Goal: Task Accomplishment & Management: Use online tool/utility

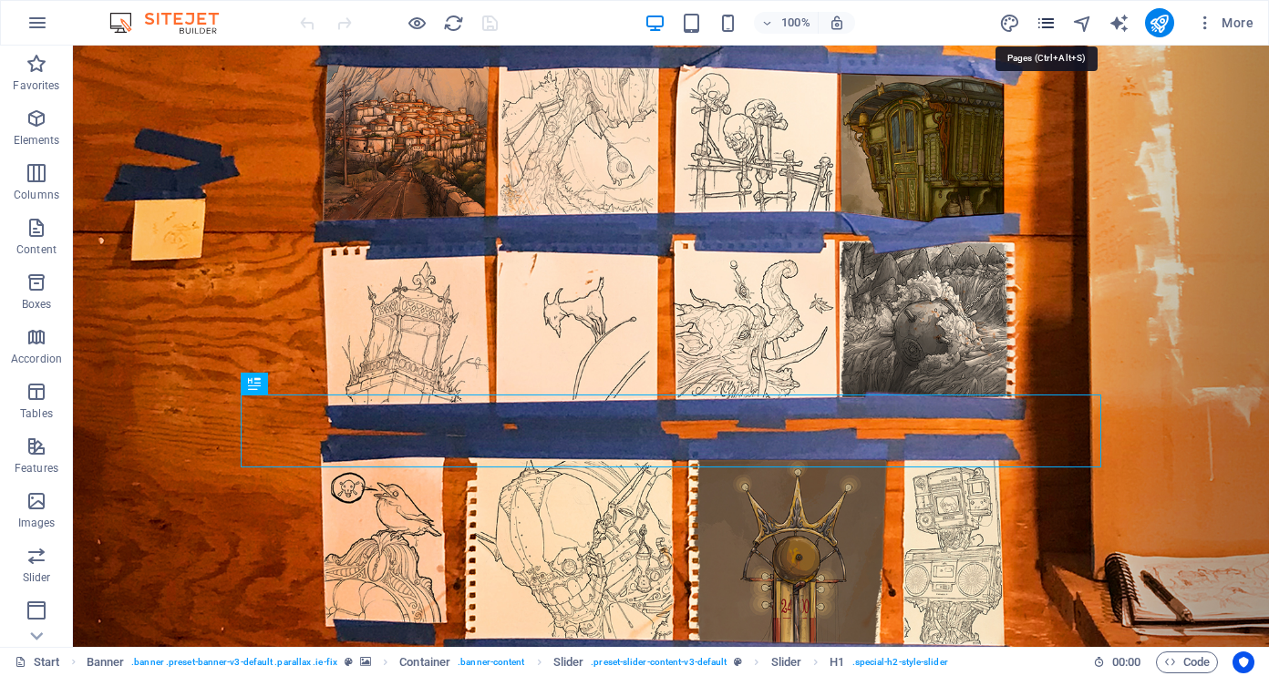
click at [1051, 26] on icon "pages" at bounding box center [1045, 23] width 21 height 21
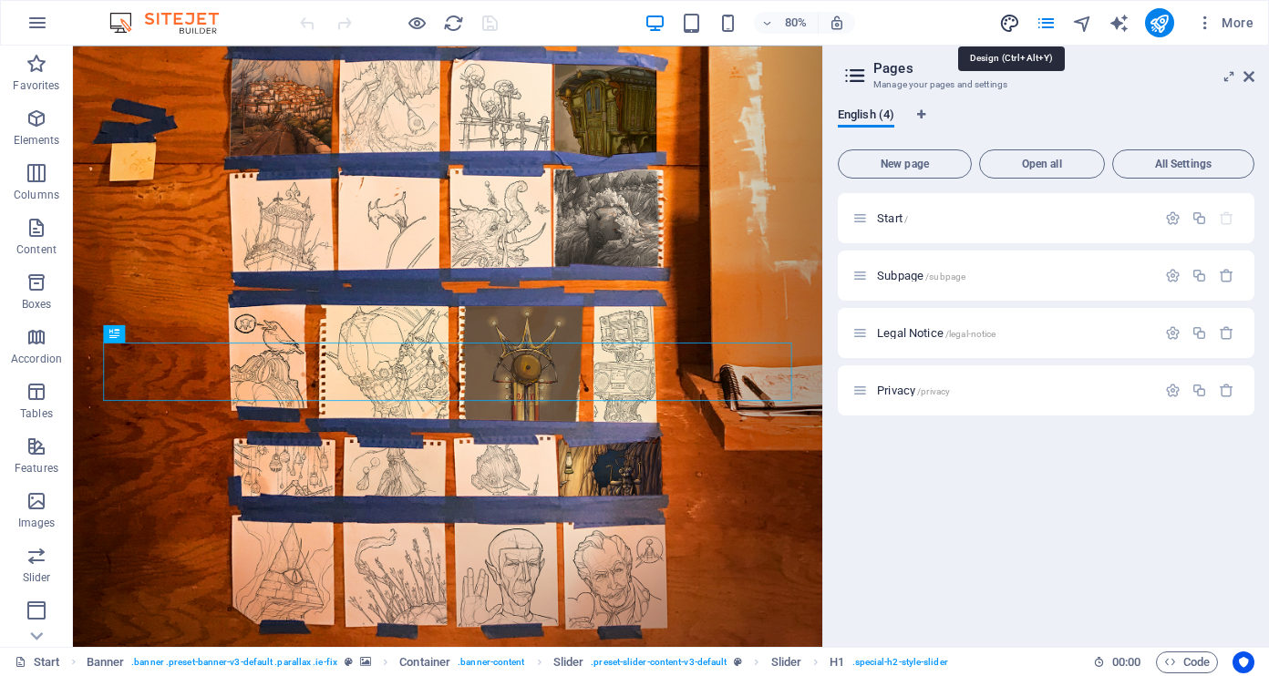
click at [1020, 15] on icon "design" at bounding box center [1009, 23] width 21 height 21
select select "px"
select select "300"
select select "px"
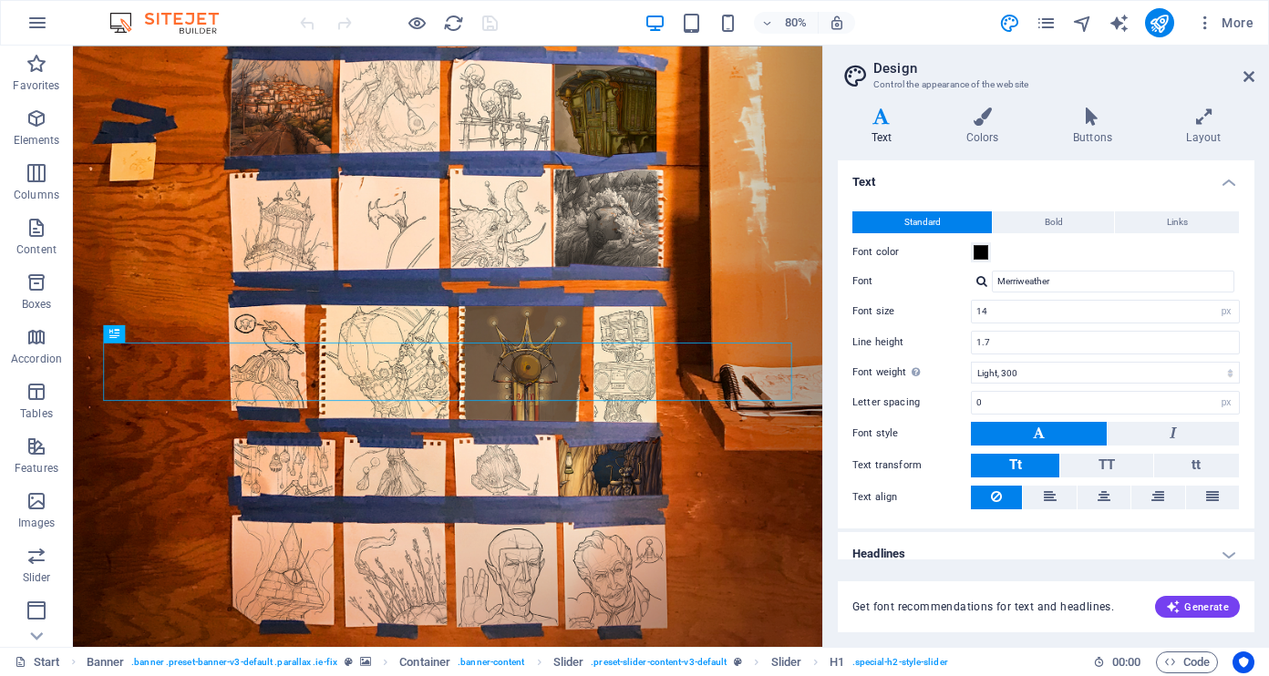
click at [977, 280] on div at bounding box center [981, 281] width 11 height 12
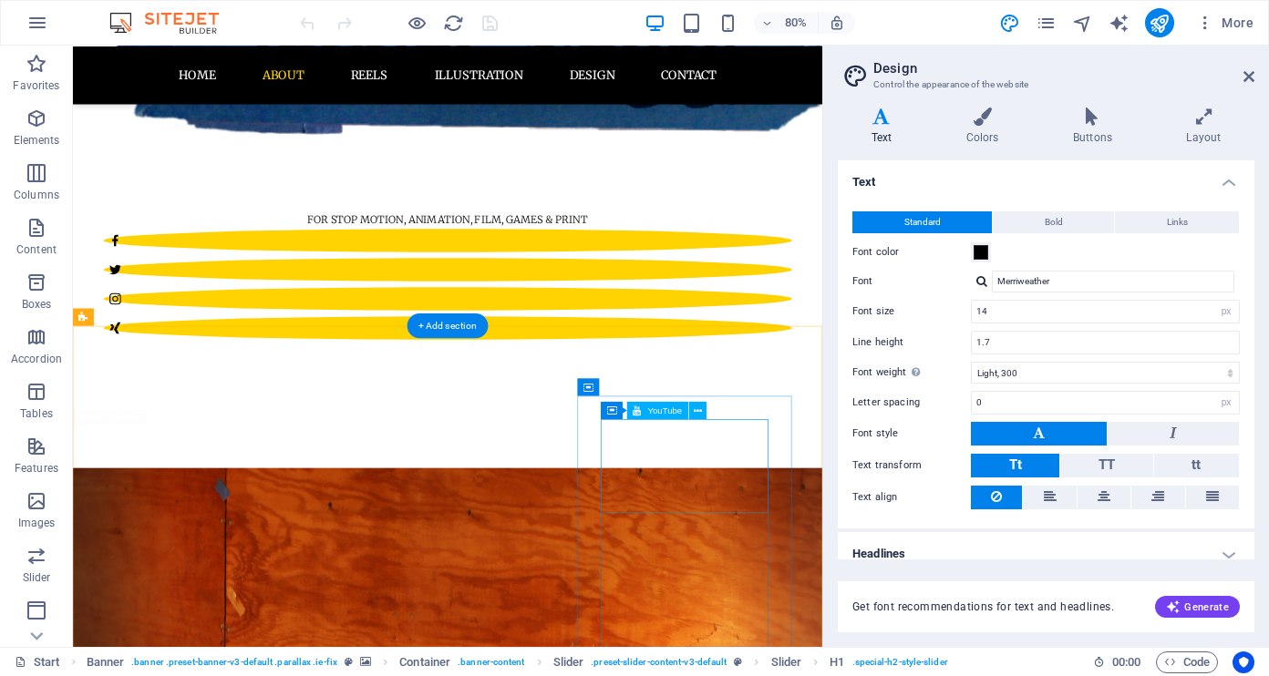
scroll to position [964, 0]
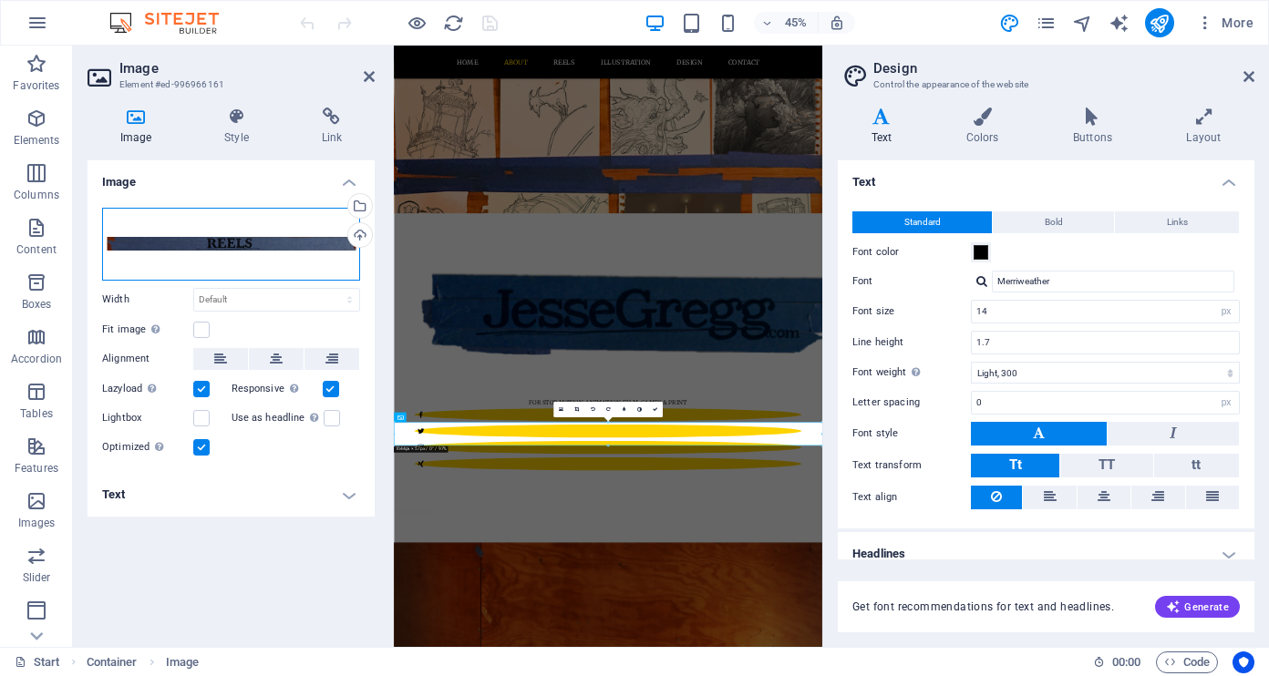
click at [290, 242] on div "Drag files here, click to choose files or select files from Files or our free s…" at bounding box center [231, 244] width 258 height 73
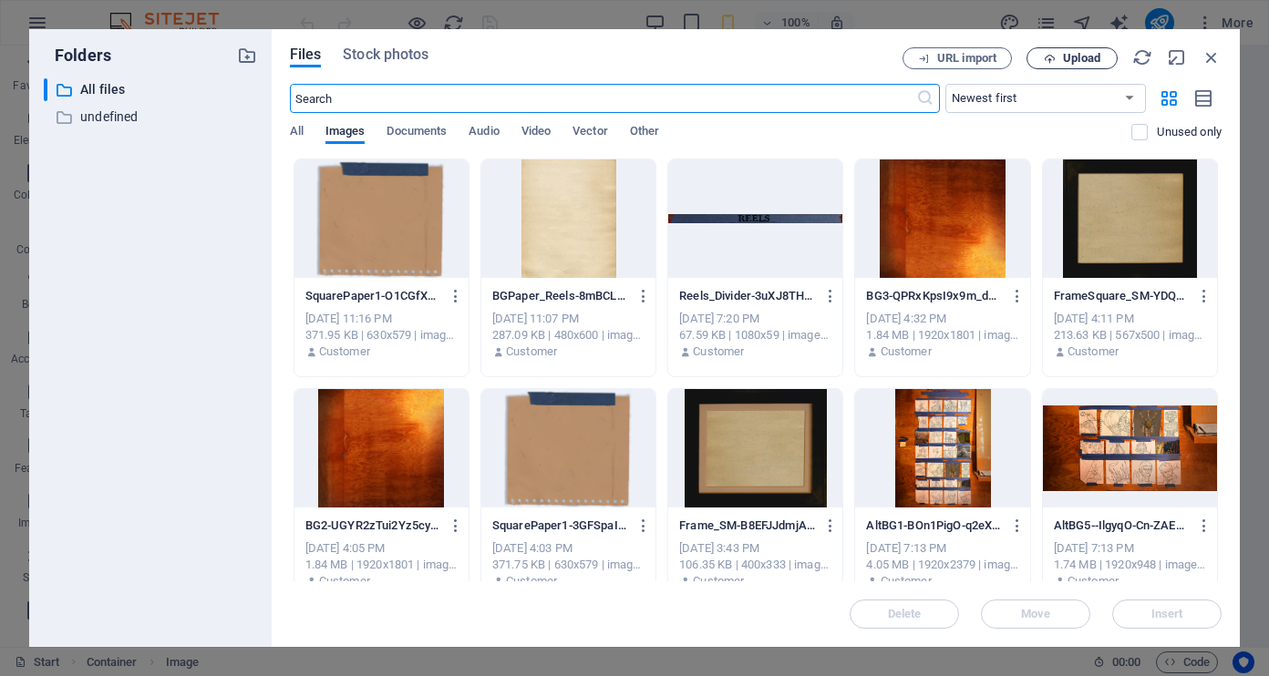
click at [1055, 58] on span "Upload" at bounding box center [1071, 59] width 75 height 12
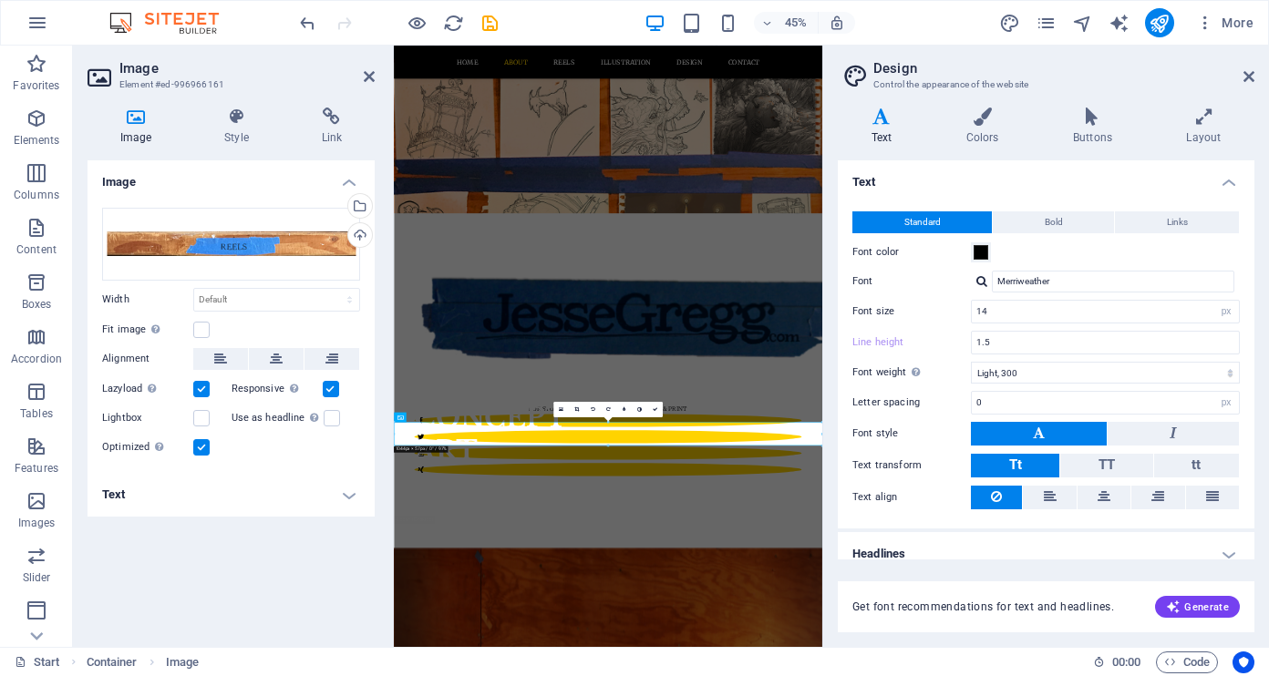
type input "1.7"
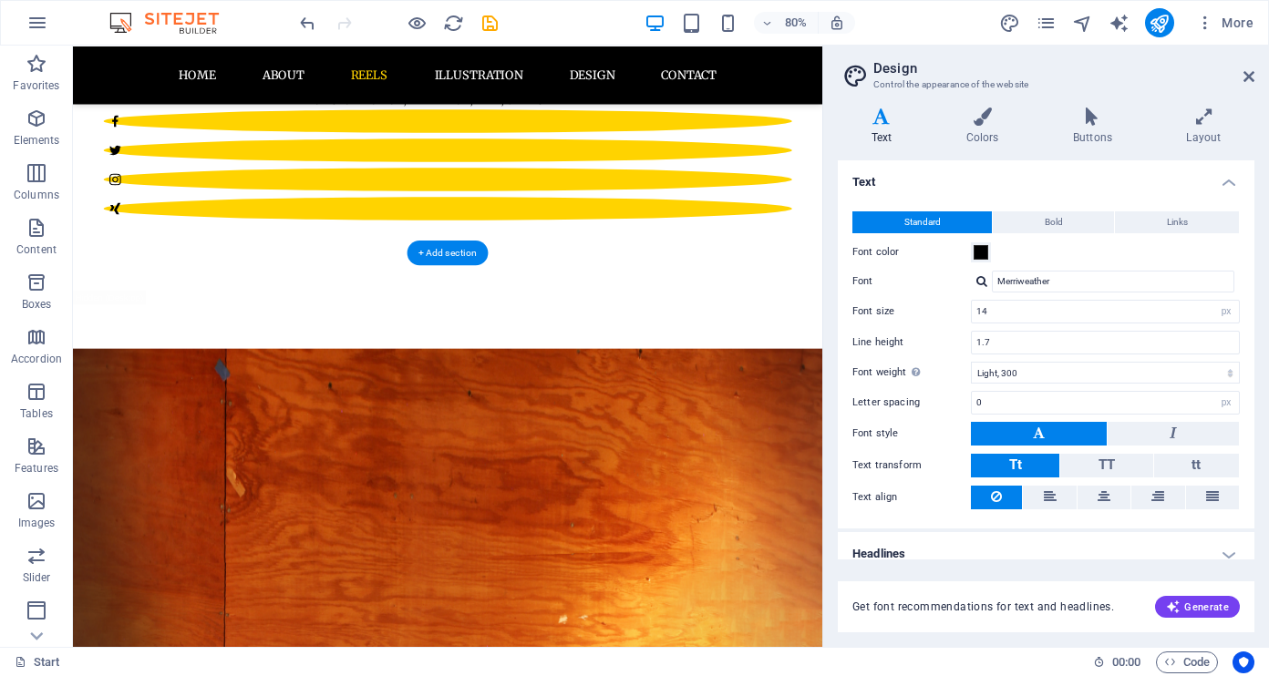
scroll to position [1183, 0]
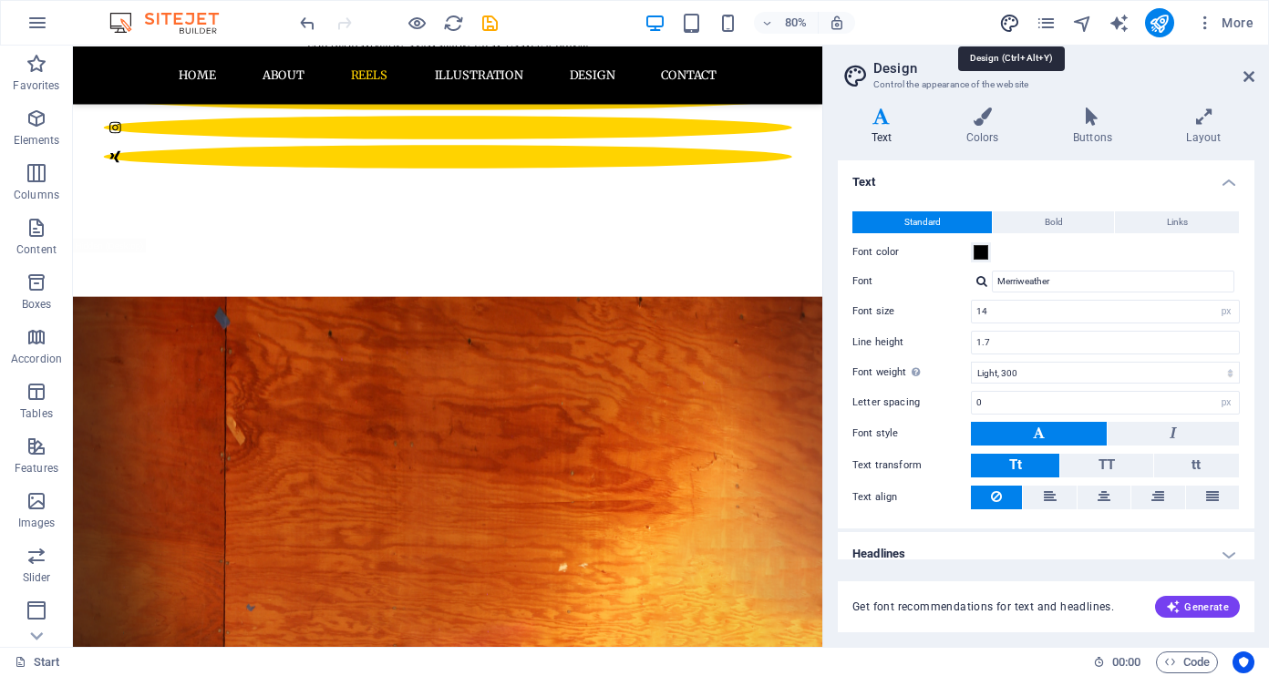
click at [1005, 21] on icon "design" at bounding box center [1009, 23] width 21 height 21
click at [1010, 20] on icon "design" at bounding box center [1009, 23] width 21 height 21
click at [1243, 76] on icon at bounding box center [1248, 76] width 11 height 15
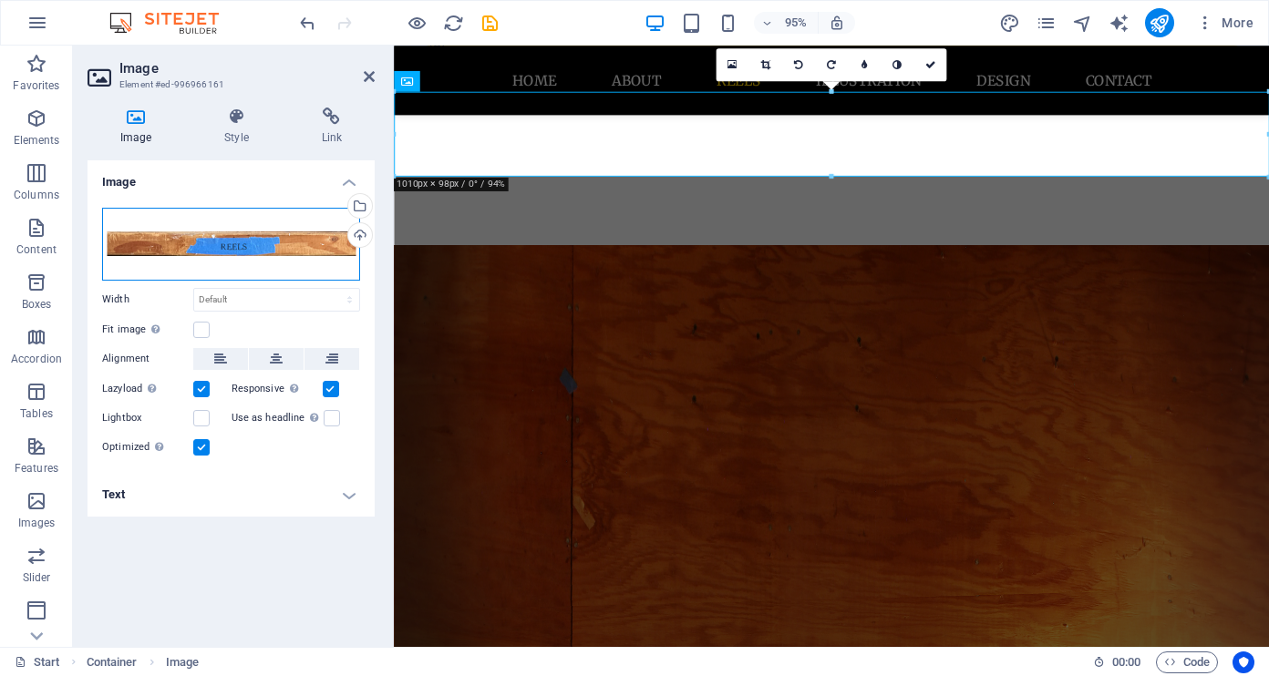
click at [316, 245] on div "Drag files here, click to choose files or select files from Files or our free s…" at bounding box center [231, 244] width 258 height 73
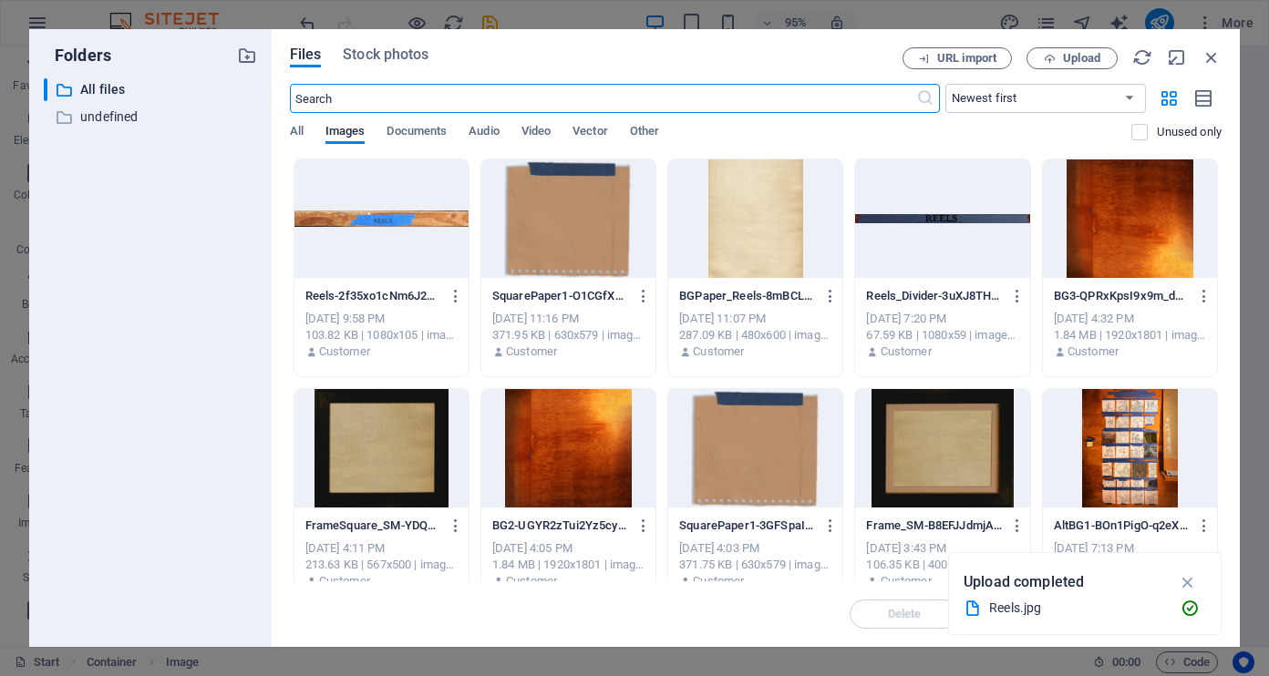
scroll to position [1753, 0]
click at [1059, 53] on span "Upload" at bounding box center [1071, 59] width 75 height 12
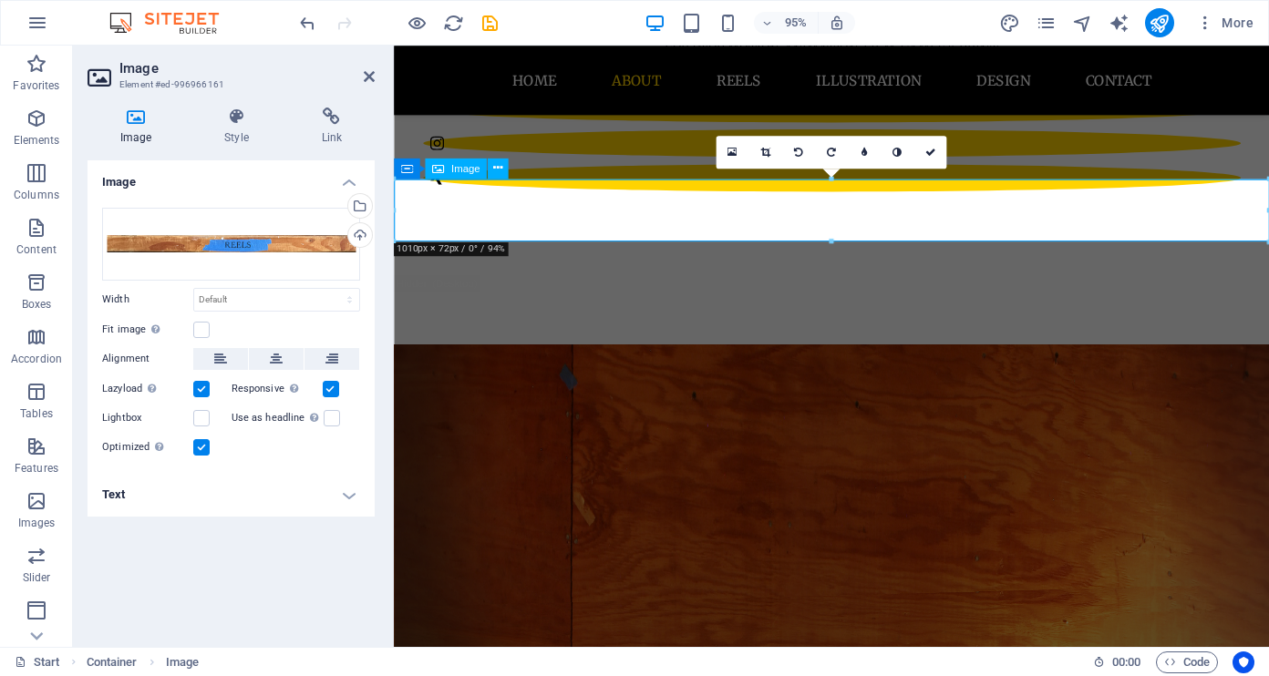
scroll to position [1067, 0]
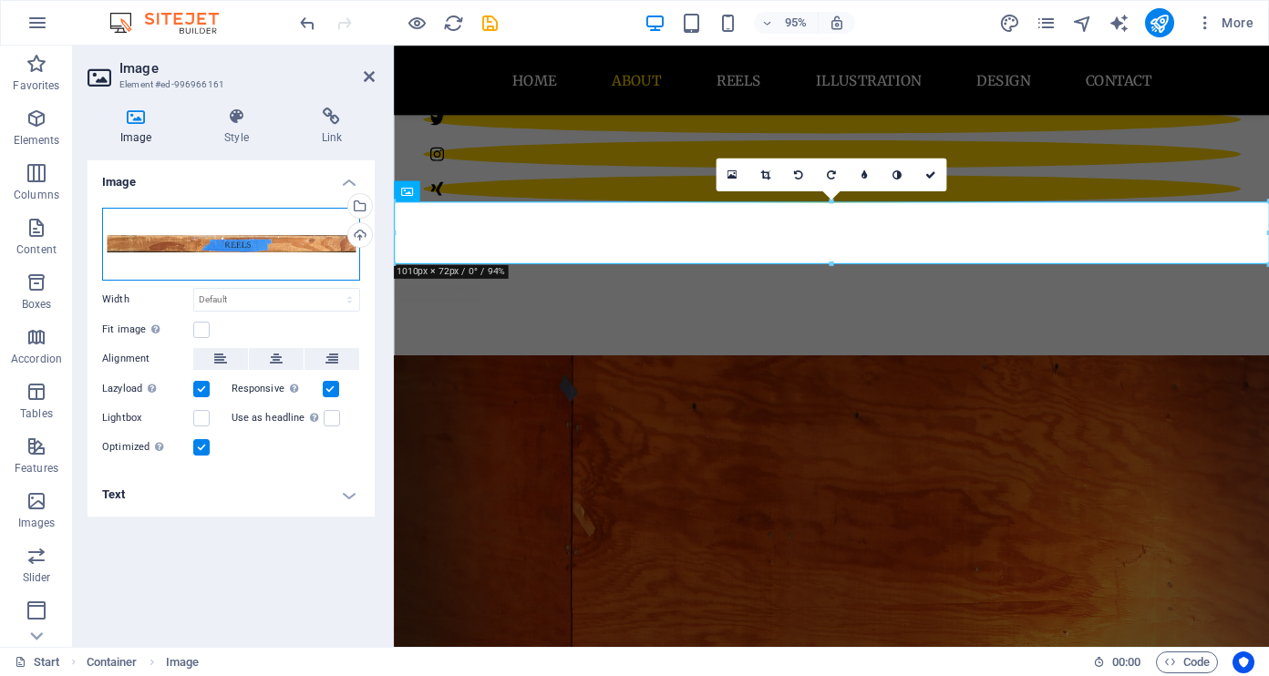
click at [321, 242] on div "Drag files here, click to choose files or select files from Files or our free s…" at bounding box center [231, 244] width 258 height 73
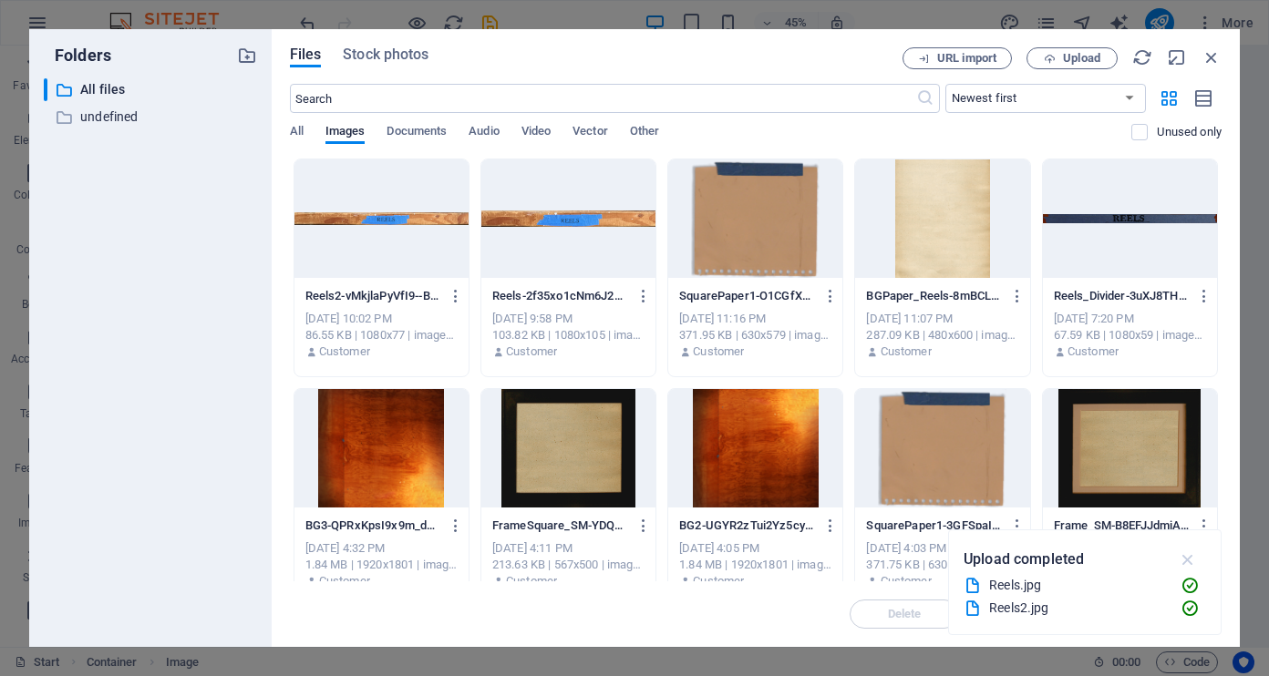
click at [1188, 559] on icon "button" at bounding box center [1187, 560] width 21 height 20
click at [572, 256] on div at bounding box center [568, 218] width 174 height 118
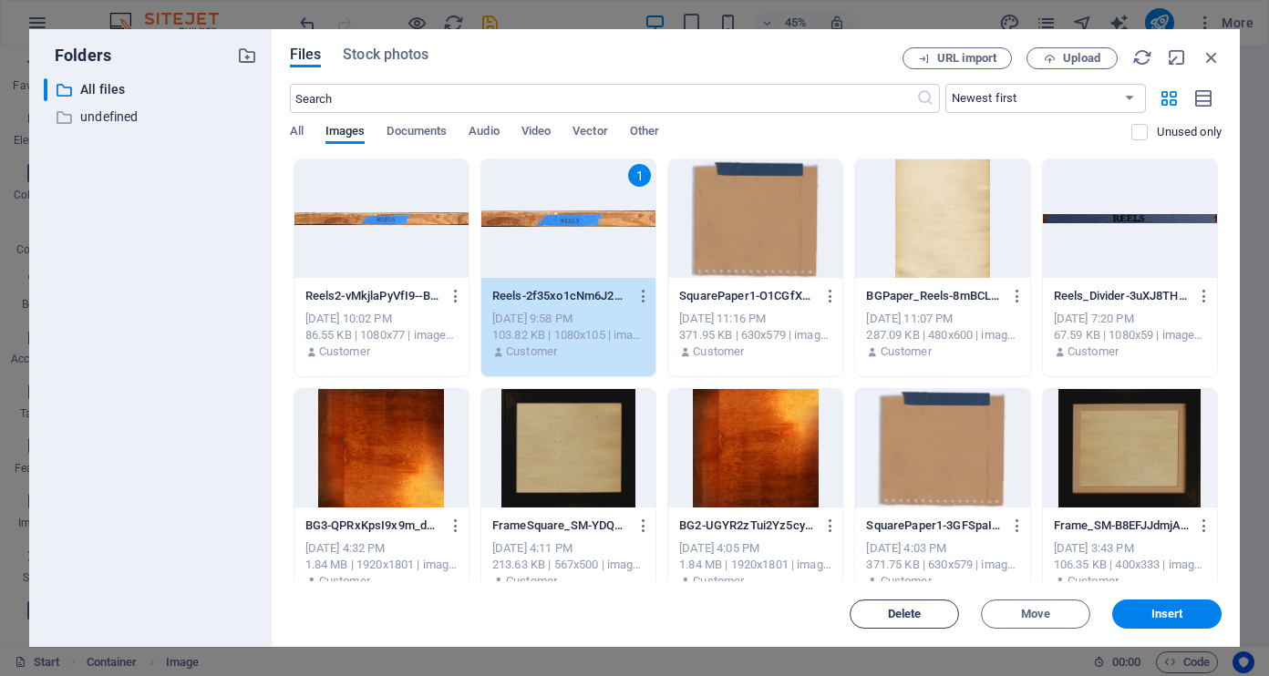
click at [913, 611] on span "Delete" at bounding box center [905, 614] width 34 height 11
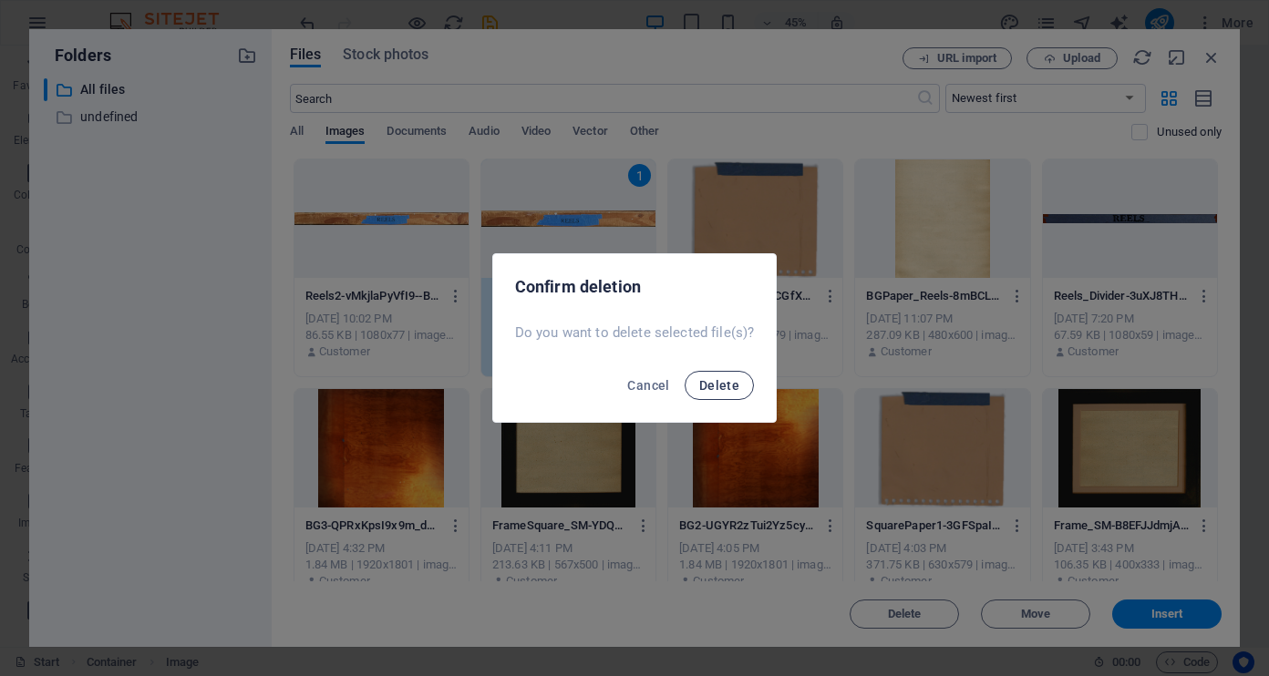
click at [727, 382] on span "Delete" at bounding box center [719, 385] width 40 height 15
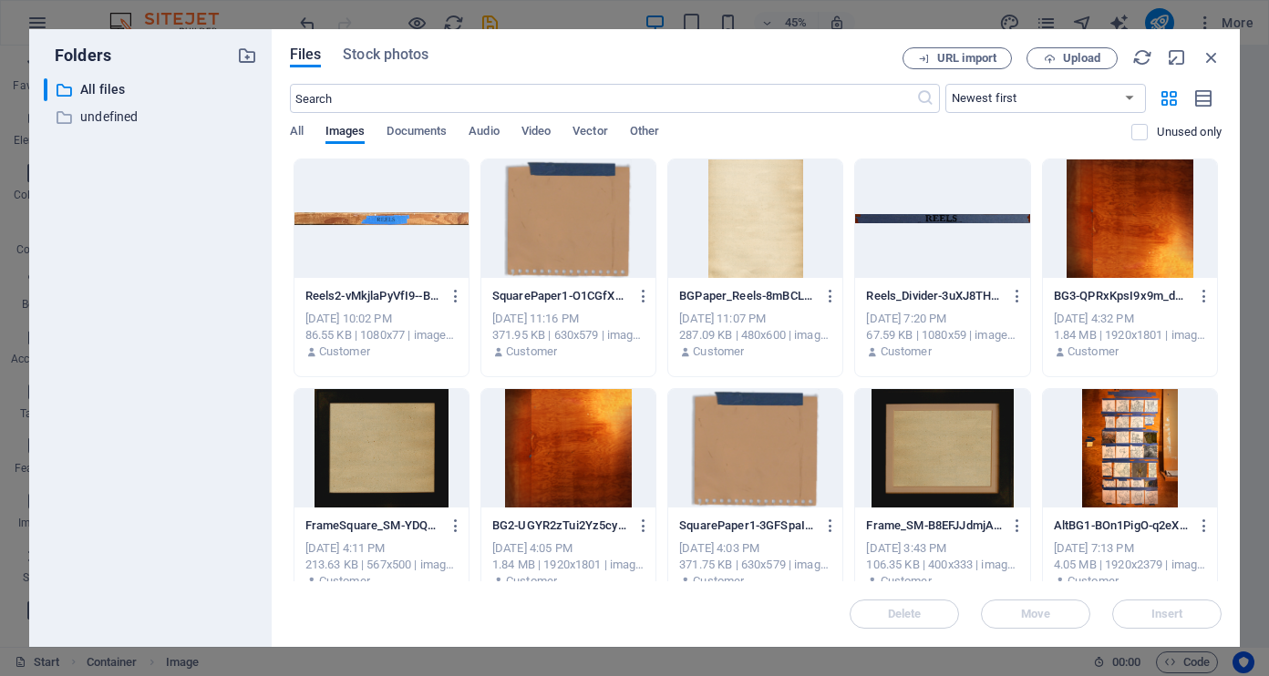
click at [957, 244] on div at bounding box center [942, 218] width 174 height 118
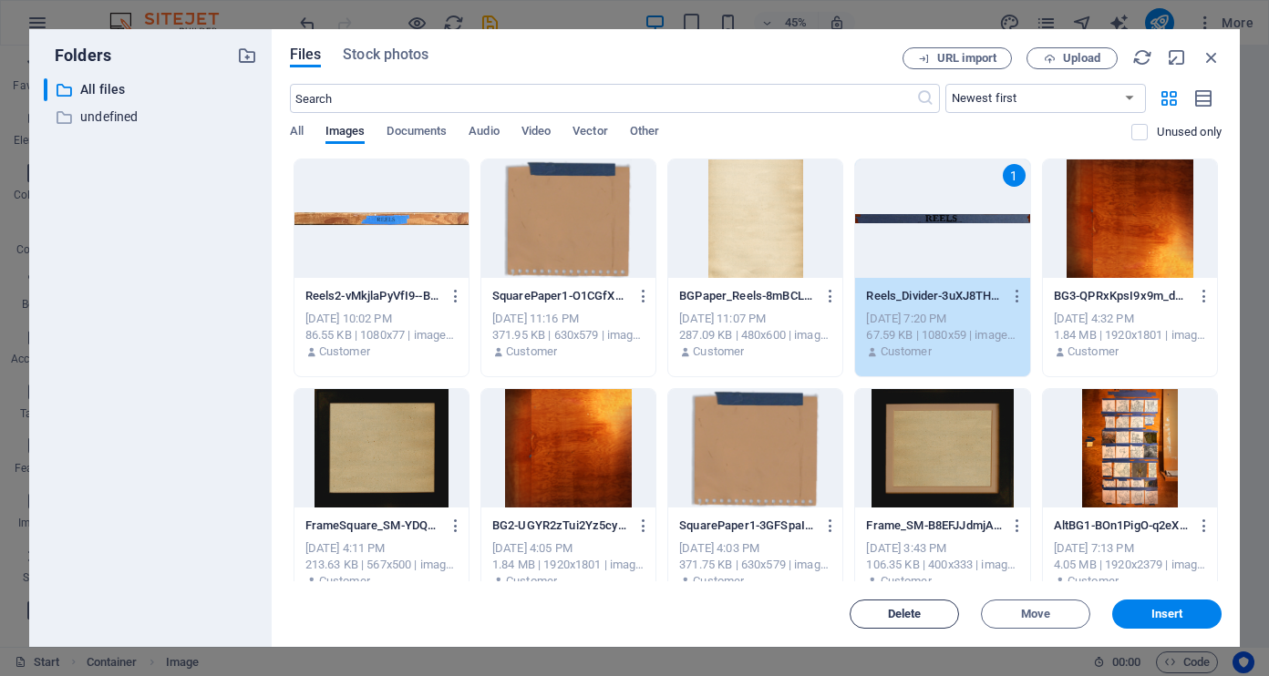
click at [920, 609] on span "Delete" at bounding box center [905, 614] width 34 height 11
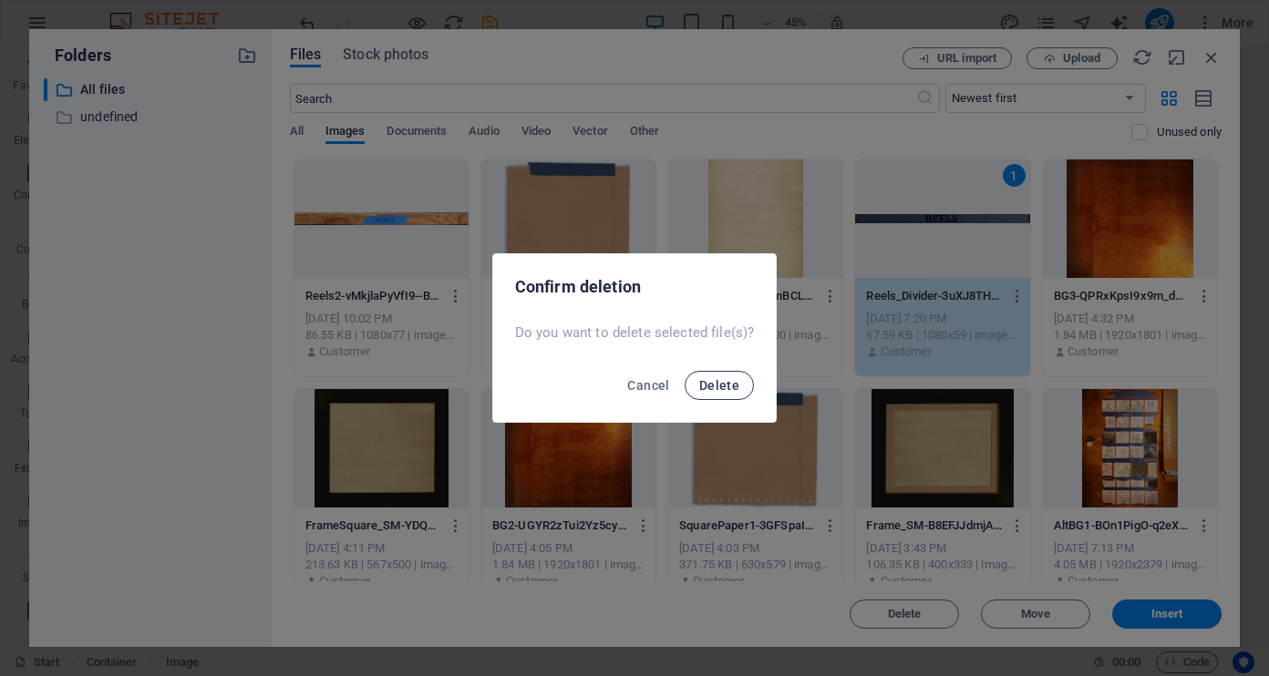
click at [710, 382] on span "Delete" at bounding box center [719, 385] width 40 height 15
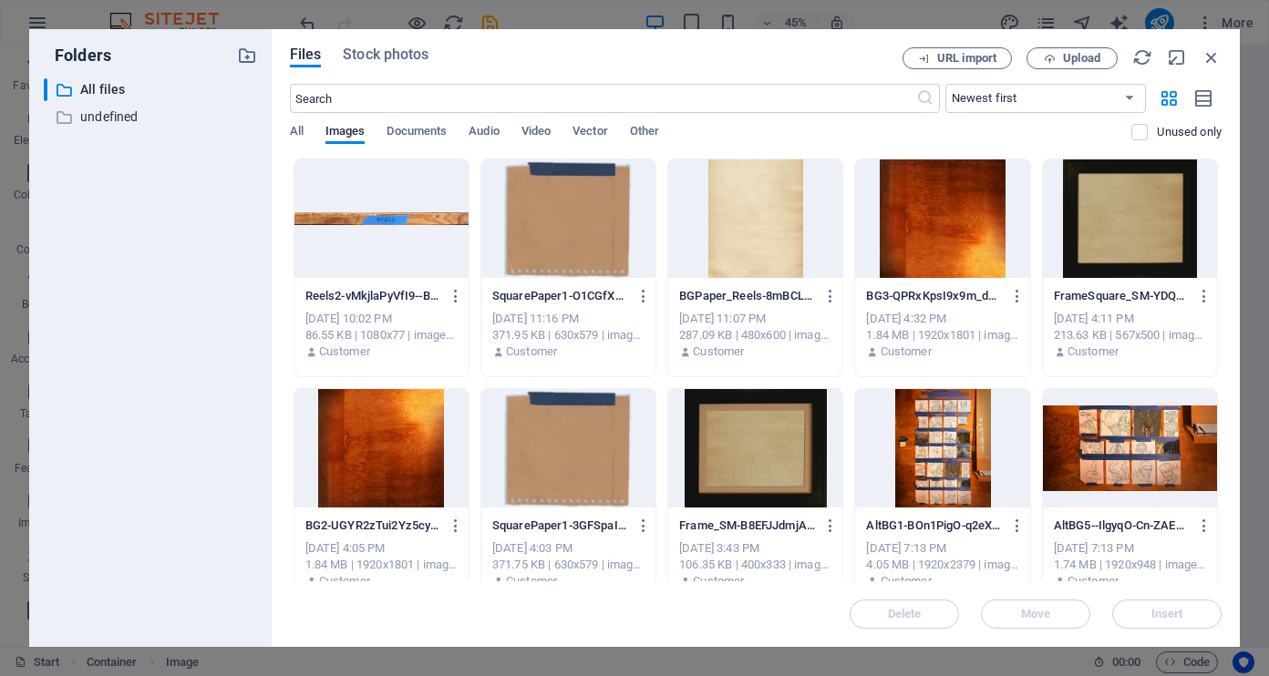
click at [390, 245] on div at bounding box center [381, 218] width 174 height 118
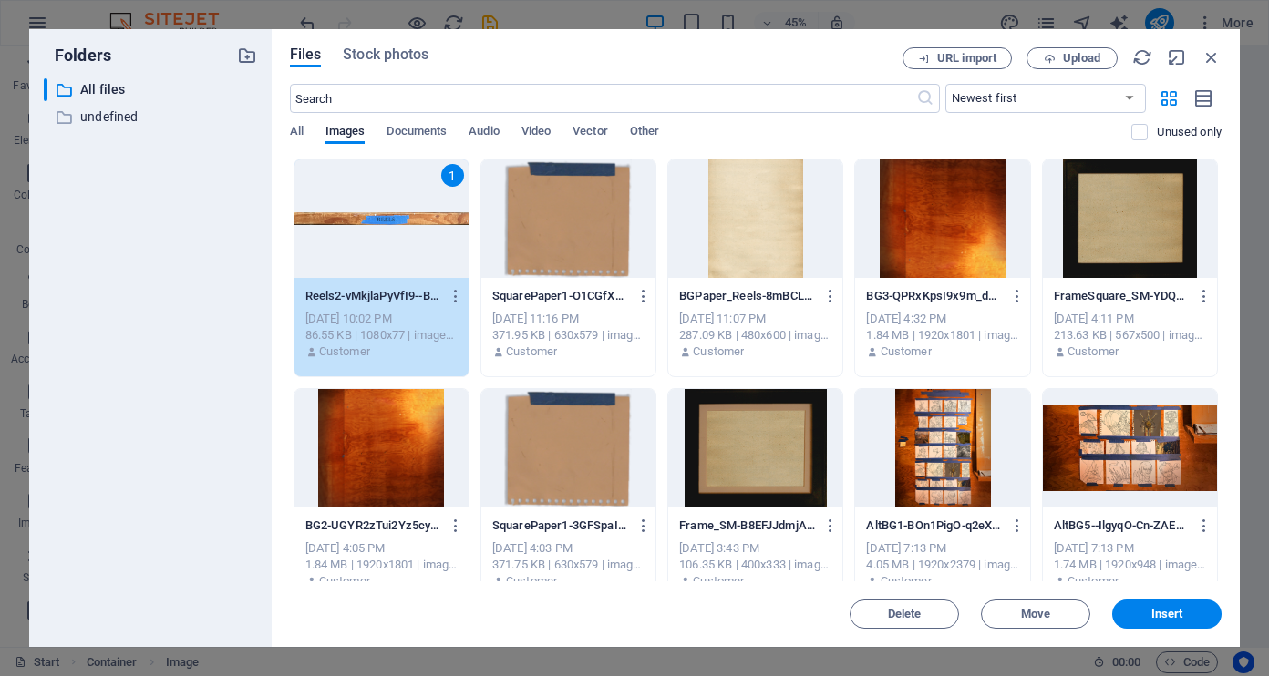
click at [742, 136] on div "All Images Documents Audio Video Vector Other" at bounding box center [711, 141] width 842 height 35
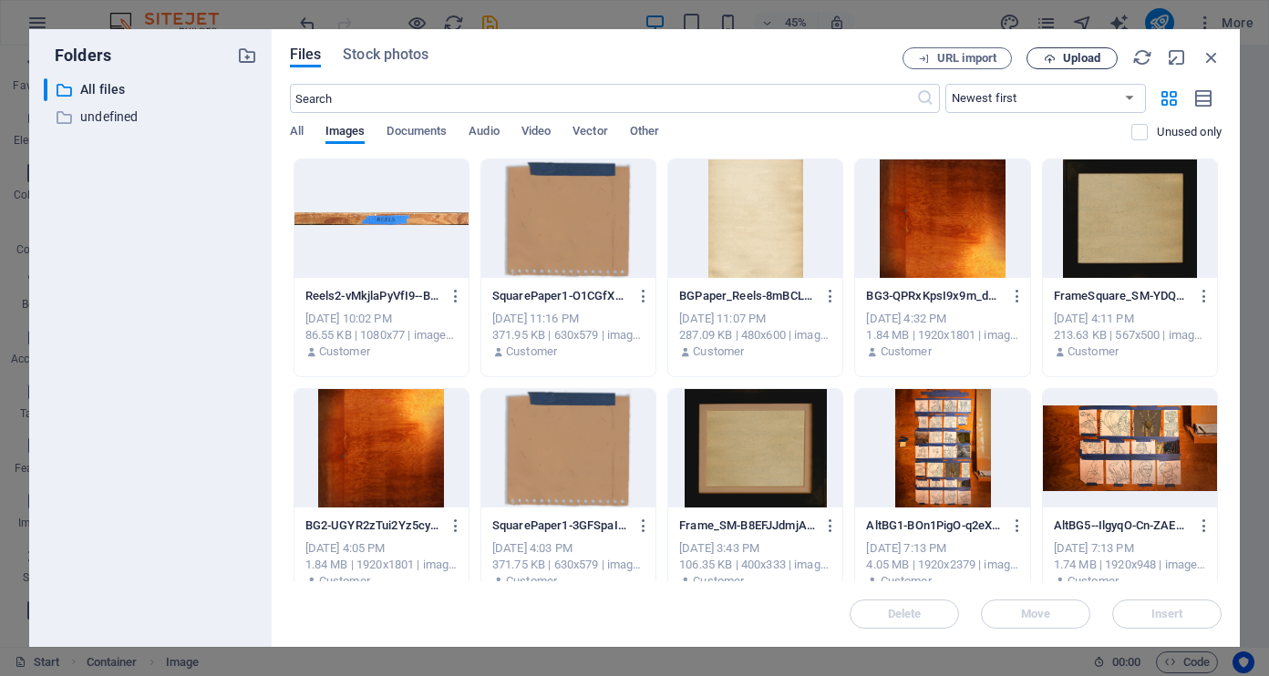
click at [1074, 50] on button "Upload" at bounding box center [1071, 58] width 91 height 22
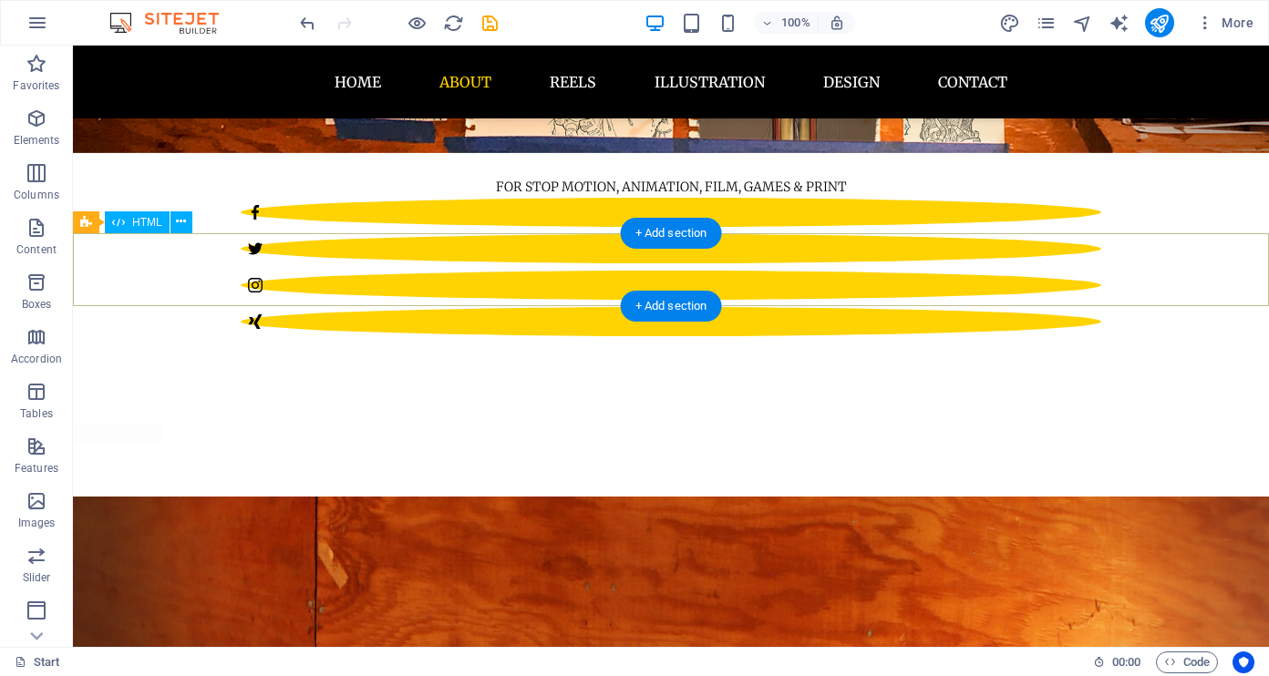
scroll to position [972, 0]
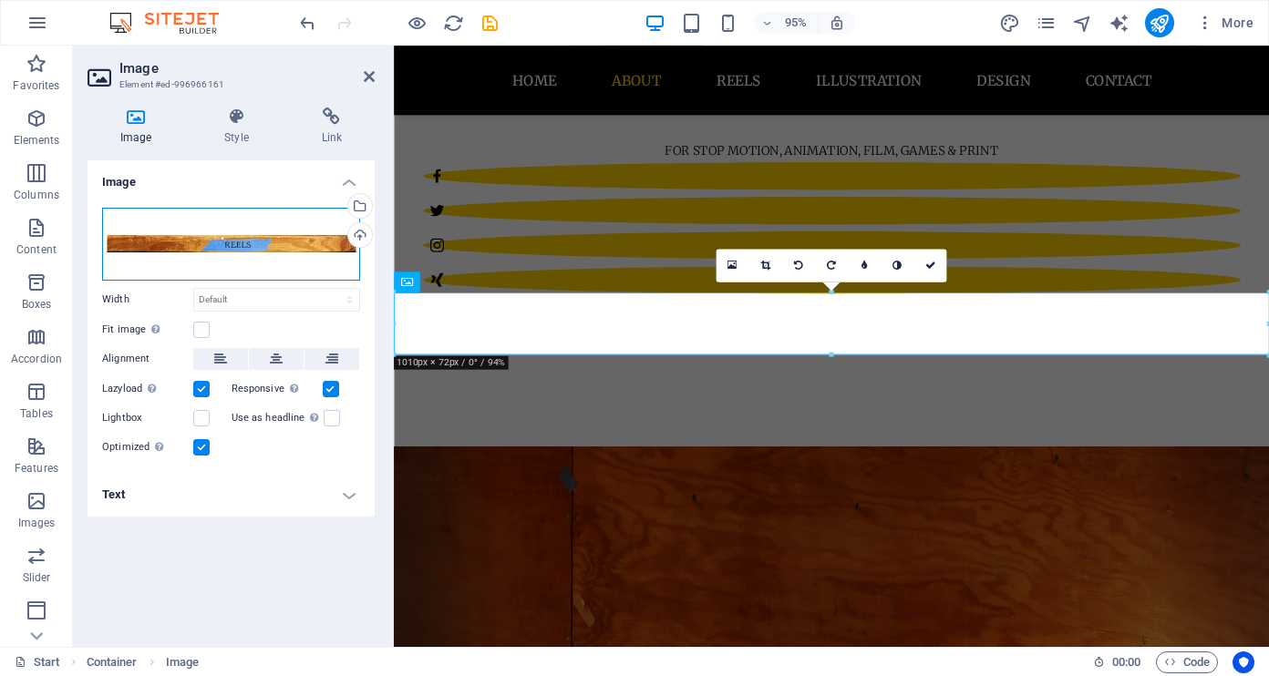
click at [289, 252] on div "Drag files here, click to choose files or select files from Files or our free s…" at bounding box center [231, 244] width 258 height 73
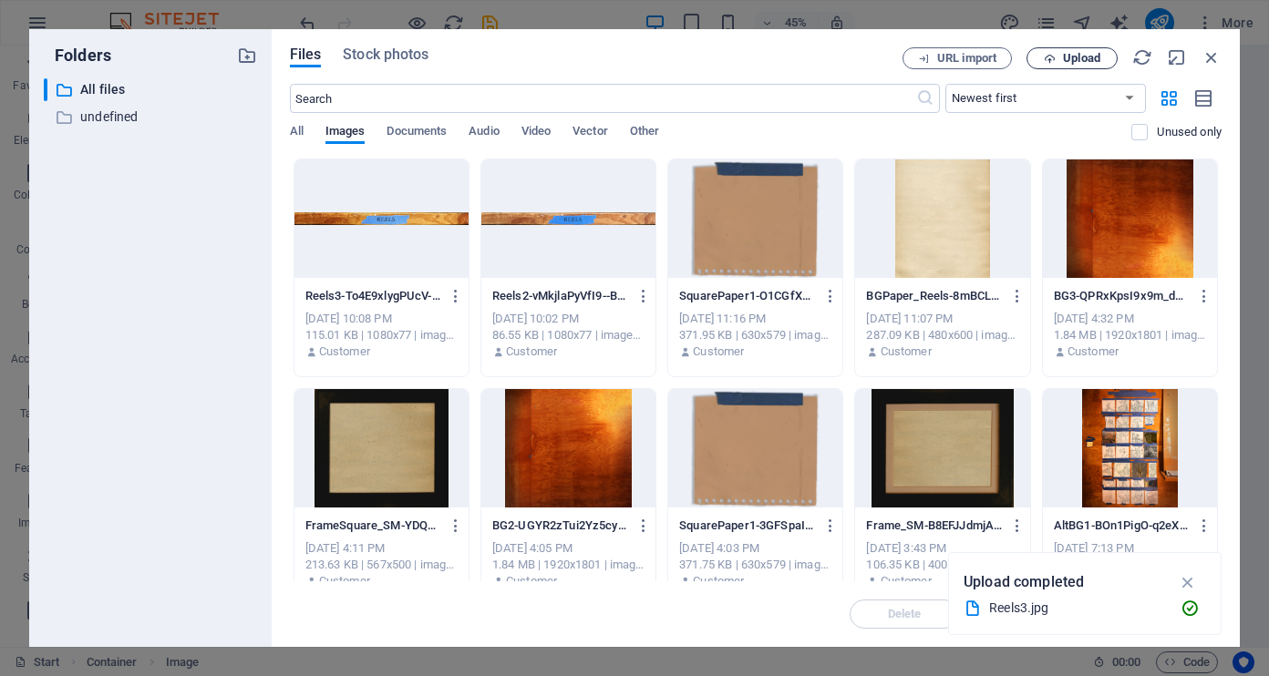
click at [1096, 55] on span "Upload" at bounding box center [1081, 58] width 37 height 11
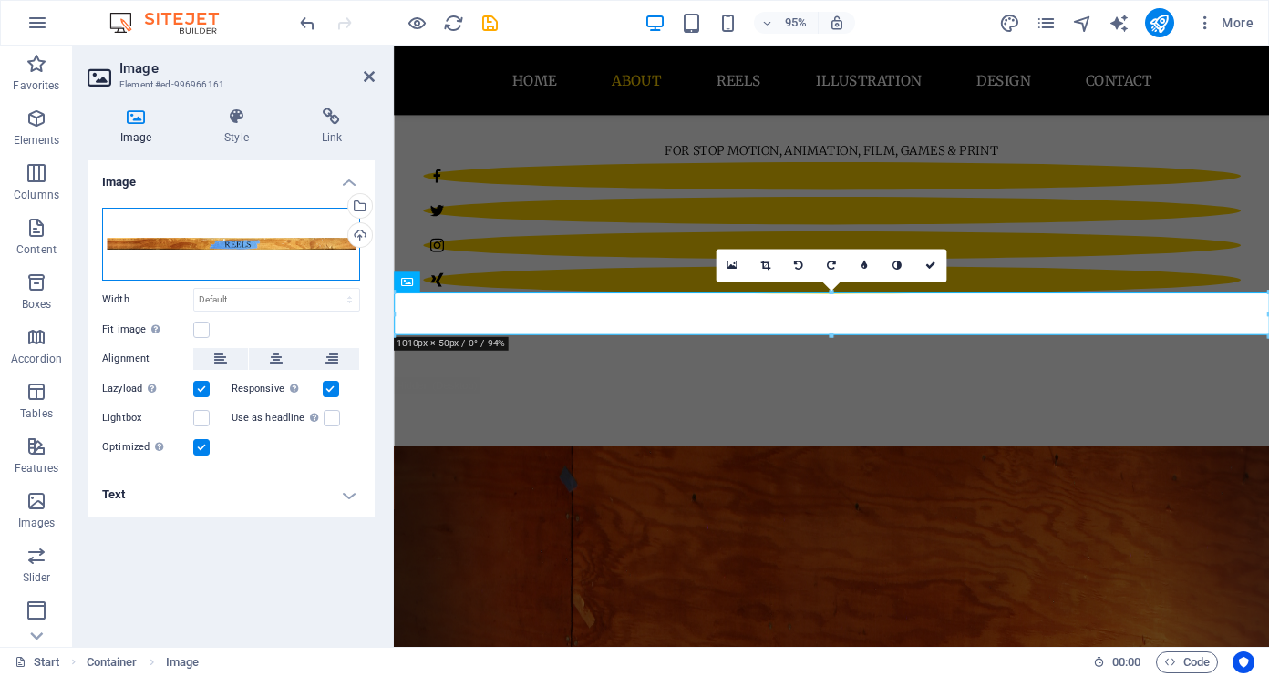
click at [324, 239] on div "Drag files here, click to choose files or select files from Files or our free s…" at bounding box center [231, 244] width 258 height 73
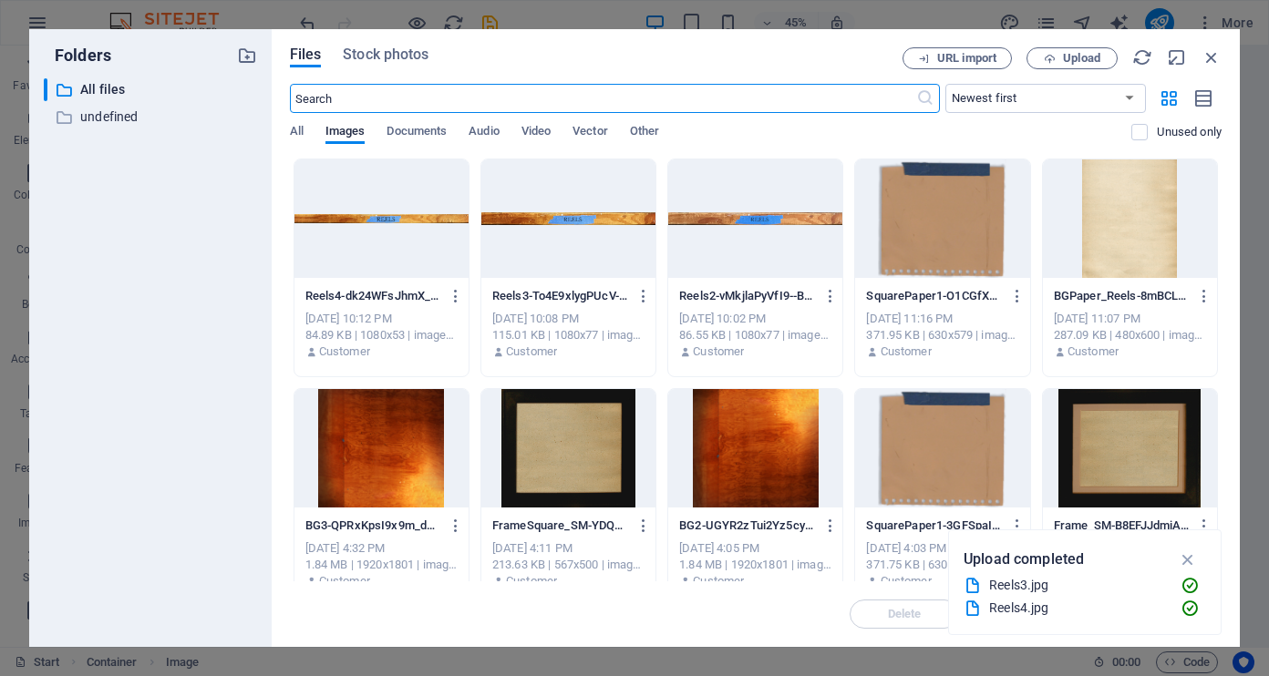
click at [758, 259] on div at bounding box center [755, 218] width 174 height 118
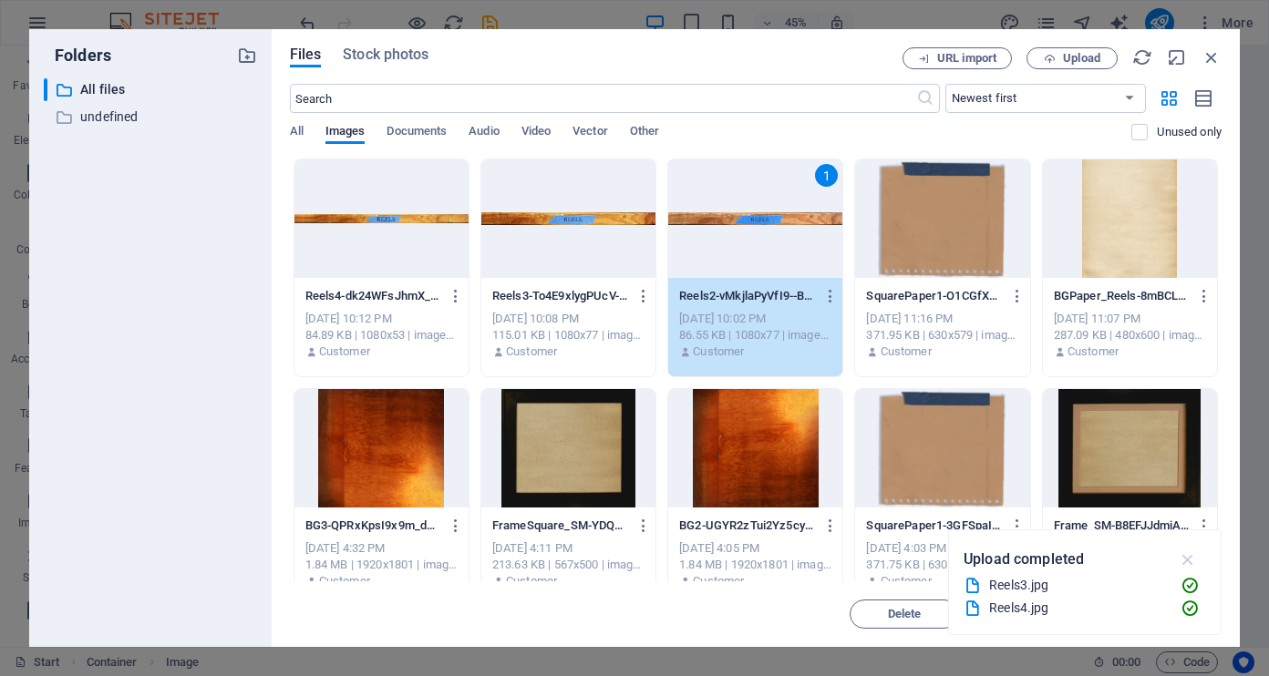
click at [1189, 554] on icon "button" at bounding box center [1187, 560] width 21 height 20
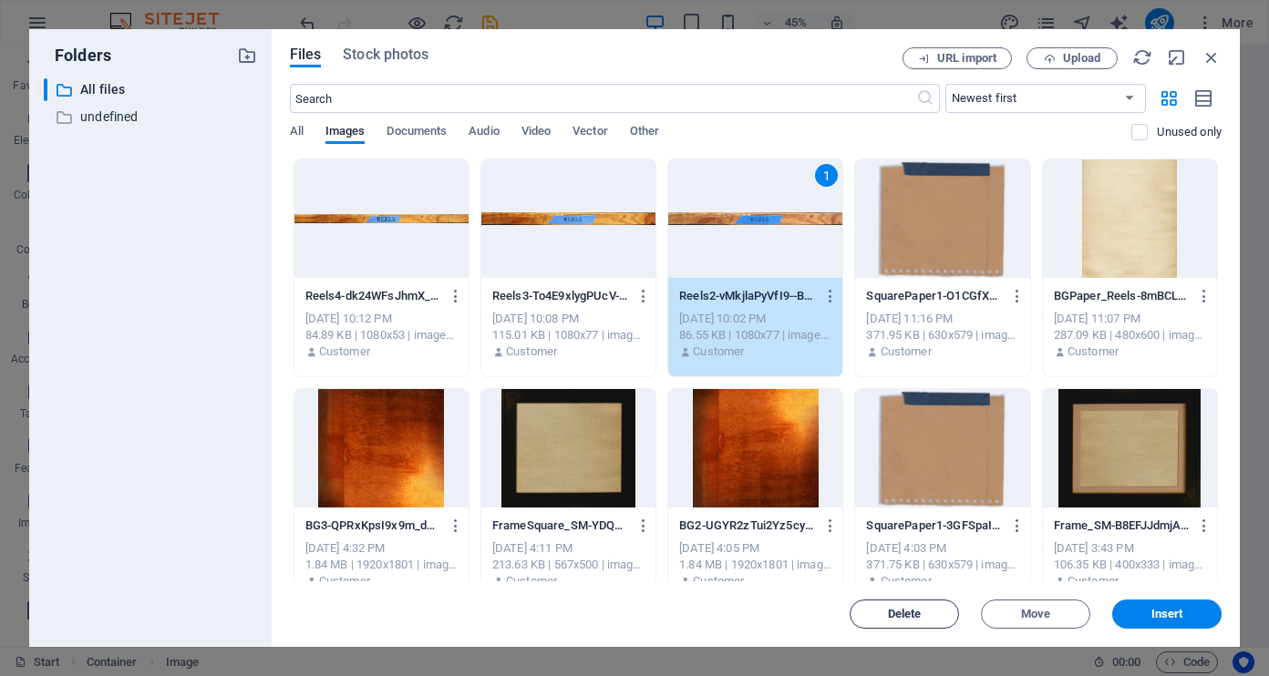
click at [919, 617] on span "Delete" at bounding box center [905, 614] width 34 height 11
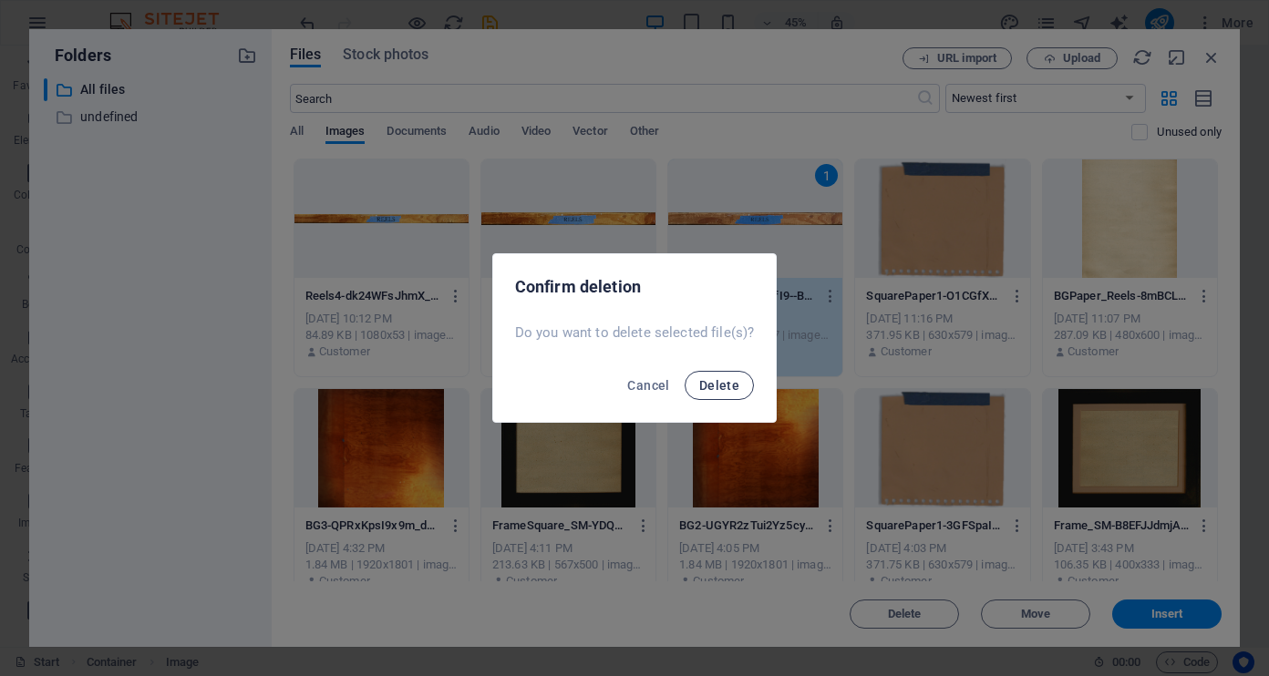
click at [725, 384] on span "Delete" at bounding box center [719, 385] width 40 height 15
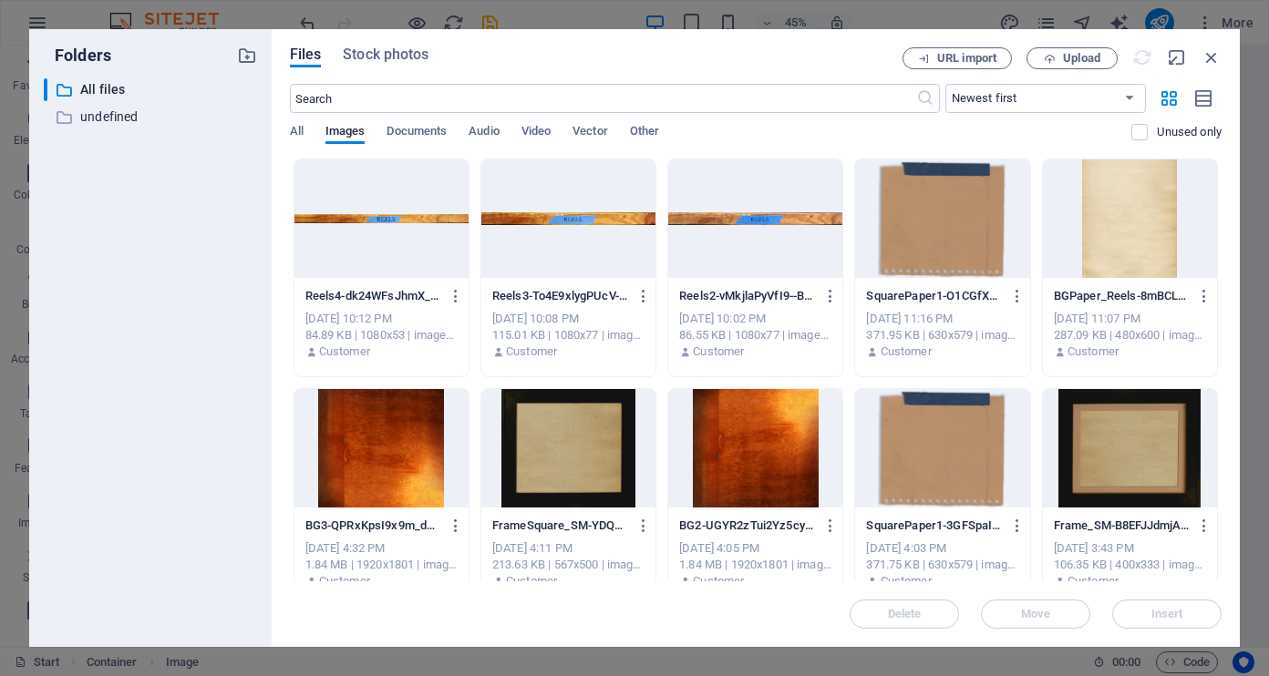
click at [607, 247] on div at bounding box center [568, 218] width 174 height 118
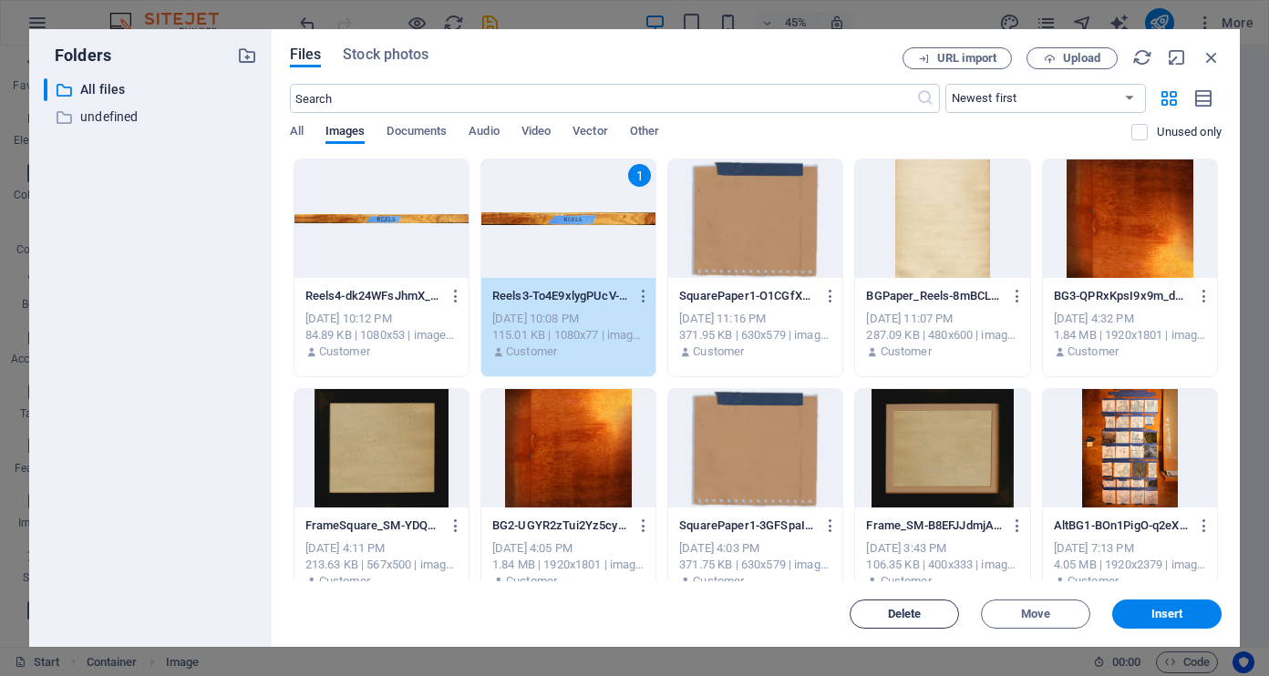
click at [900, 612] on span "Delete" at bounding box center [905, 614] width 34 height 11
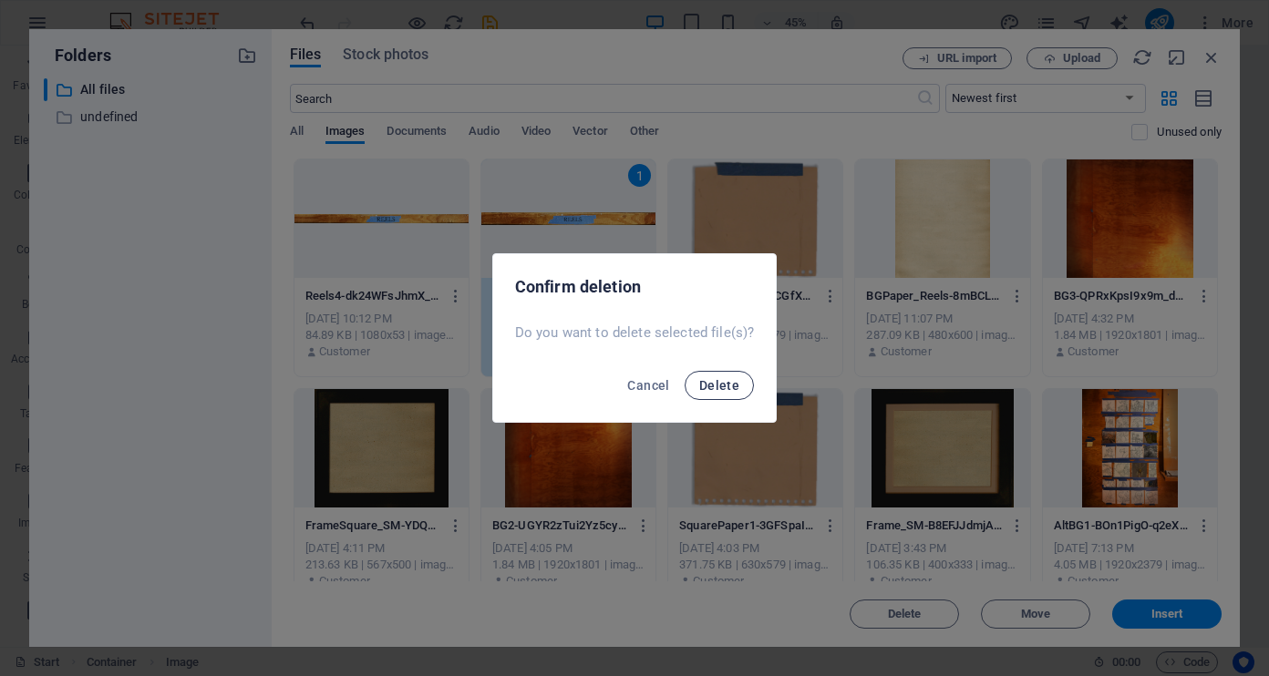
click at [735, 387] on span "Delete" at bounding box center [719, 385] width 40 height 15
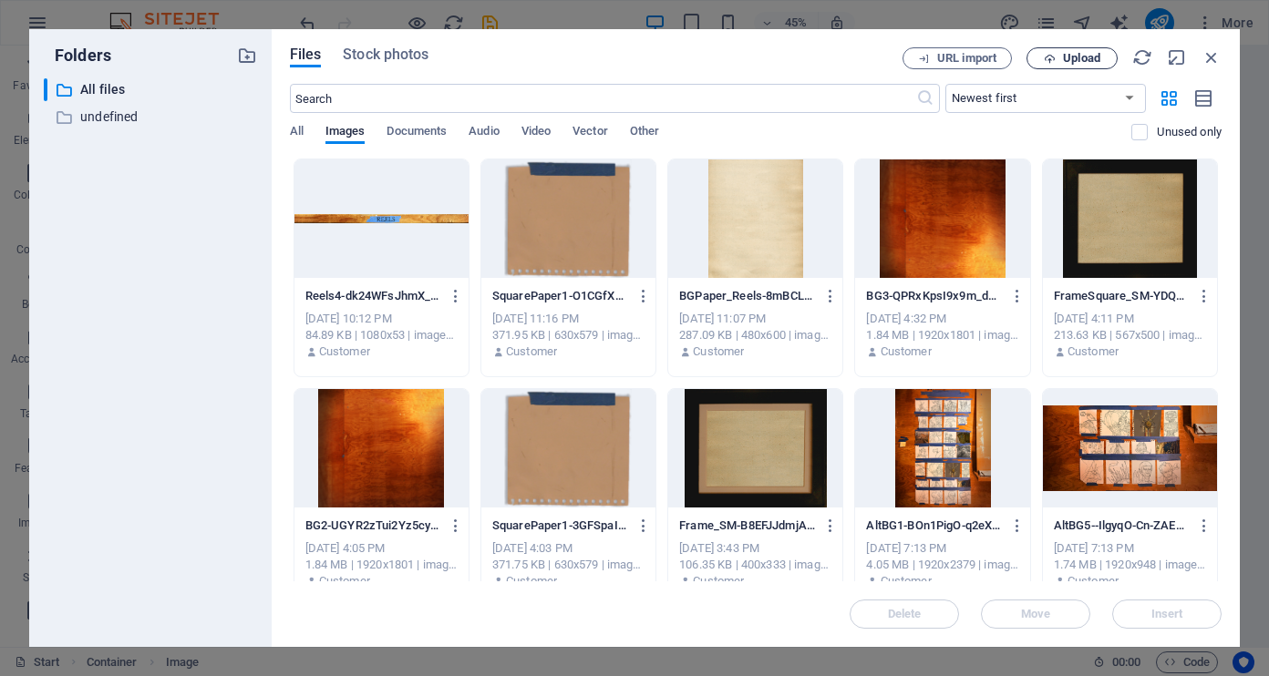
click at [1085, 58] on span "Upload" at bounding box center [1081, 58] width 37 height 11
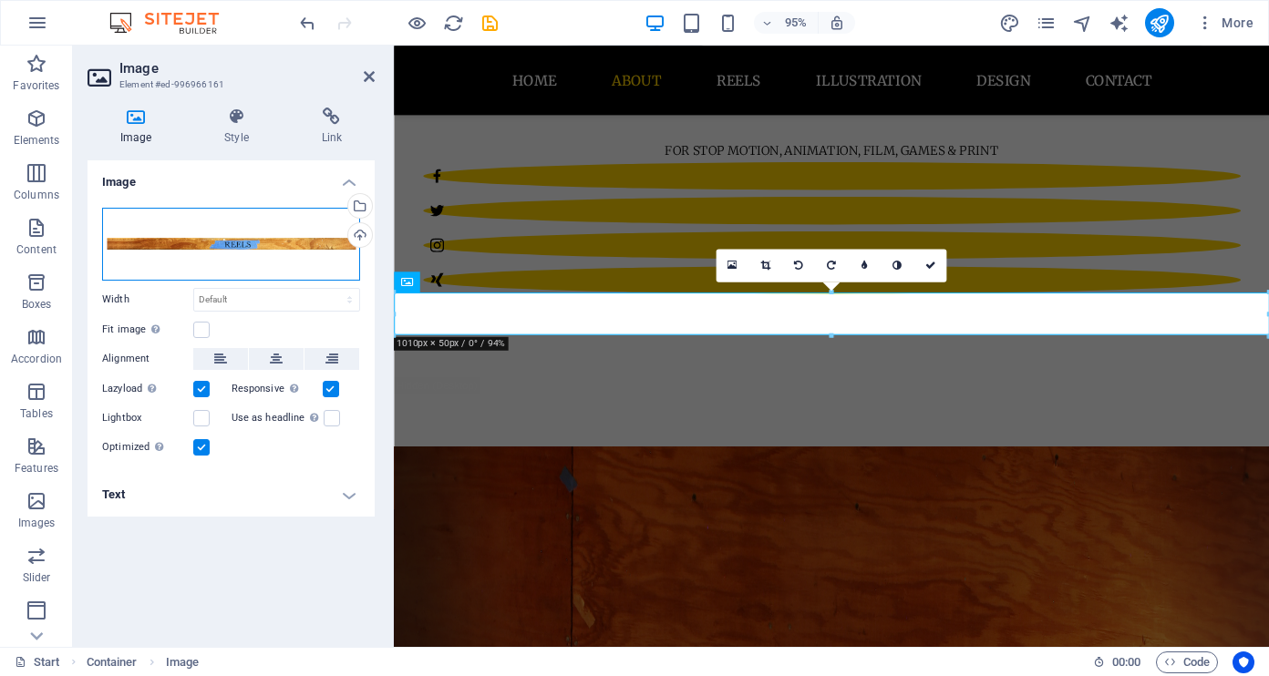
click at [229, 249] on div "Drag files here, click to choose files or select files from Files or our free s…" at bounding box center [231, 244] width 258 height 73
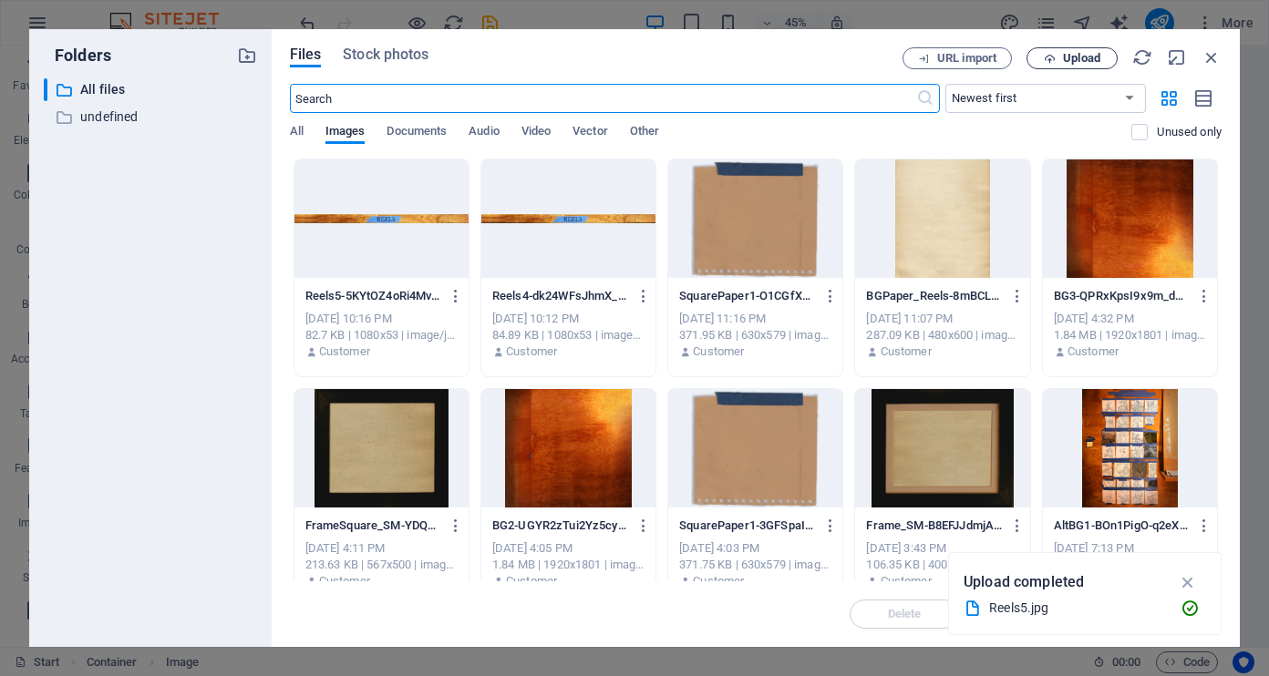
click at [1061, 55] on span "Upload" at bounding box center [1071, 59] width 75 height 12
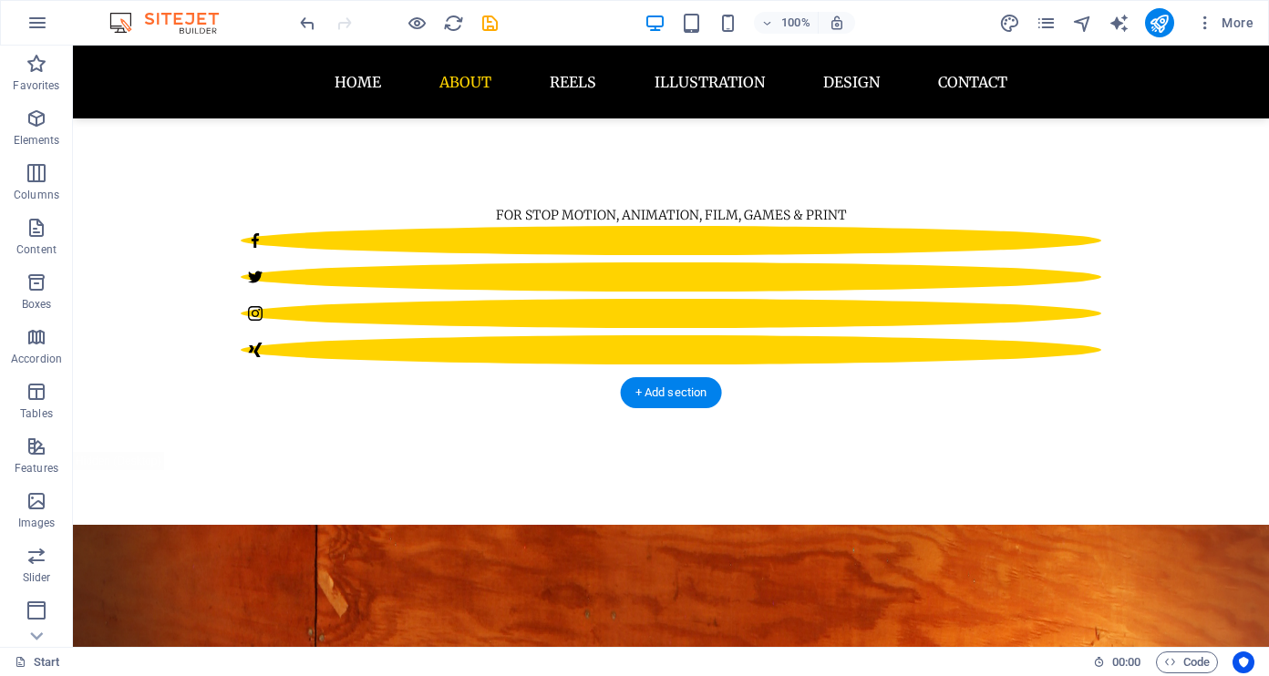
scroll to position [941, 0]
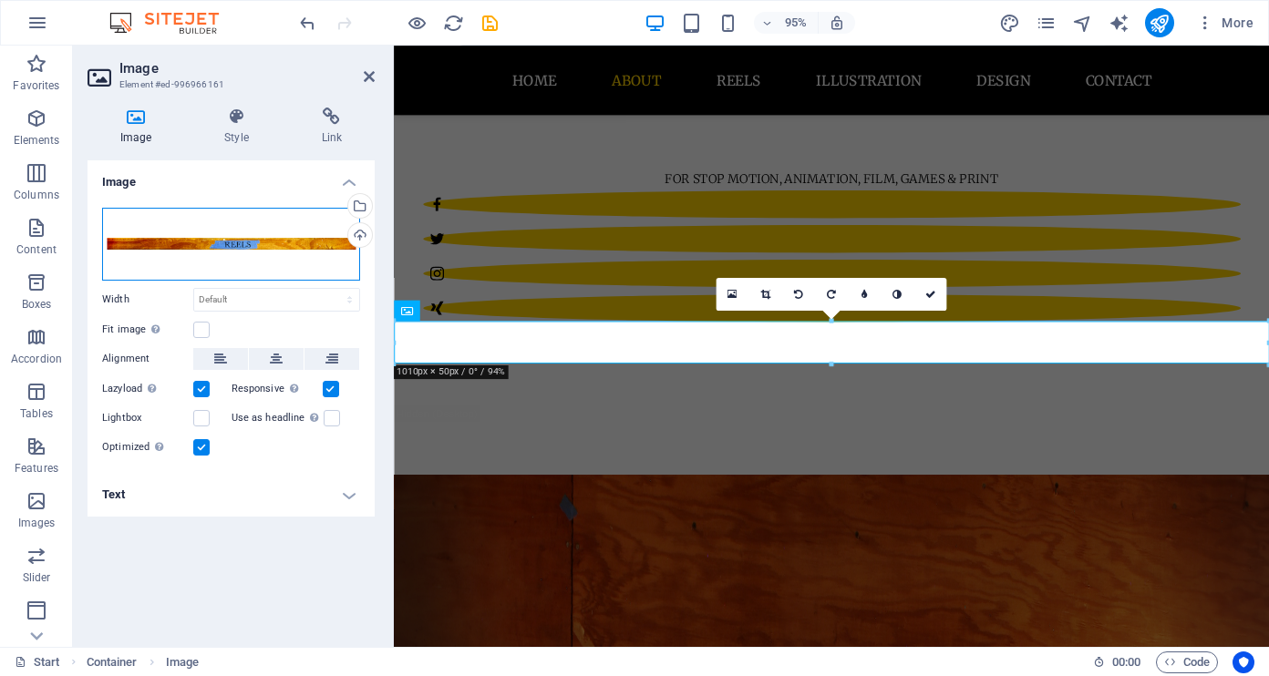
click at [258, 243] on div "Drag files here, click to choose files or select files from Files or our free s…" at bounding box center [231, 244] width 258 height 73
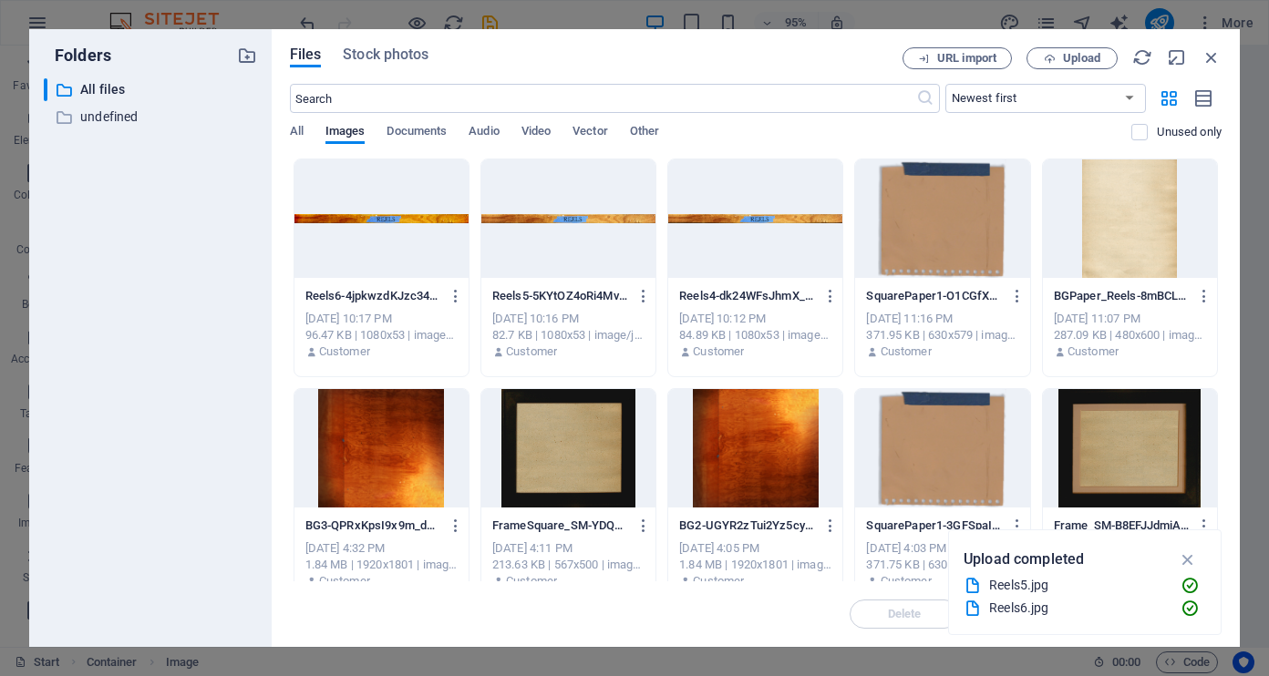
click at [258, 243] on div "Folders ​ All files All files ​ undefined undefined" at bounding box center [150, 338] width 242 height 618
click at [452, 247] on div at bounding box center [381, 218] width 174 height 118
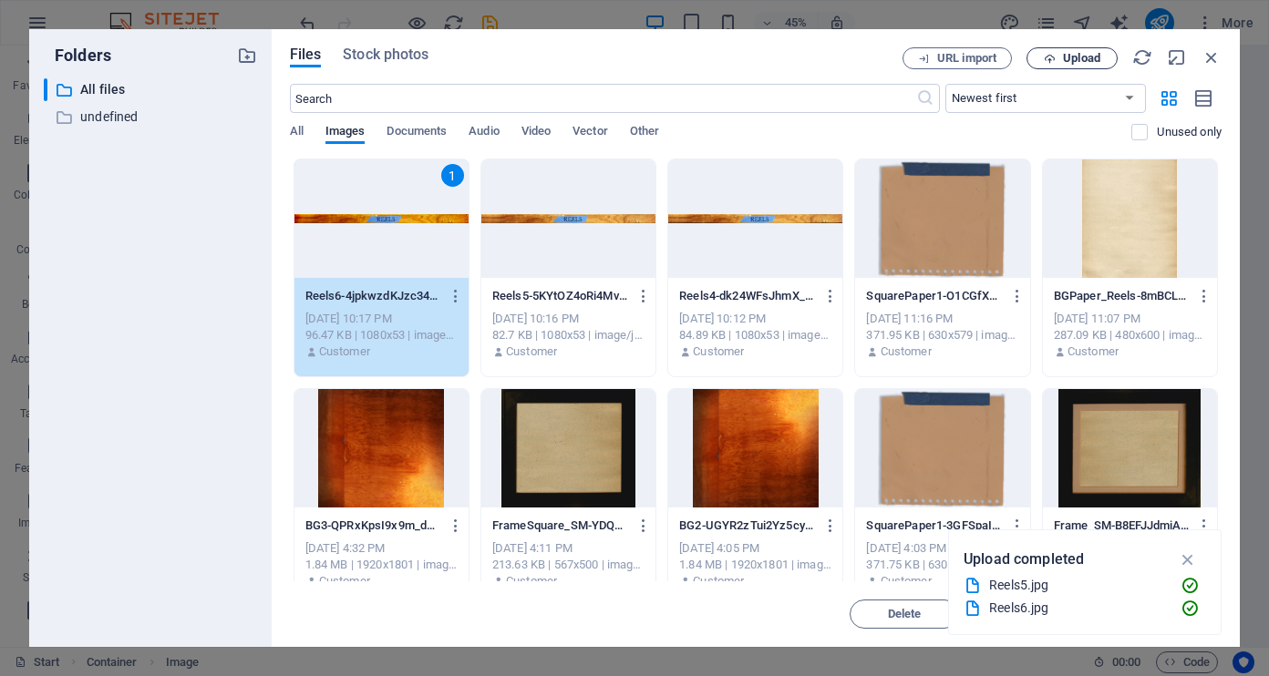
click at [1088, 57] on span "Upload" at bounding box center [1081, 58] width 37 height 11
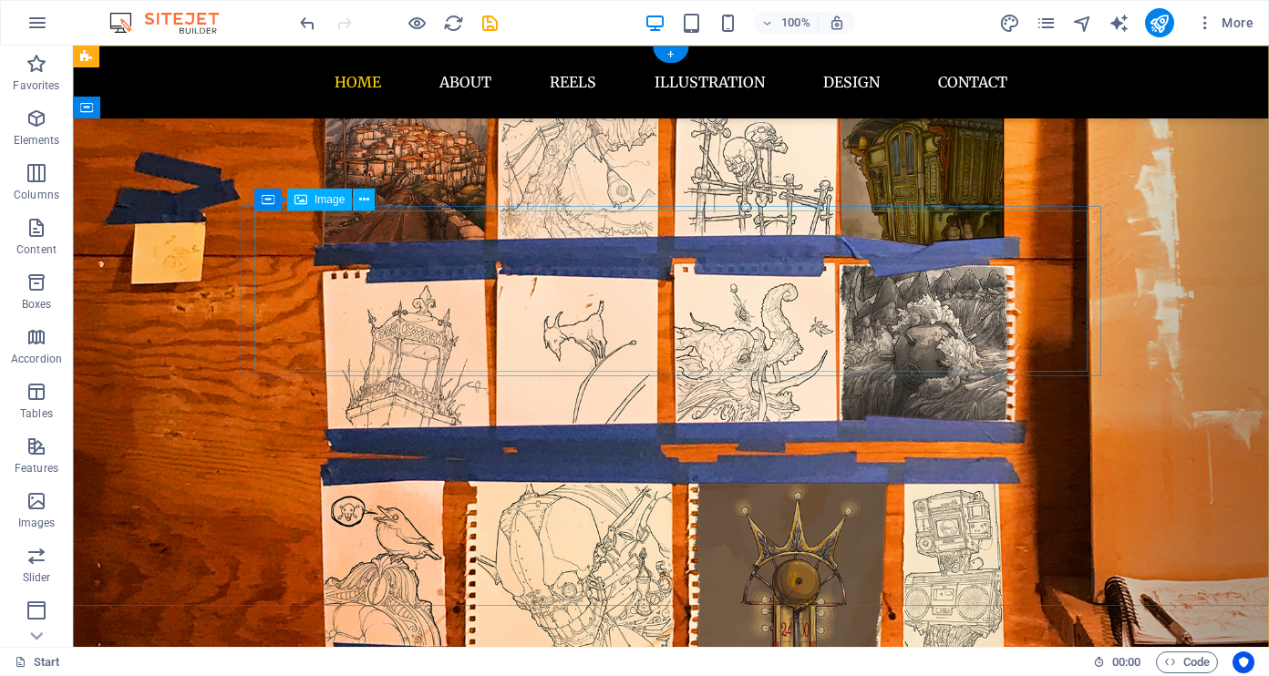
scroll to position [0, 0]
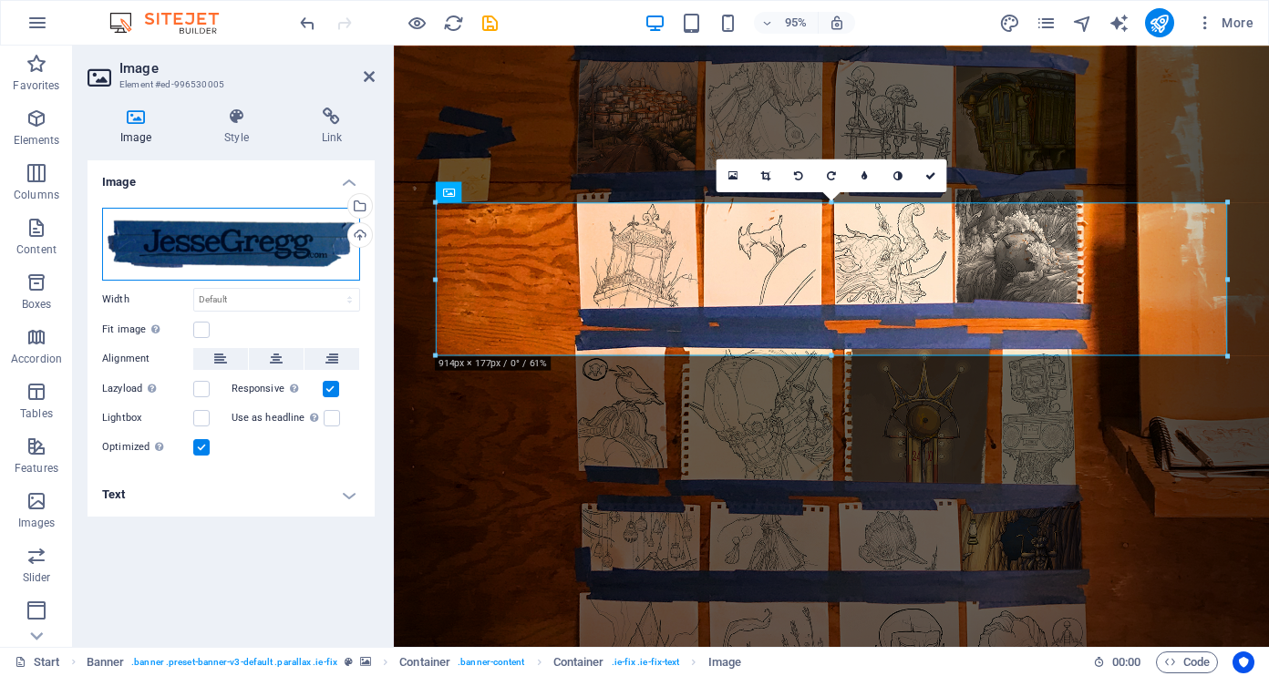
click at [234, 255] on div "Drag files here, click to choose files or select files from Files or our free s…" at bounding box center [231, 244] width 258 height 73
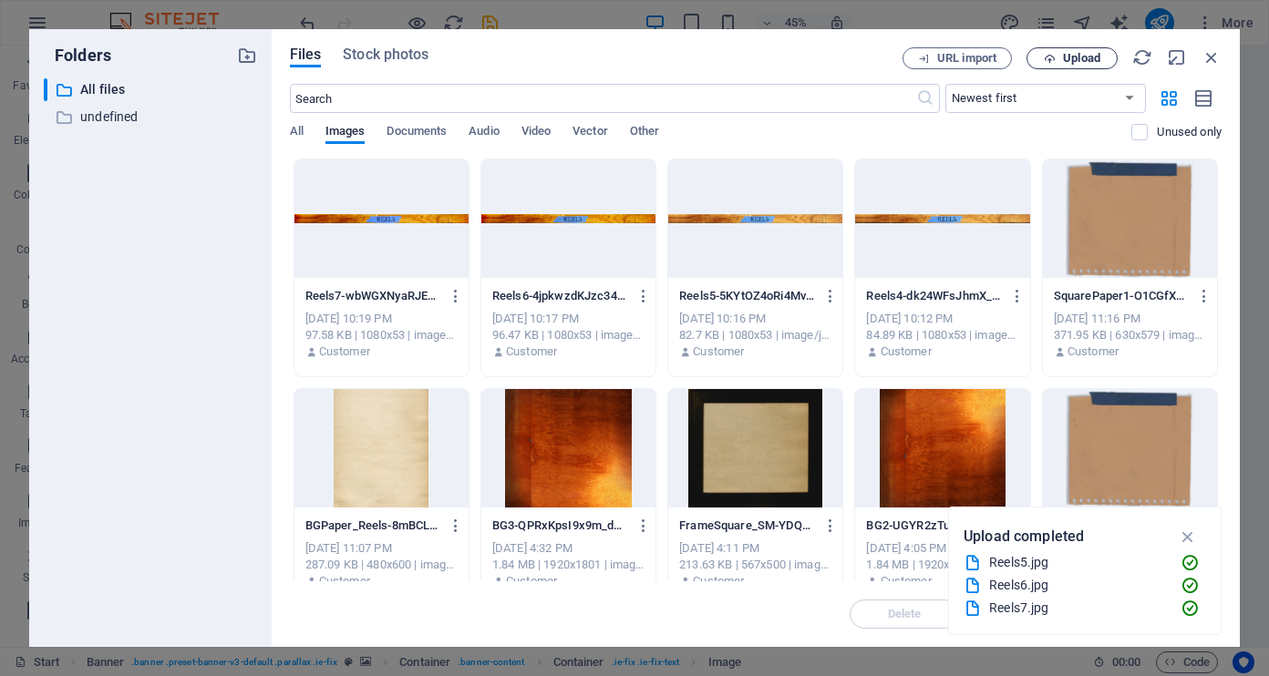
click at [1083, 53] on span "Upload" at bounding box center [1081, 58] width 37 height 11
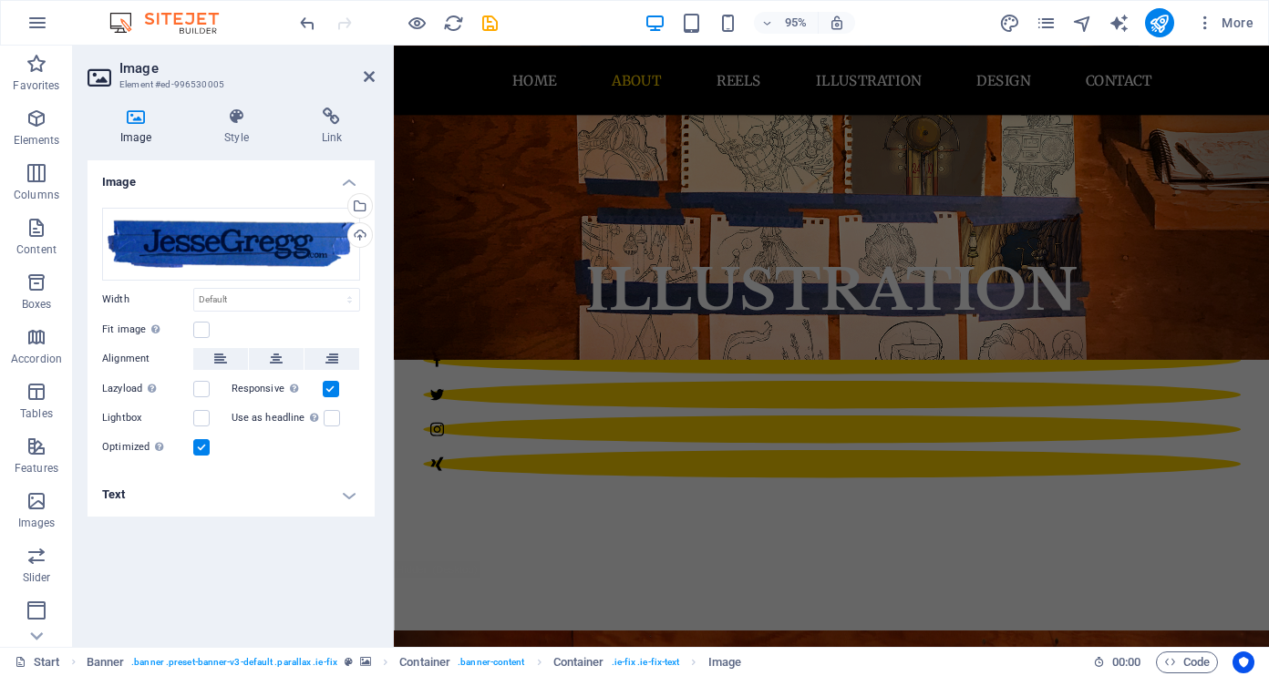
scroll to position [935, 0]
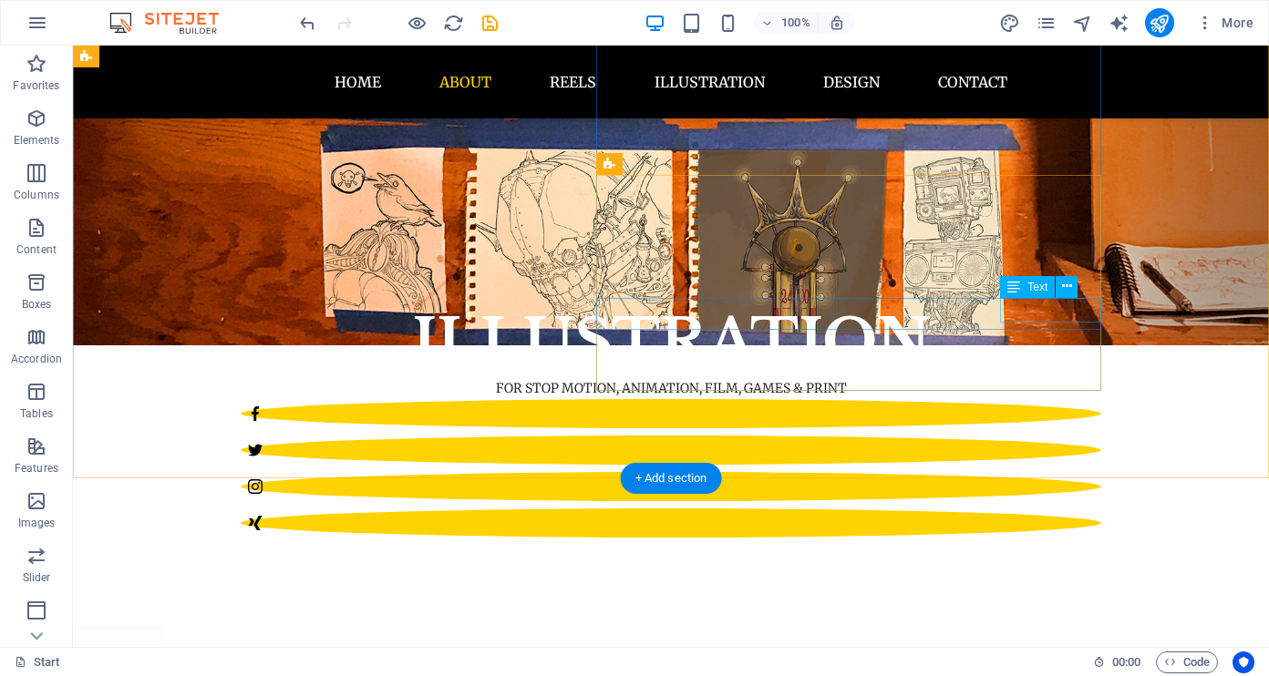
scroll to position [823, 0]
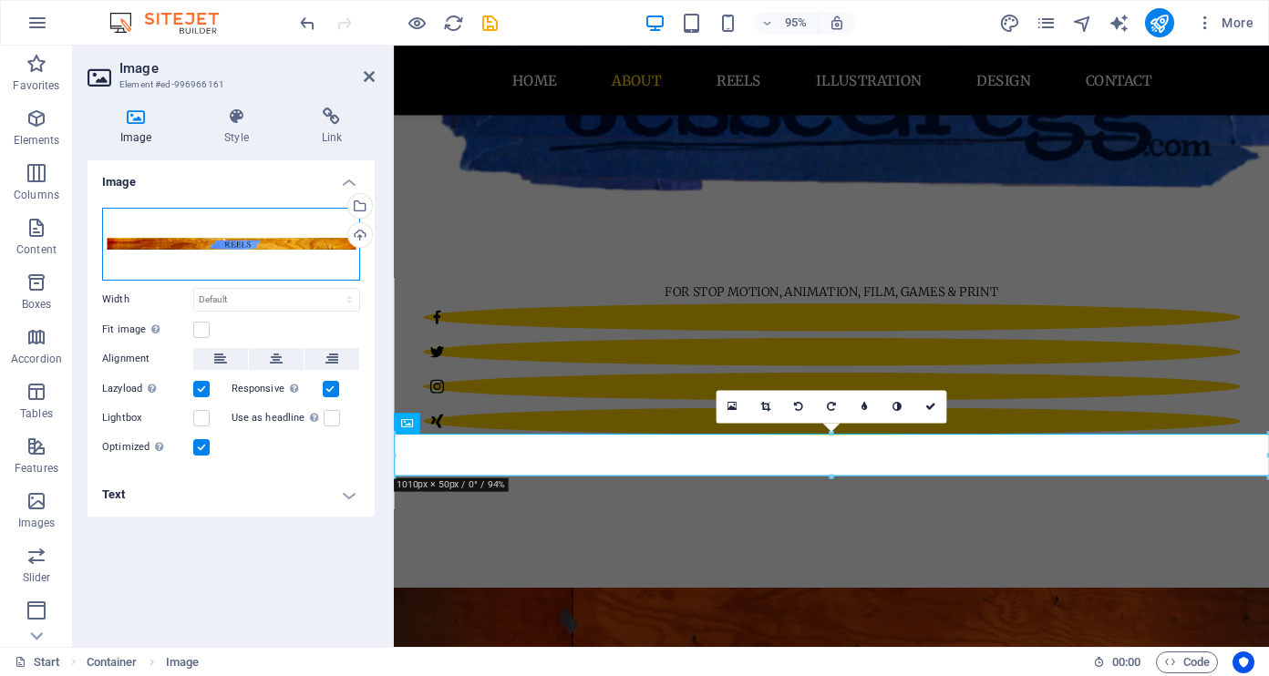
click at [334, 256] on div "Drag files here, click to choose files or select files from Files or our free s…" at bounding box center [231, 244] width 258 height 73
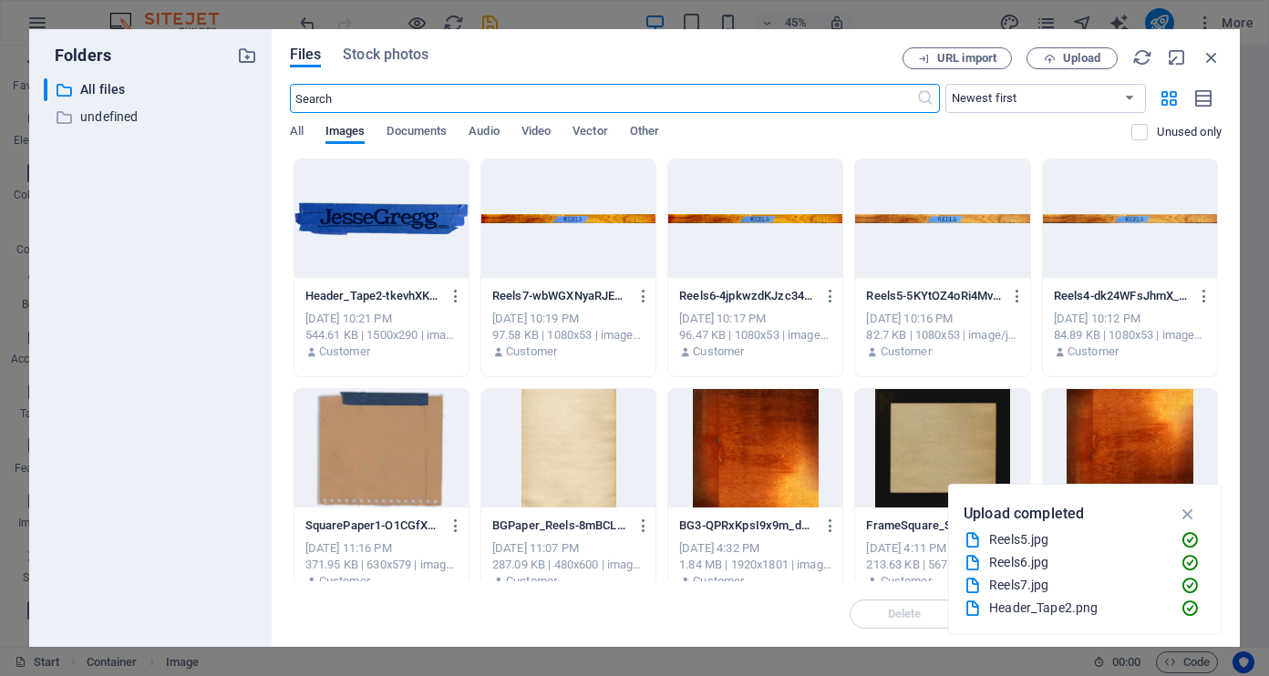
click at [413, 242] on div at bounding box center [381, 218] width 174 height 118
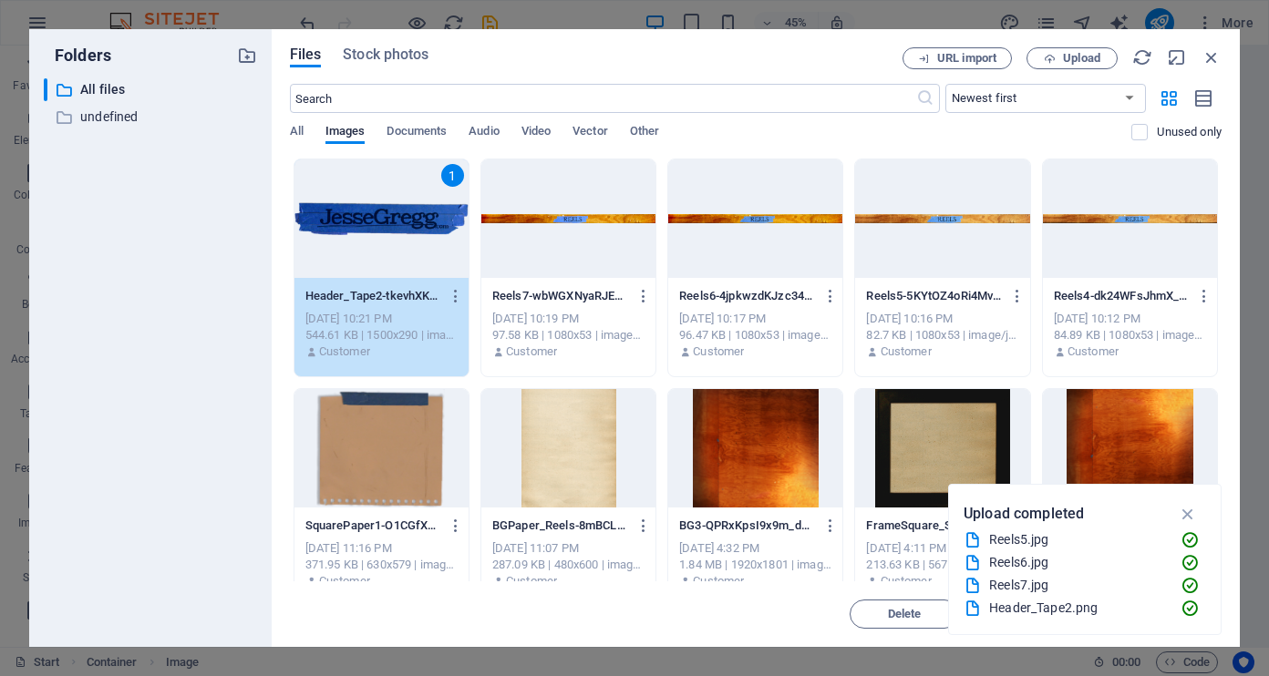
click at [776, 144] on div "All Images Documents Audio Video Vector Other" at bounding box center [711, 141] width 842 height 35
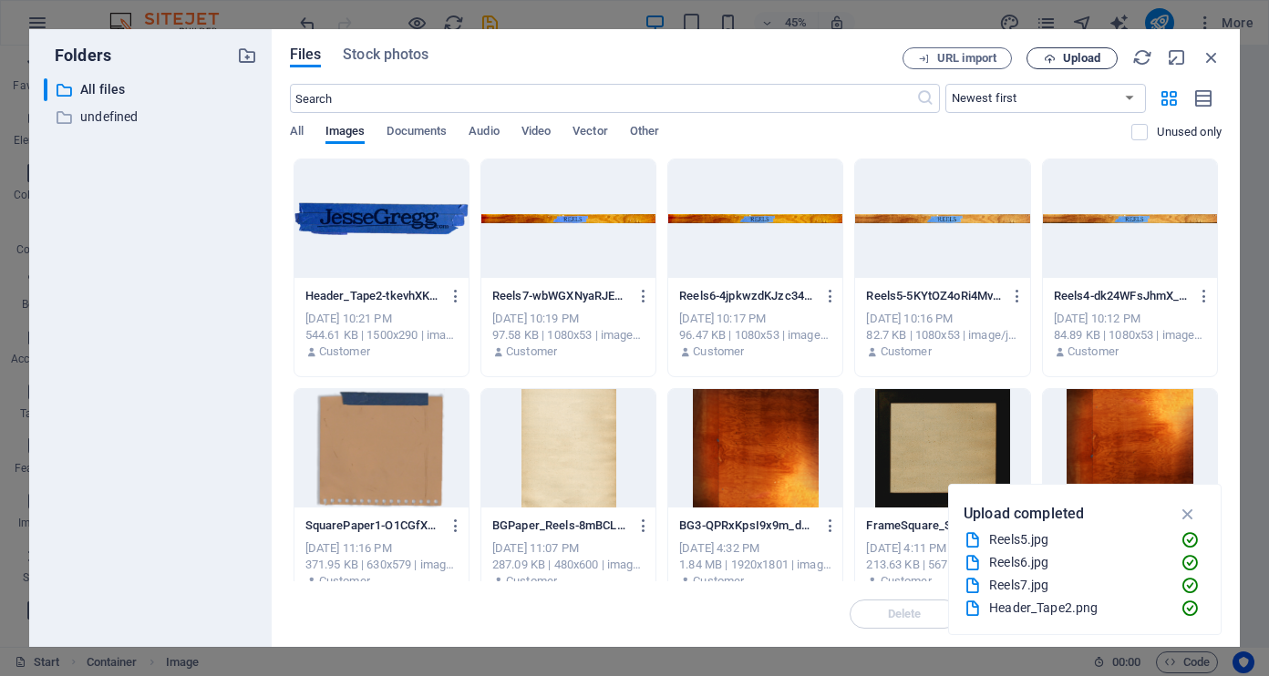
click at [1058, 57] on span "Upload" at bounding box center [1071, 59] width 75 height 12
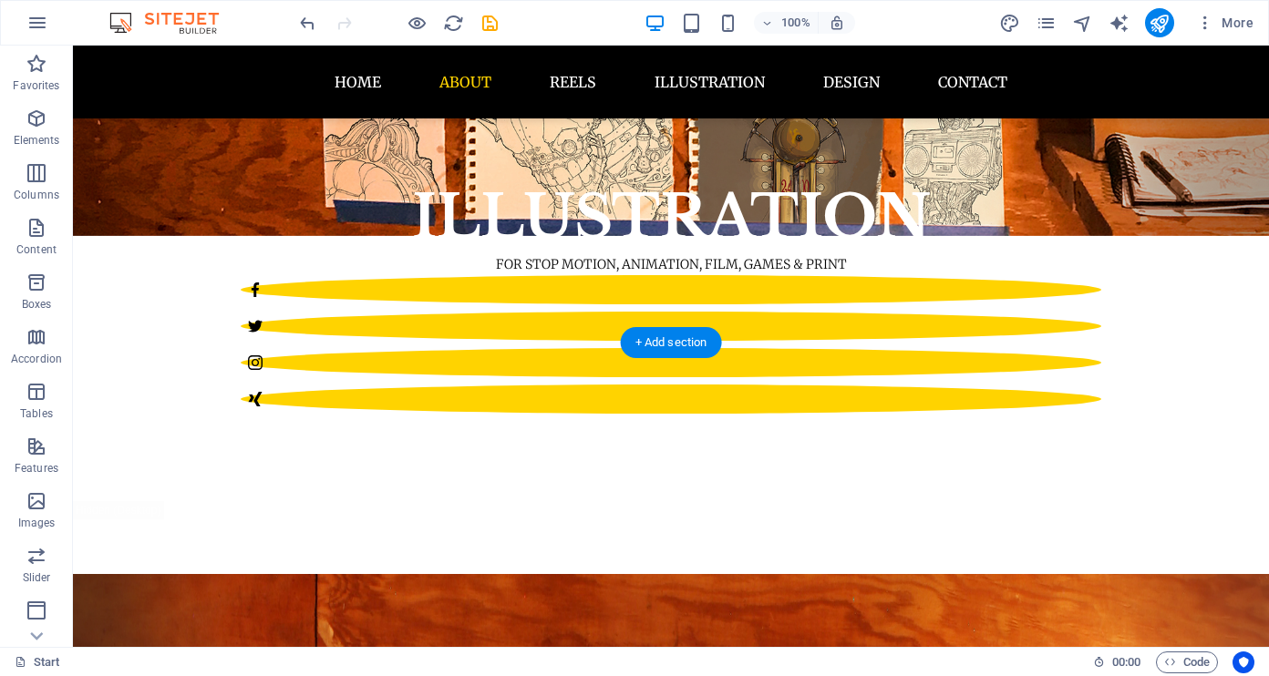
scroll to position [904, 0]
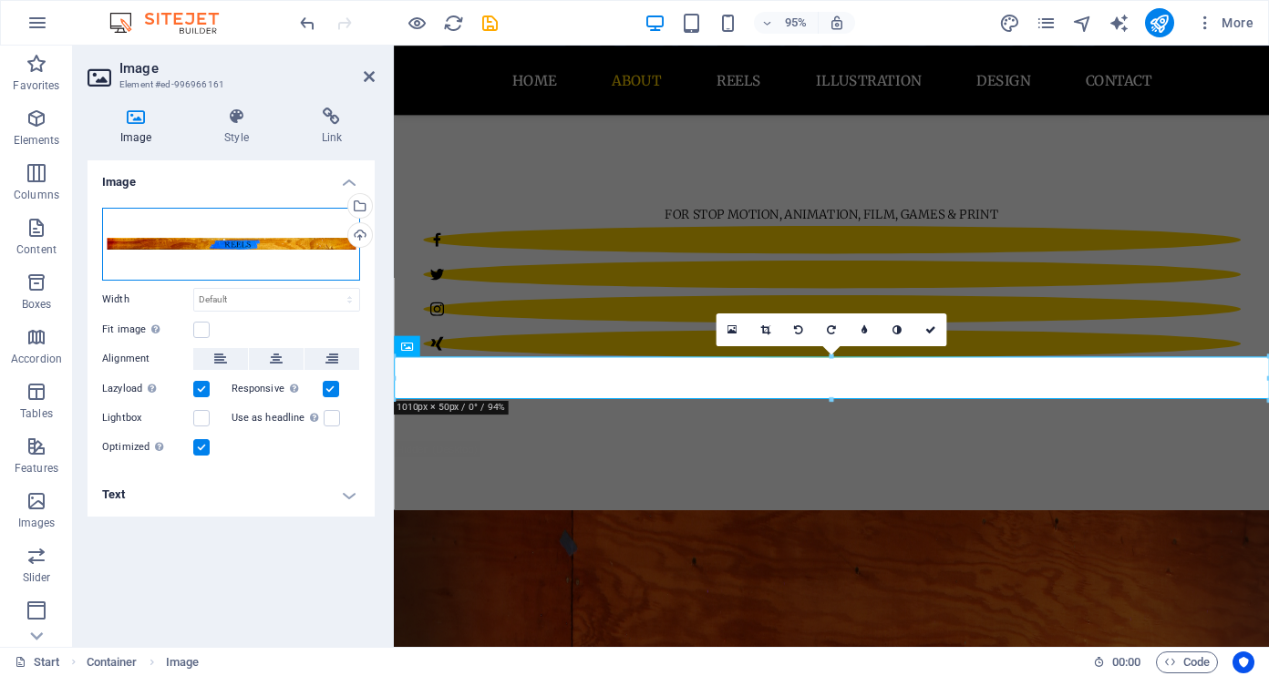
click at [305, 238] on div "Drag files here, click to choose files or select files from Files or our free s…" at bounding box center [231, 244] width 258 height 73
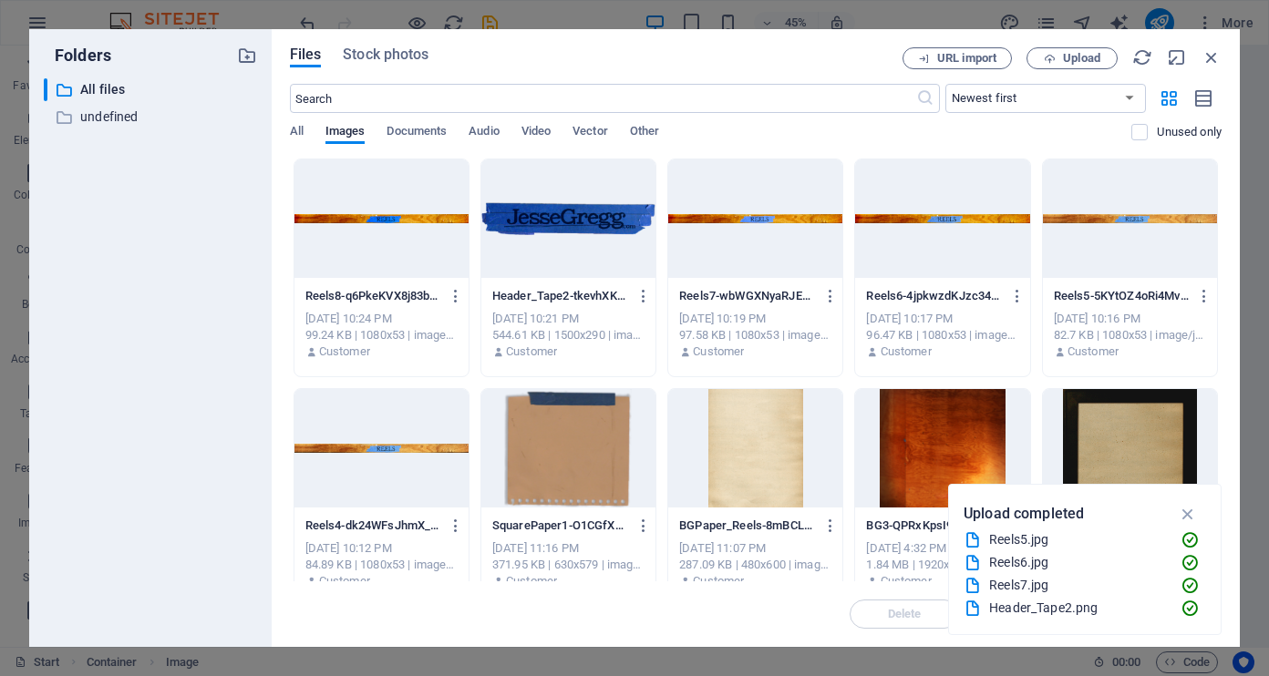
click at [400, 434] on div at bounding box center [381, 448] width 174 height 118
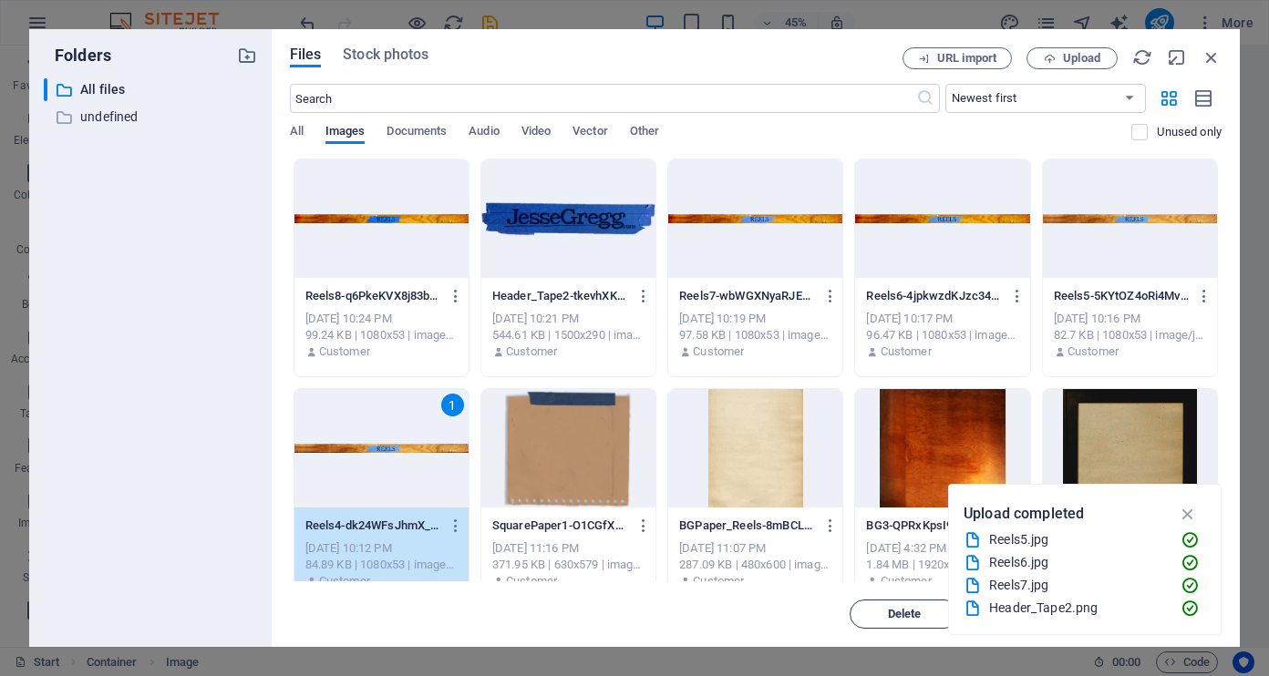
click at [882, 613] on span "Delete" at bounding box center [904, 614] width 93 height 11
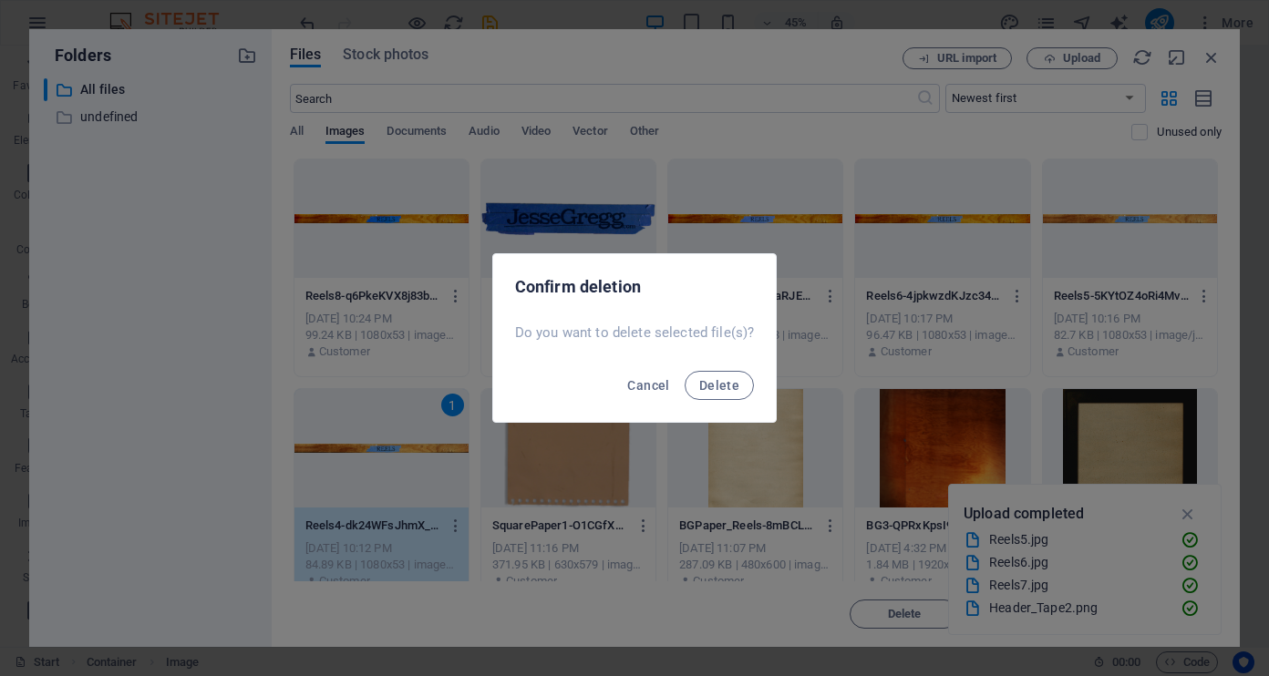
drag, startPoint x: 711, startPoint y: 381, endPoint x: 1125, endPoint y: 483, distance: 426.2
click at [719, 382] on span "Delete" at bounding box center [719, 385] width 40 height 15
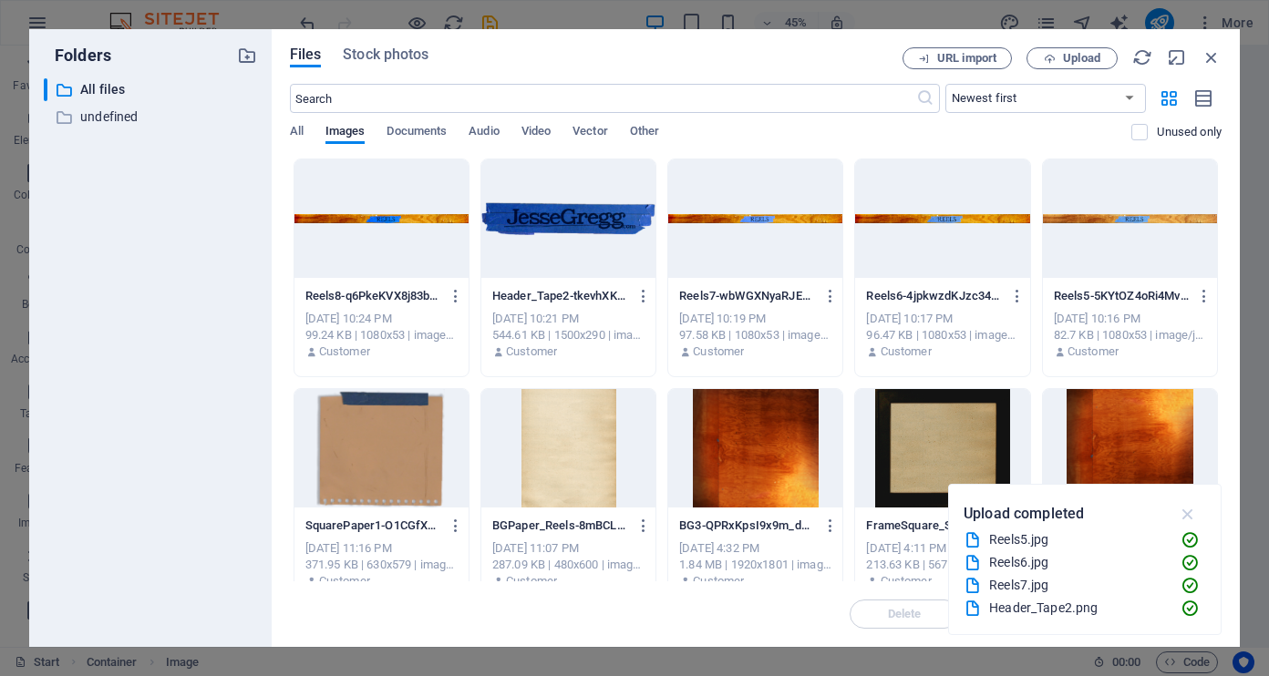
click at [1179, 512] on icon "button" at bounding box center [1187, 514] width 21 height 20
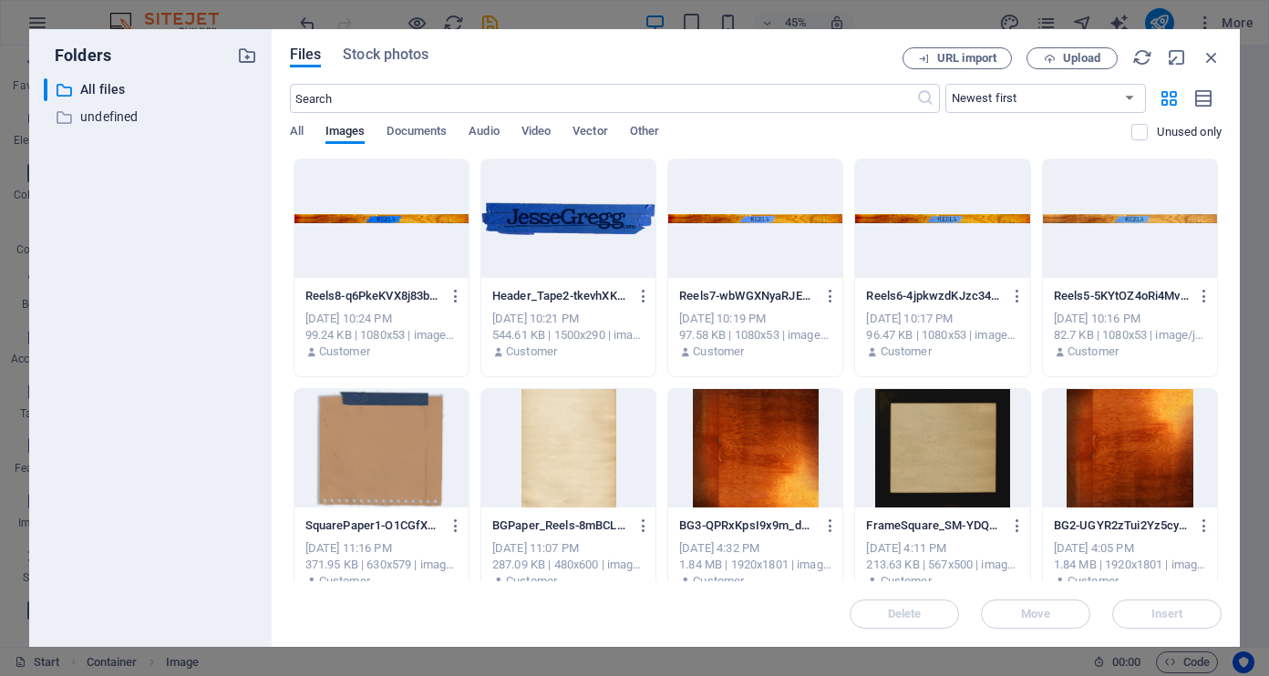
drag, startPoint x: 1165, startPoint y: 259, endPoint x: 1164, endPoint y: 269, distance: 10.1
click at [1166, 259] on div at bounding box center [1130, 218] width 174 height 118
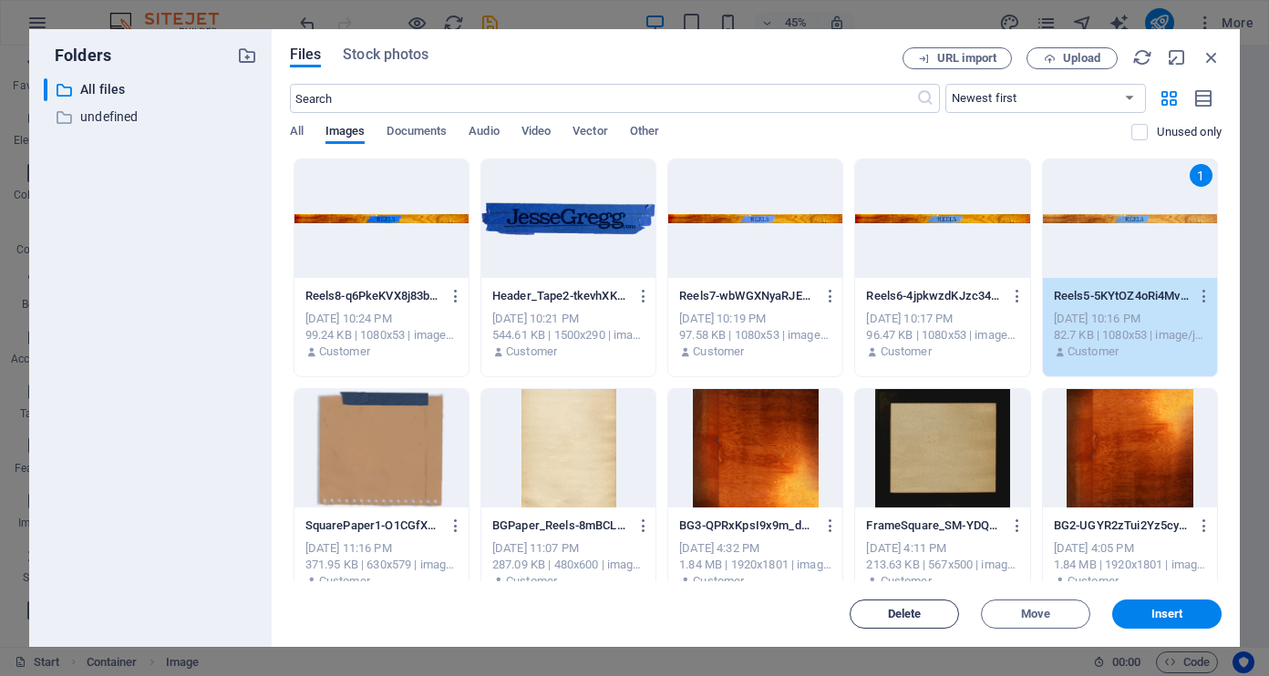
click at [938, 613] on span "Delete" at bounding box center [904, 614] width 93 height 11
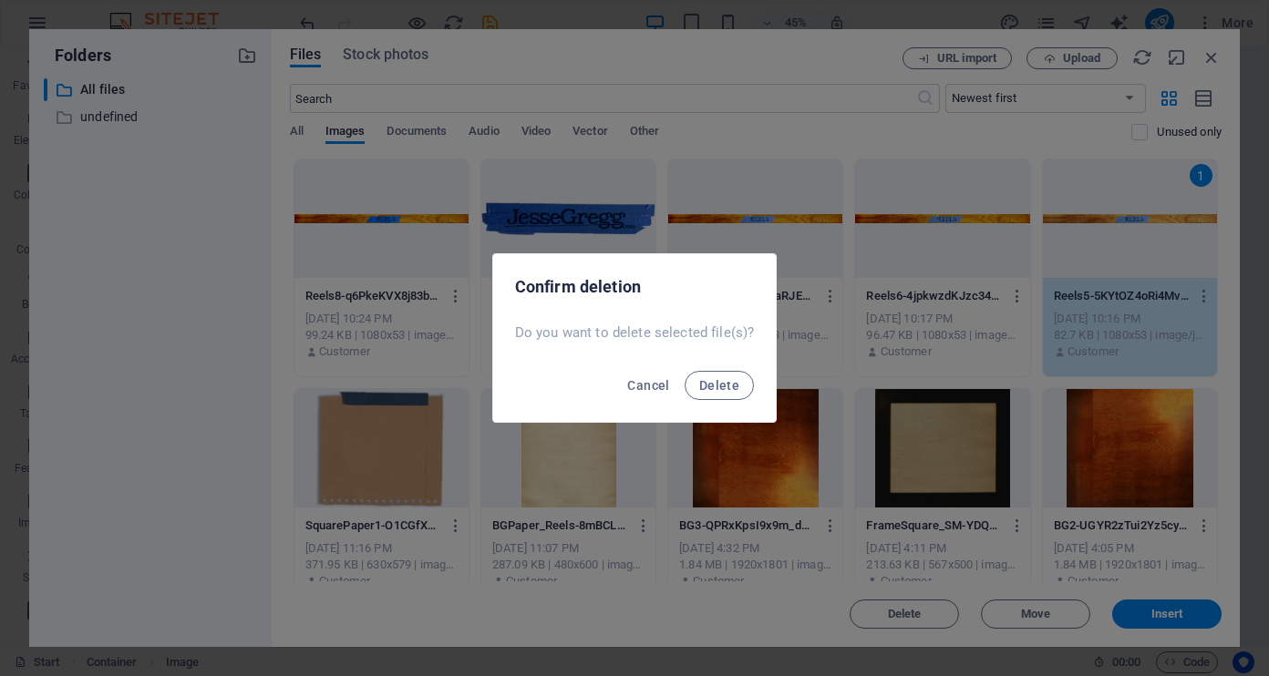
drag, startPoint x: 736, startPoint y: 386, endPoint x: 879, endPoint y: 344, distance: 148.5
click at [736, 386] on span "Delete" at bounding box center [719, 385] width 40 height 15
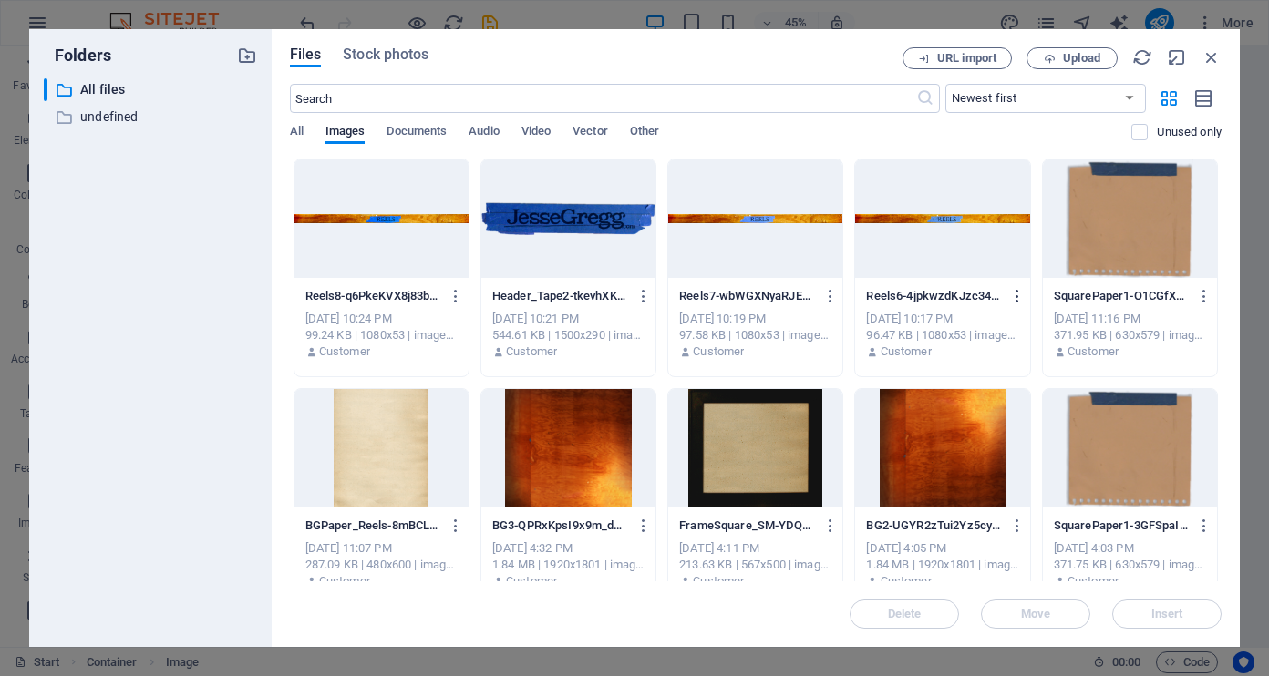
drag, startPoint x: 1009, startPoint y: 261, endPoint x: 1022, endPoint y: 283, distance: 25.3
click at [1009, 261] on div at bounding box center [942, 218] width 174 height 118
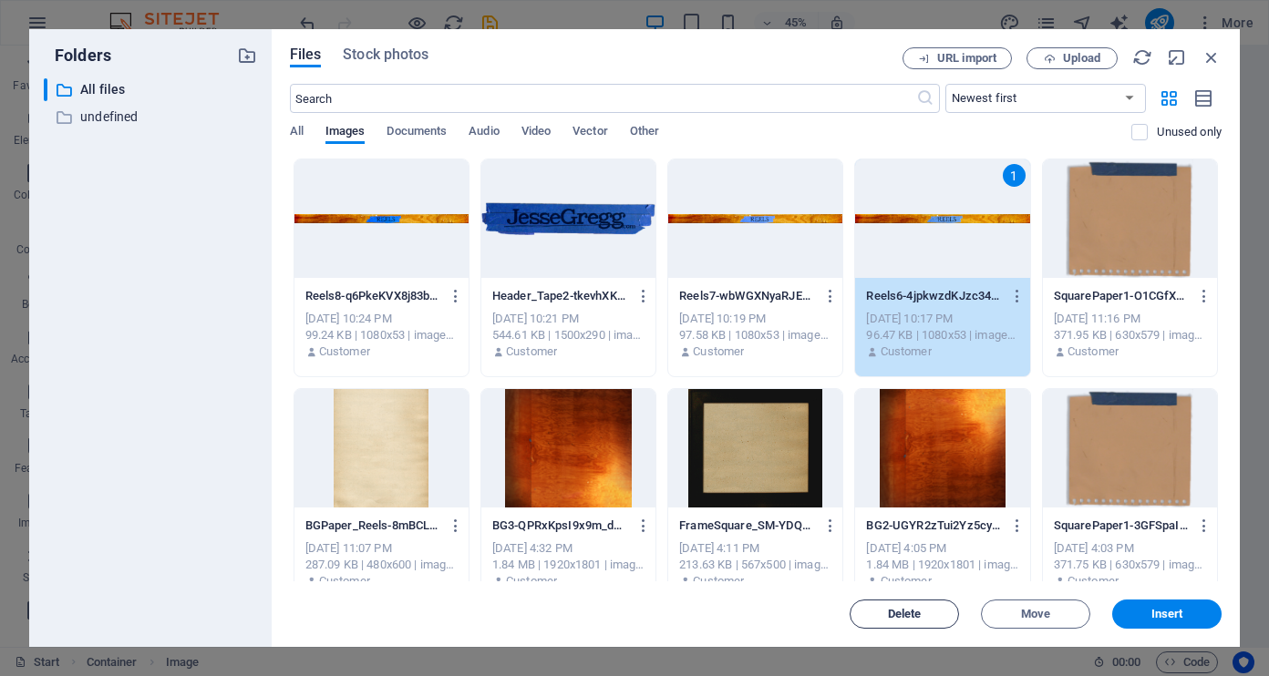
click at [927, 602] on button "Delete" at bounding box center [903, 614] width 109 height 29
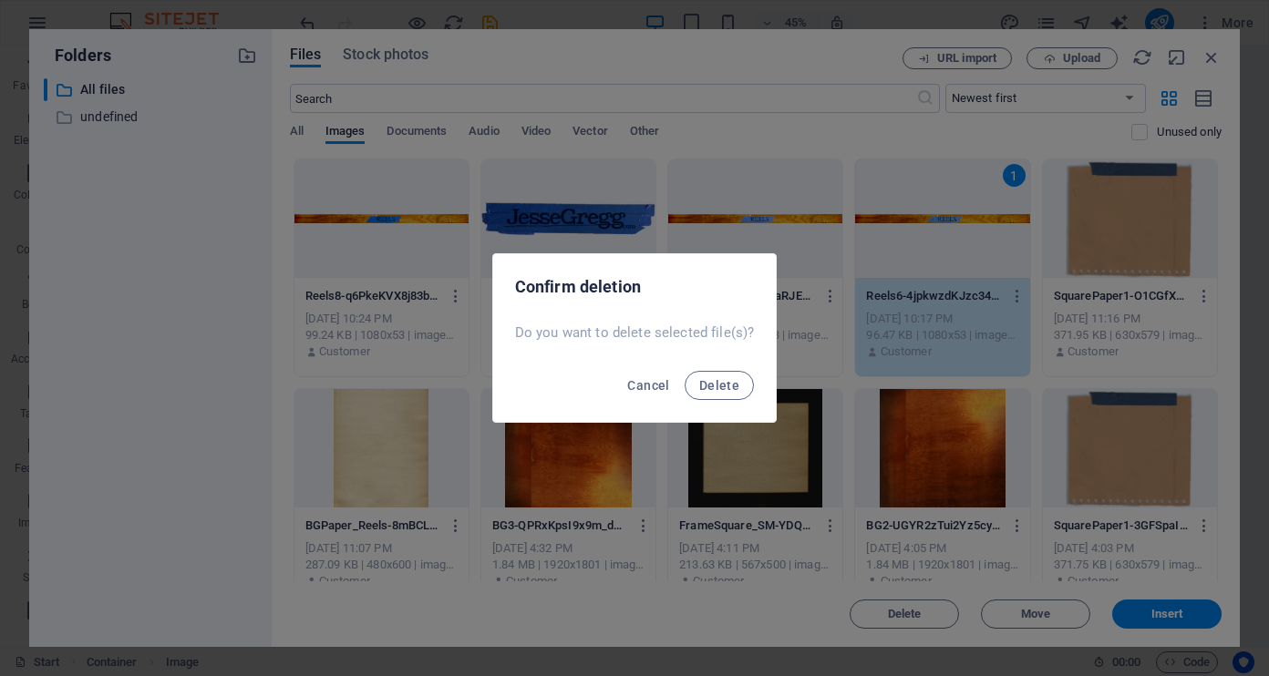
drag, startPoint x: 726, startPoint y: 391, endPoint x: 762, endPoint y: 360, distance: 47.2
click at [727, 387] on span "Delete" at bounding box center [719, 385] width 40 height 15
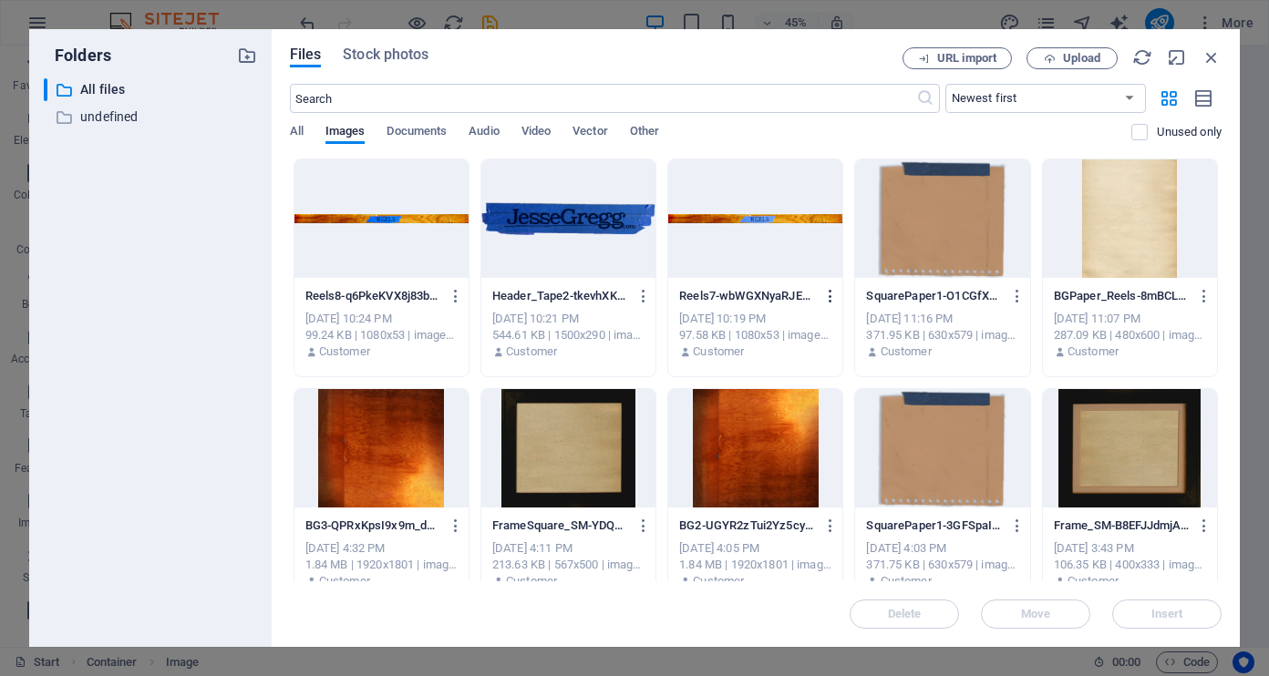
drag, startPoint x: 814, startPoint y: 257, endPoint x: 818, endPoint y: 285, distance: 28.6
click at [814, 257] on div at bounding box center [755, 218] width 174 height 118
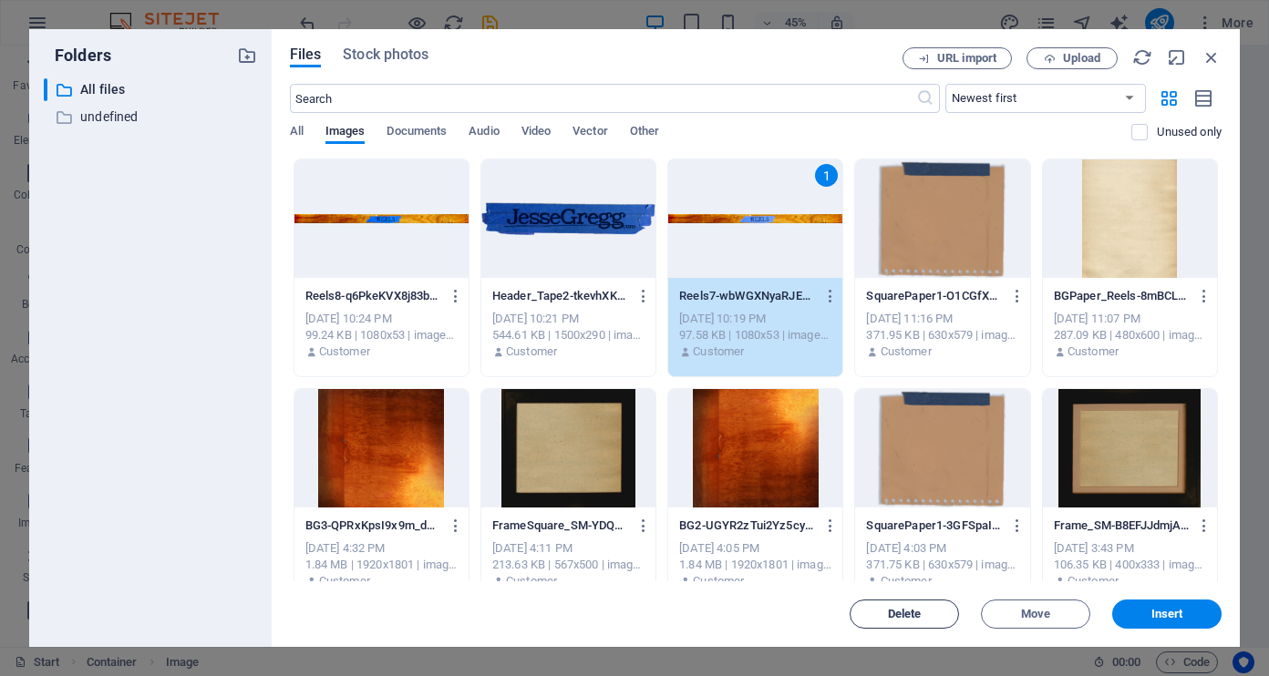
click at [936, 610] on span "Delete" at bounding box center [904, 614] width 93 height 11
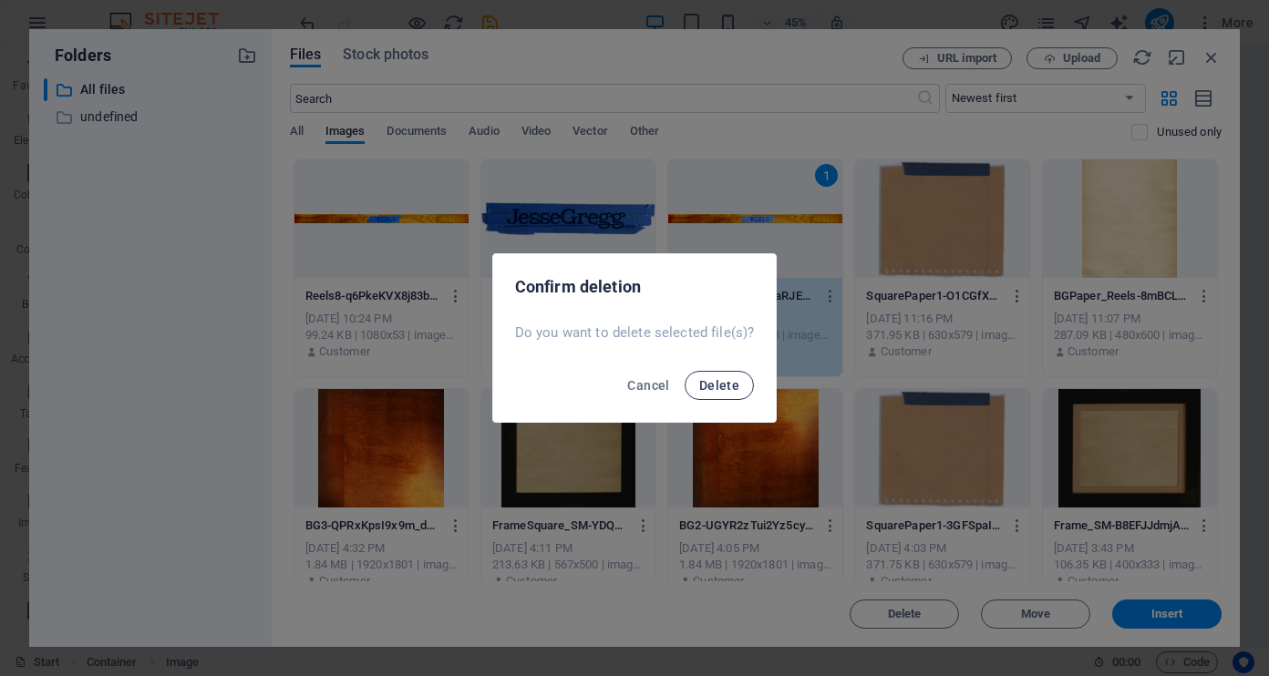
click at [727, 391] on span "Delete" at bounding box center [719, 385] width 40 height 15
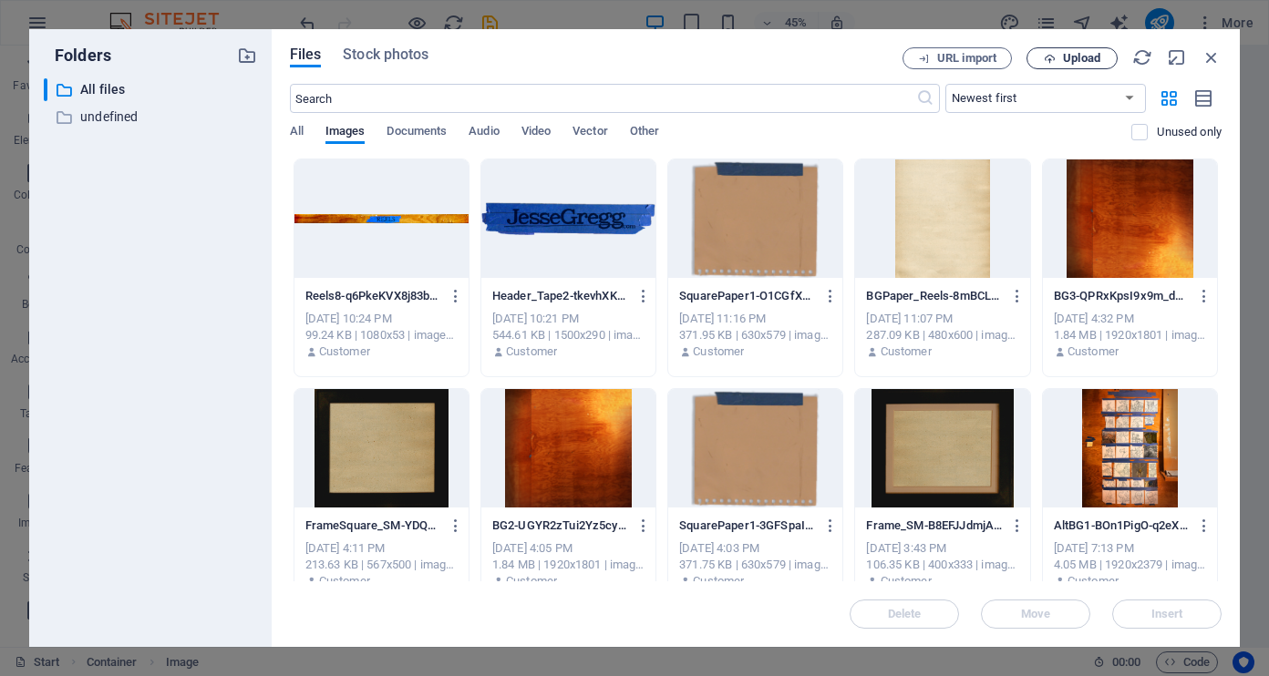
click at [1083, 58] on span "Upload" at bounding box center [1081, 58] width 37 height 11
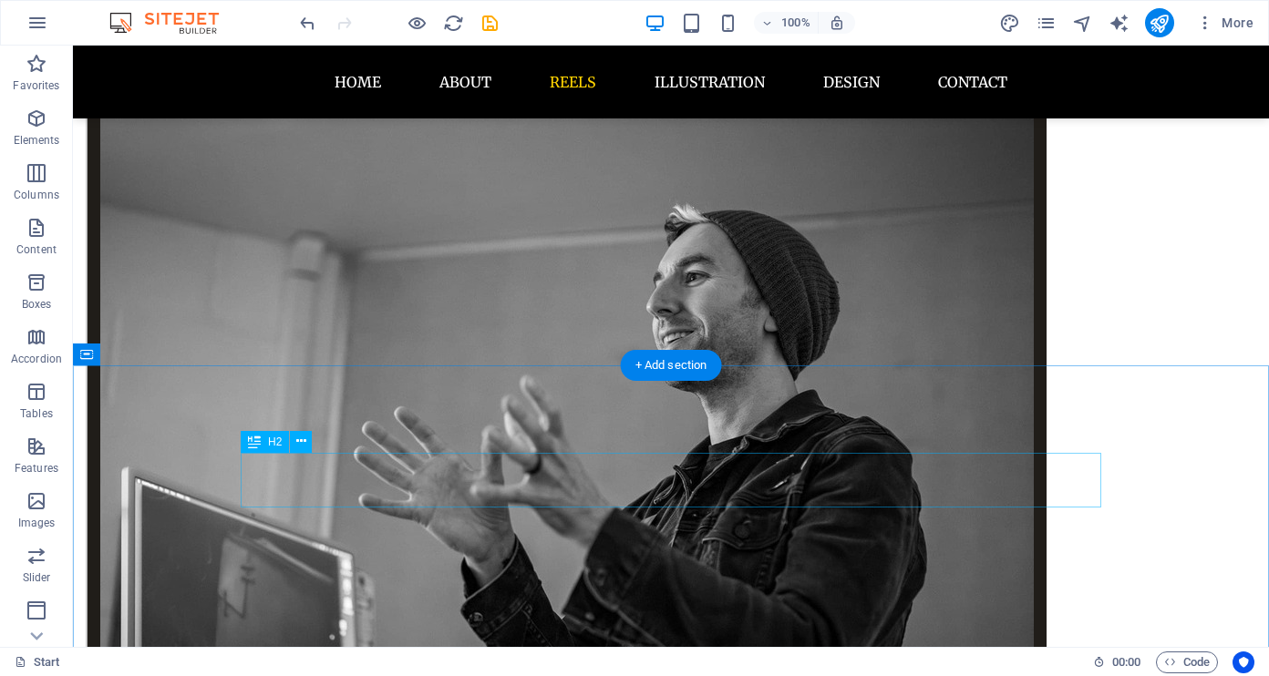
scroll to position [1984, 0]
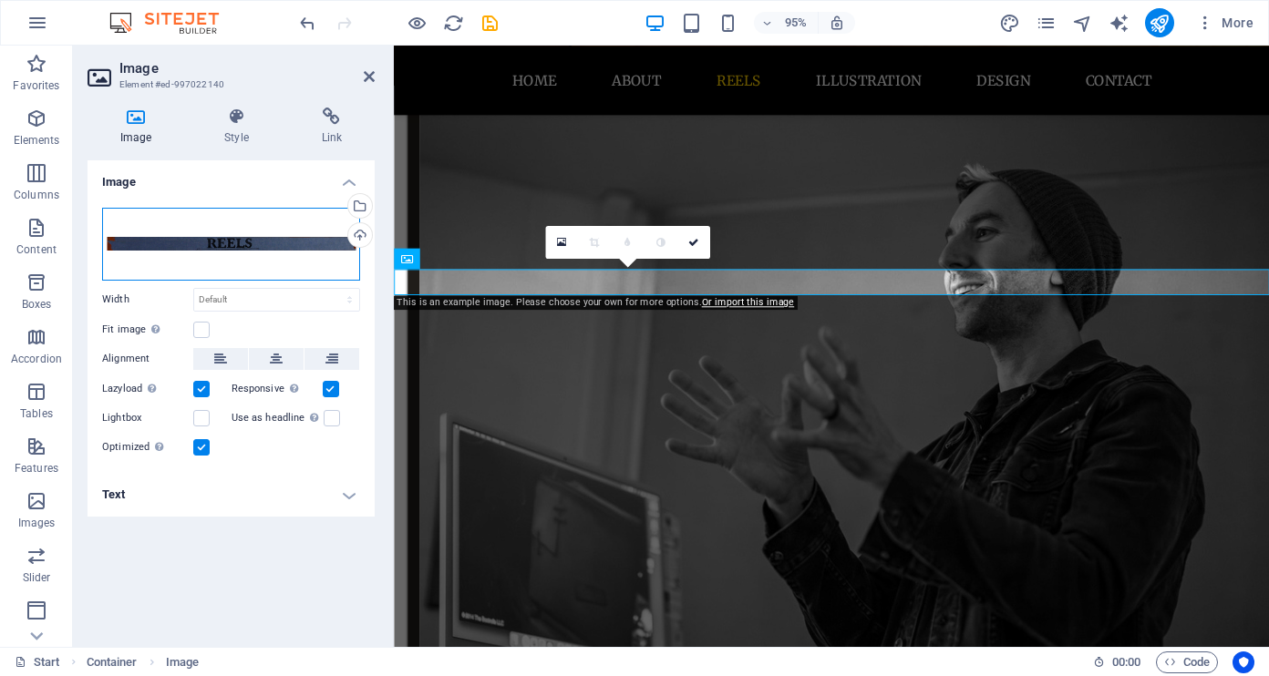
click at [272, 247] on div "Drag files here, click to choose files or select files from Files or our free s…" at bounding box center [231, 244] width 258 height 73
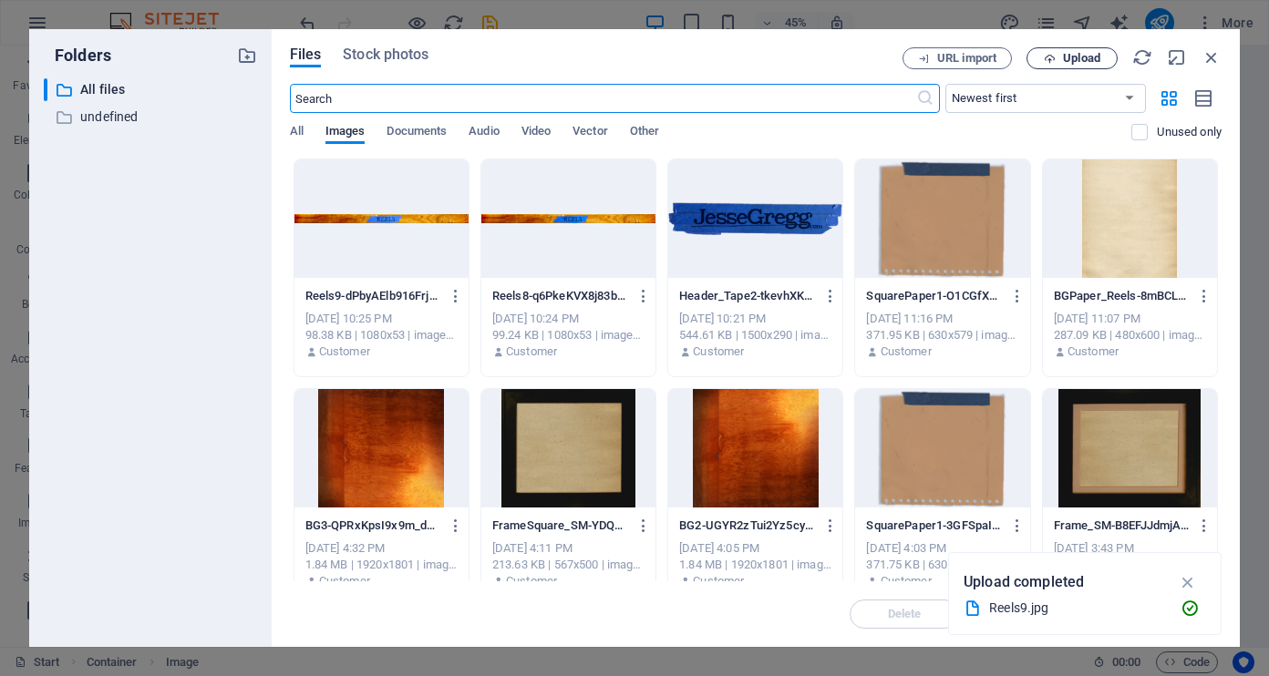
click at [1064, 57] on span "Upload" at bounding box center [1081, 58] width 37 height 11
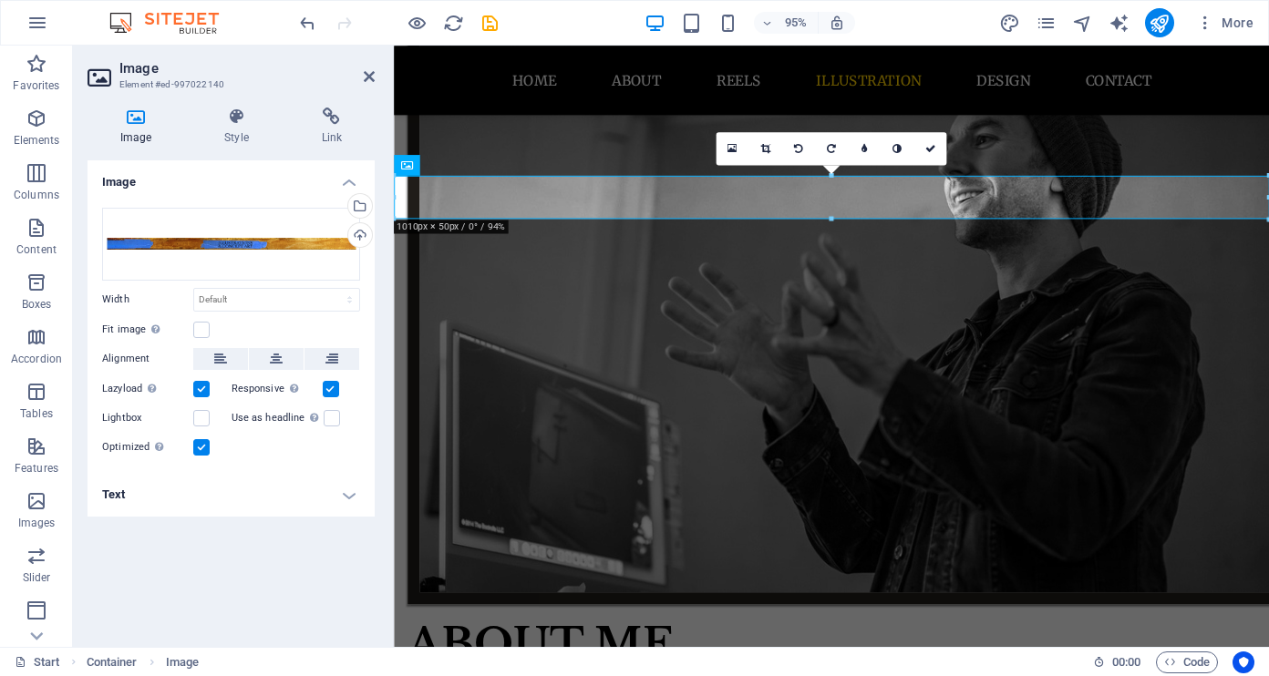
scroll to position [2060, 0]
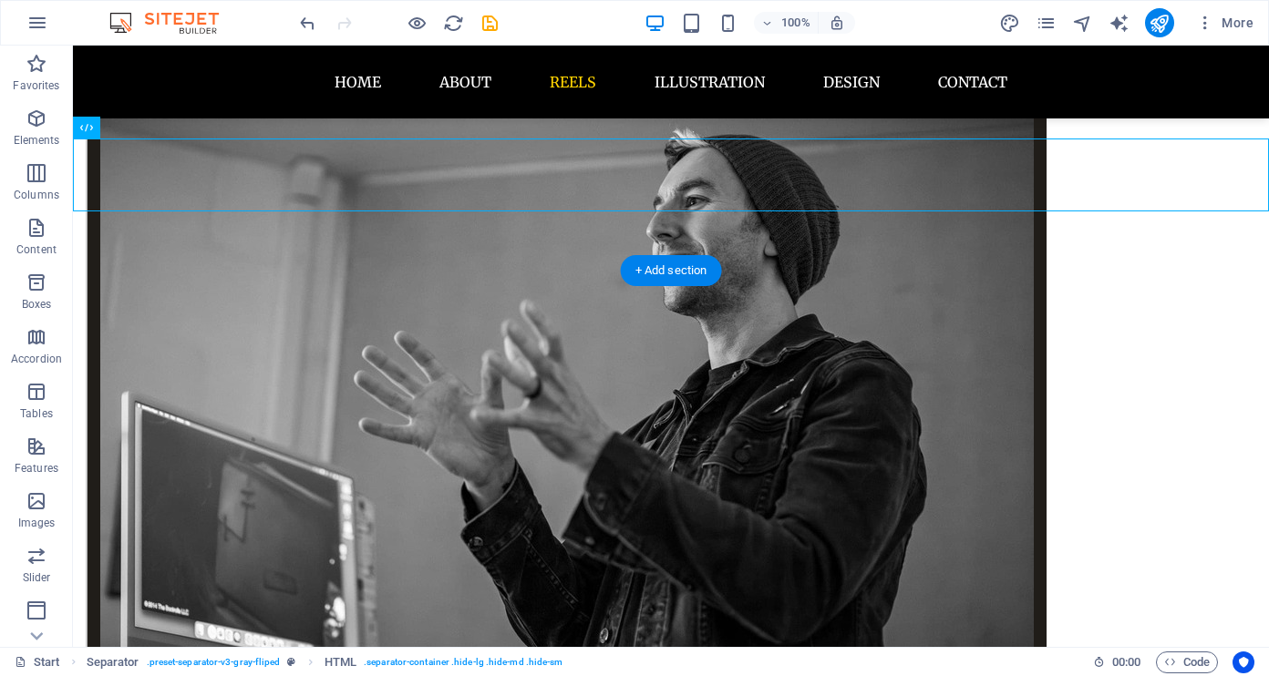
scroll to position [2038, 0]
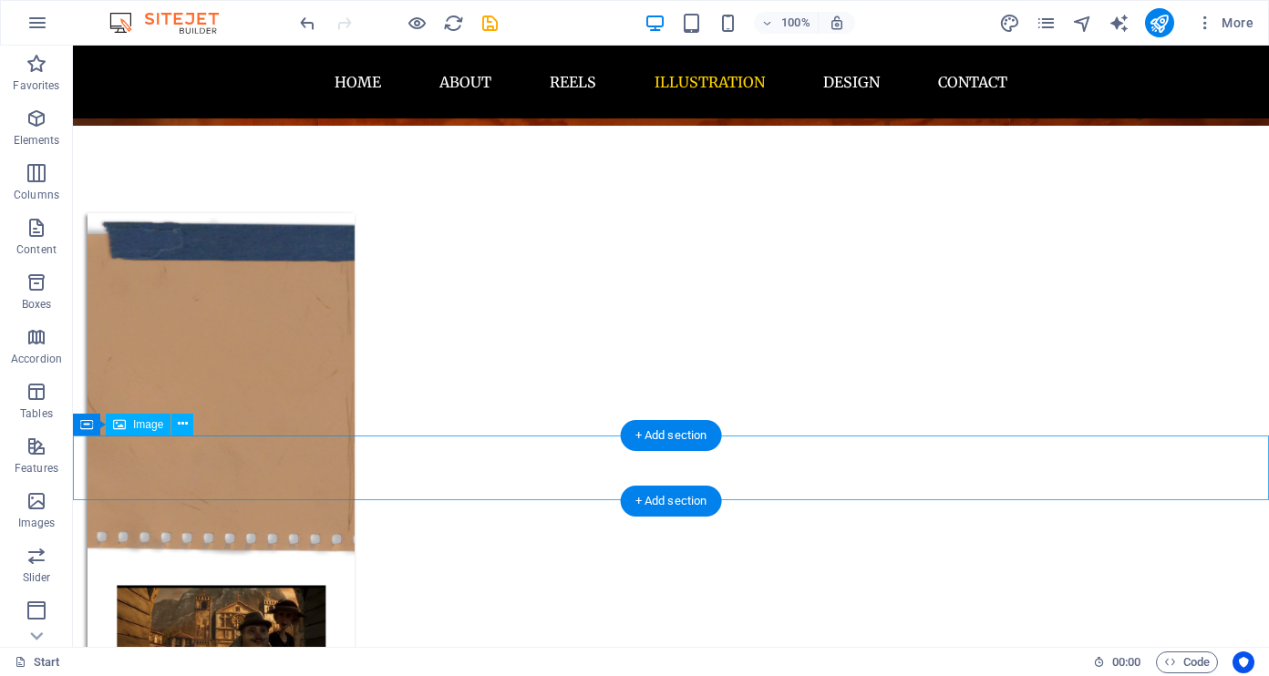
scroll to position [4178, 0]
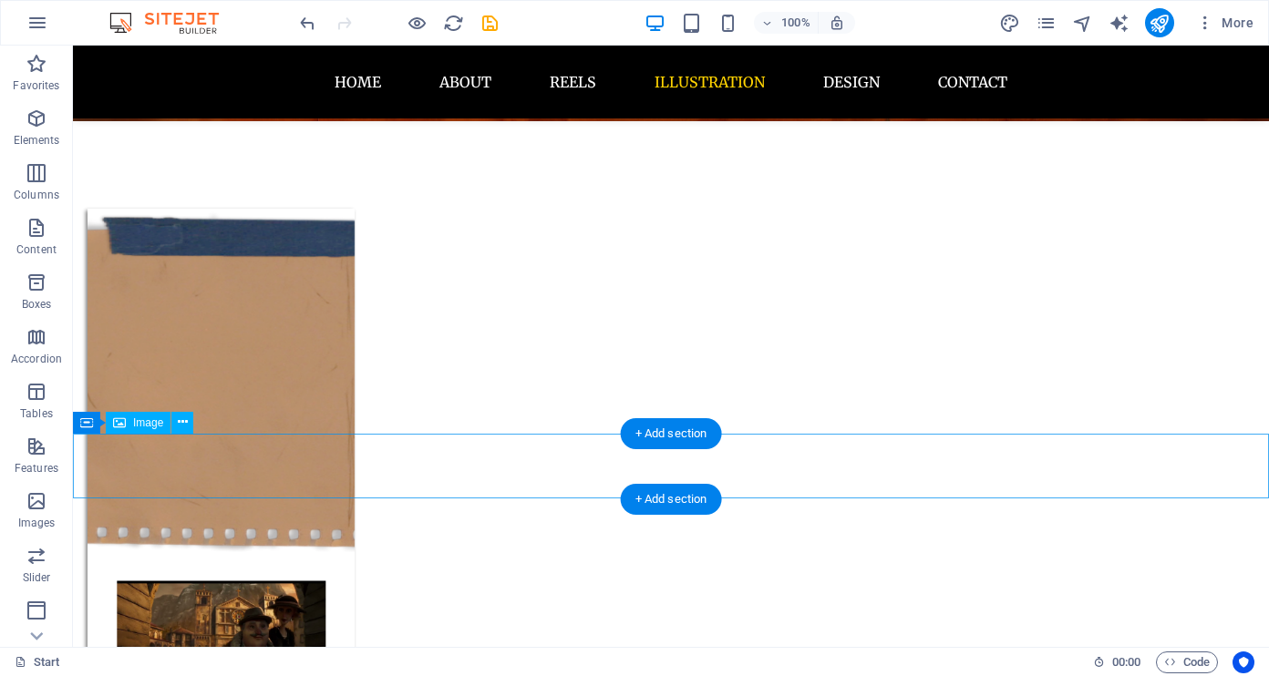
drag, startPoint x: 694, startPoint y: 470, endPoint x: 384, endPoint y: 492, distance: 310.6
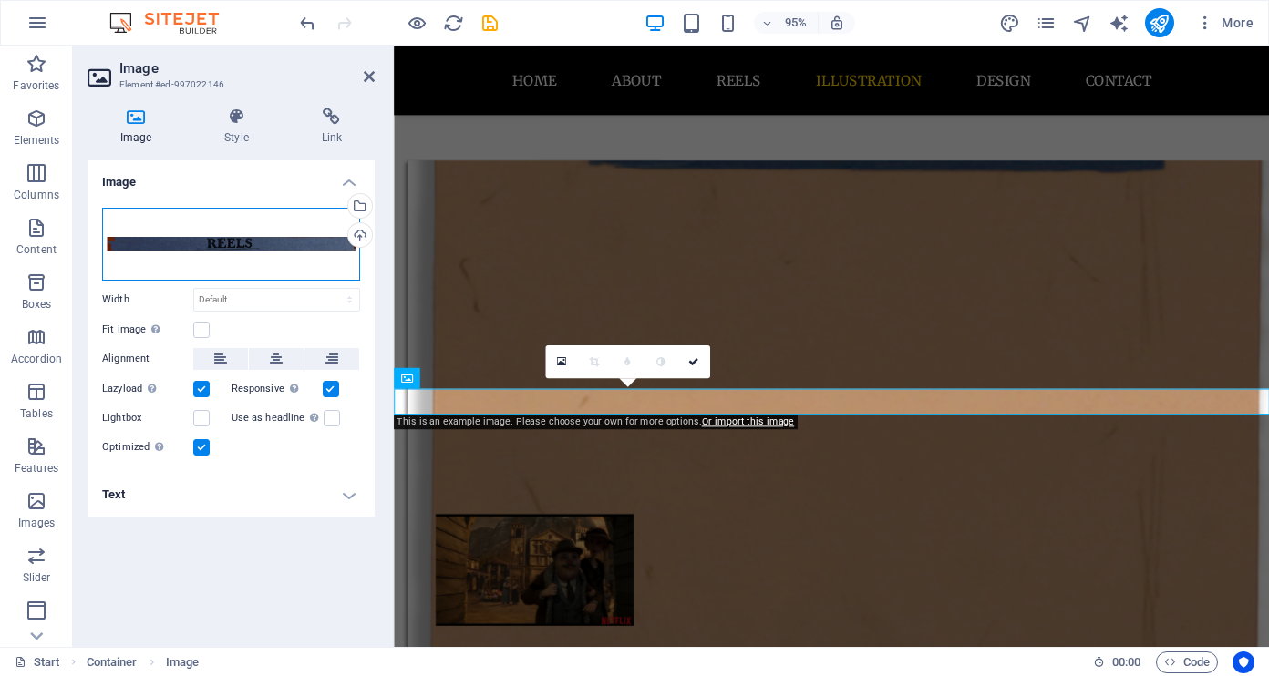
click at [261, 242] on div "Drag files here, click to choose files or select files from Files or our free s…" at bounding box center [231, 244] width 258 height 73
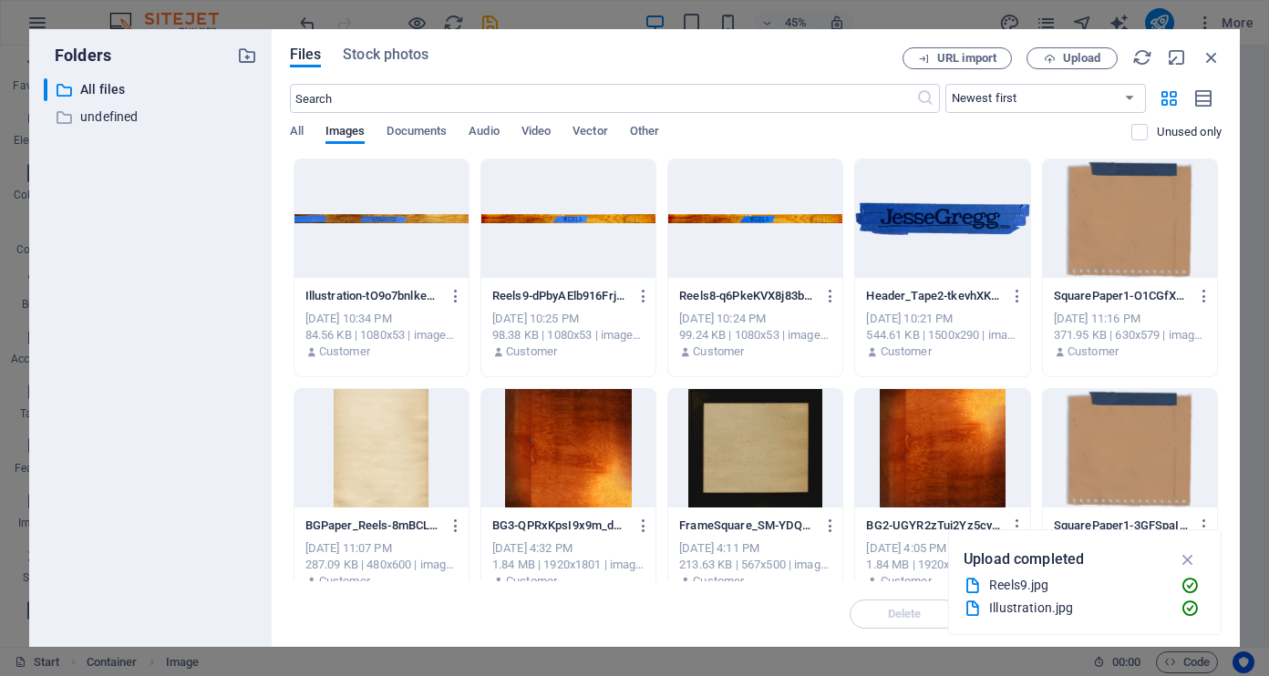
click at [395, 250] on div at bounding box center [381, 218] width 174 height 118
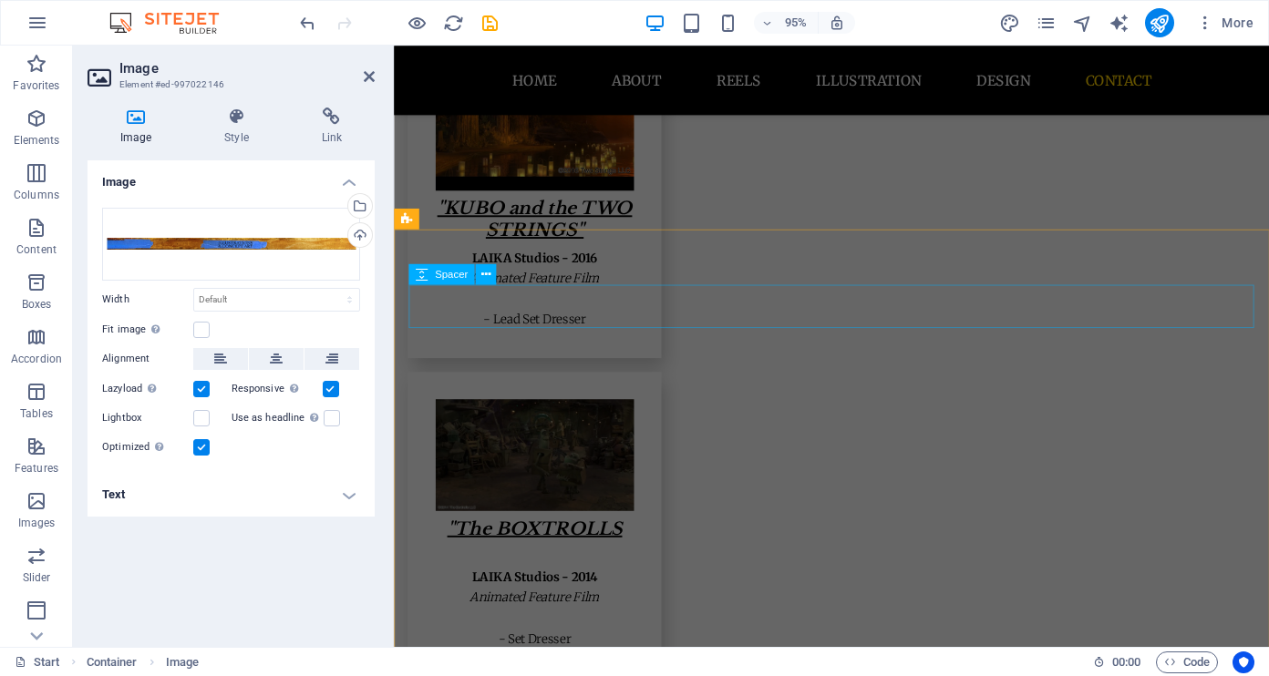
scroll to position [5732, 0]
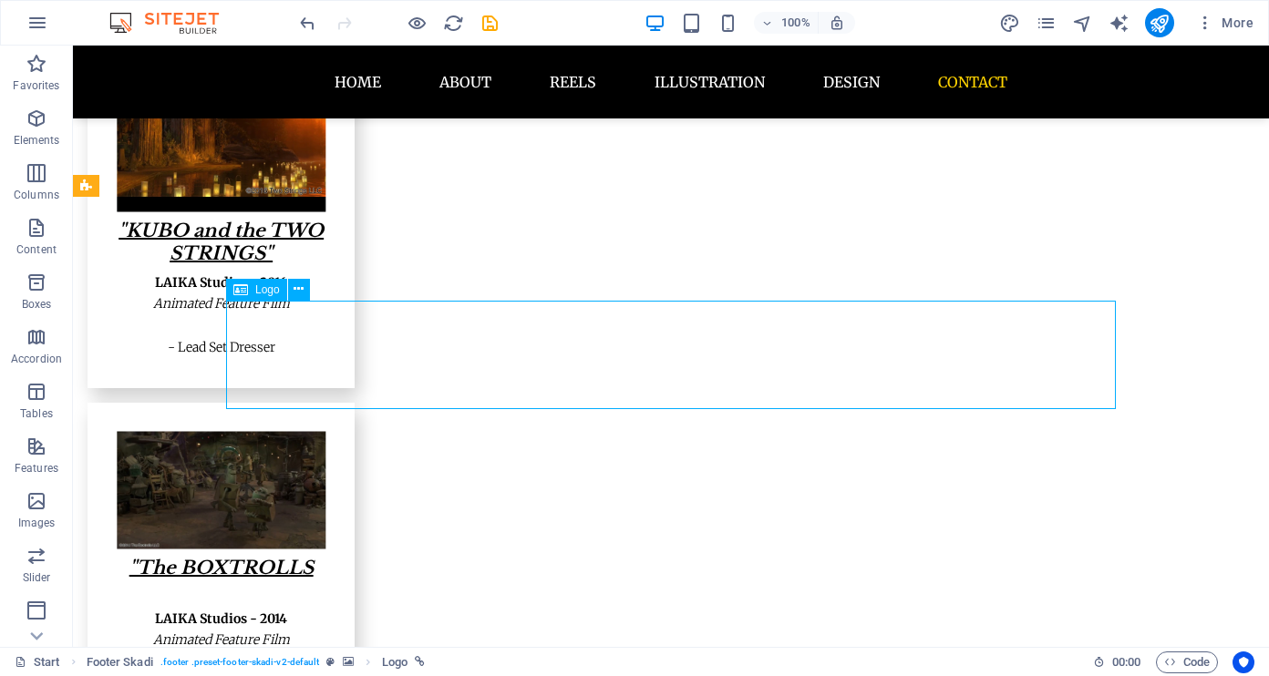
drag, startPoint x: 834, startPoint y: 344, endPoint x: 536, endPoint y: 359, distance: 298.4
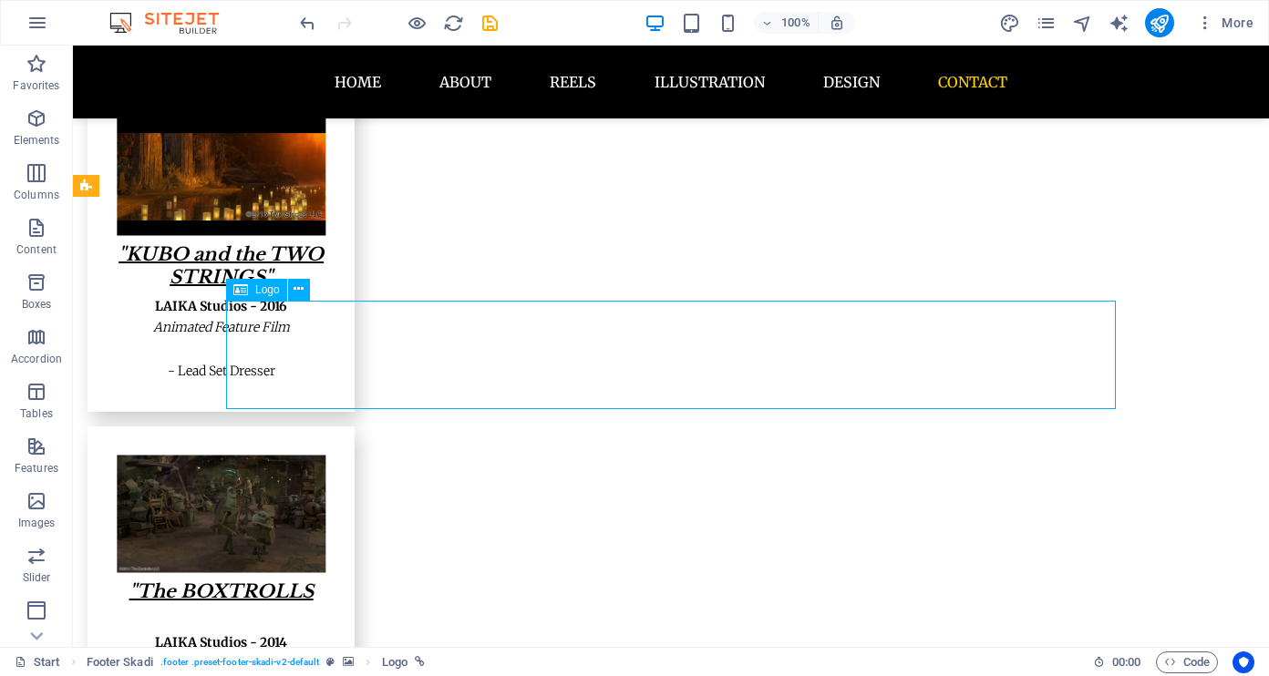
select select "px"
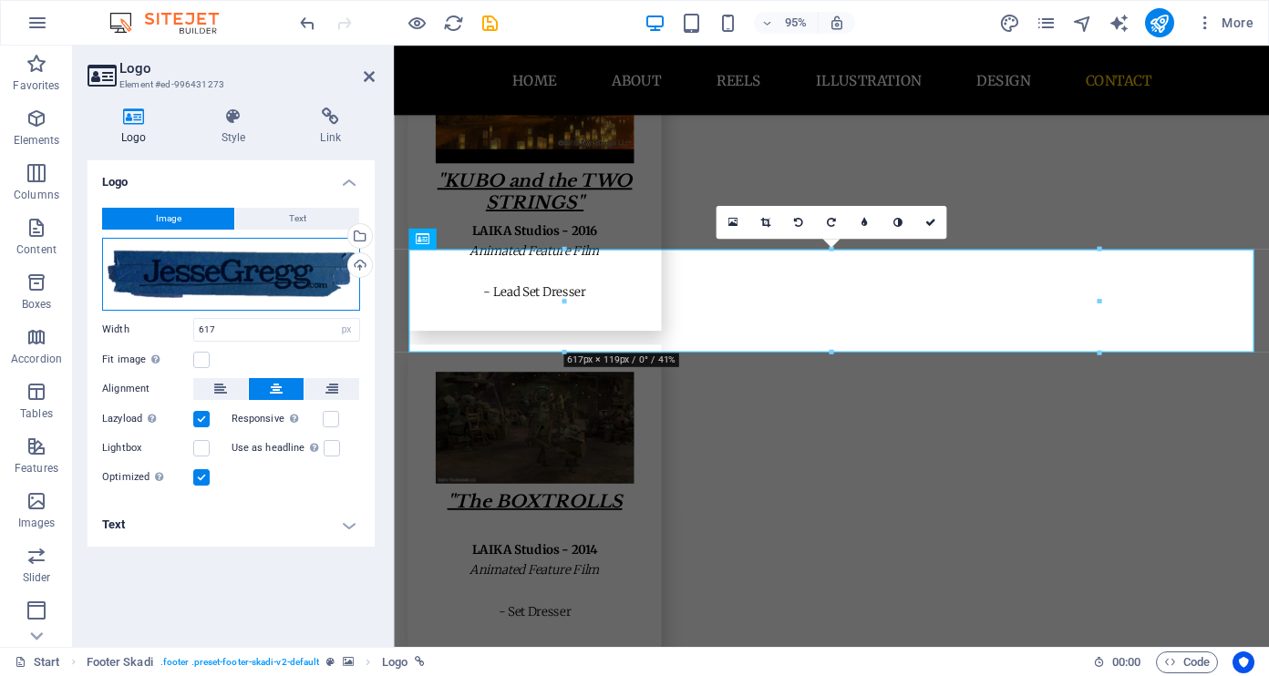
click at [250, 285] on div "Drag files here, click to choose files or select files from Files or our free s…" at bounding box center [231, 274] width 258 height 73
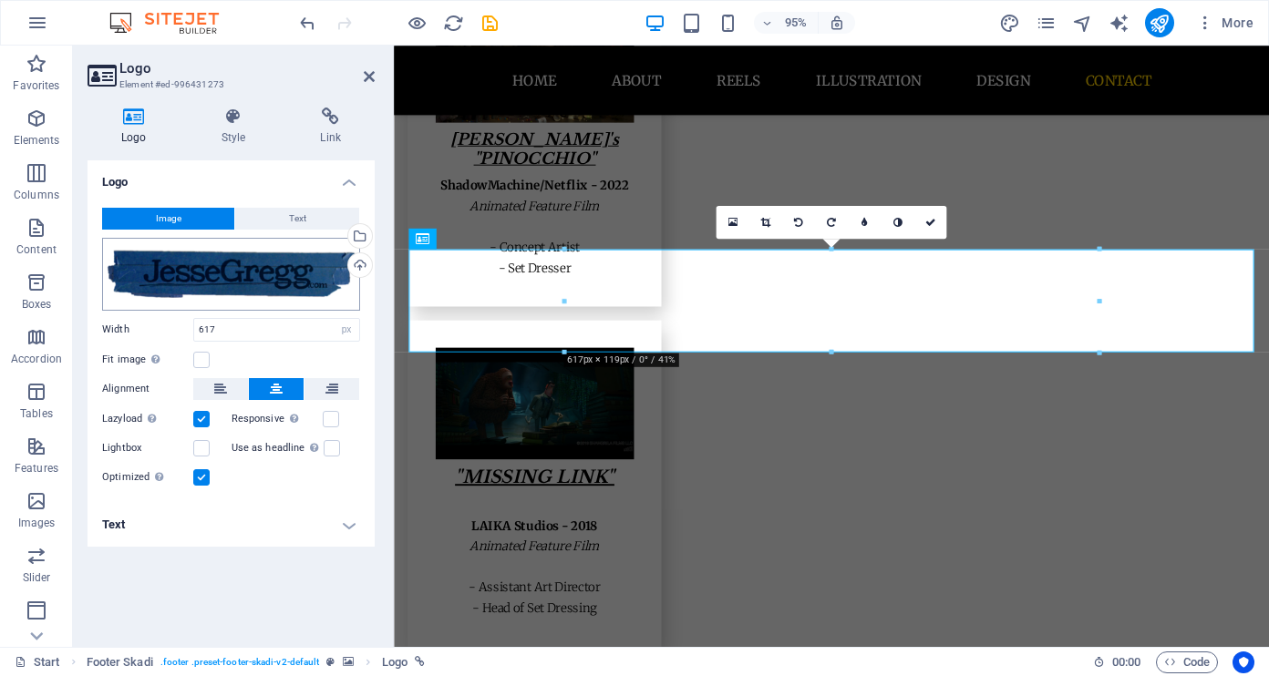
scroll to position [5602, 0]
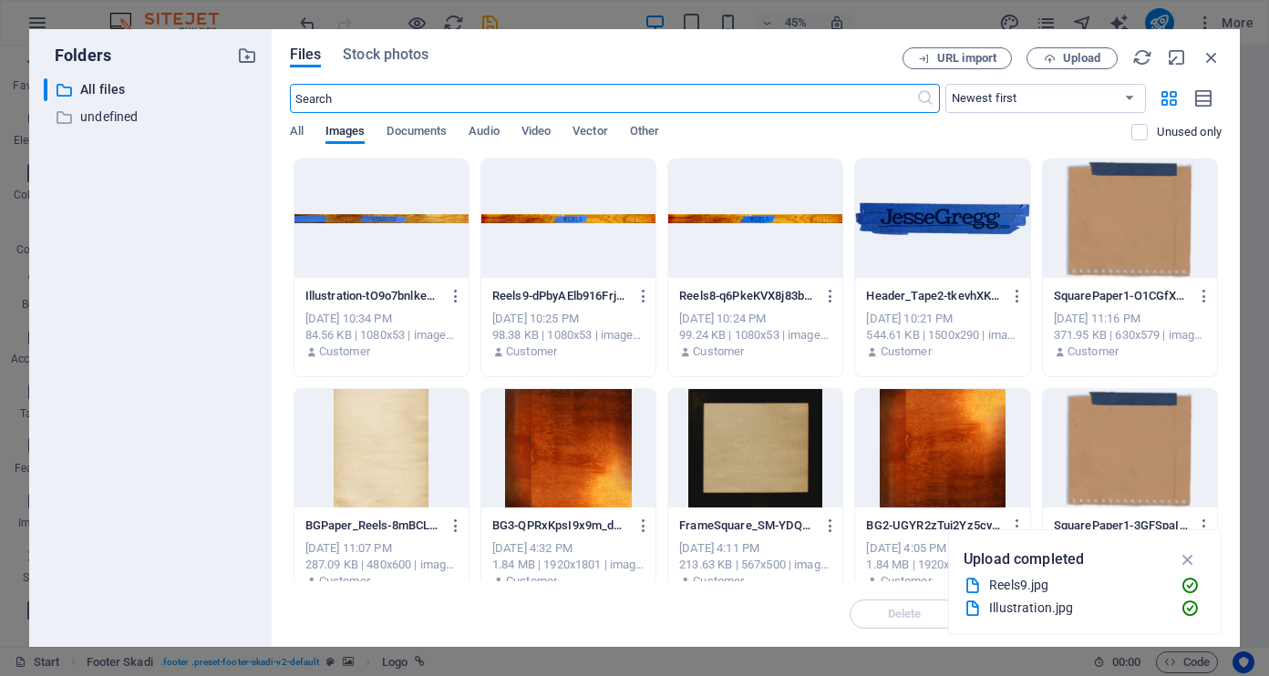
click at [941, 200] on div at bounding box center [942, 218] width 174 height 118
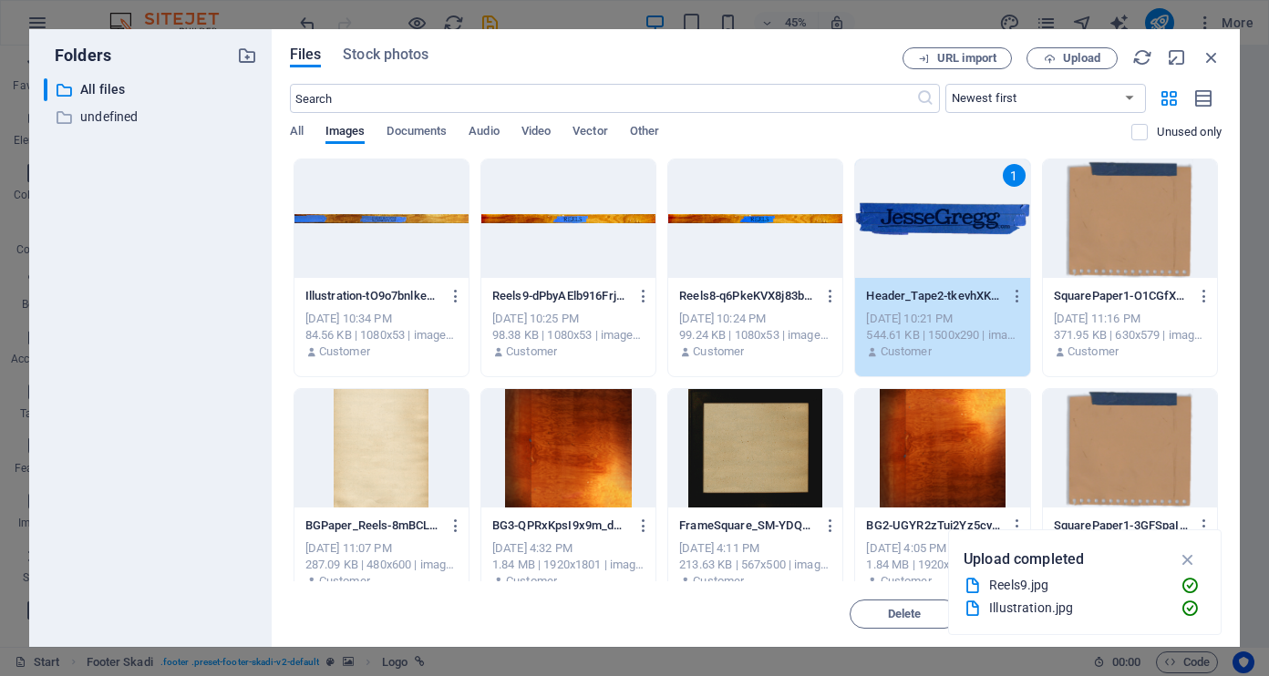
click at [941, 200] on div "1" at bounding box center [942, 218] width 174 height 118
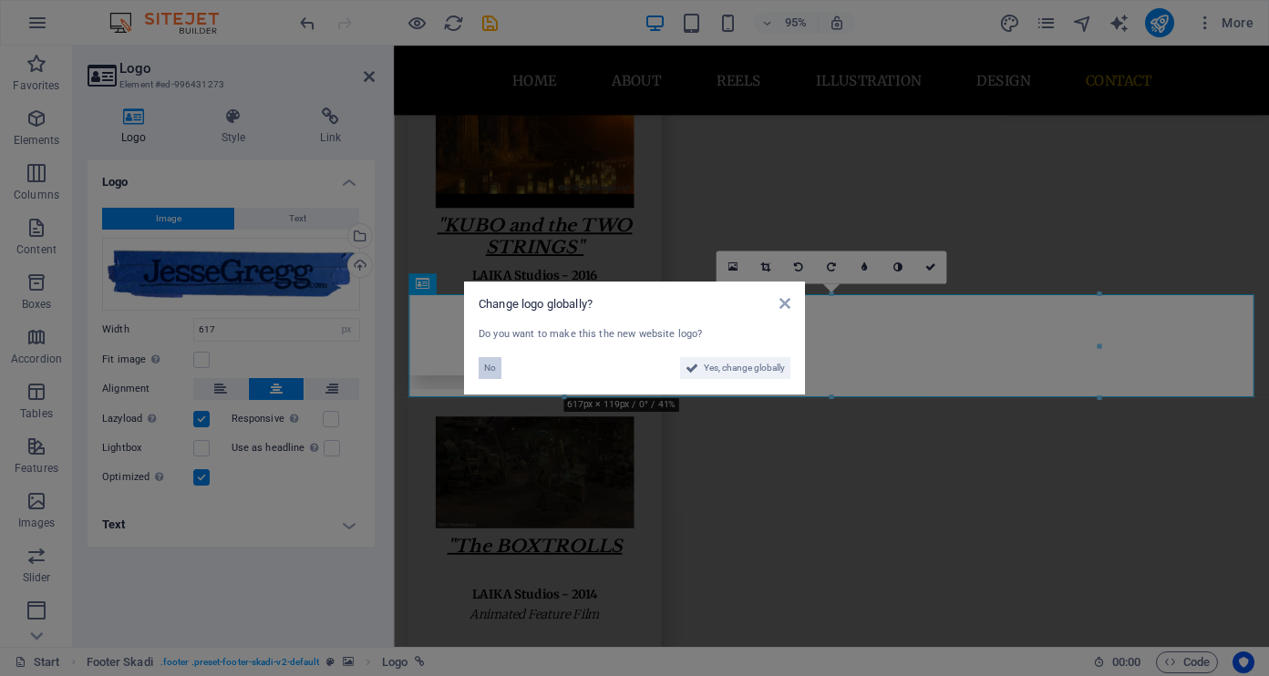
click at [488, 365] on span "No" at bounding box center [490, 368] width 12 height 22
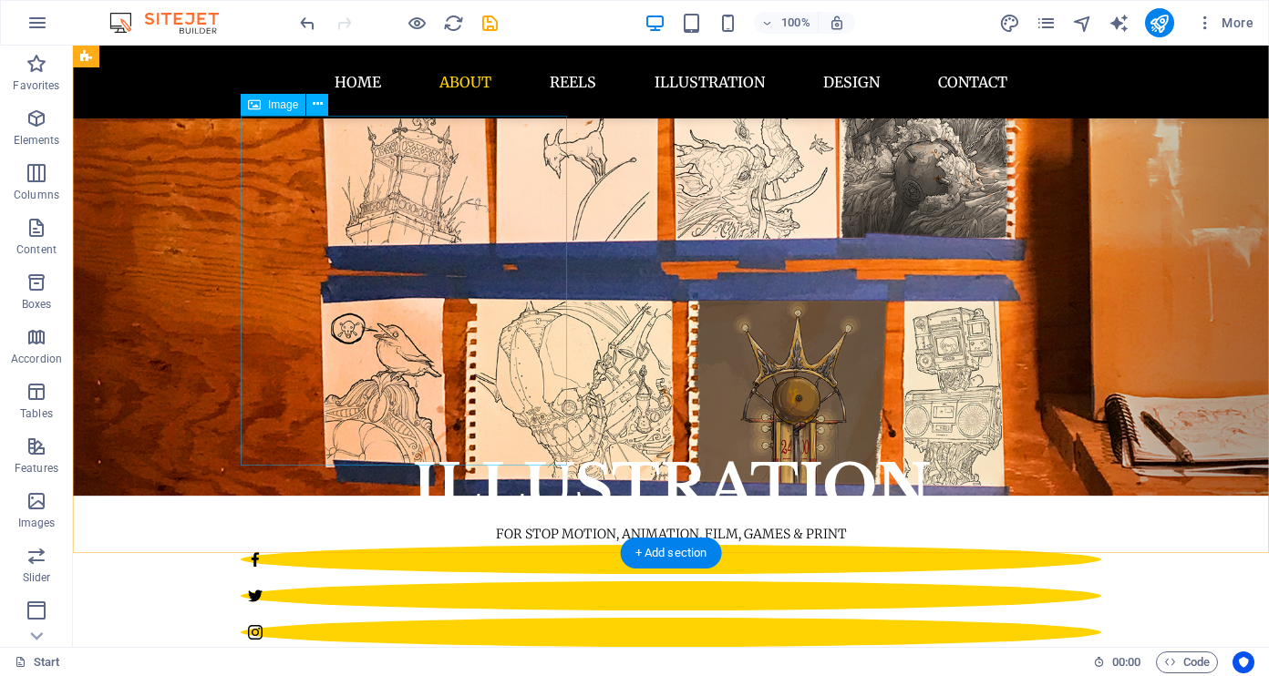
scroll to position [617, 0]
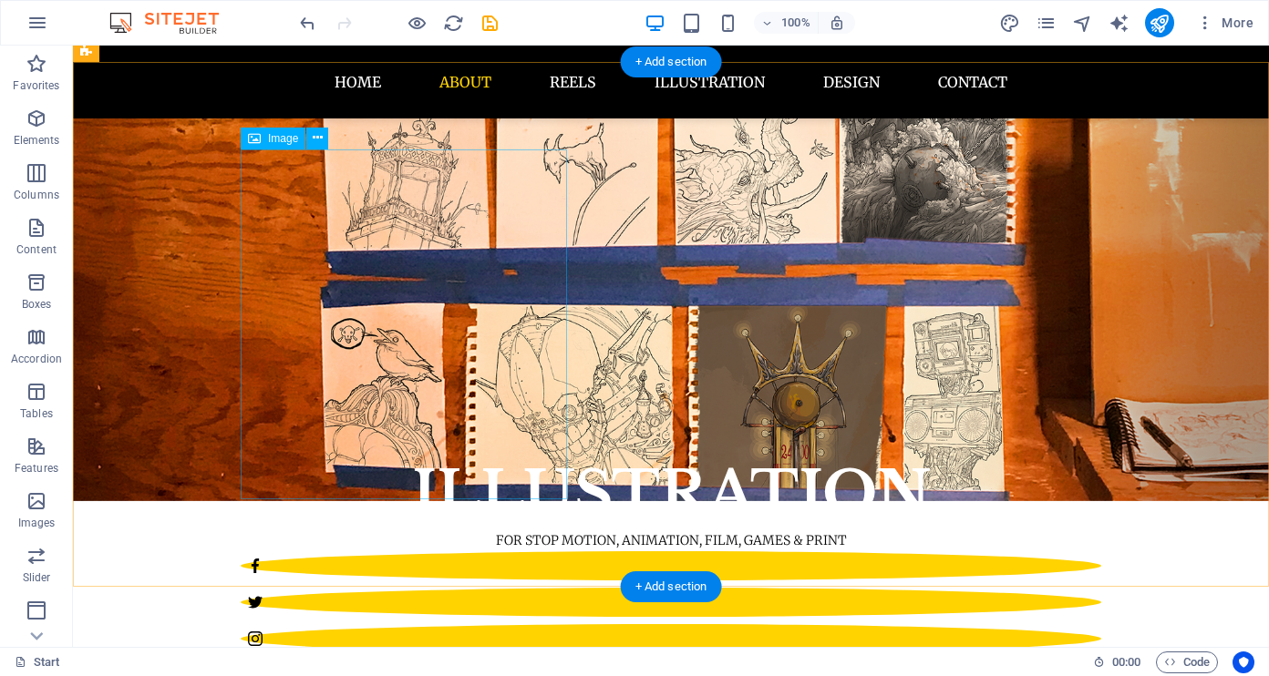
drag, startPoint x: 403, startPoint y: 265, endPoint x: 83, endPoint y: 276, distance: 320.1
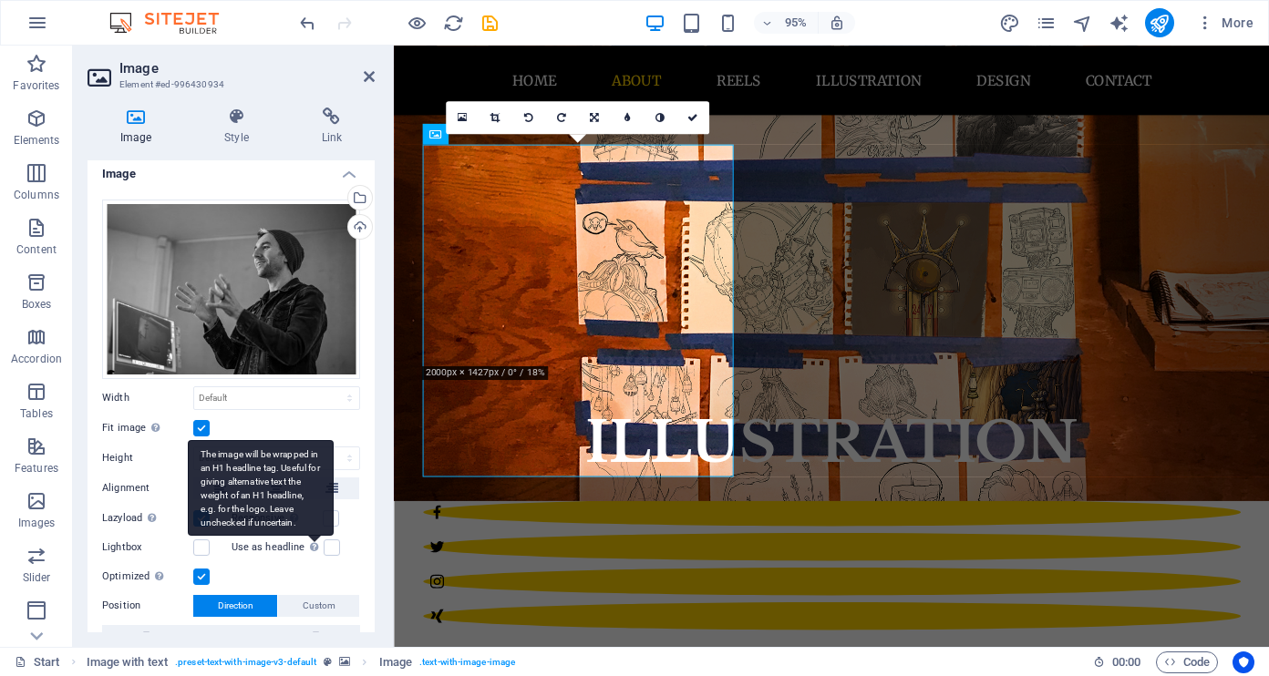
scroll to position [0, 0]
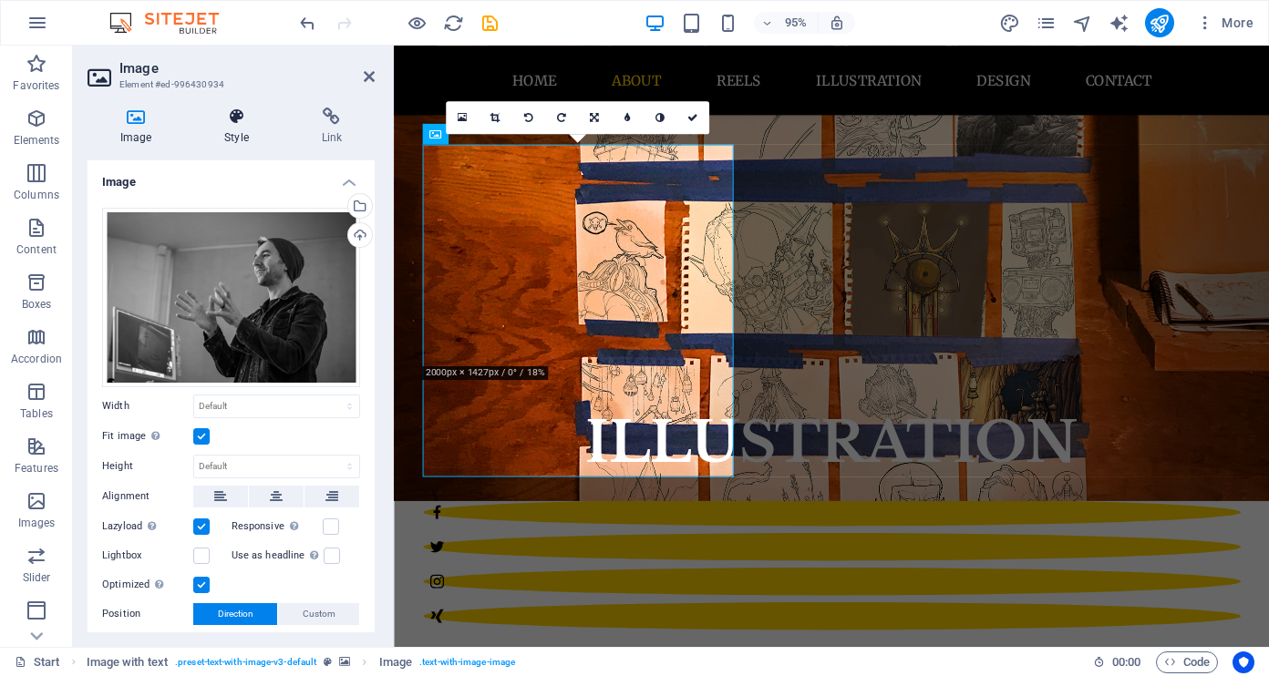
click at [242, 126] on h4 "Style" at bounding box center [239, 127] width 97 height 38
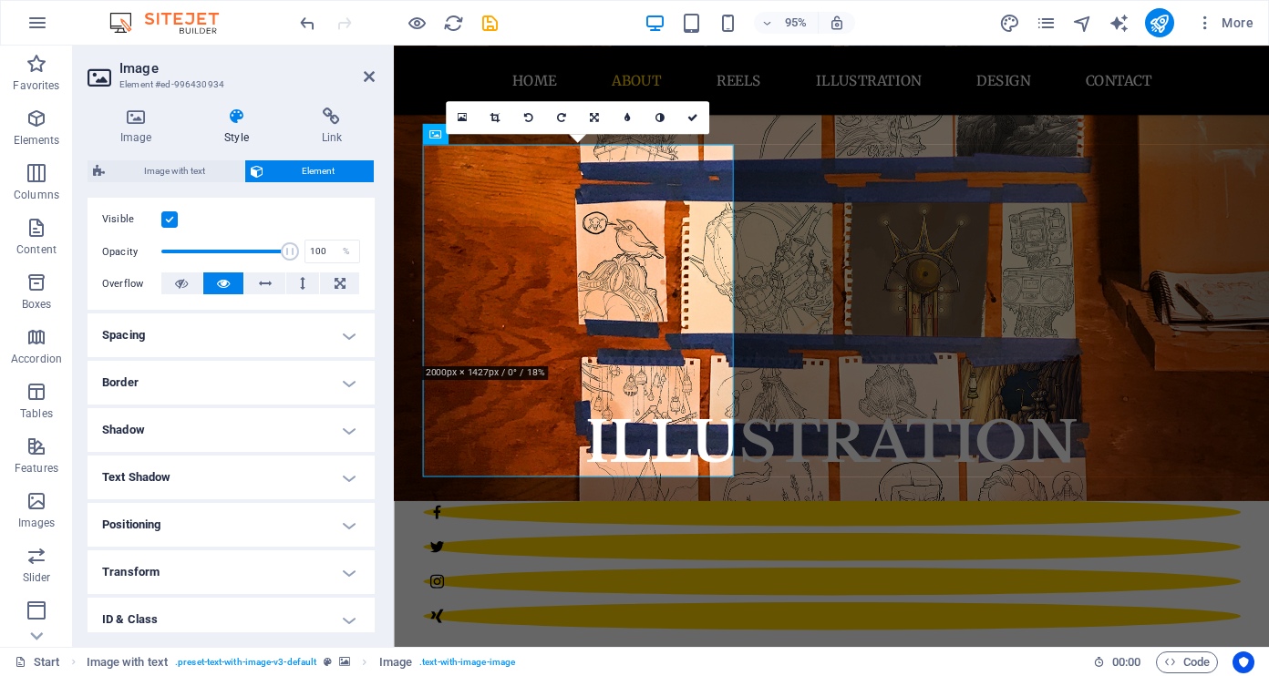
scroll to position [244, 0]
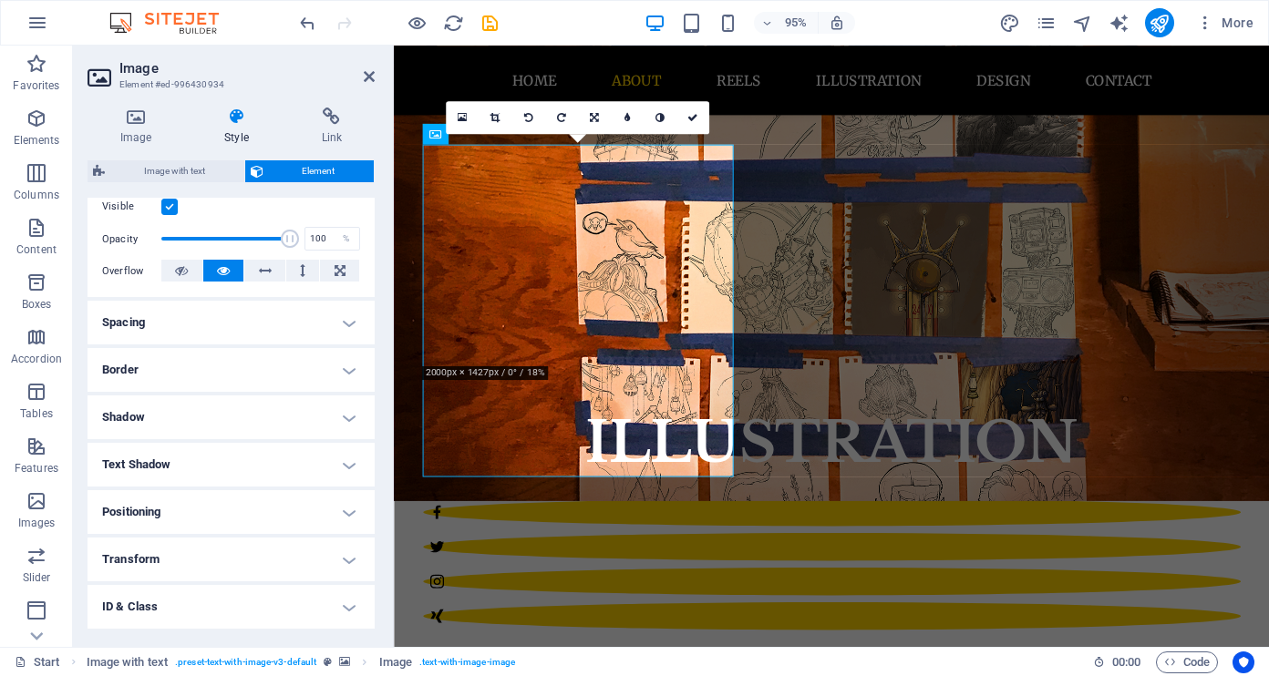
click at [350, 370] on h4 "Border" at bounding box center [230, 370] width 287 height 44
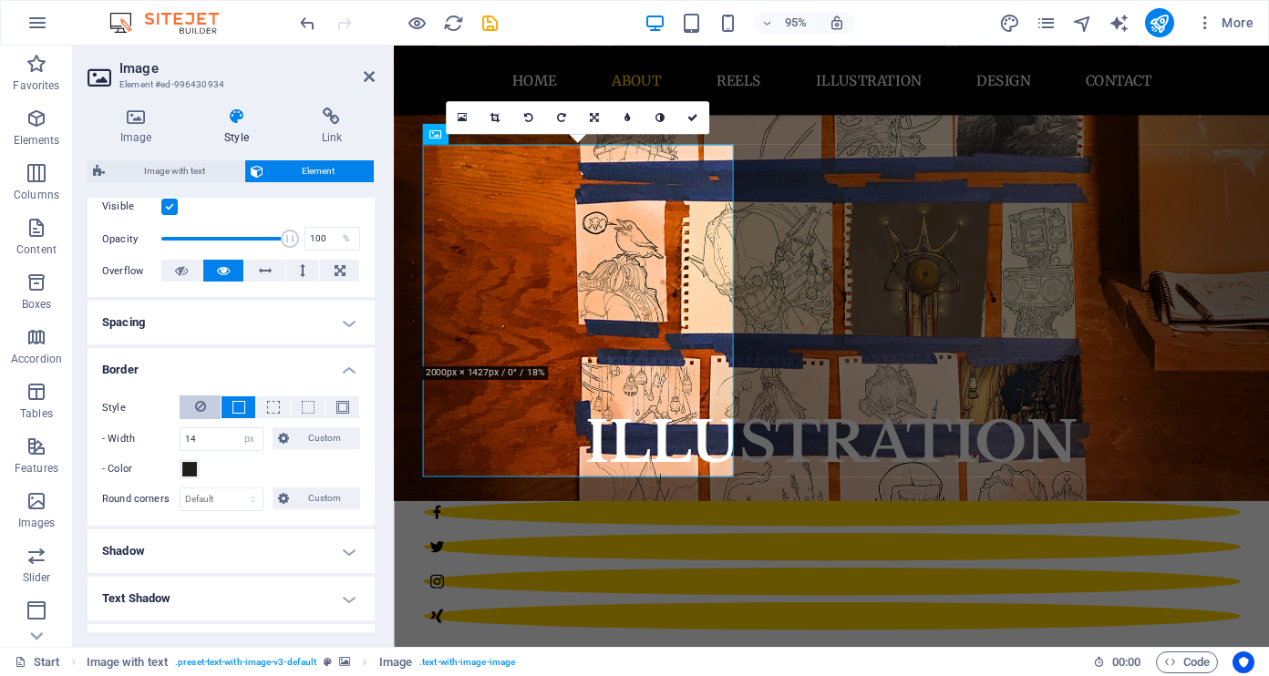
click at [209, 409] on button at bounding box center [200, 408] width 41 height 24
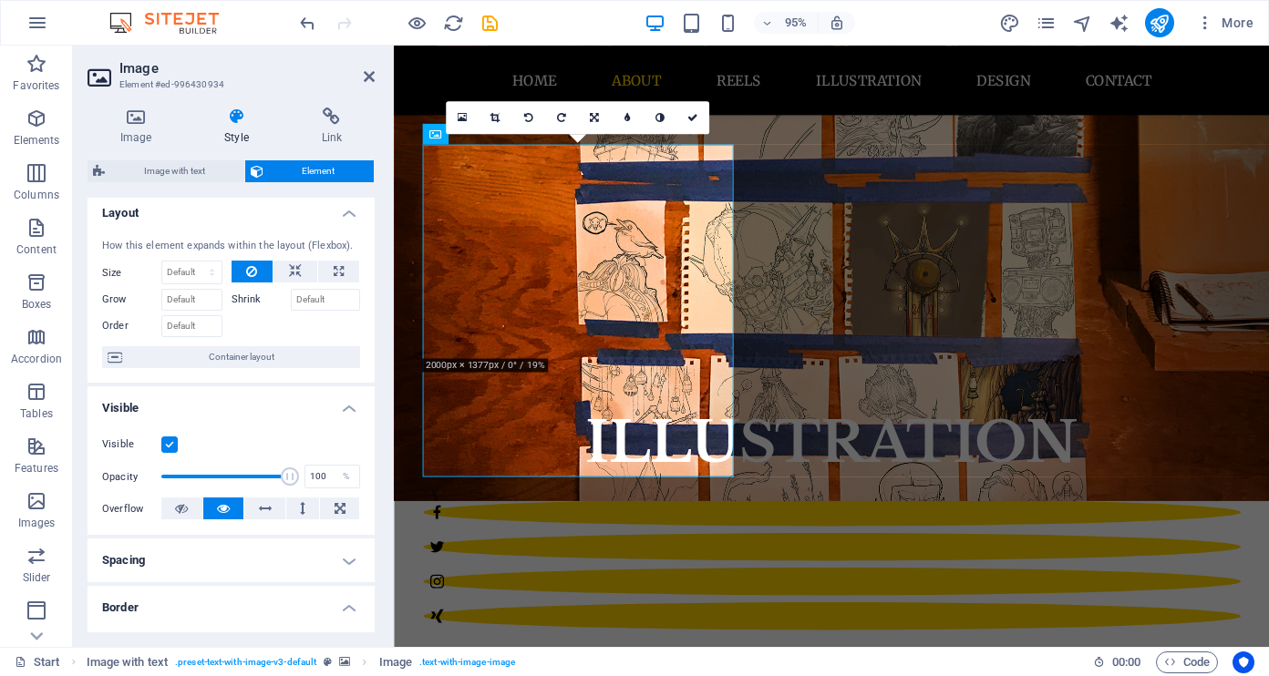
scroll to position [0, 0]
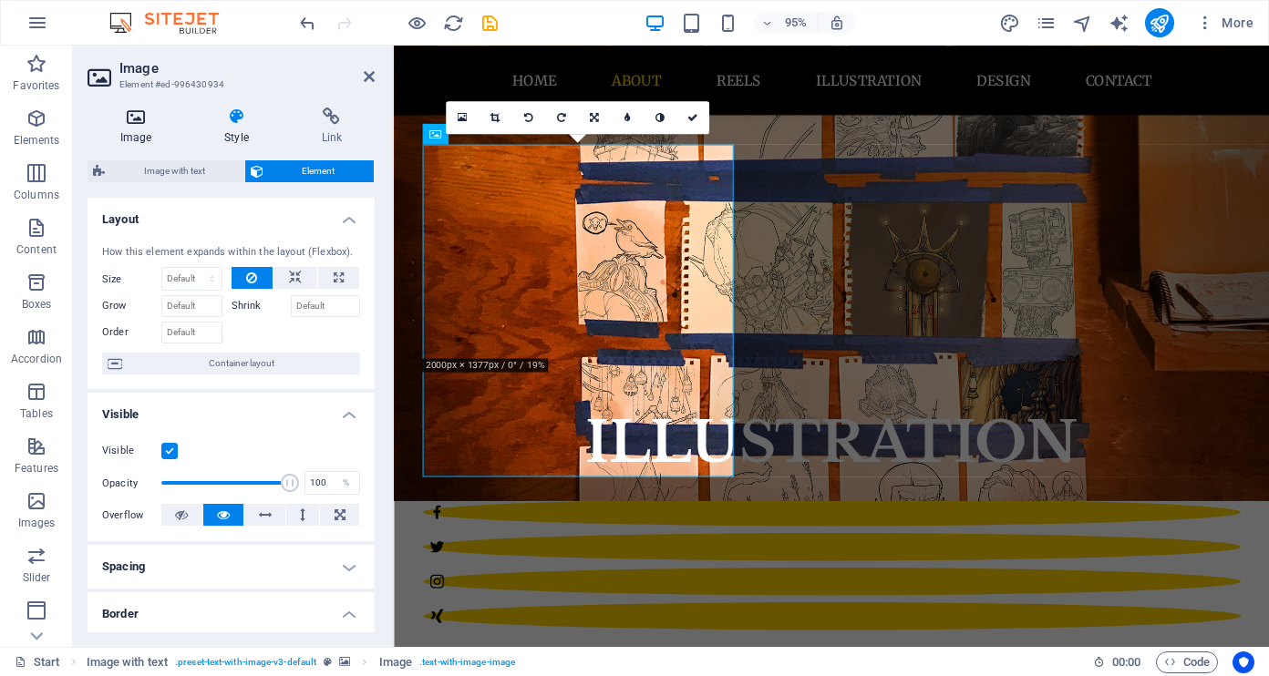
click at [144, 122] on icon at bounding box center [135, 117] width 97 height 18
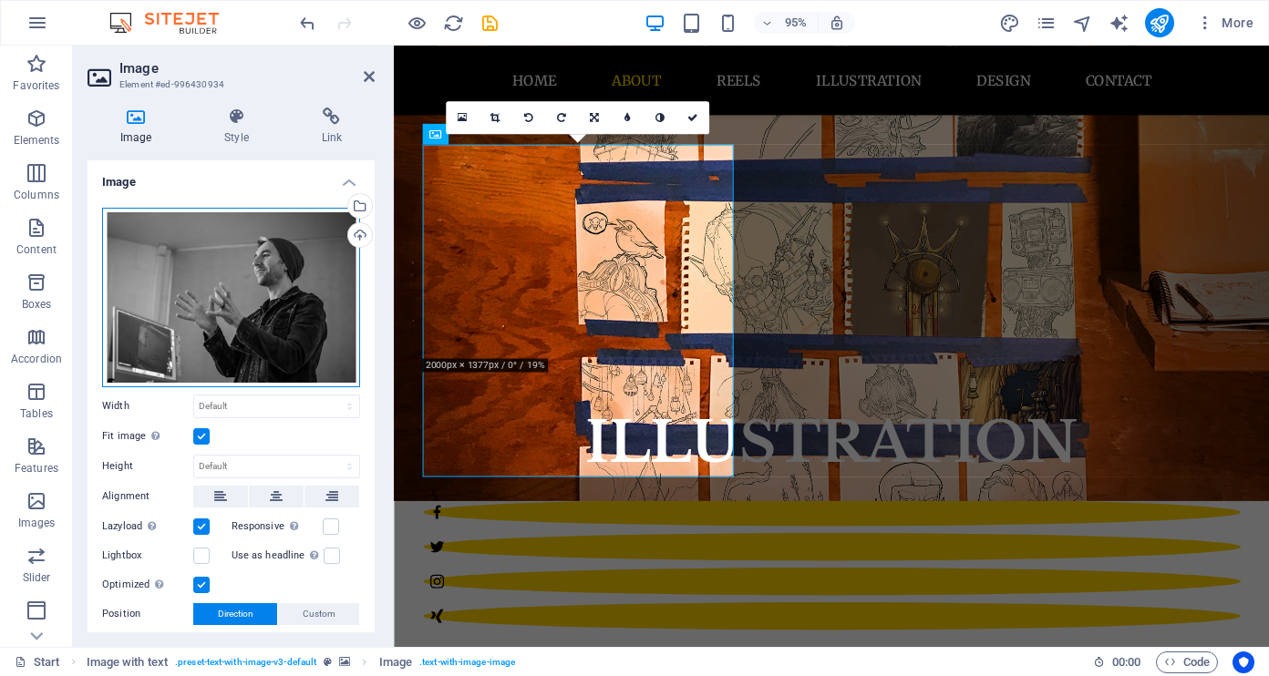
click at [289, 331] on div "Drag files here, click to choose files or select files from Files or our free s…" at bounding box center [231, 298] width 258 height 180
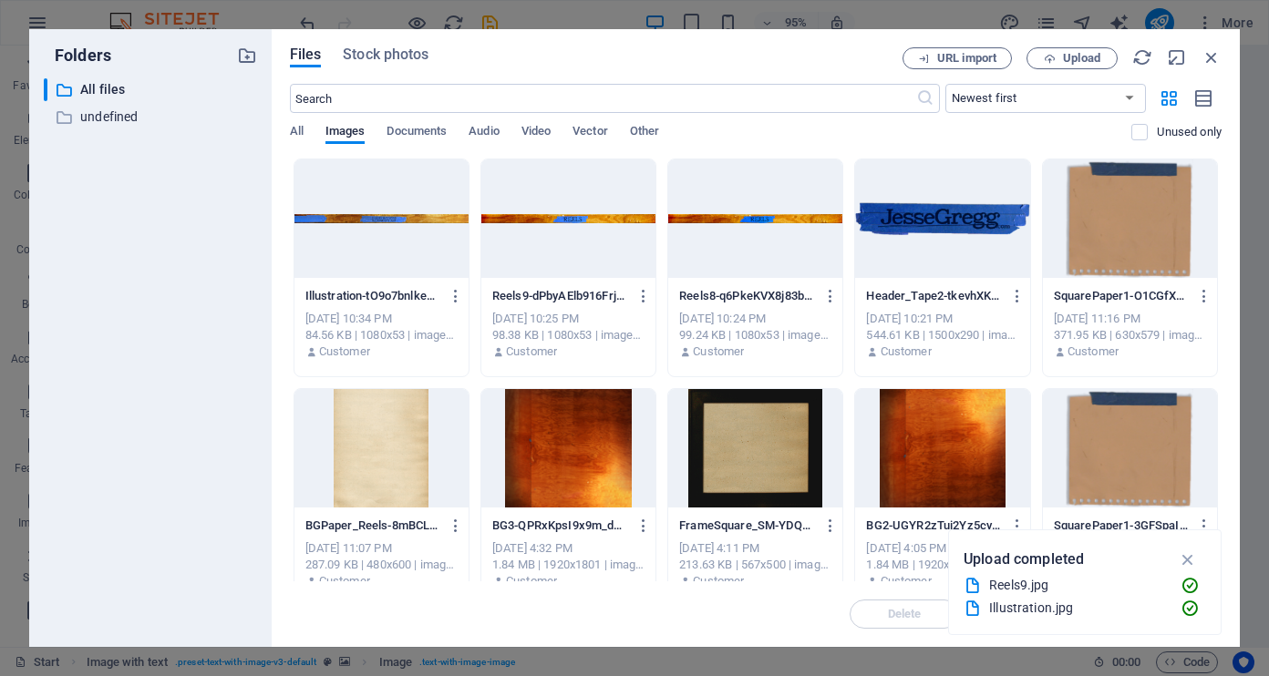
click at [1092, 59] on span "Upload" at bounding box center [1081, 58] width 37 height 11
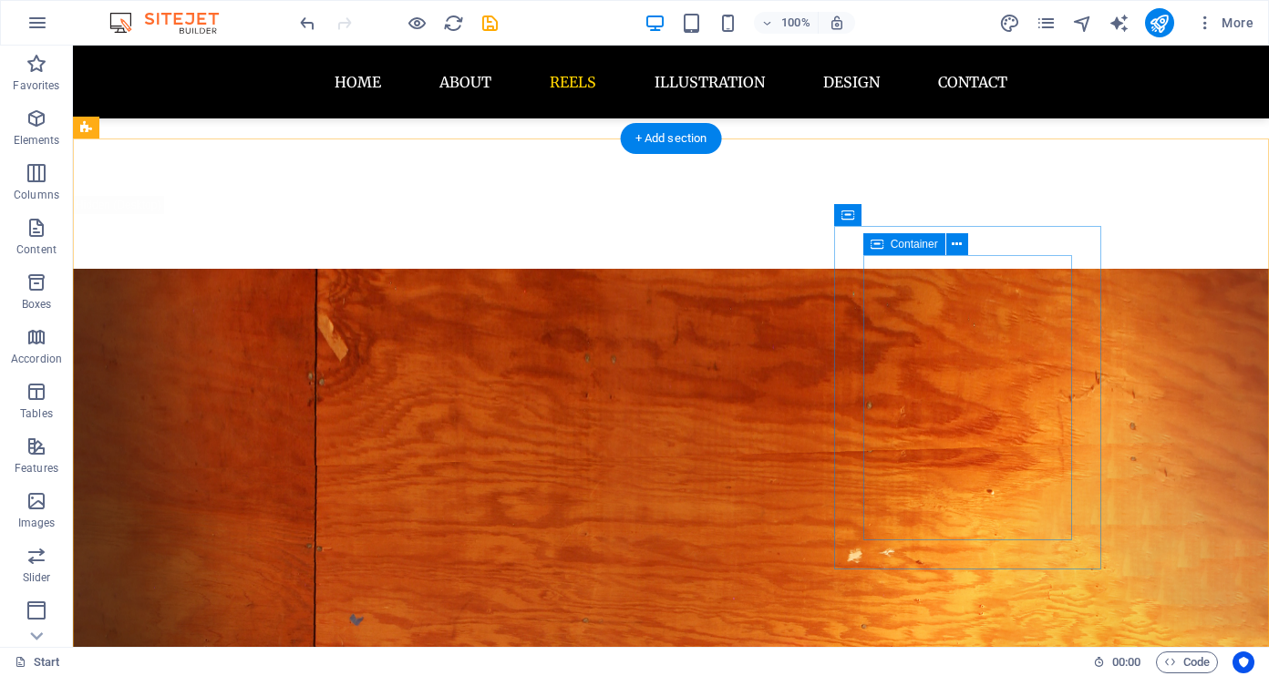
scroll to position [1199, 0]
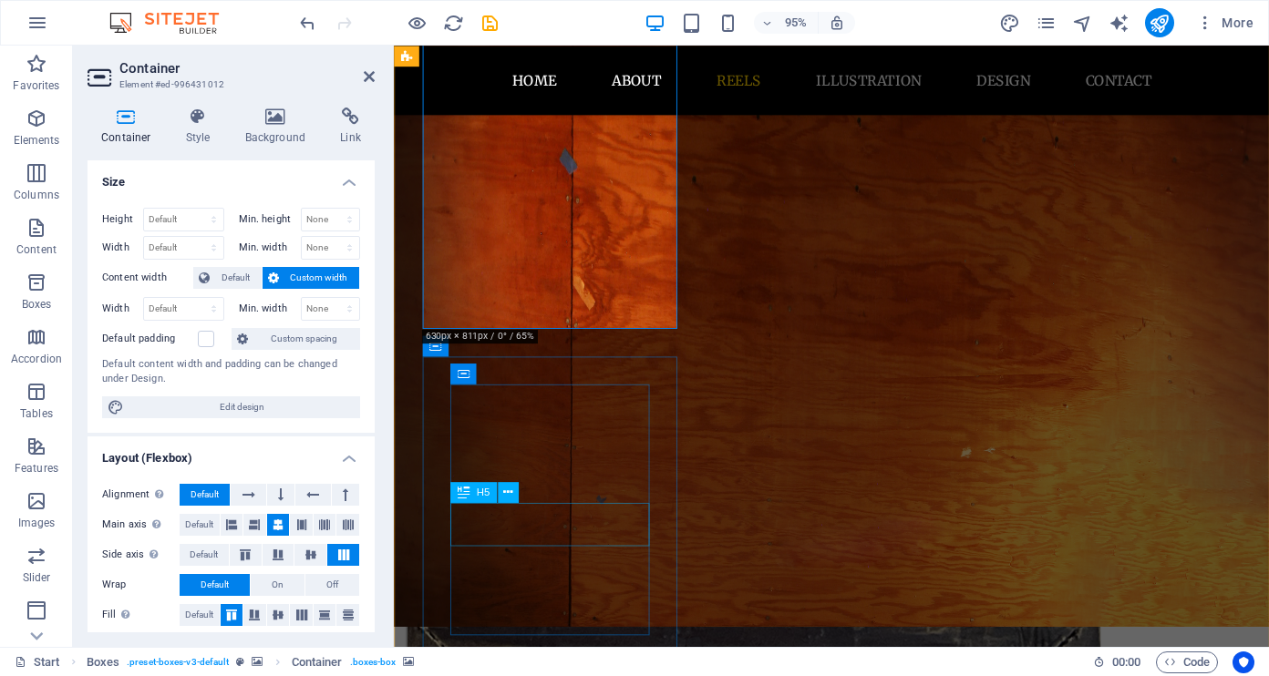
scroll to position [1424, 0]
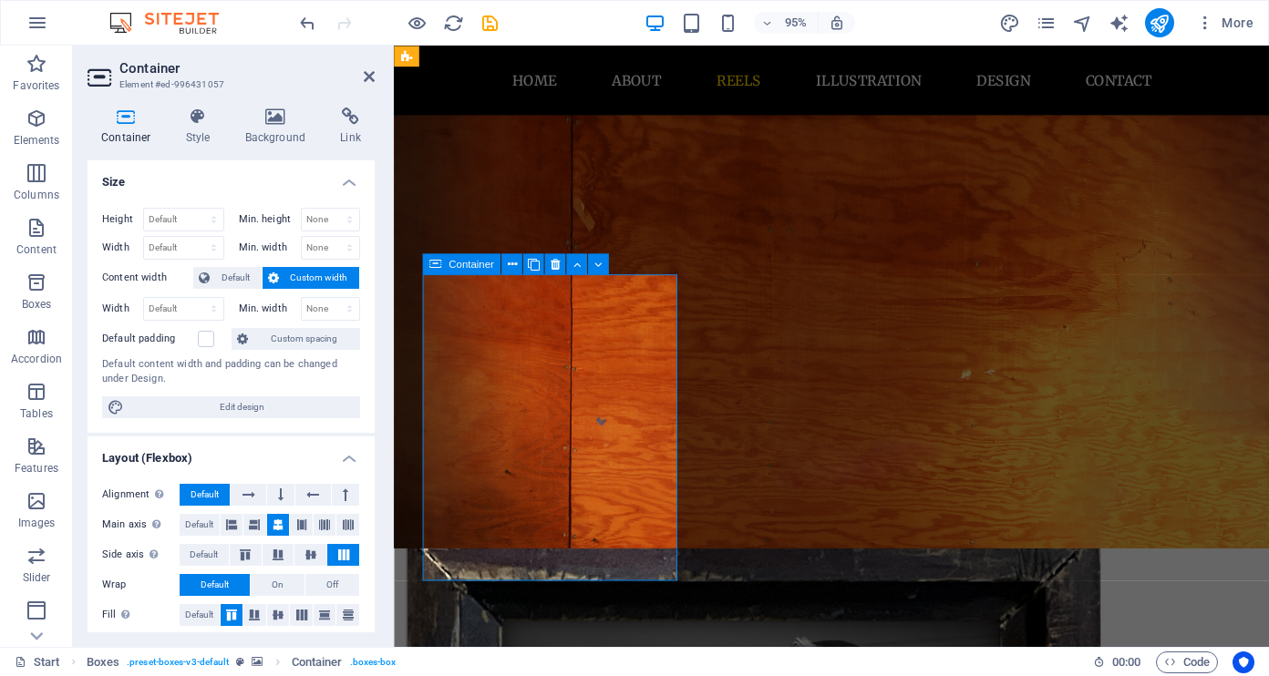
scroll to position [1499, 0]
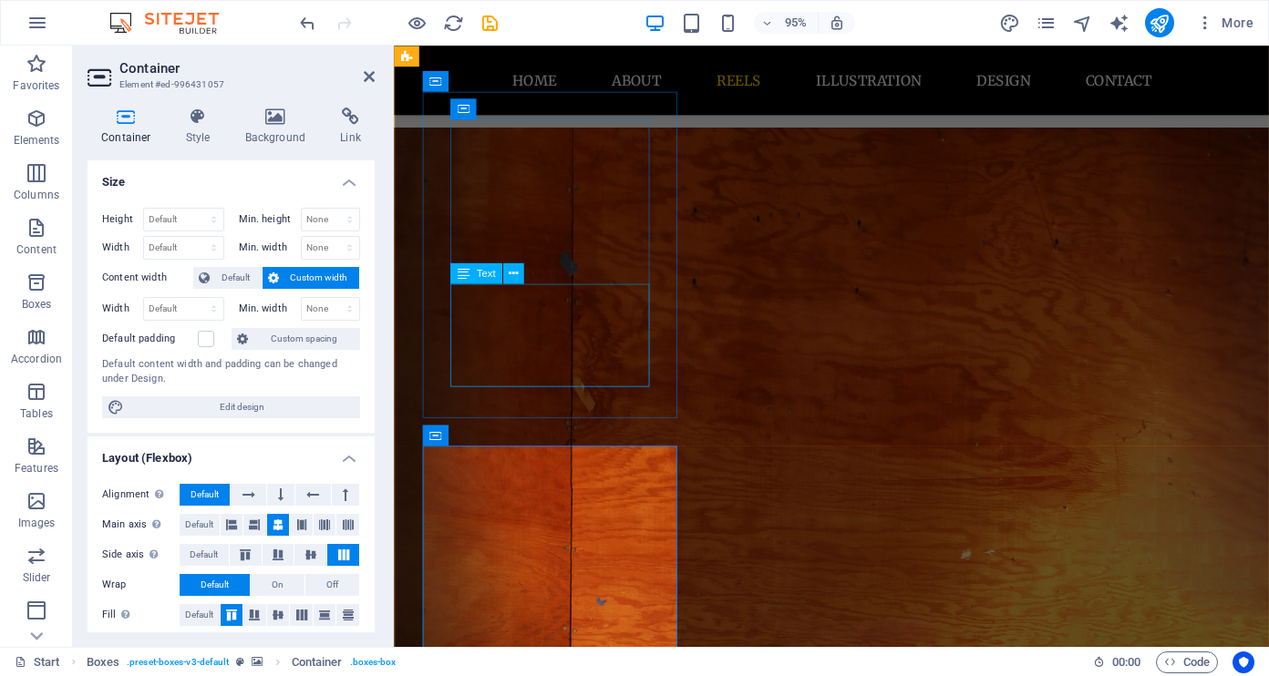
scroll to position [1305, 0]
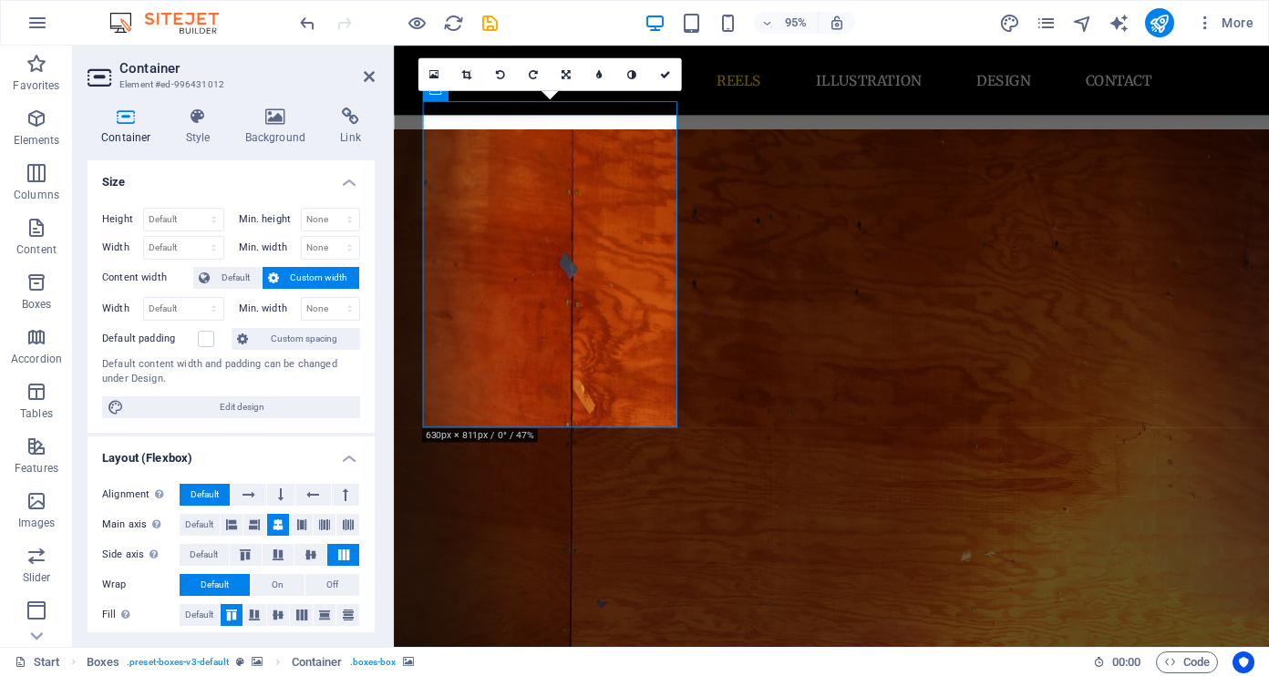
click at [283, 123] on icon at bounding box center [275, 117] width 88 height 18
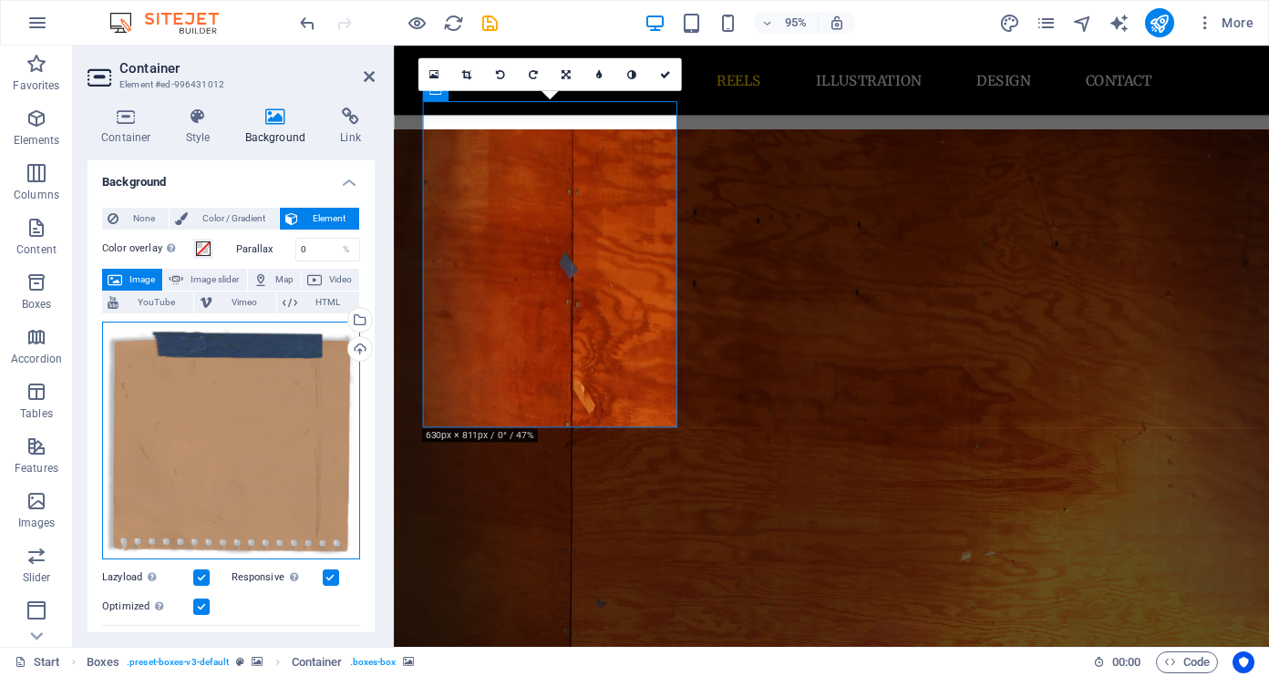
click at [262, 414] on div "Drag files here, click to choose files or select files from Files or our free s…" at bounding box center [231, 441] width 258 height 238
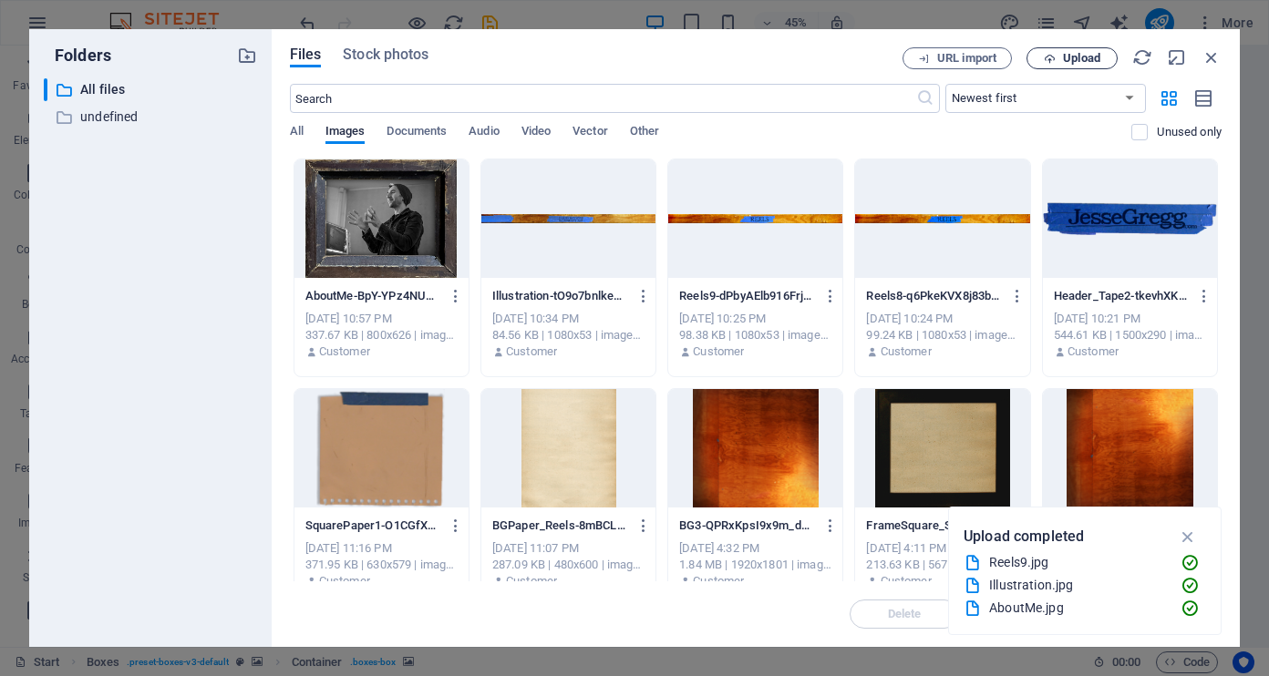
click at [1063, 57] on span "Upload" at bounding box center [1081, 58] width 37 height 11
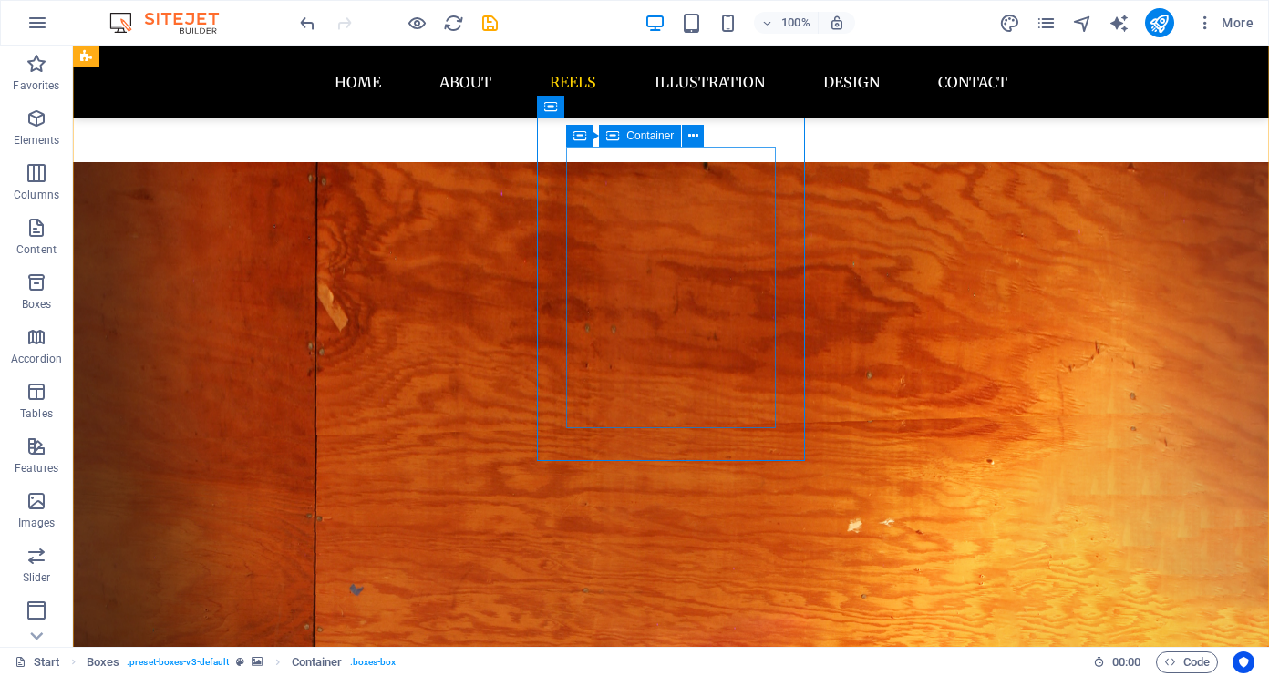
scroll to position [1301, 0]
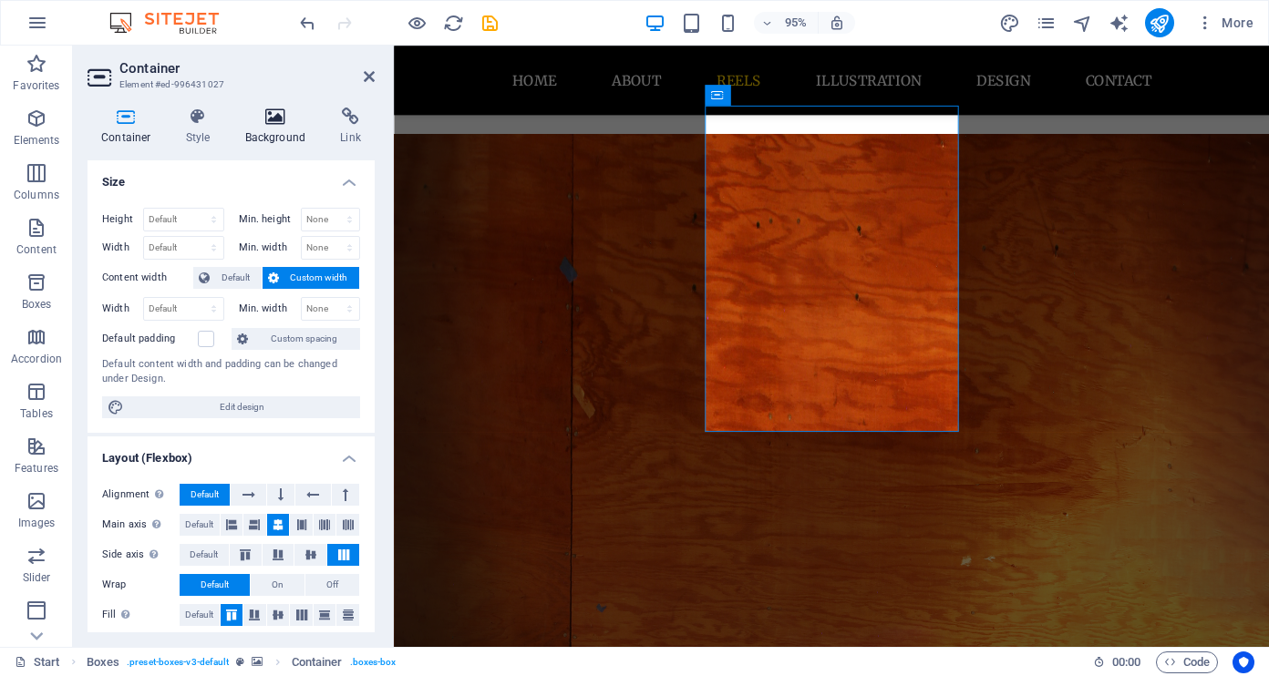
click at [276, 111] on icon at bounding box center [275, 117] width 88 height 18
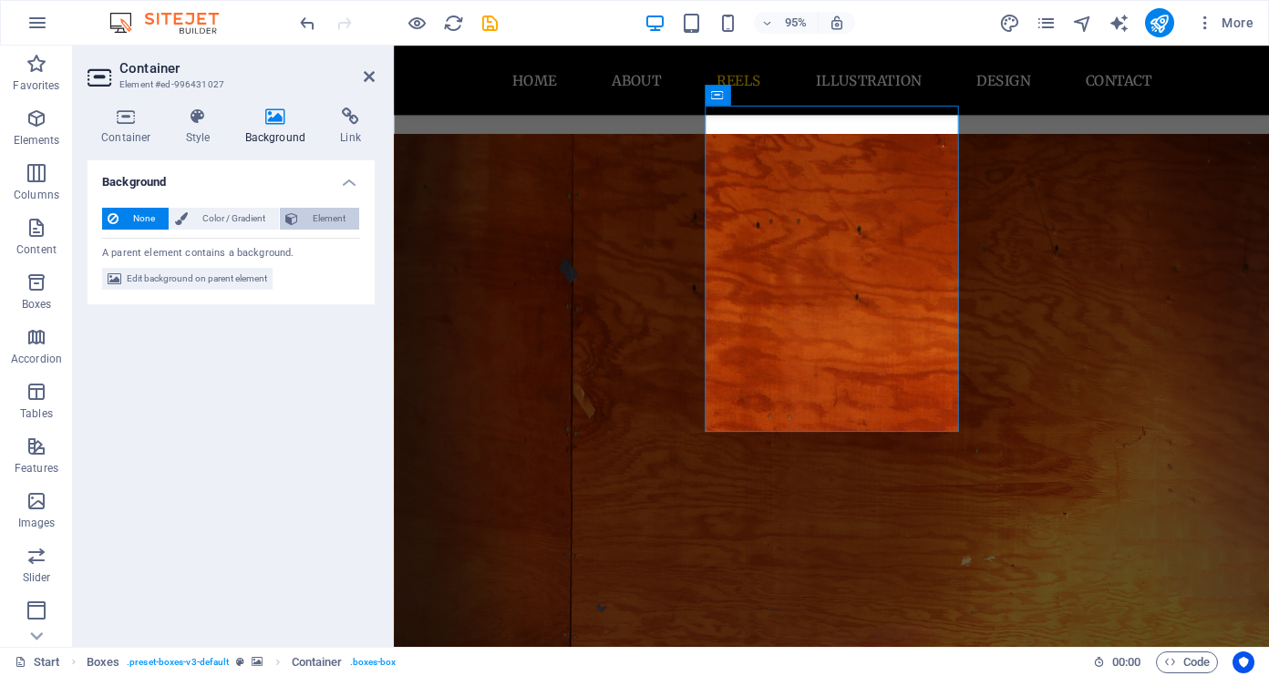
click at [322, 217] on span "Element" at bounding box center [328, 219] width 50 height 22
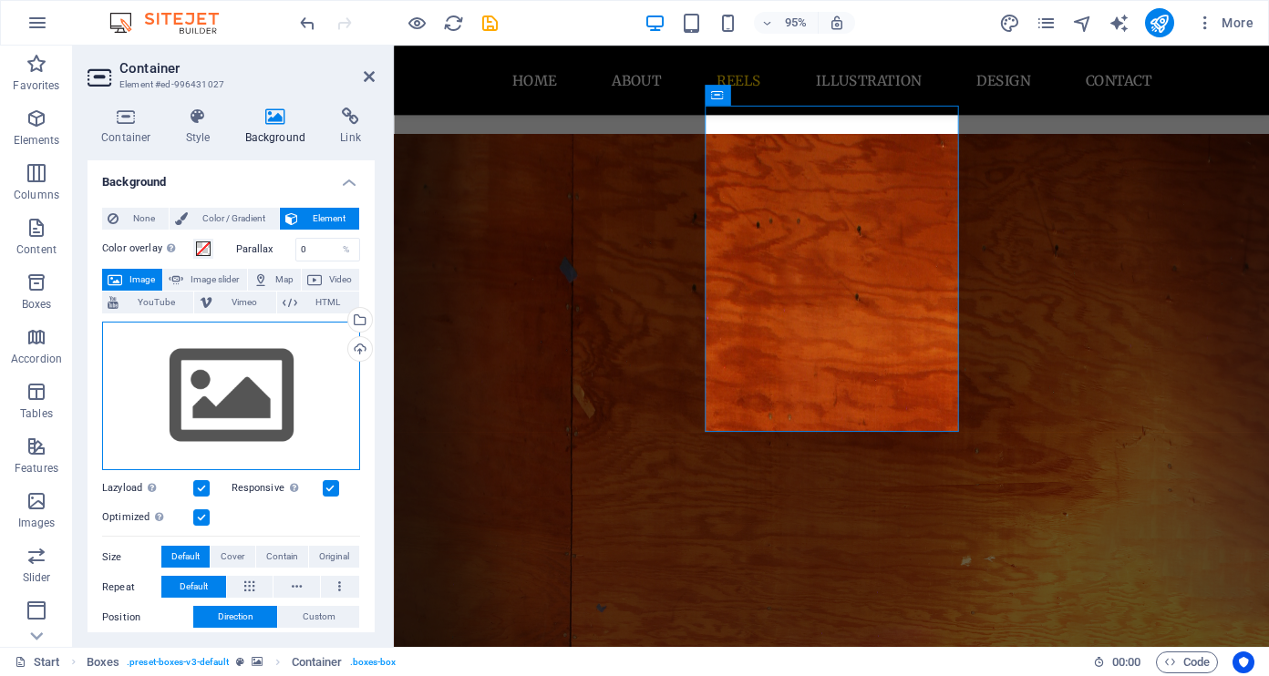
click at [287, 402] on div "Drag files here, click to choose files or select files from Files or our free s…" at bounding box center [231, 396] width 258 height 149
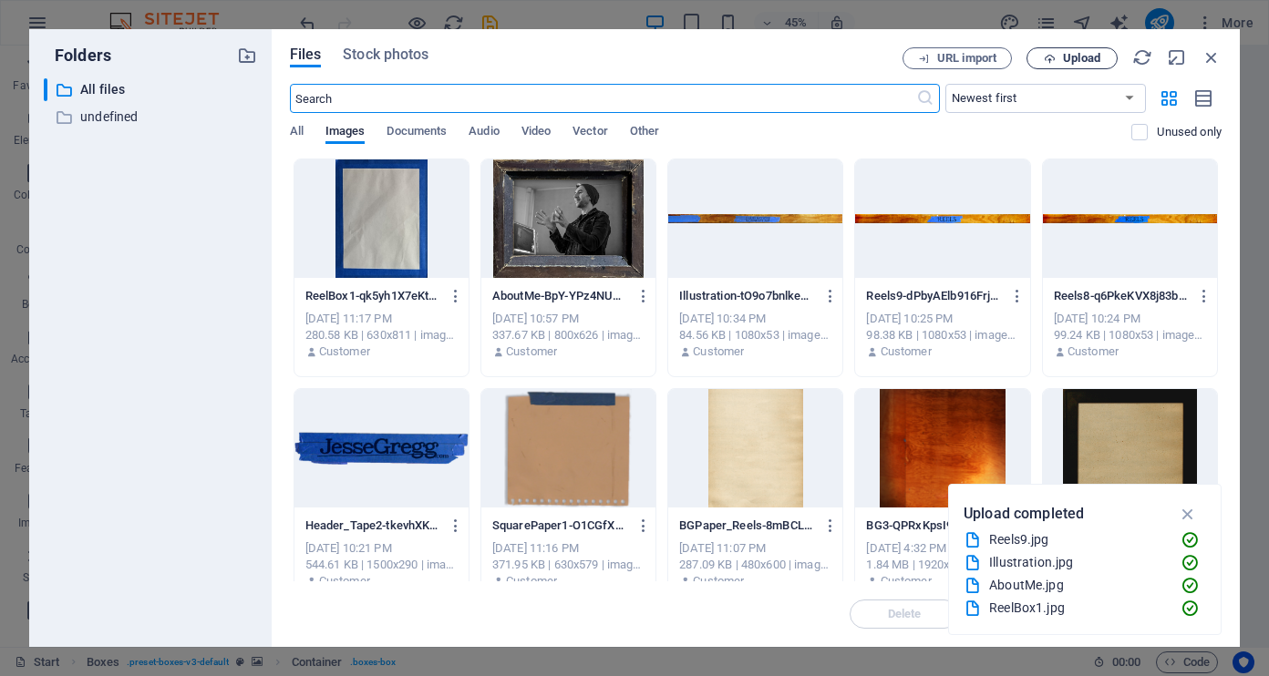
click at [1088, 62] on span "Upload" at bounding box center [1081, 58] width 37 height 11
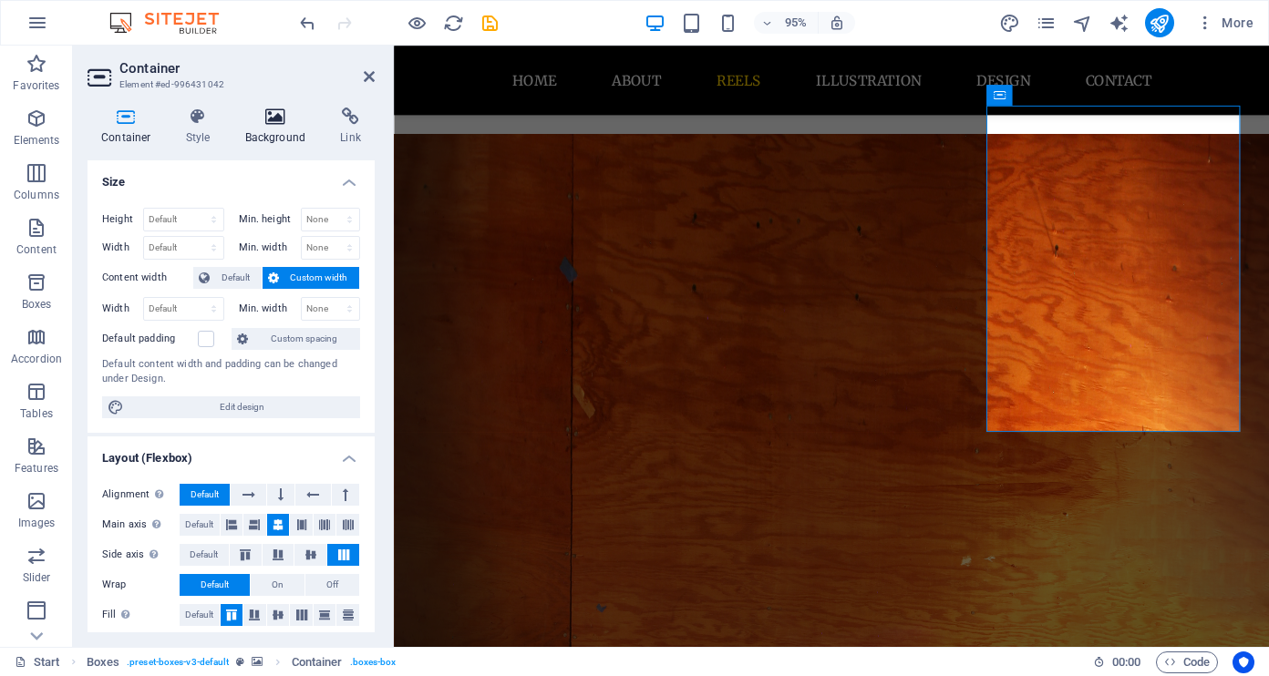
click at [281, 132] on h4 "Background" at bounding box center [279, 127] width 96 height 38
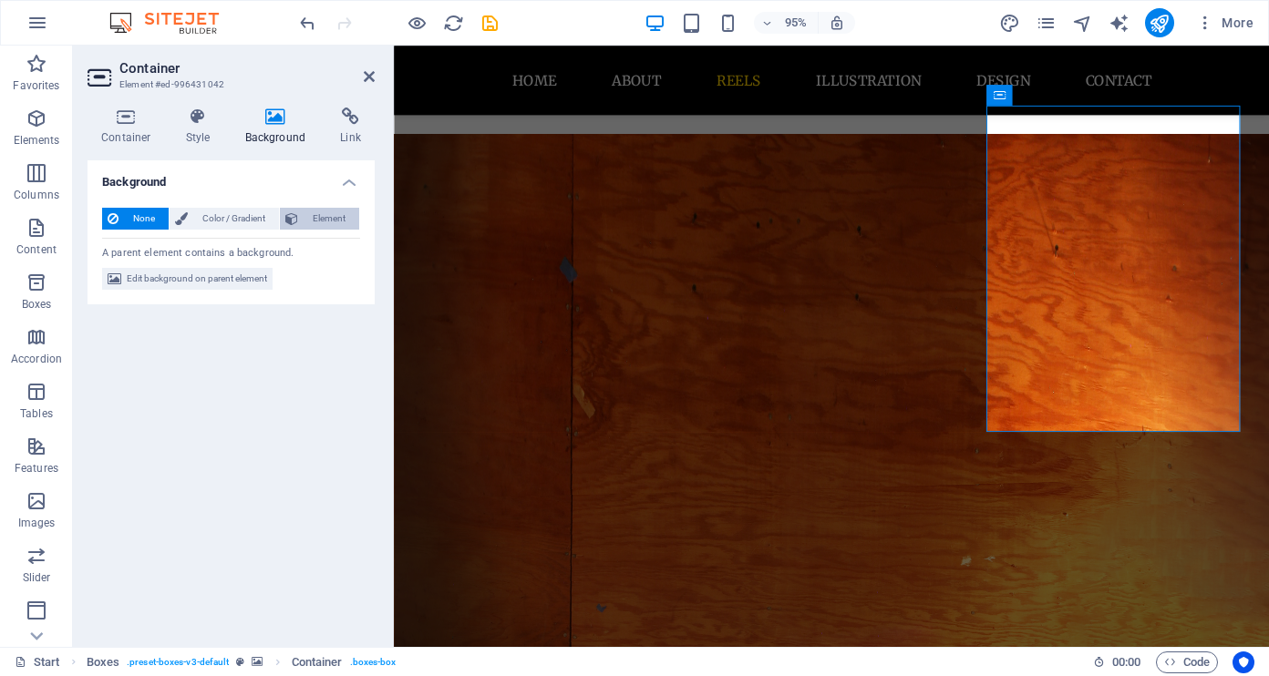
click at [341, 216] on span "Element" at bounding box center [328, 219] width 50 height 22
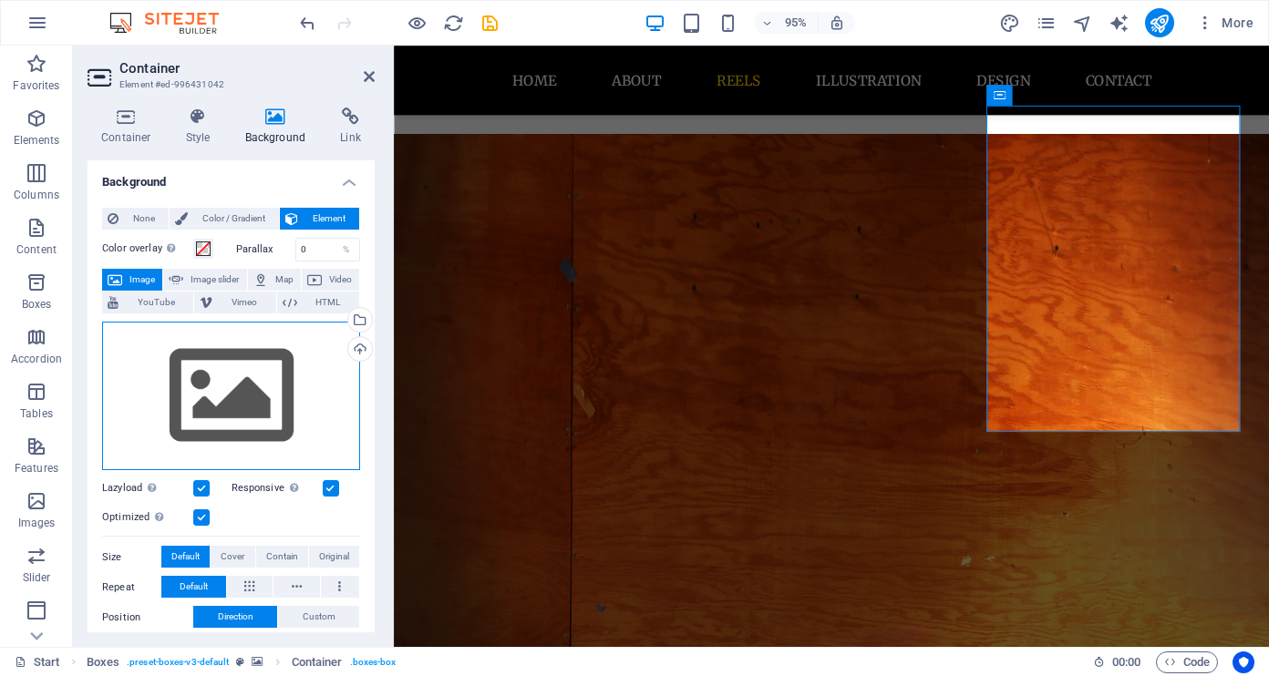
click at [216, 375] on div "Drag files here, click to choose files or select files from Files or our free s…" at bounding box center [231, 396] width 258 height 149
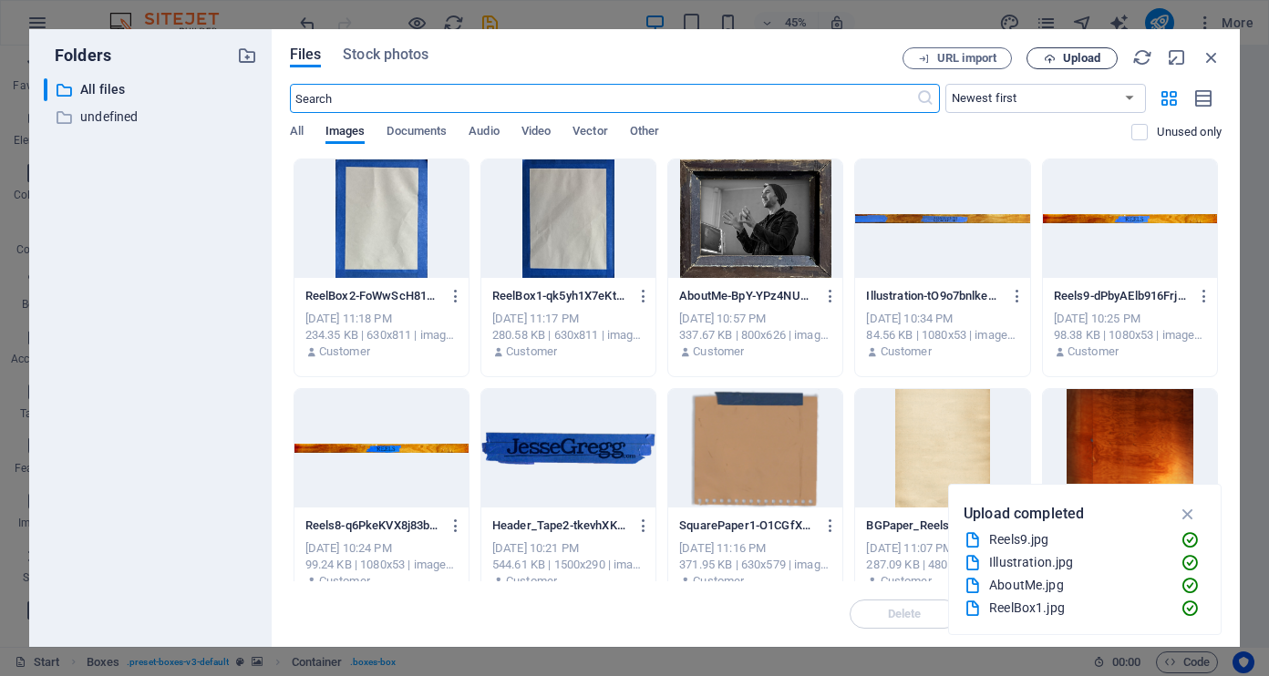
click at [1083, 60] on span "Upload" at bounding box center [1081, 58] width 37 height 11
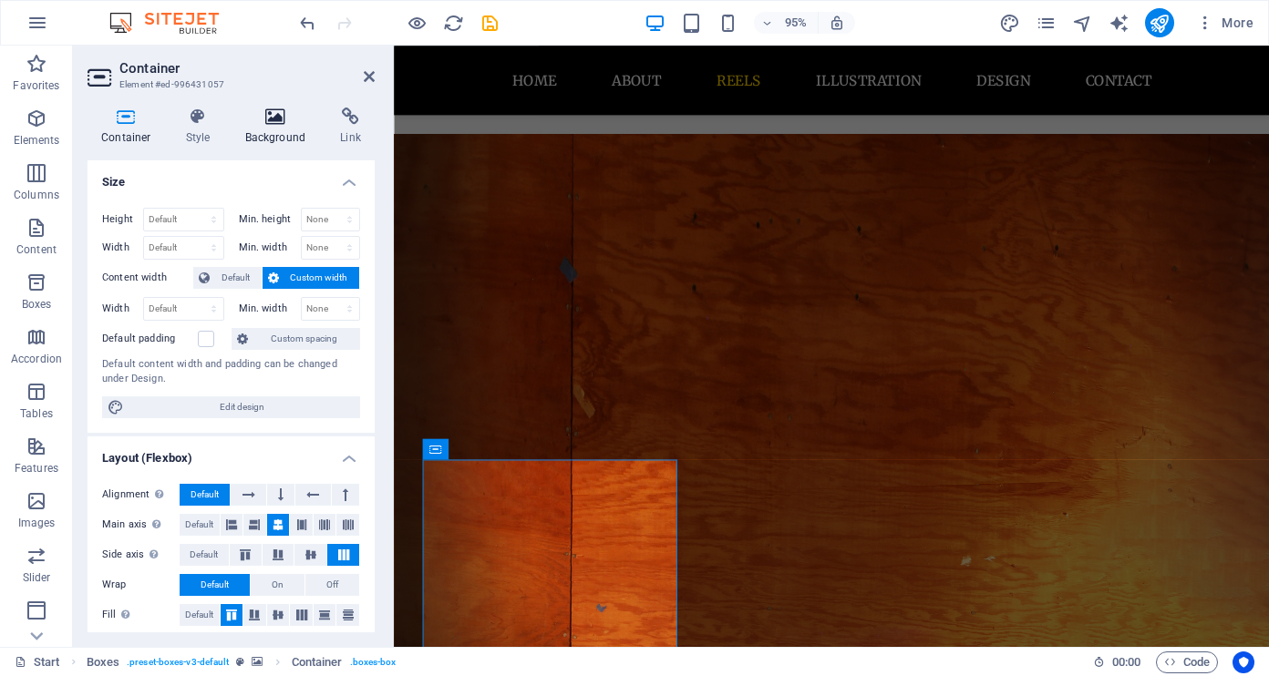
click at [262, 113] on icon at bounding box center [275, 117] width 88 height 18
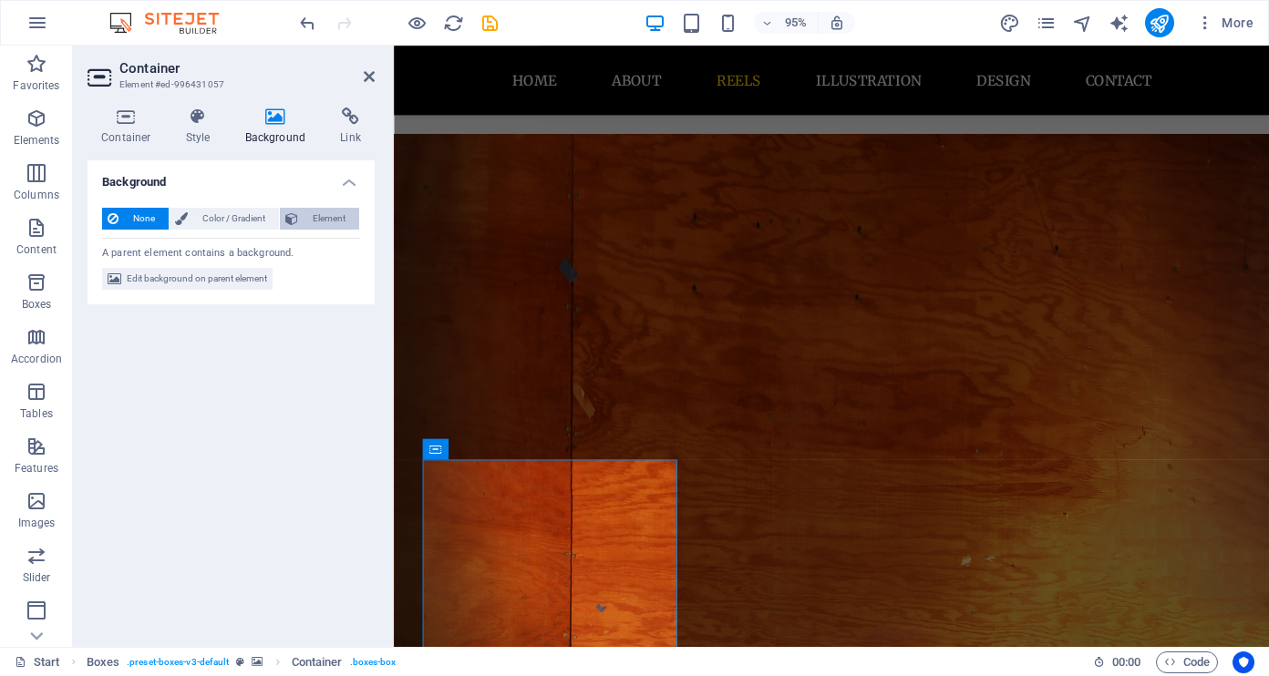
click at [319, 221] on span "Element" at bounding box center [328, 219] width 50 height 22
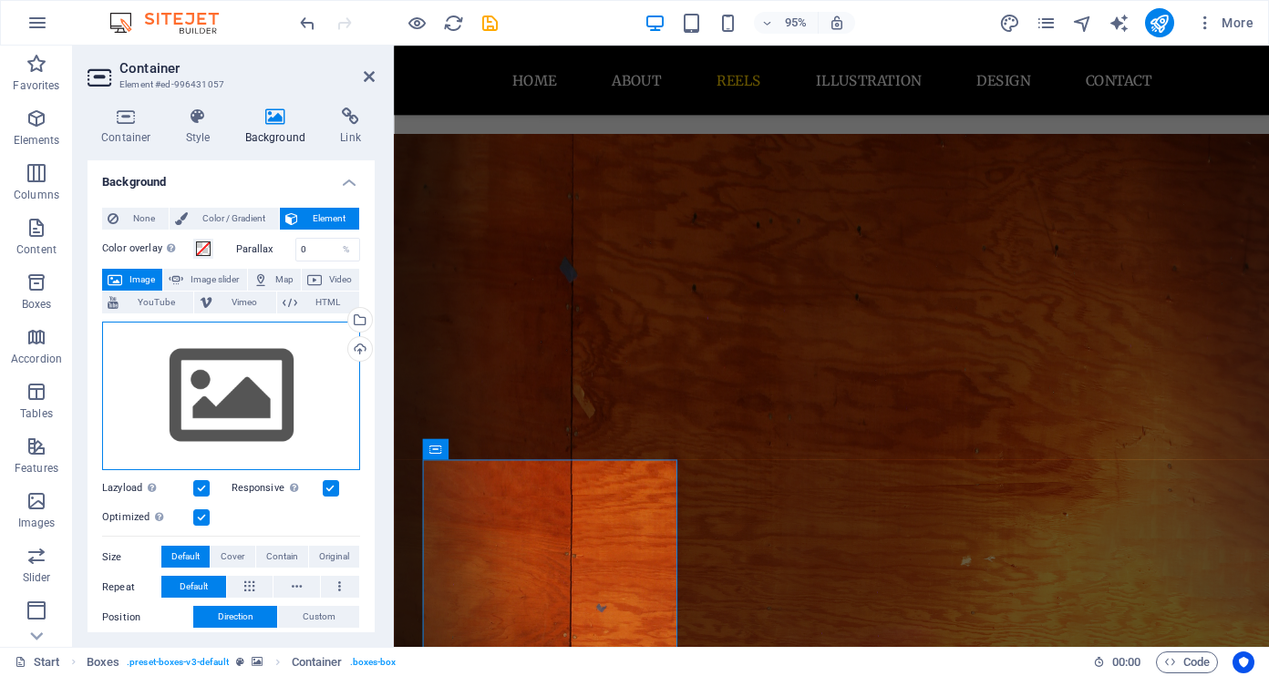
click at [288, 396] on div "Drag files here, click to choose files or select files from Files or our free s…" at bounding box center [231, 396] width 258 height 149
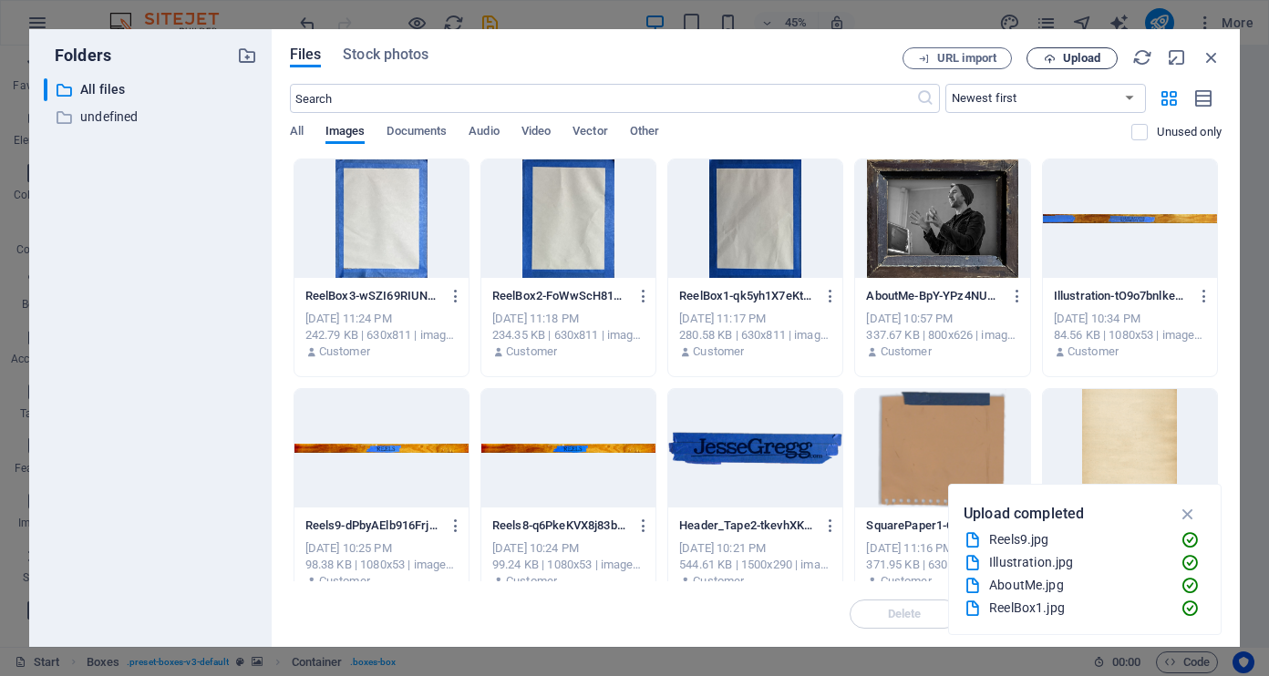
click at [1084, 59] on span "Upload" at bounding box center [1081, 58] width 37 height 11
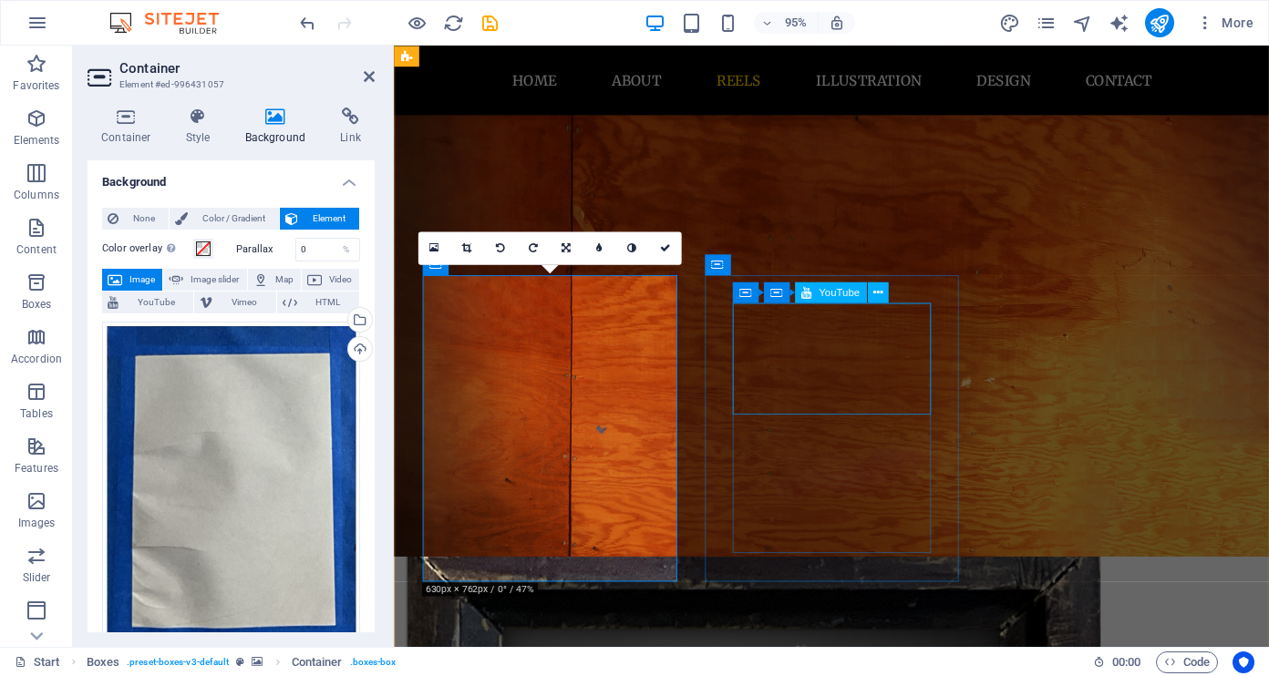
scroll to position [1496, 0]
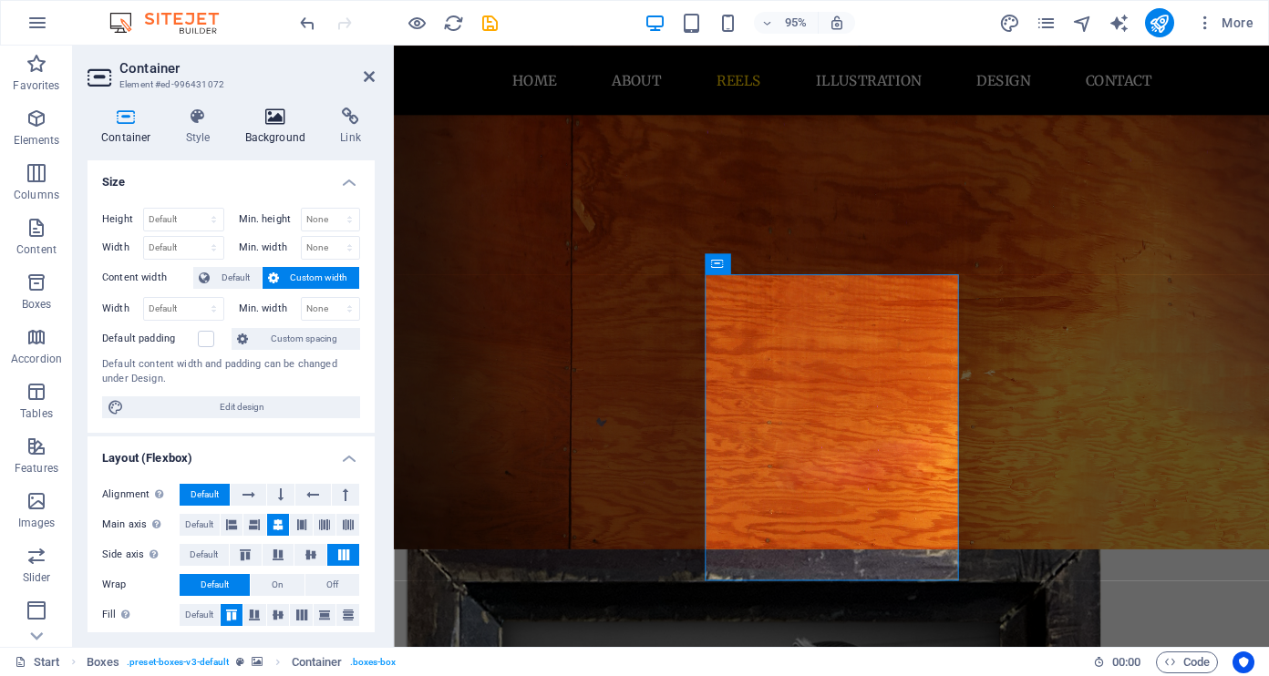
click at [277, 127] on h4 "Background" at bounding box center [279, 127] width 96 height 38
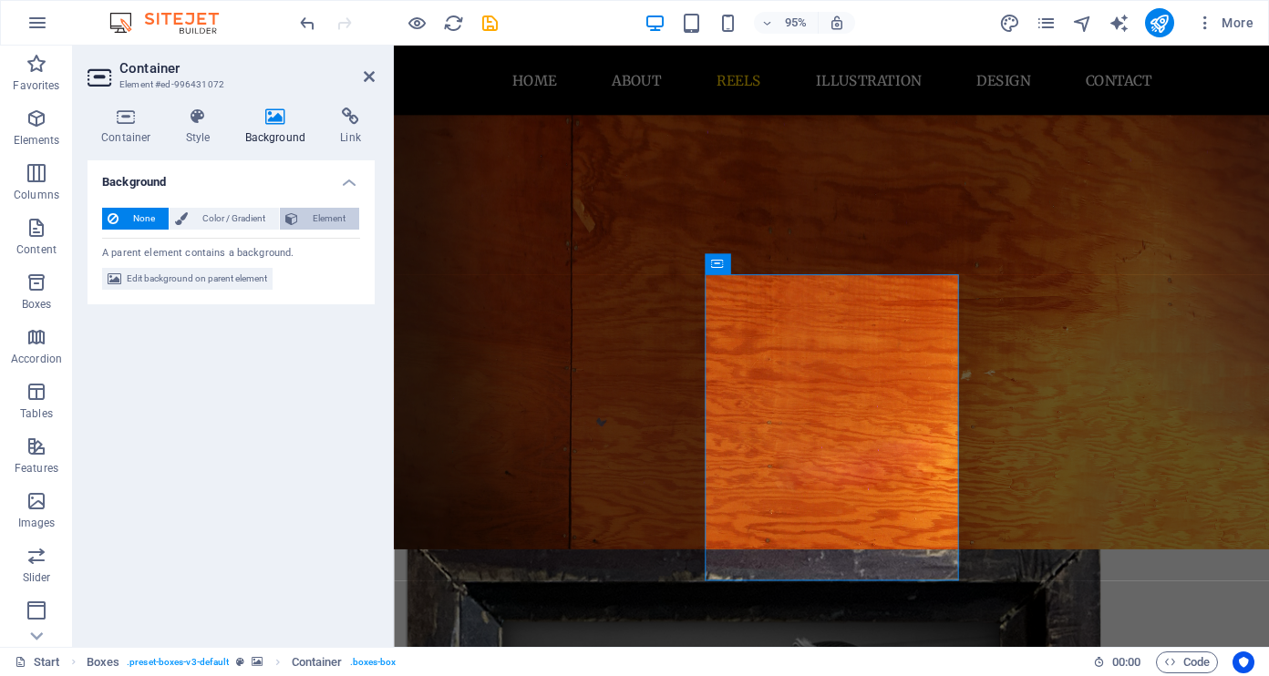
click at [329, 218] on span "Element" at bounding box center [328, 219] width 50 height 22
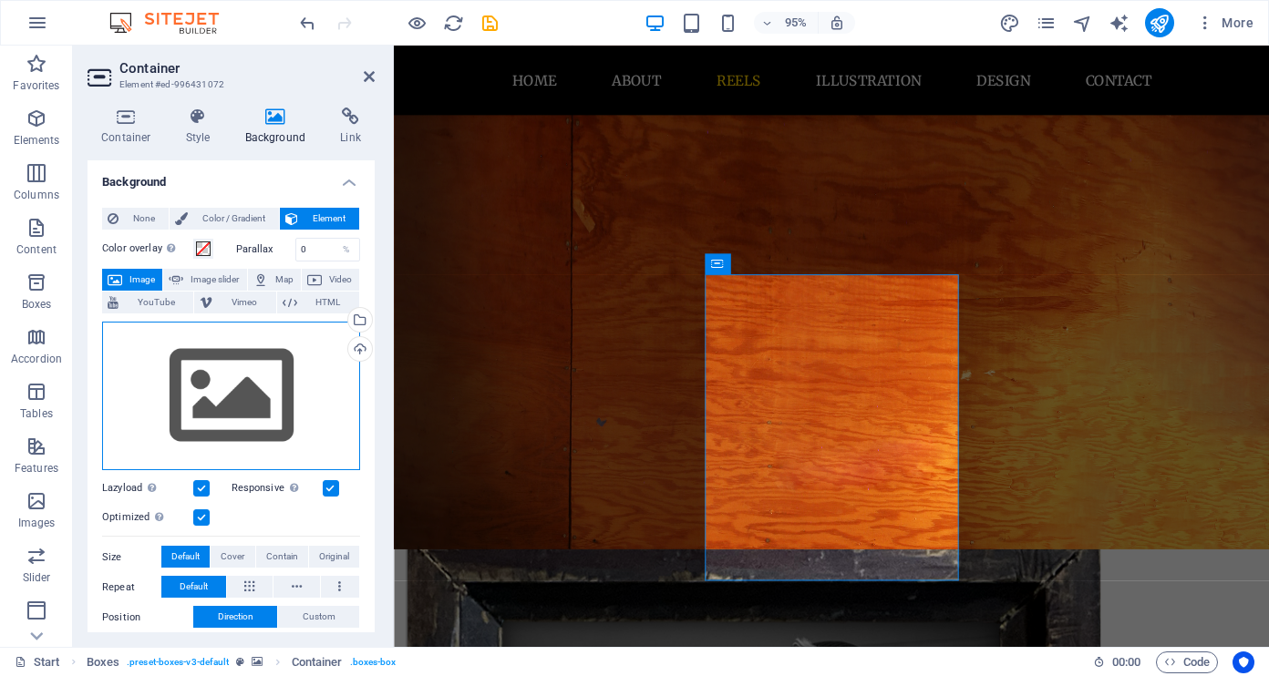
click at [308, 350] on div "Drag files here, click to choose files or select files from Files or our free s…" at bounding box center [231, 396] width 258 height 149
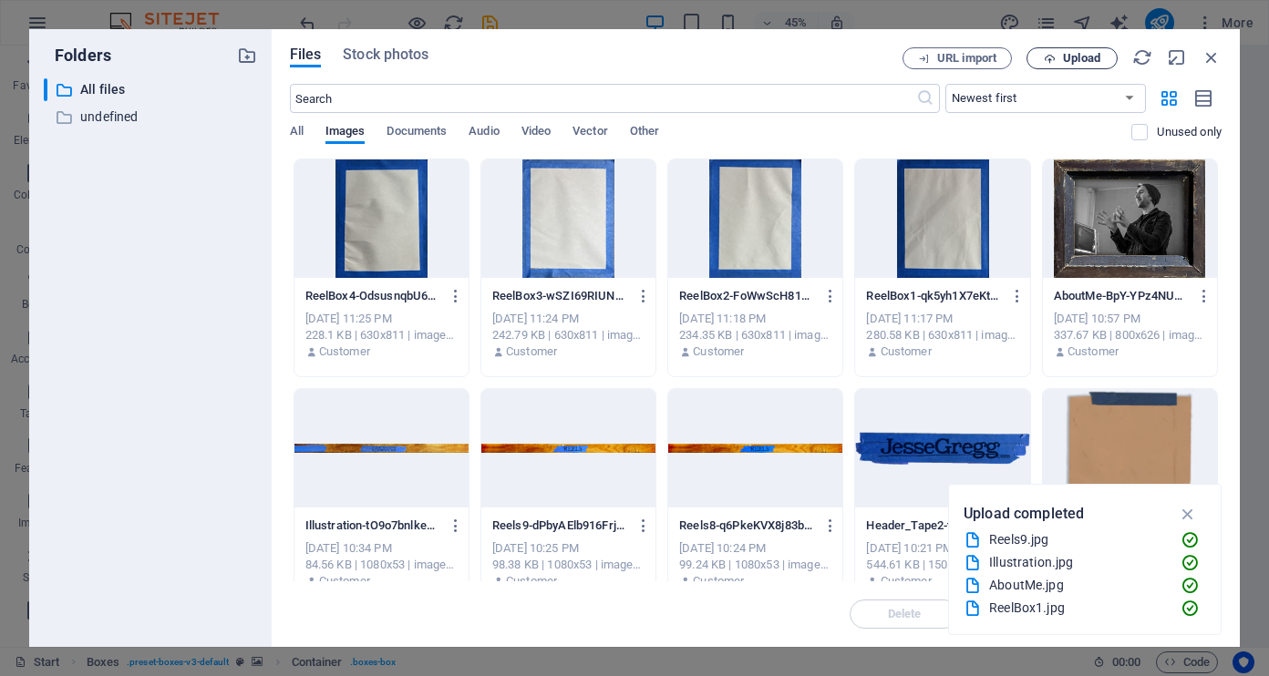
click at [1085, 60] on span "Upload" at bounding box center [1081, 58] width 37 height 11
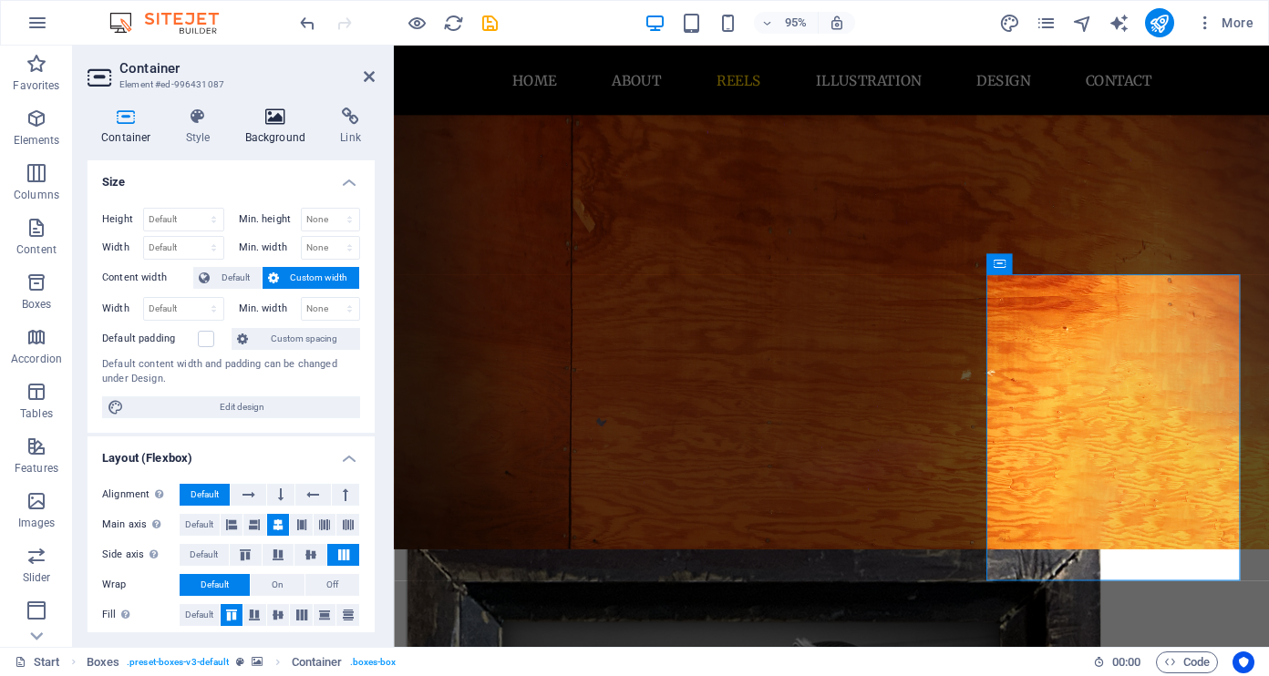
click at [285, 120] on icon at bounding box center [275, 117] width 88 height 18
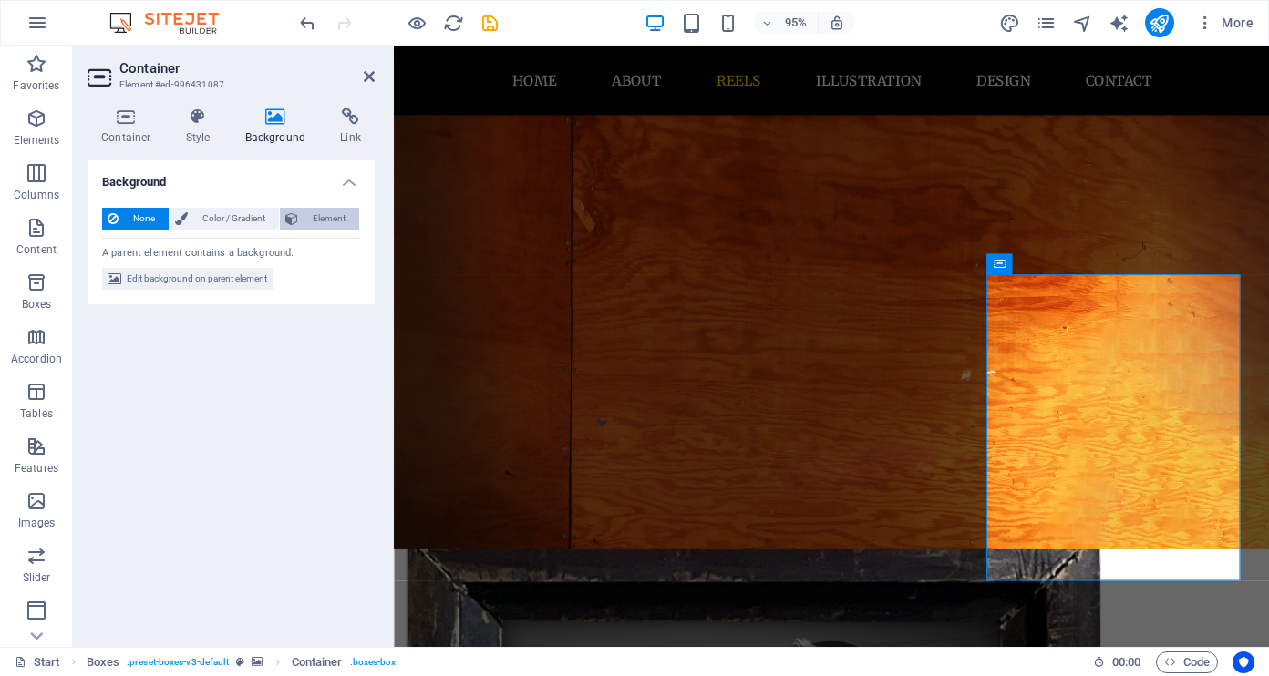
click at [329, 217] on span "Element" at bounding box center [328, 219] width 50 height 22
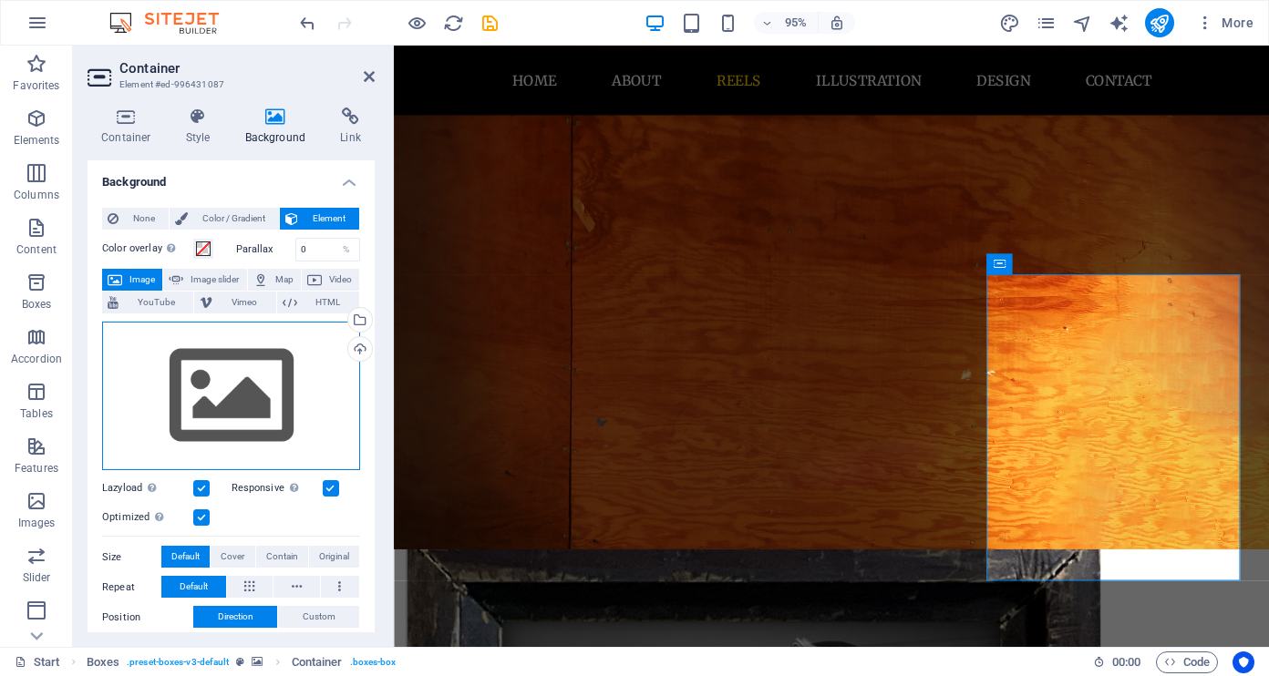
click at [232, 386] on div "Drag files here, click to choose files or select files from Files or our free s…" at bounding box center [231, 396] width 258 height 149
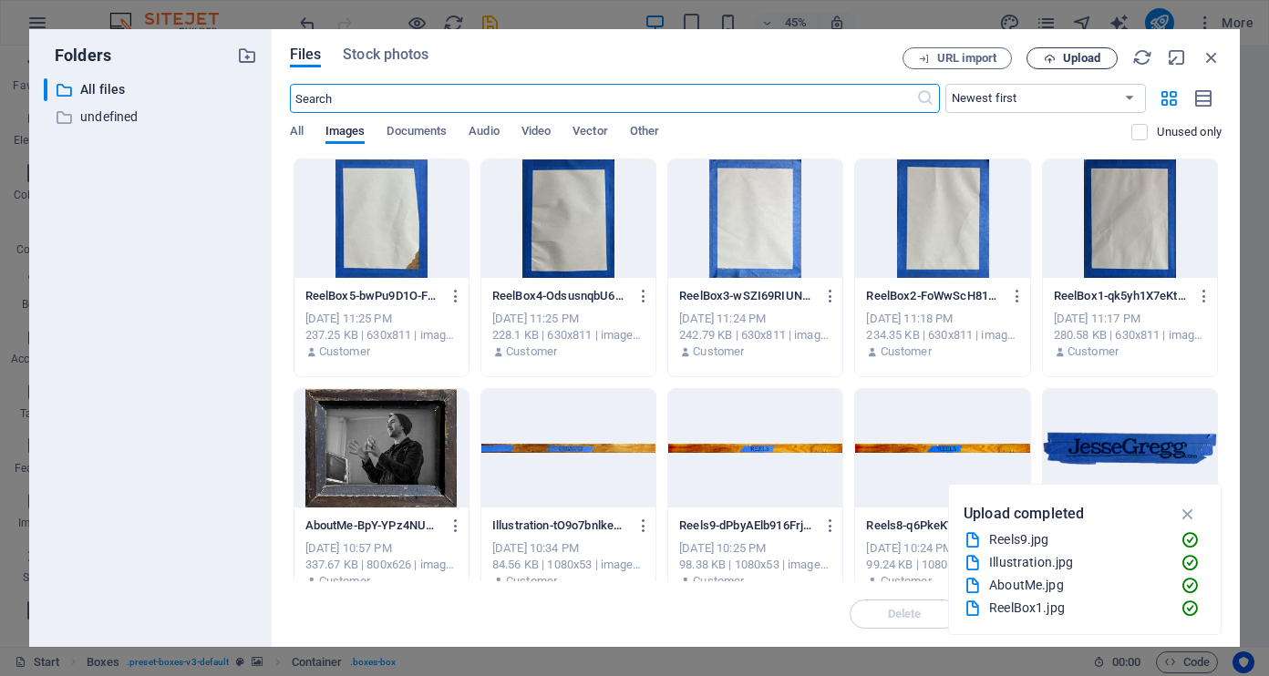
click at [1095, 59] on span "Upload" at bounding box center [1081, 58] width 37 height 11
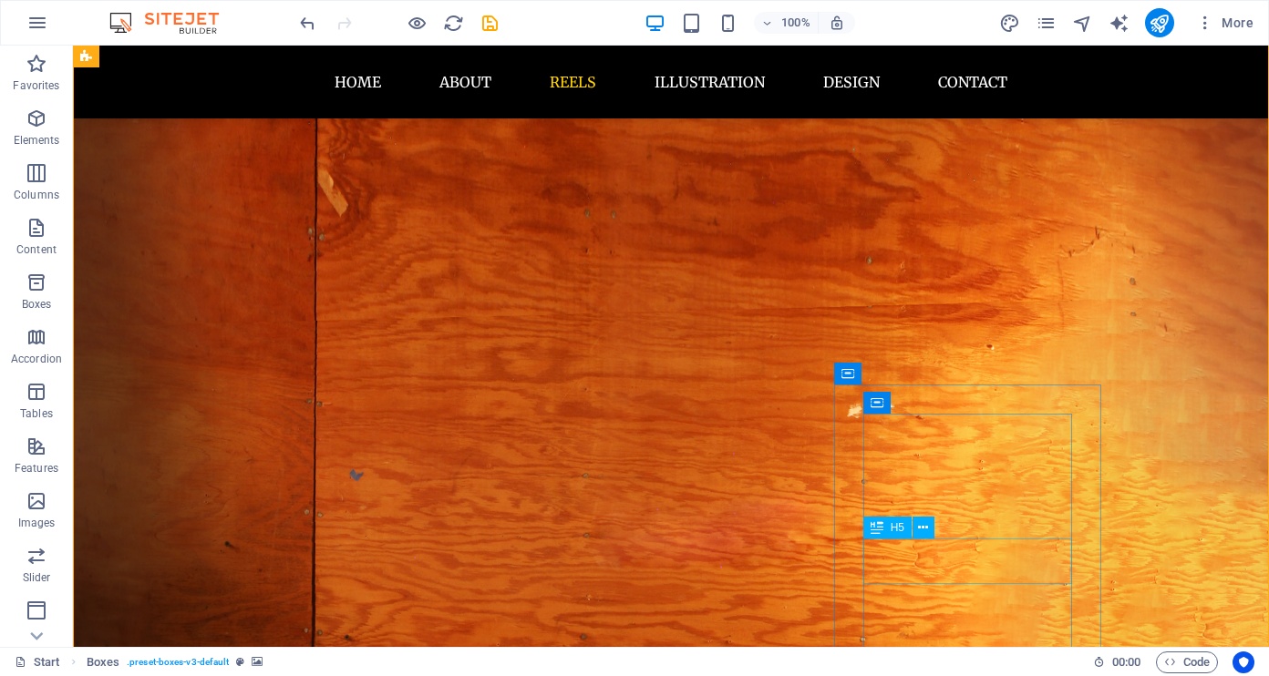
scroll to position [1422, 0]
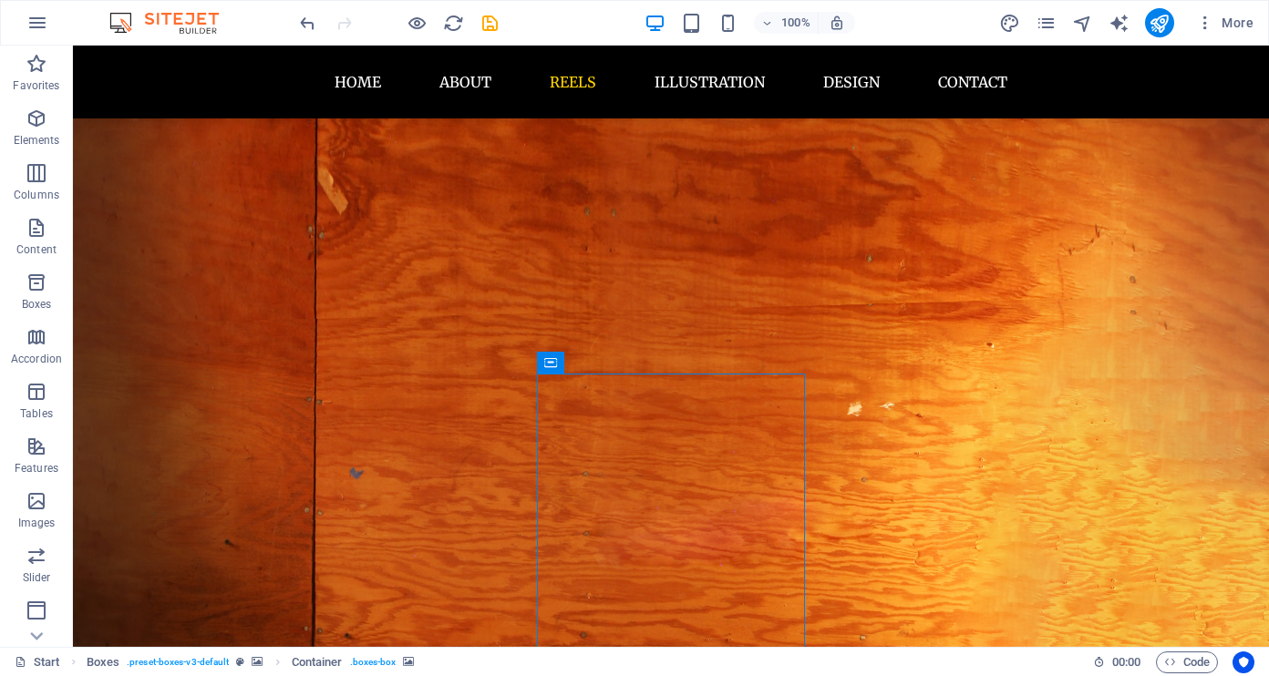
scroll to position [1421, 0]
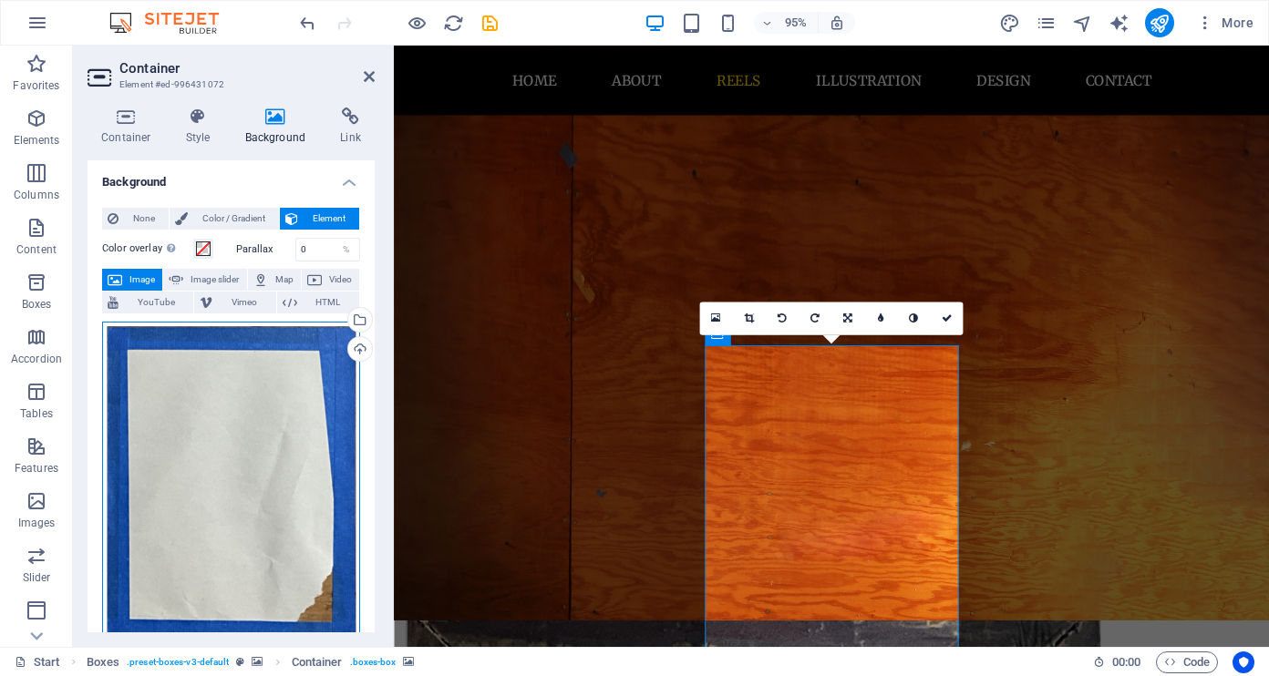
click at [290, 407] on div "Drag files here, click to choose files or select files from Files or our free s…" at bounding box center [231, 486] width 258 height 329
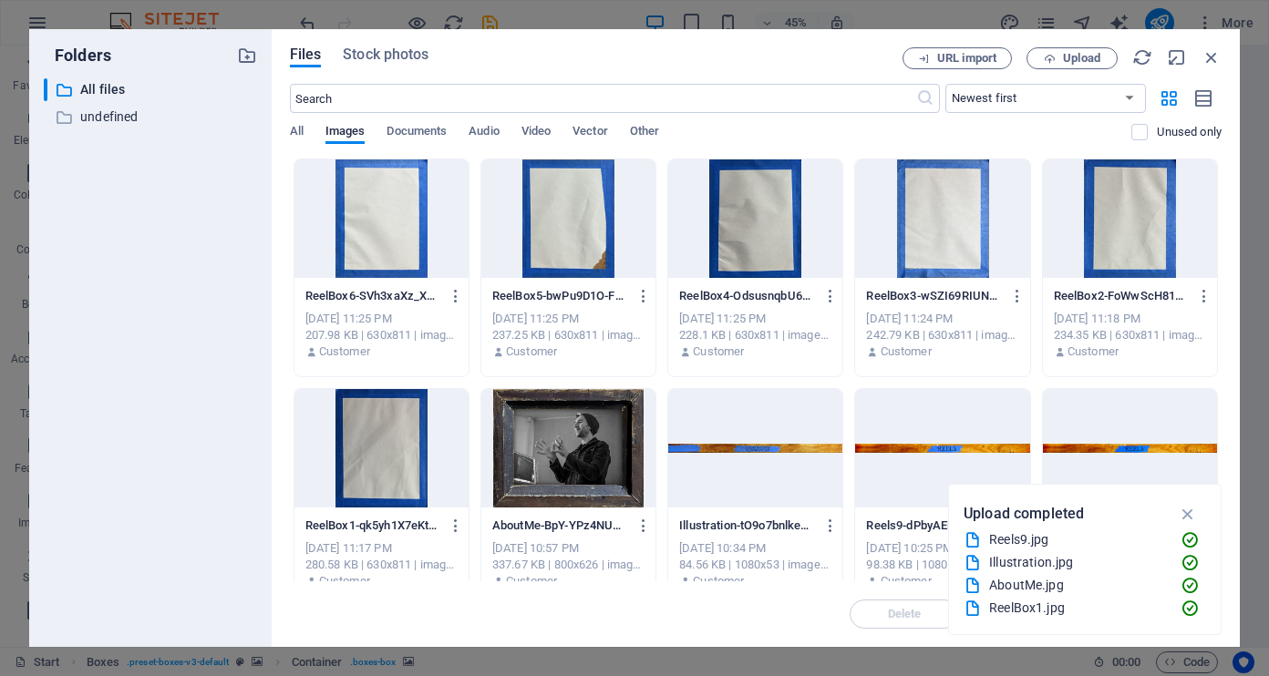
click at [613, 270] on div at bounding box center [568, 218] width 174 height 118
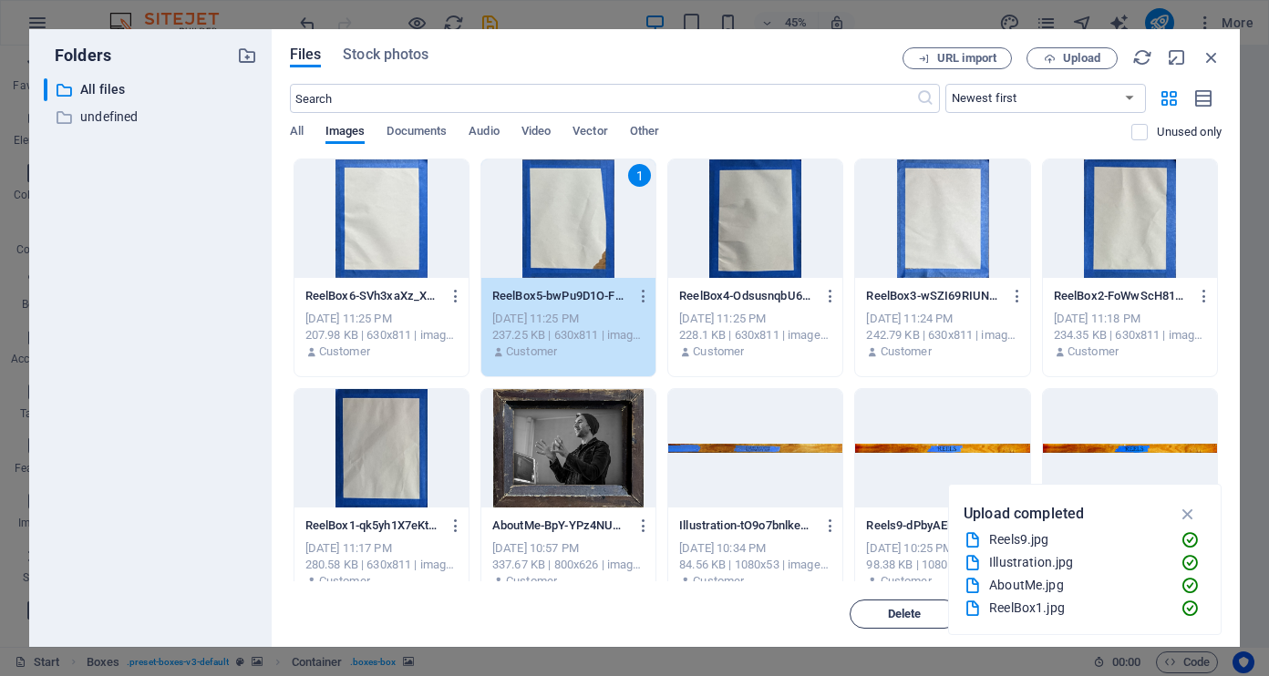
click at [914, 610] on span "Delete" at bounding box center [905, 614] width 34 height 11
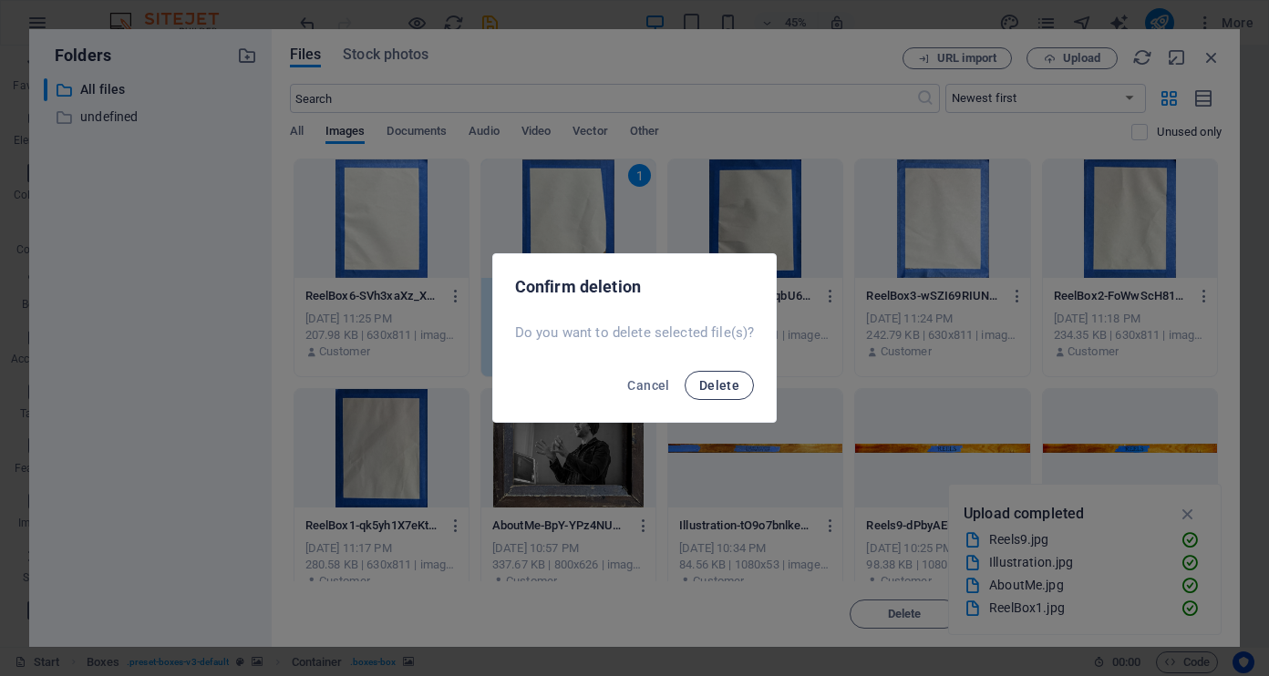
click at [724, 373] on button "Delete" at bounding box center [718, 385] width 69 height 29
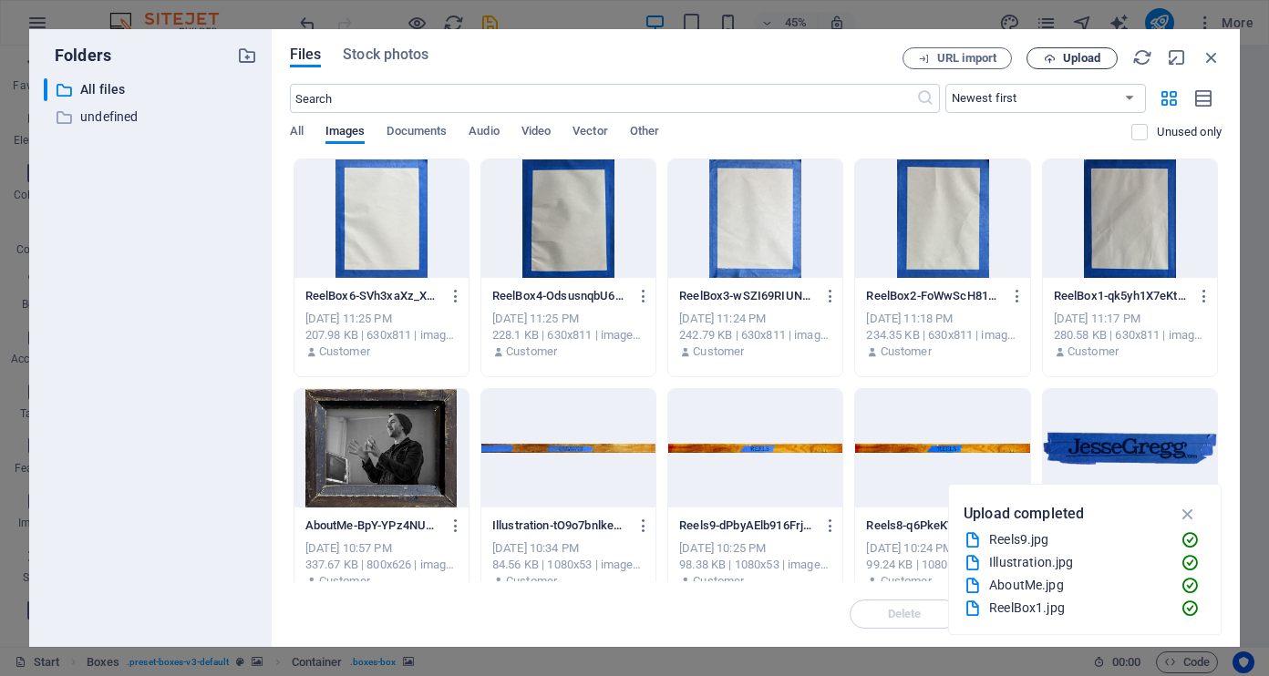
click at [1058, 55] on span "Upload" at bounding box center [1071, 59] width 75 height 12
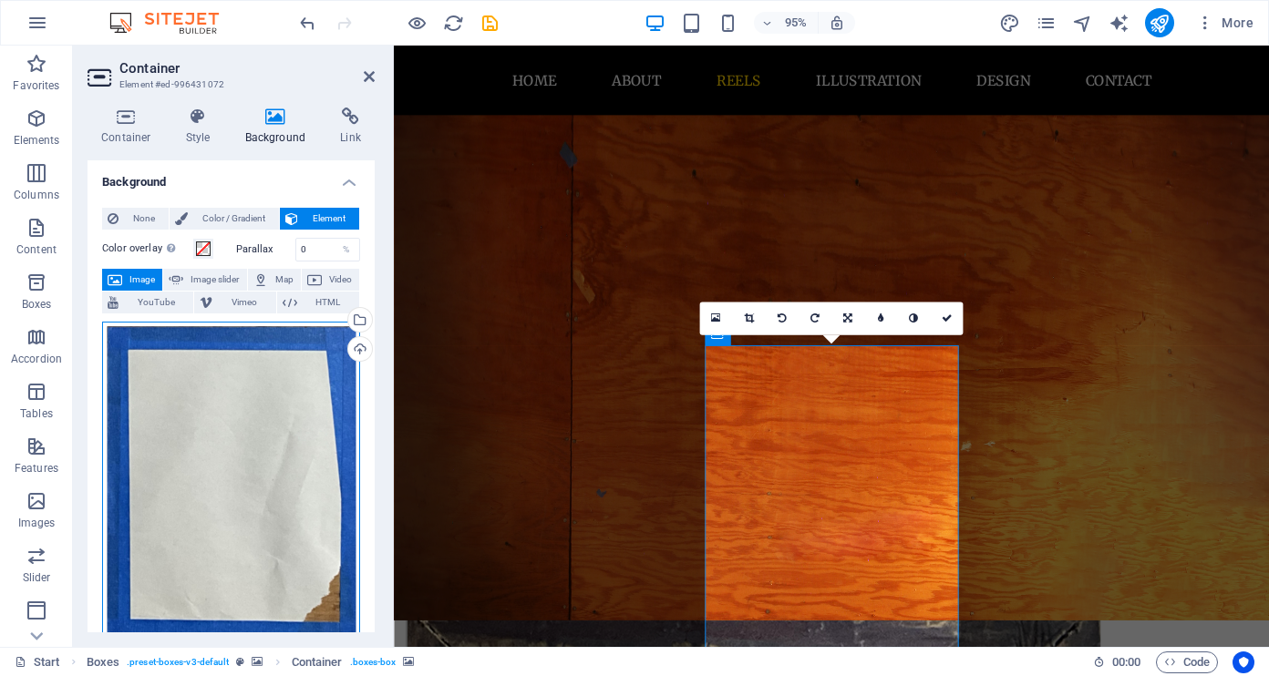
click at [232, 396] on div "Drag files here, click to choose files or select files from Files or our free s…" at bounding box center [231, 486] width 258 height 329
click at [232, 396] on body "[DOMAIN_NAME] Start Favorites Elements Columns Content Boxes Accordion Tables F…" at bounding box center [634, 338] width 1269 height 676
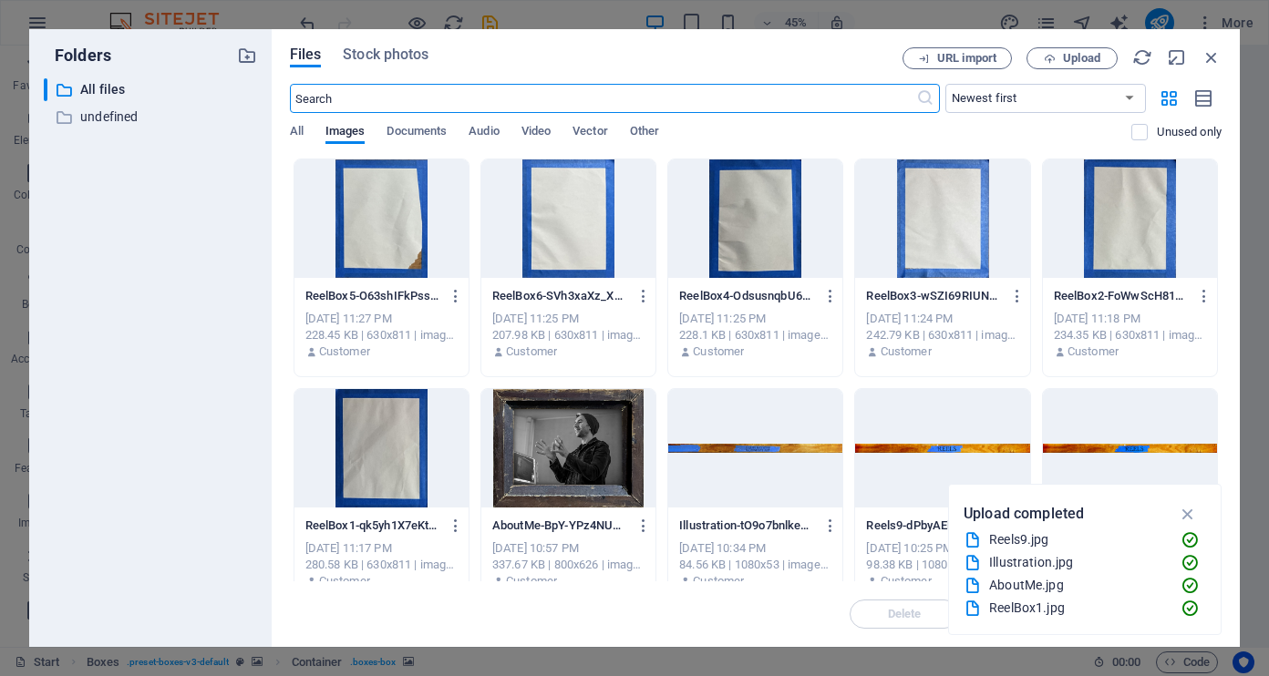
click at [411, 199] on div at bounding box center [381, 218] width 174 height 118
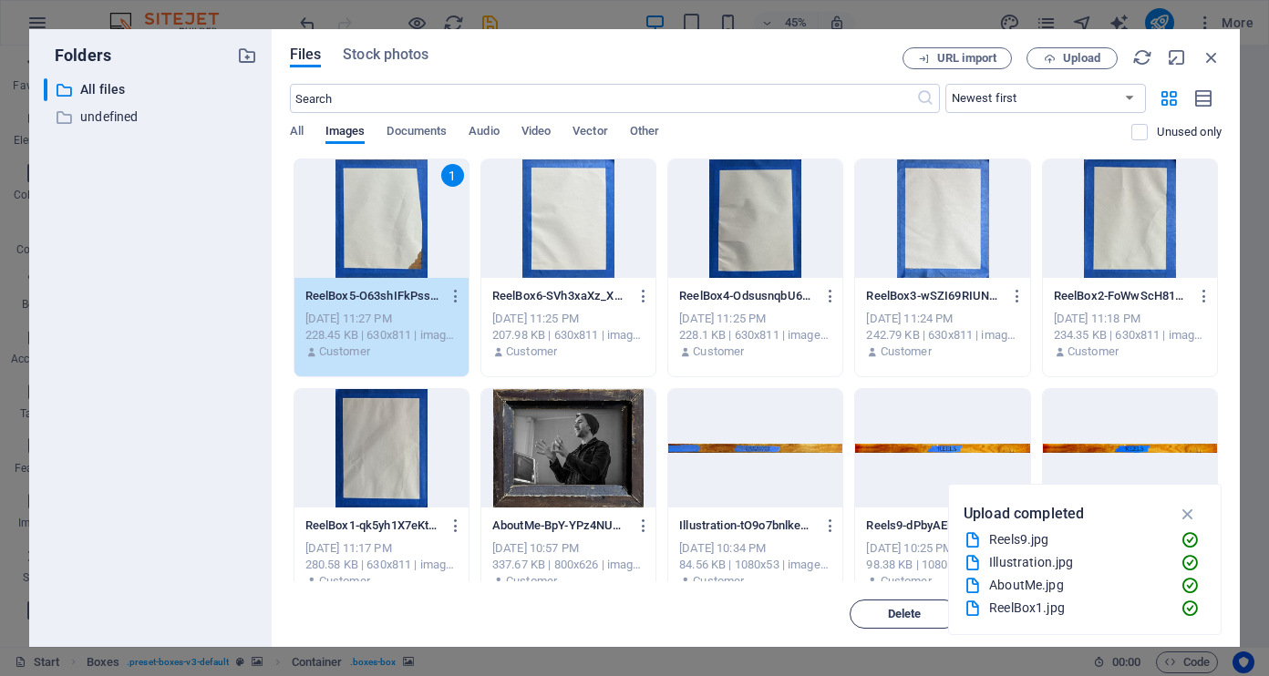
click at [915, 610] on span "Delete" at bounding box center [905, 614] width 34 height 11
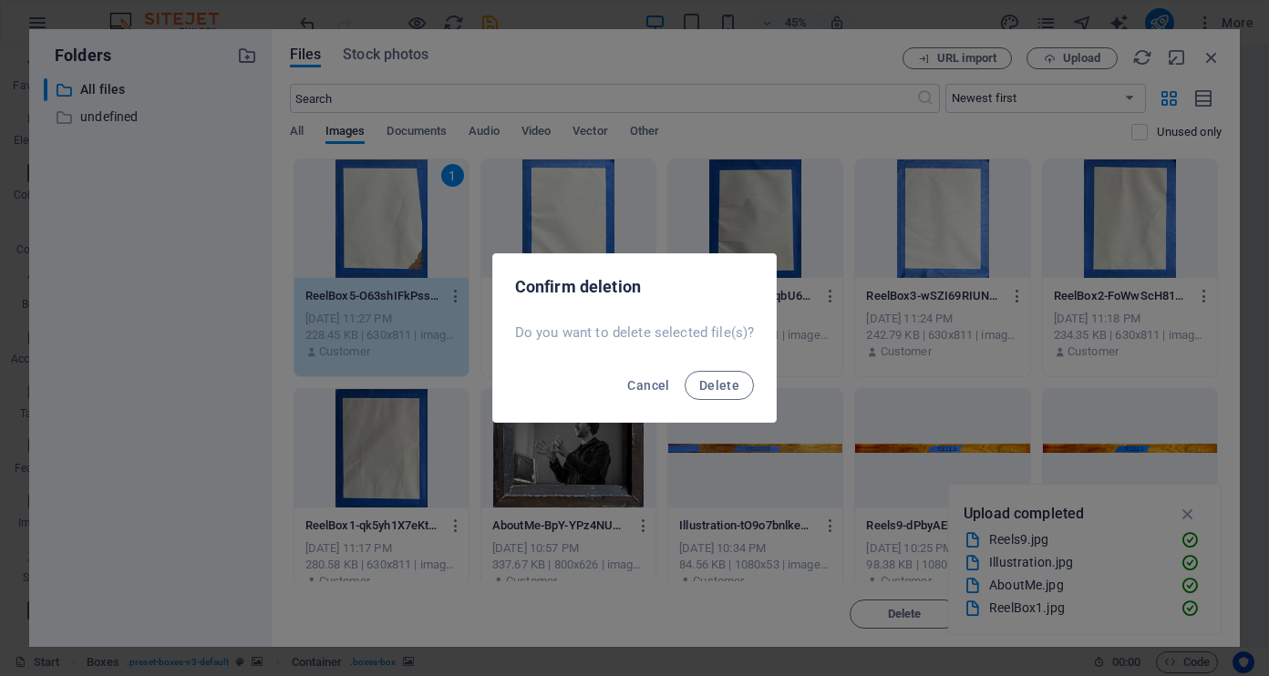
drag, startPoint x: 734, startPoint y: 386, endPoint x: 833, endPoint y: 302, distance: 130.0
click at [734, 386] on span "Delete" at bounding box center [719, 385] width 40 height 15
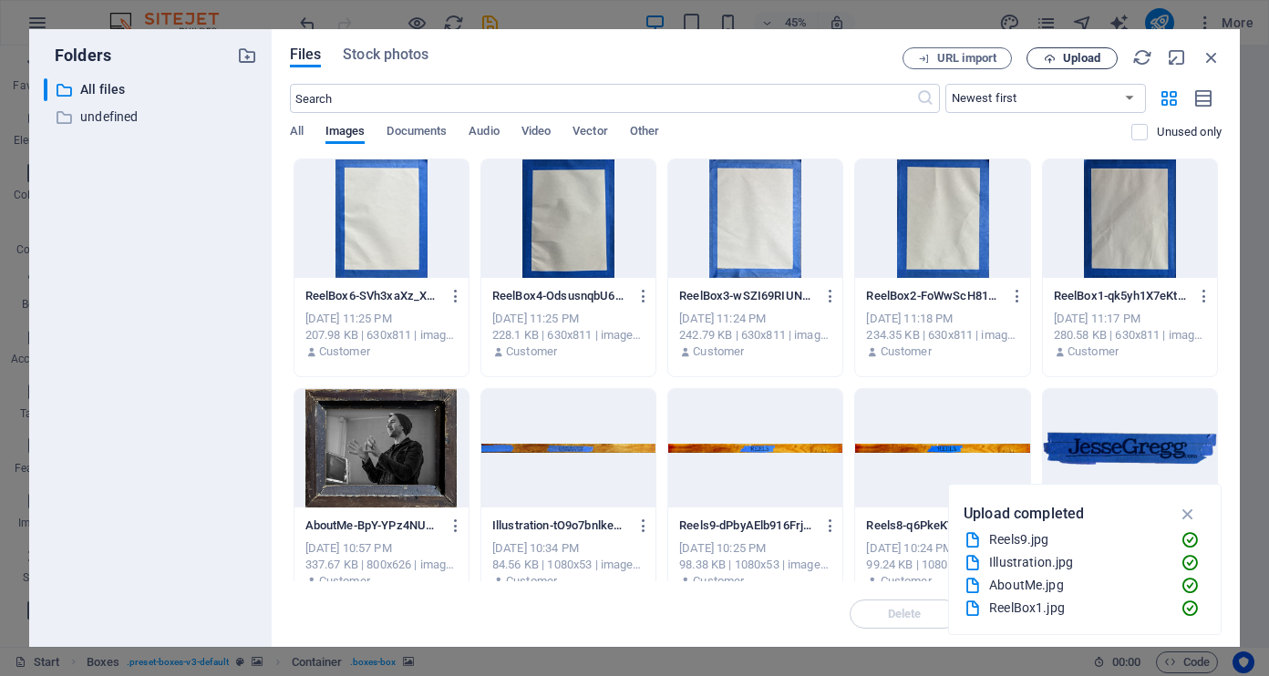
click at [1094, 54] on span "Upload" at bounding box center [1081, 58] width 37 height 11
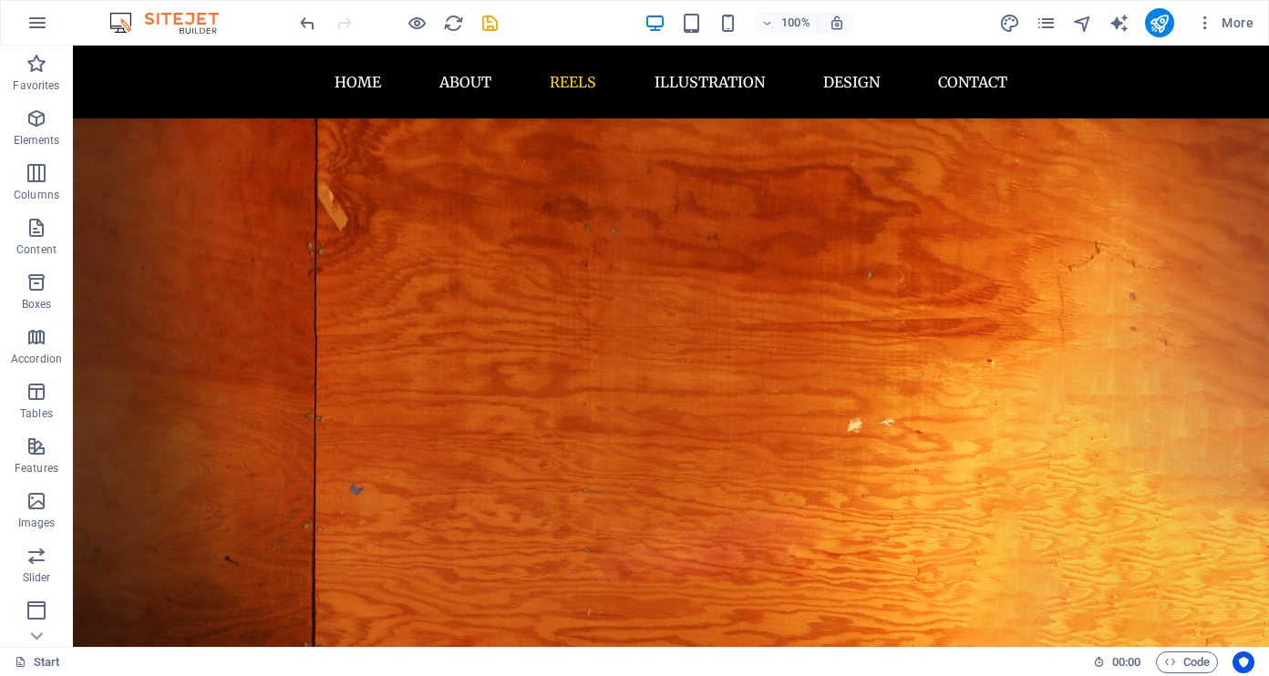
scroll to position [1401, 0]
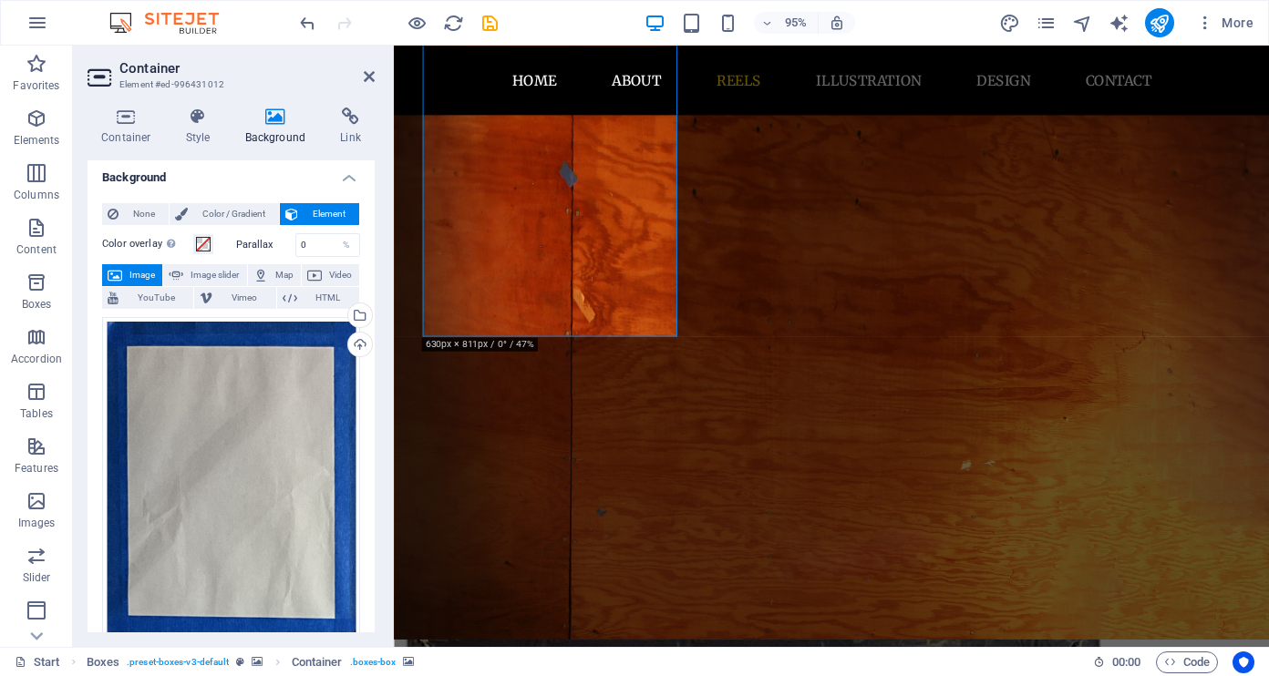
scroll to position [3, 0]
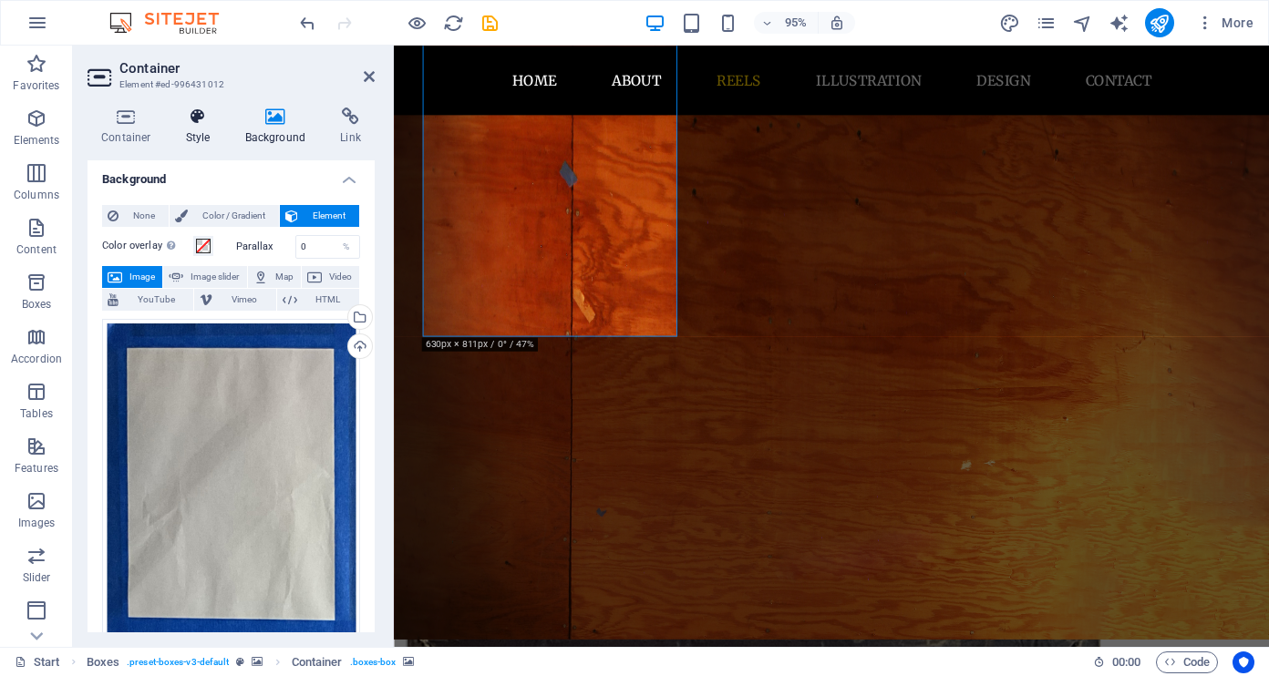
click at [204, 121] on icon at bounding box center [198, 117] width 52 height 18
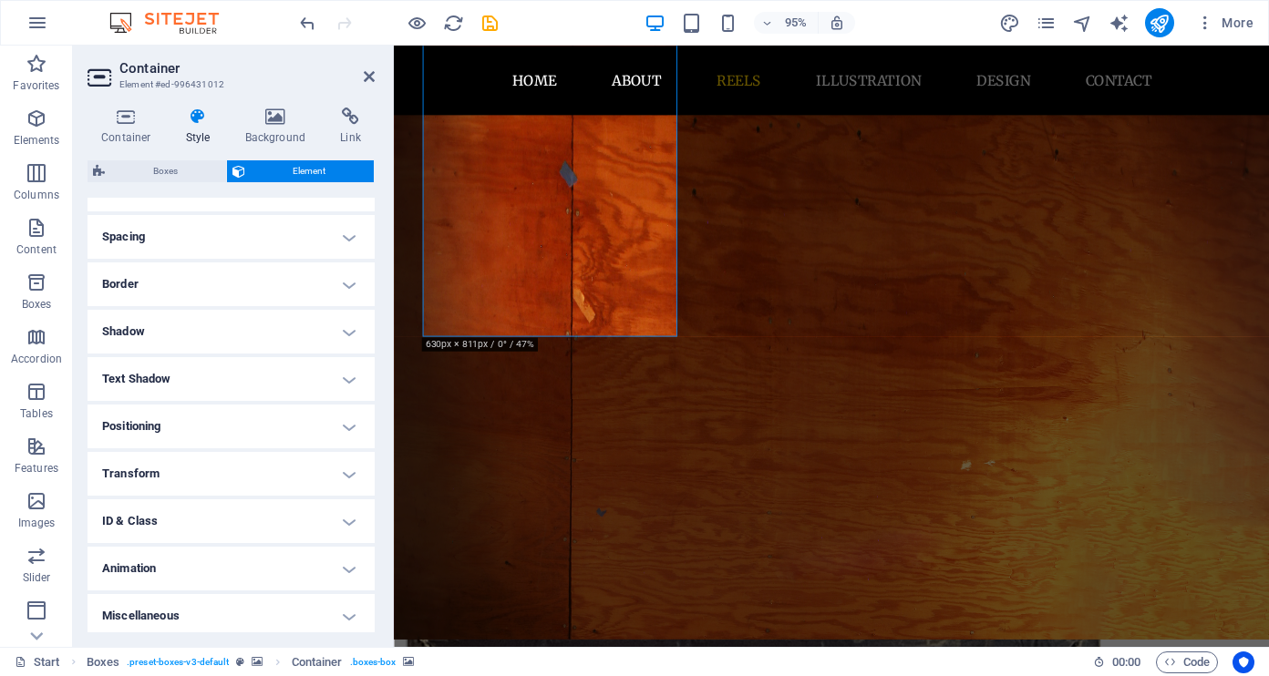
scroll to position [335, 0]
click at [345, 328] on h4 "Shadow" at bounding box center [230, 326] width 287 height 44
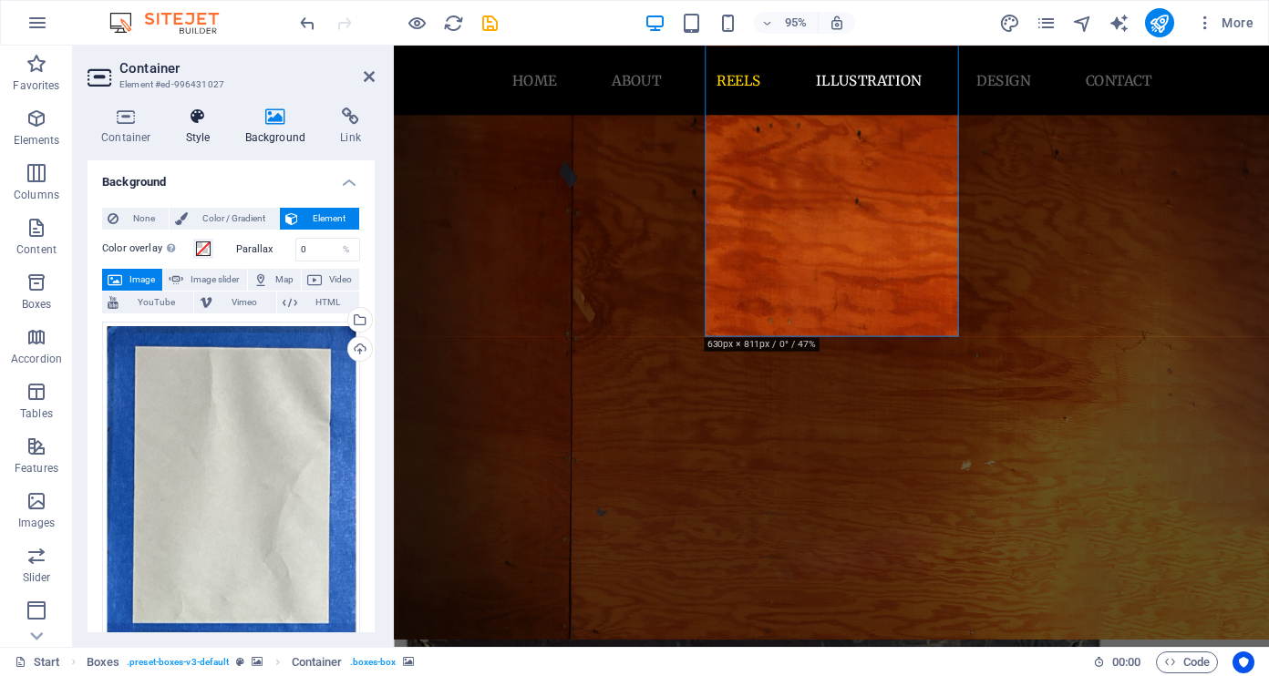
click at [203, 128] on h4 "Style" at bounding box center [201, 127] width 59 height 38
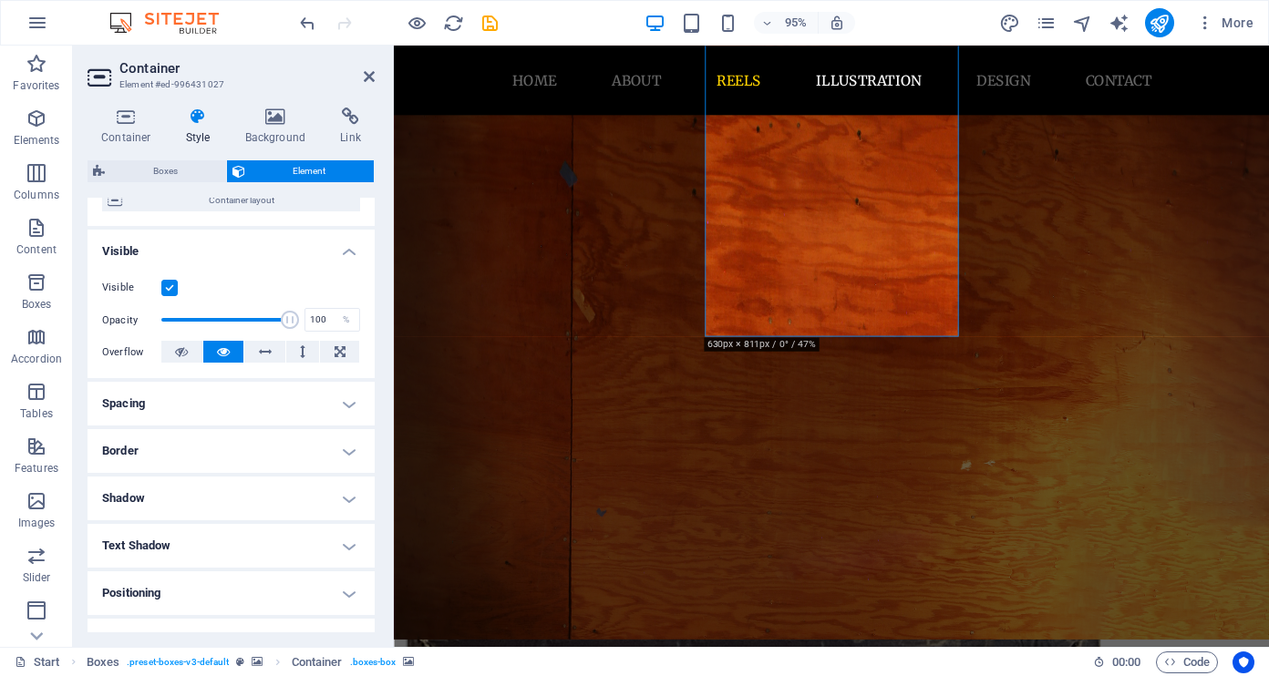
scroll to position [165, 0]
click at [230, 506] on h4 "Shadow" at bounding box center [230, 497] width 287 height 44
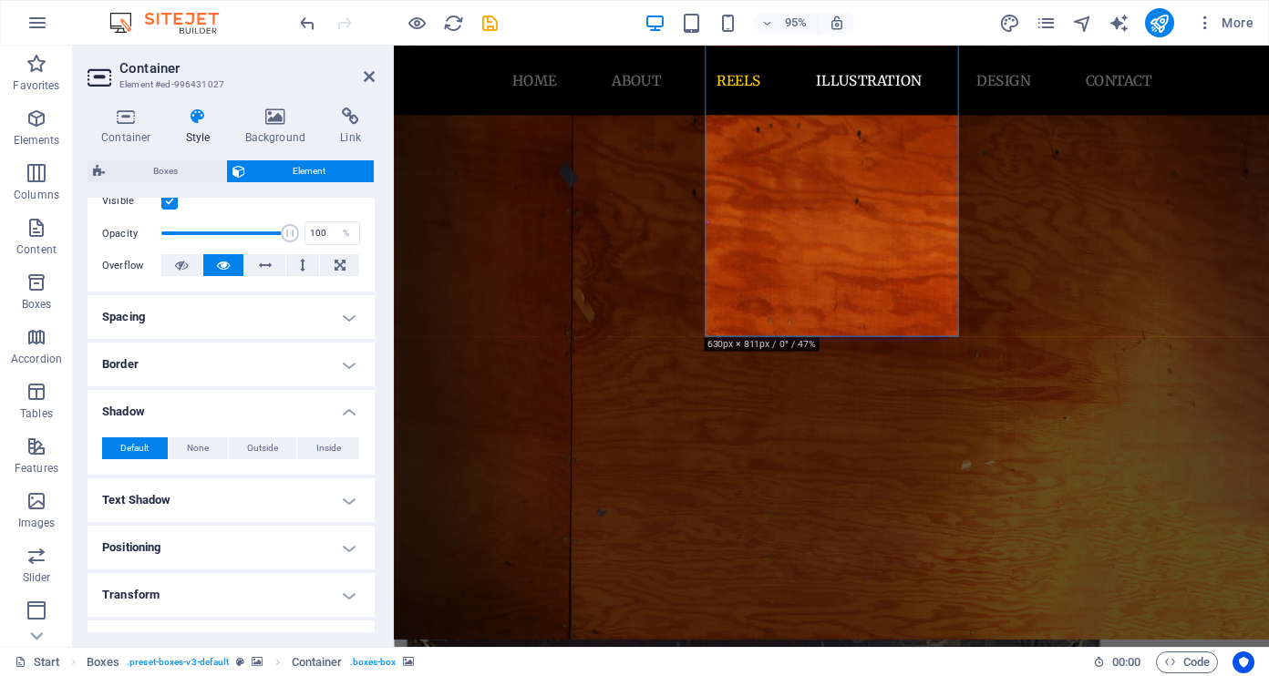
scroll to position [254, 0]
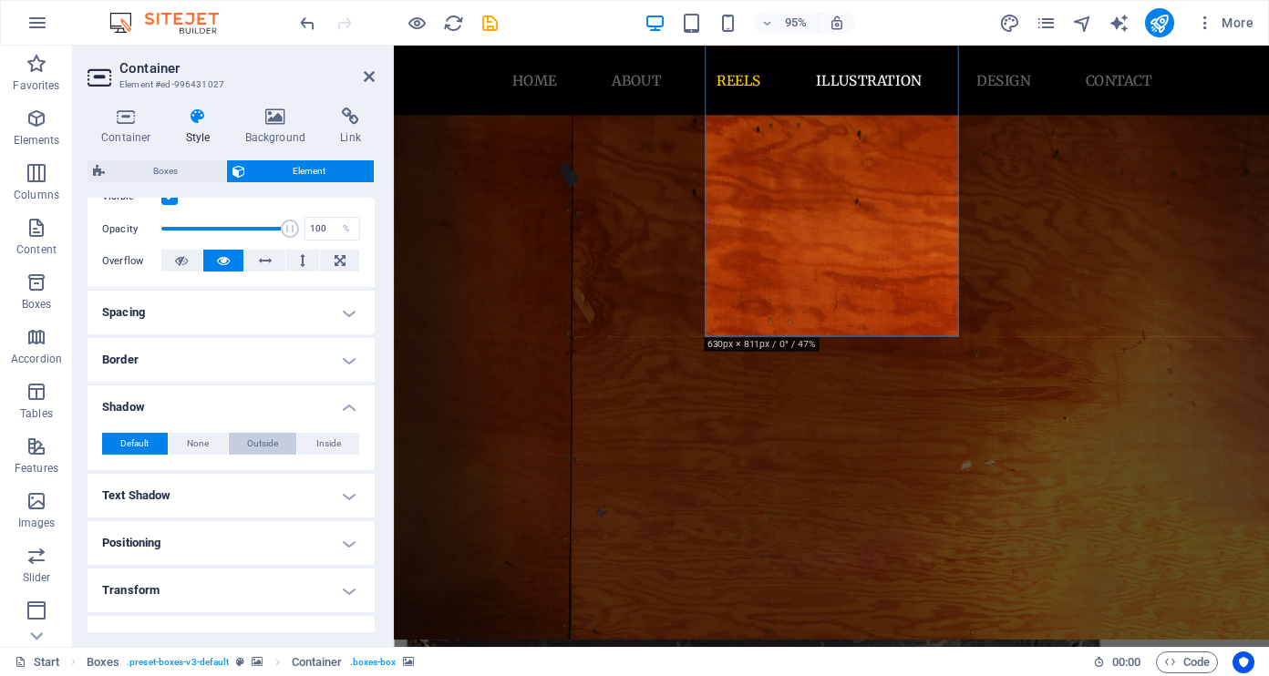
click at [254, 444] on span "Outside" at bounding box center [262, 444] width 31 height 22
type input "2"
type input "4"
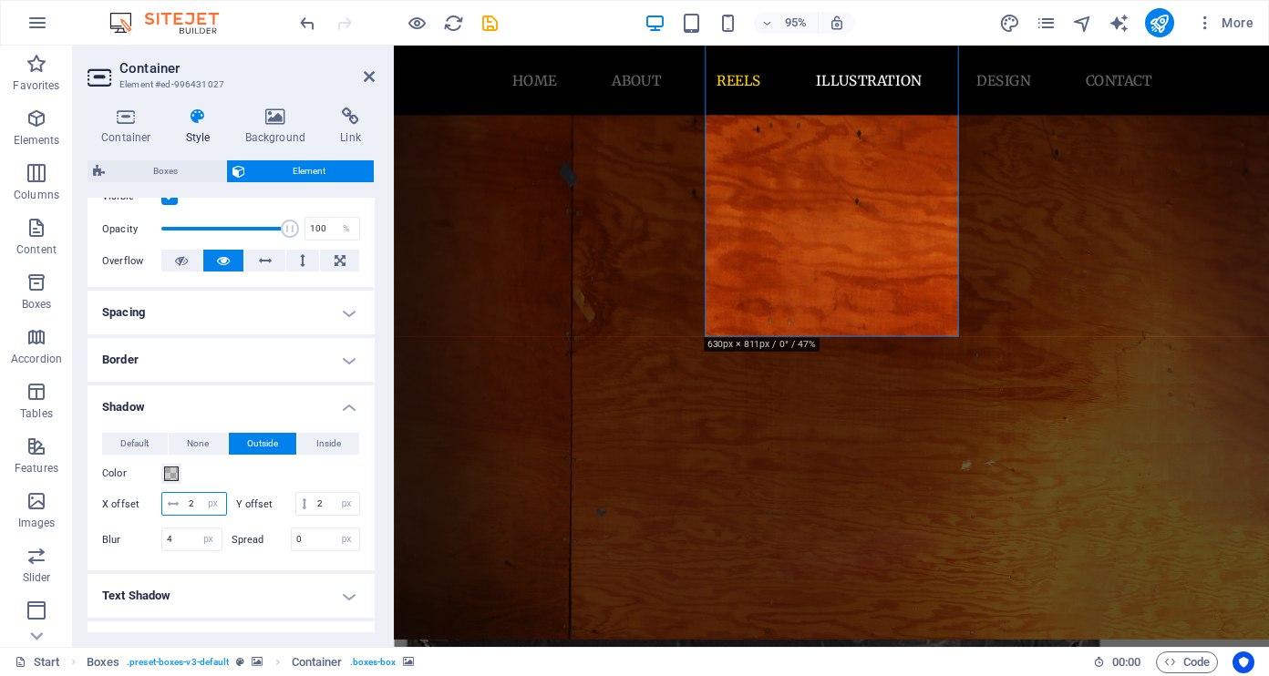
click at [192, 500] on input "2" at bounding box center [205, 504] width 42 height 22
type input "-2"
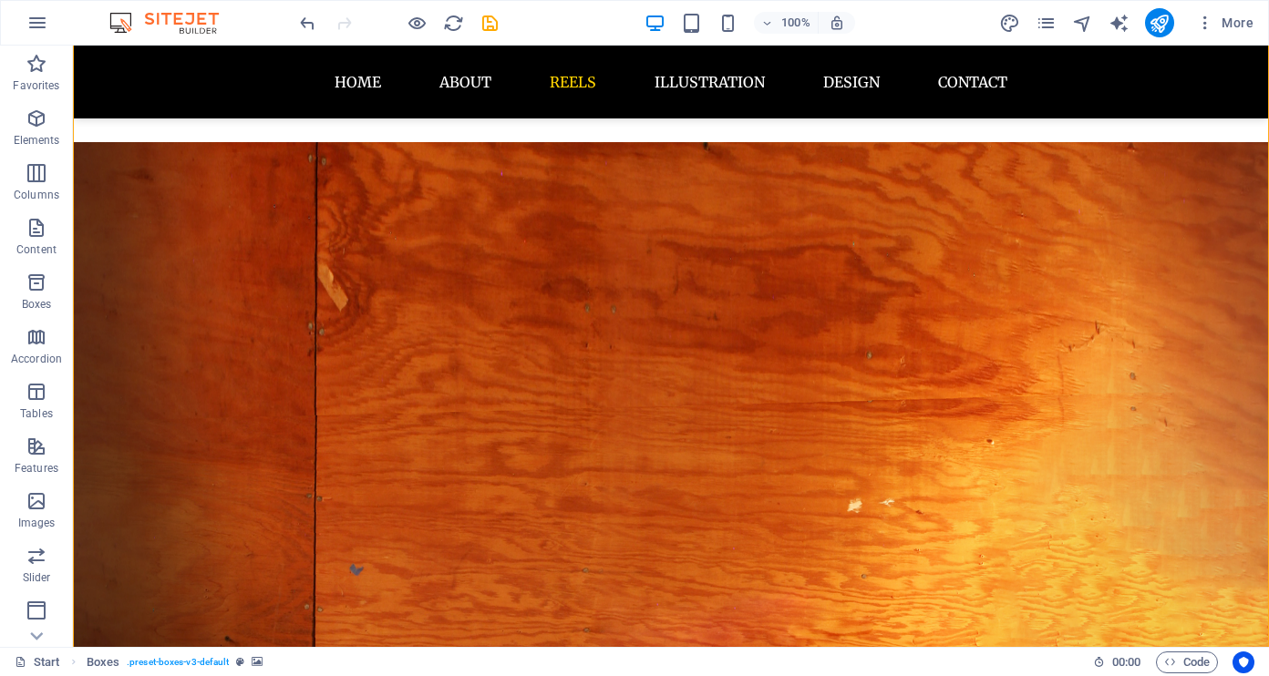
scroll to position [1313, 0]
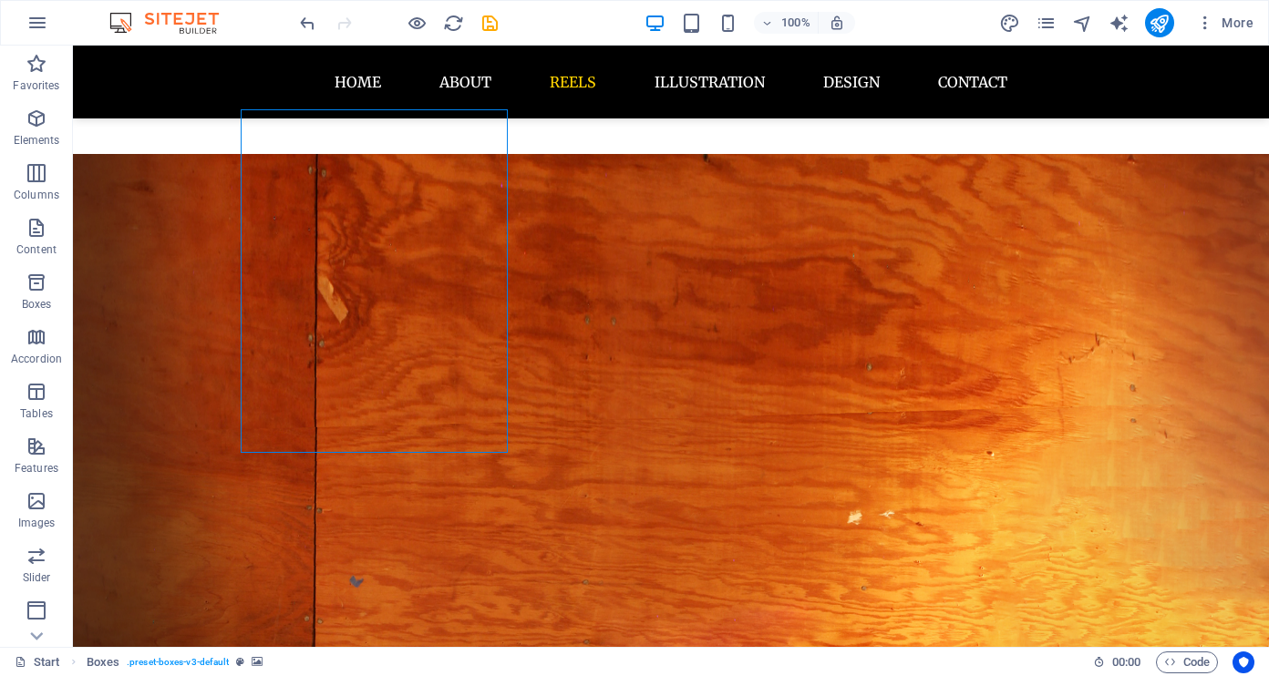
select select "px"
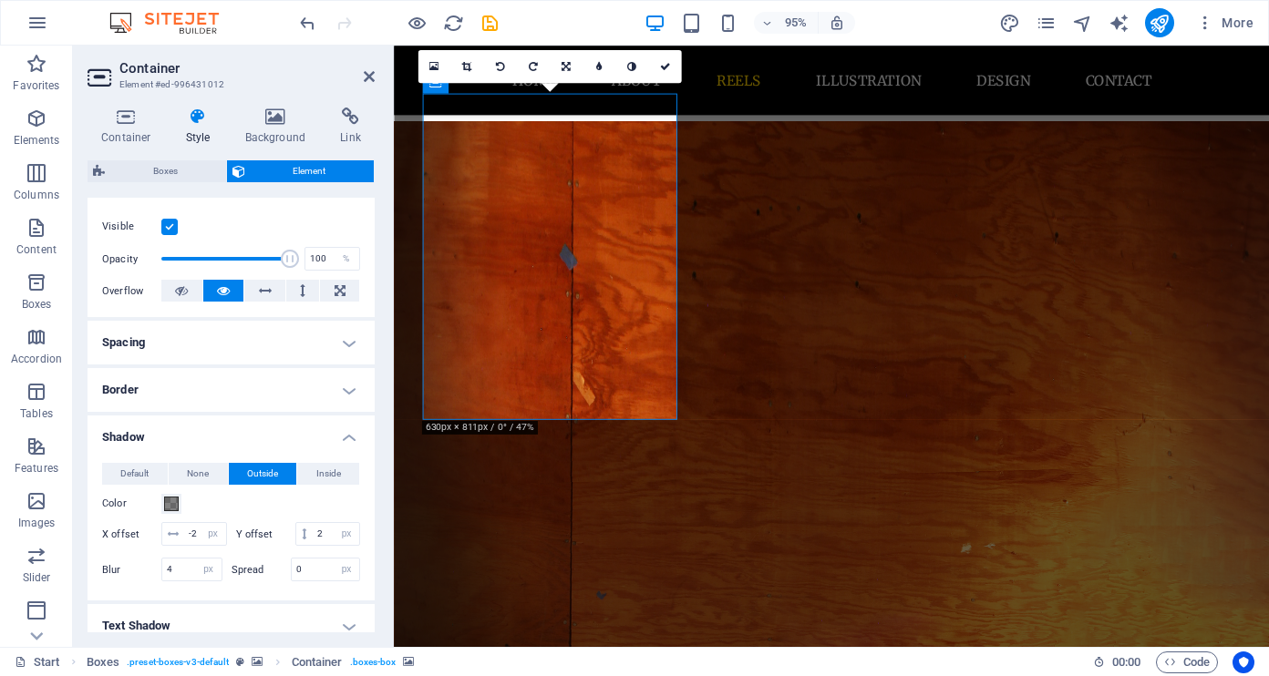
scroll to position [226, 0]
click at [170, 497] on span at bounding box center [171, 502] width 15 height 15
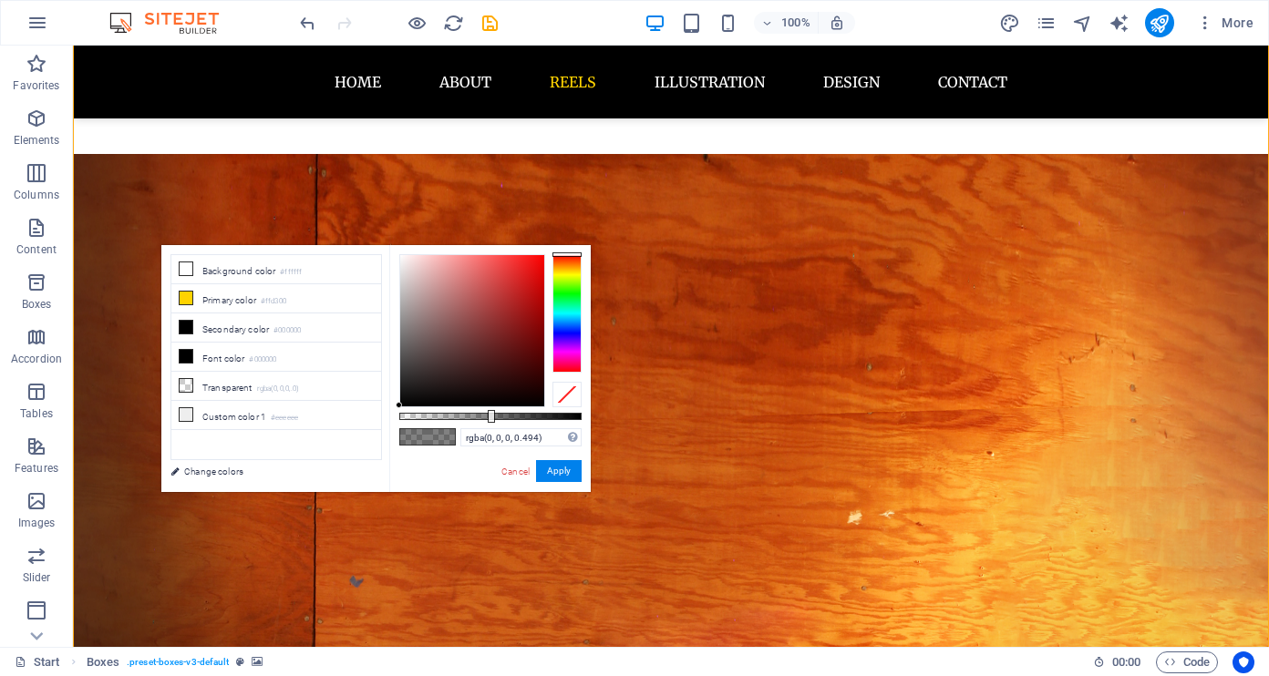
select select "px"
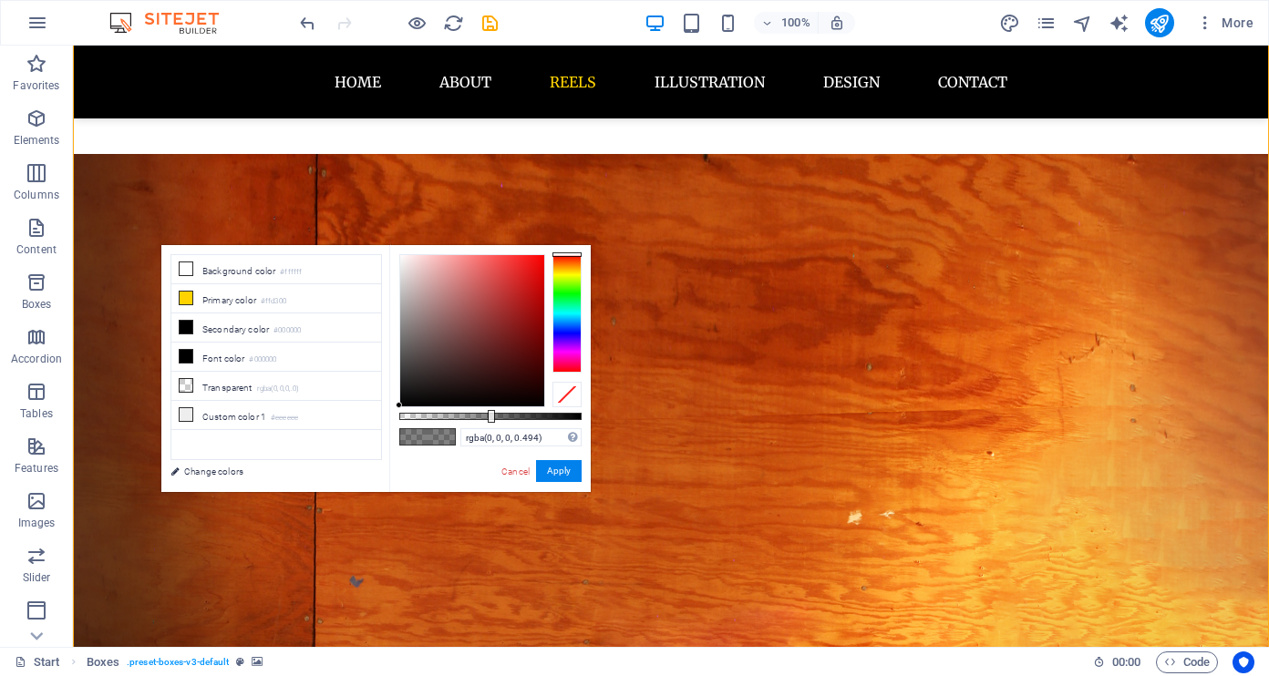
select select "px"
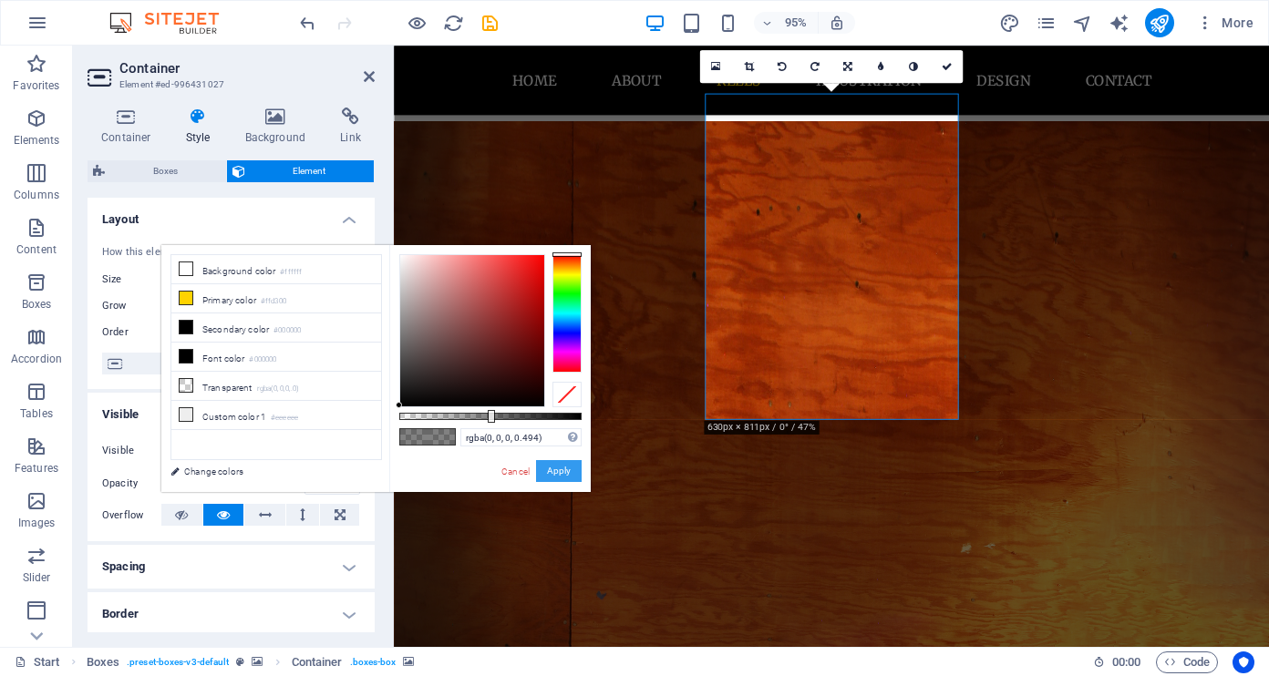
click at [574, 474] on button "Apply" at bounding box center [559, 471] width 46 height 22
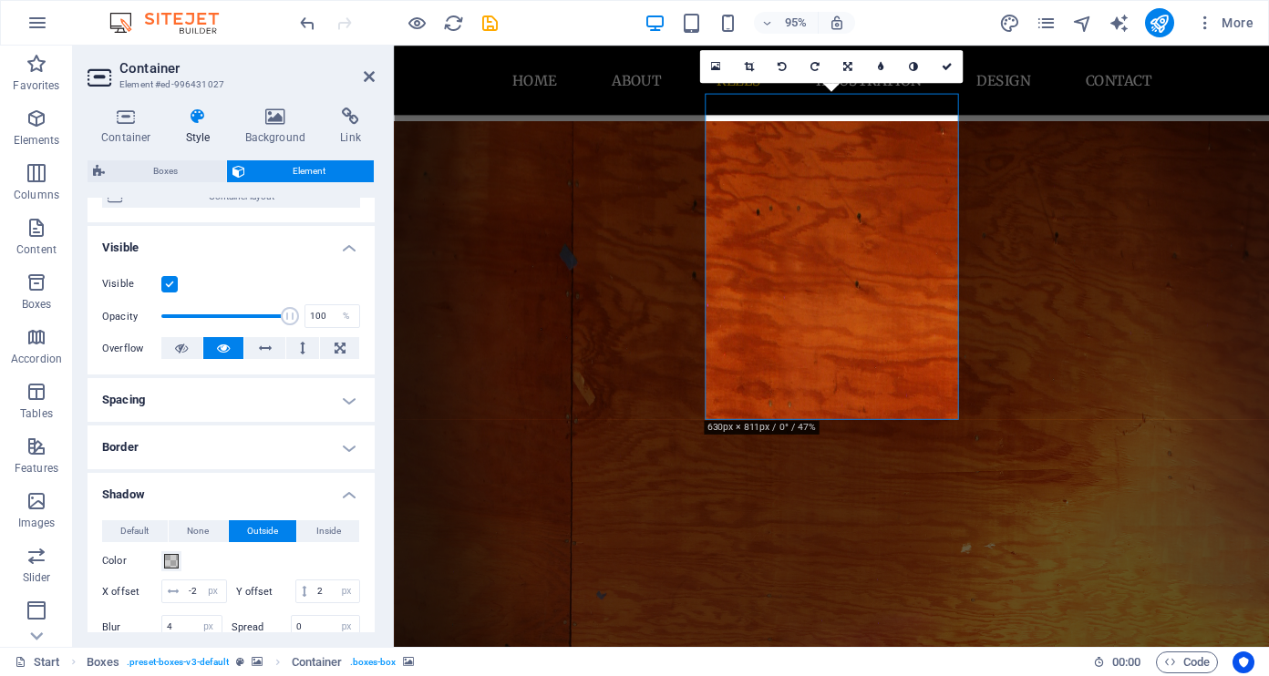
scroll to position [166, 0]
click at [173, 561] on span at bounding box center [171, 562] width 15 height 15
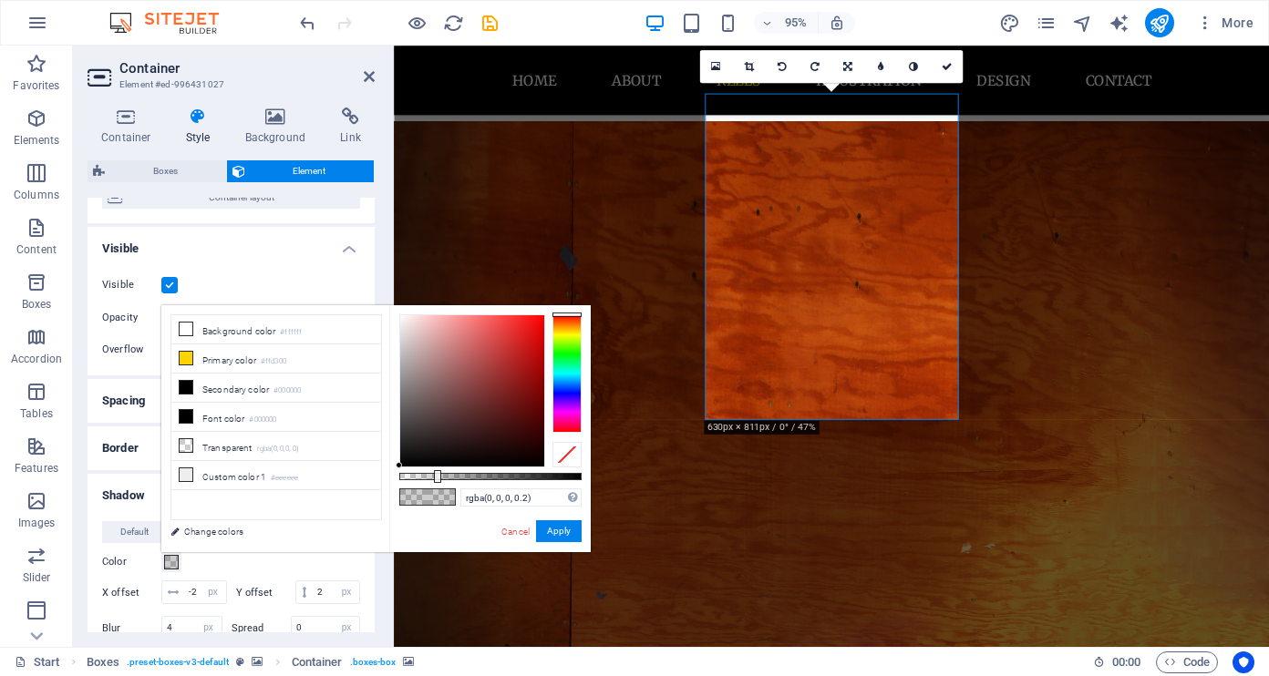
click at [489, 478] on div "rgba(0, 0, 0, 0.2) Supported formats #0852ed rgb(8, 82, 237) rgba(8, 82, 237, 9…" at bounding box center [489, 560] width 201 height 511
type input "rgba(0, 0, 0, 0.5)"
click at [490, 478] on div at bounding box center [490, 476] width 182 height 7
click at [556, 529] on button "Apply" at bounding box center [559, 531] width 46 height 22
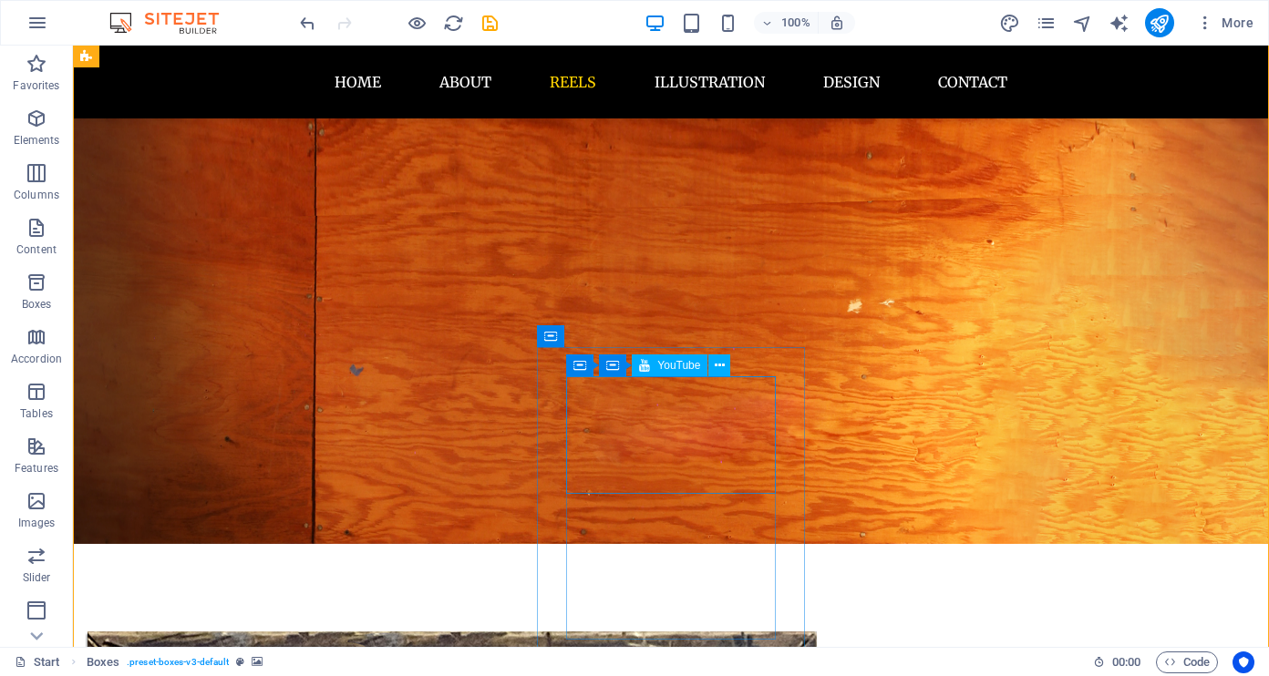
scroll to position [1362, 0]
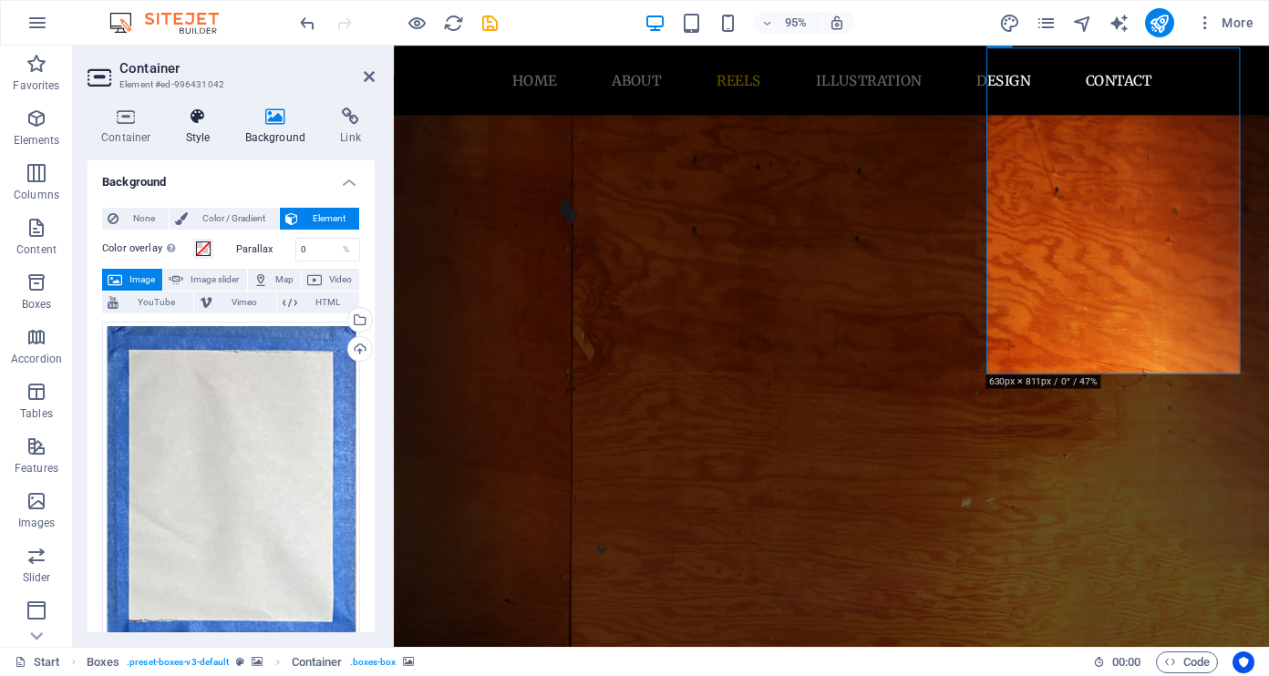
click at [200, 122] on icon at bounding box center [198, 117] width 52 height 18
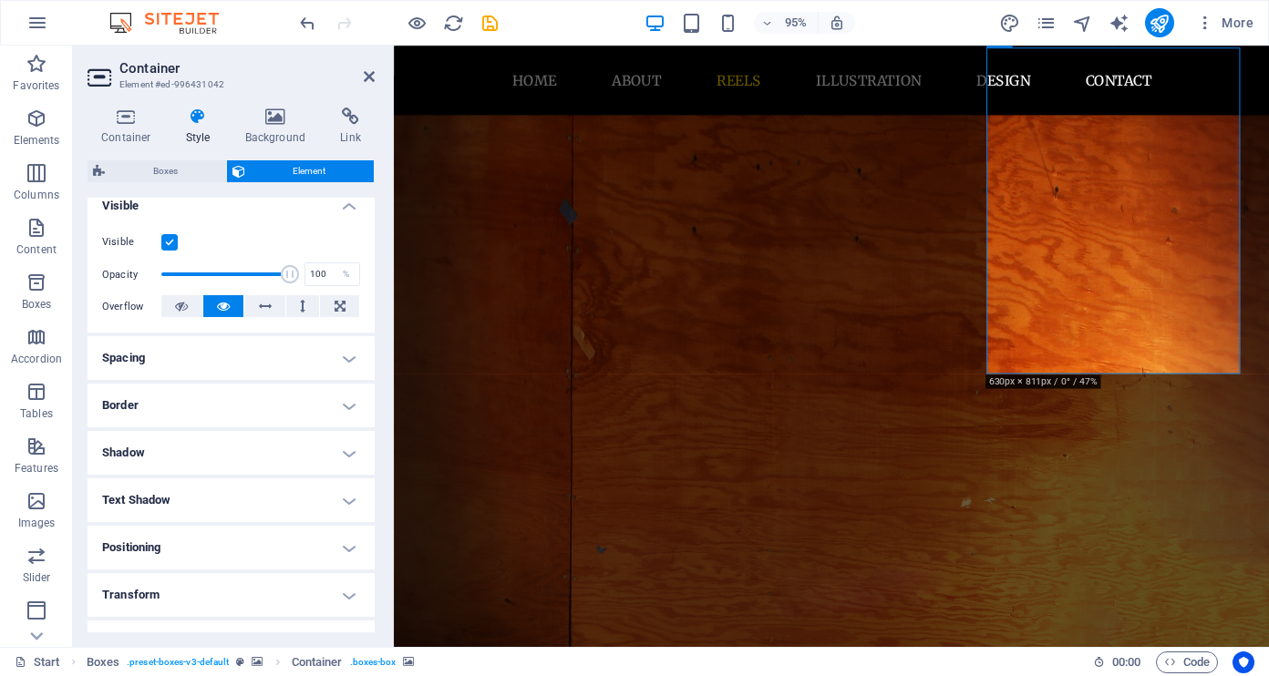
scroll to position [210, 0]
click at [267, 444] on h4 "Shadow" at bounding box center [230, 452] width 287 height 44
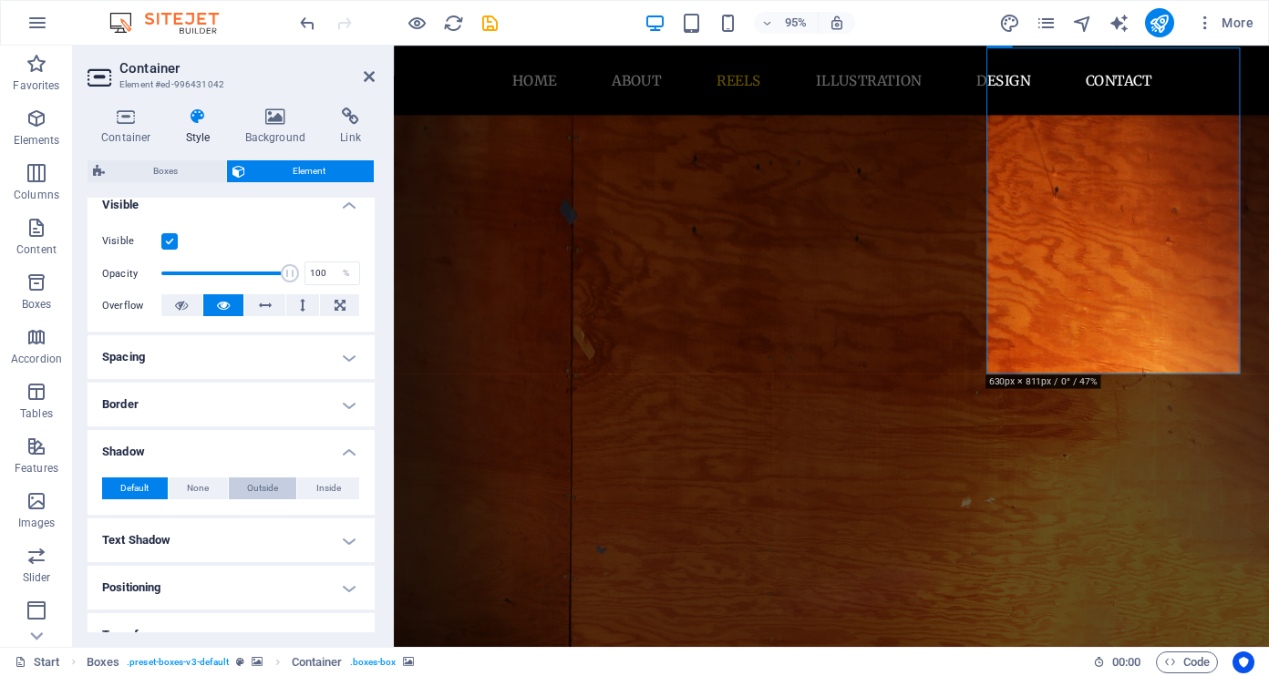
click at [258, 486] on span "Outside" at bounding box center [262, 489] width 31 height 22
type input "2"
type input "4"
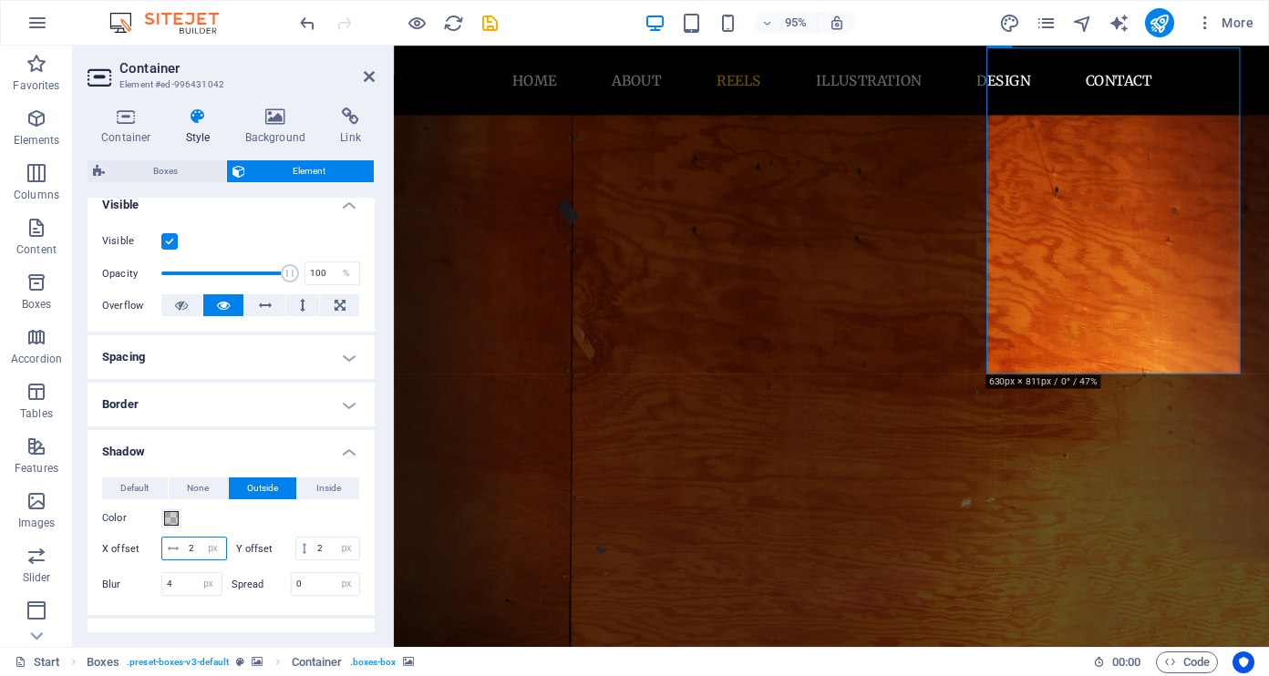
click at [189, 550] on input "2" at bounding box center [205, 549] width 42 height 22
type input "-2"
click at [178, 517] on span at bounding box center [171, 518] width 15 height 15
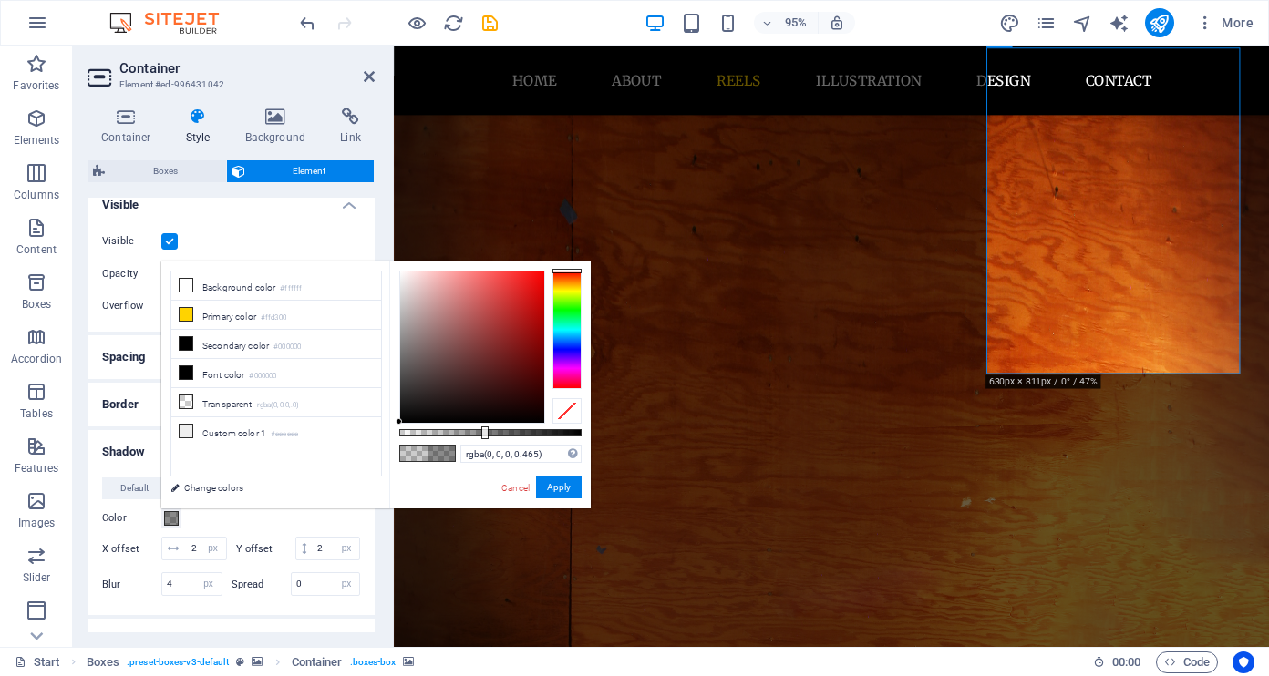
type input "rgba(0, 0, 0, 0.475)"
click at [486, 432] on div at bounding box center [490, 432] width 182 height 7
click at [572, 493] on button "Apply" at bounding box center [559, 488] width 46 height 22
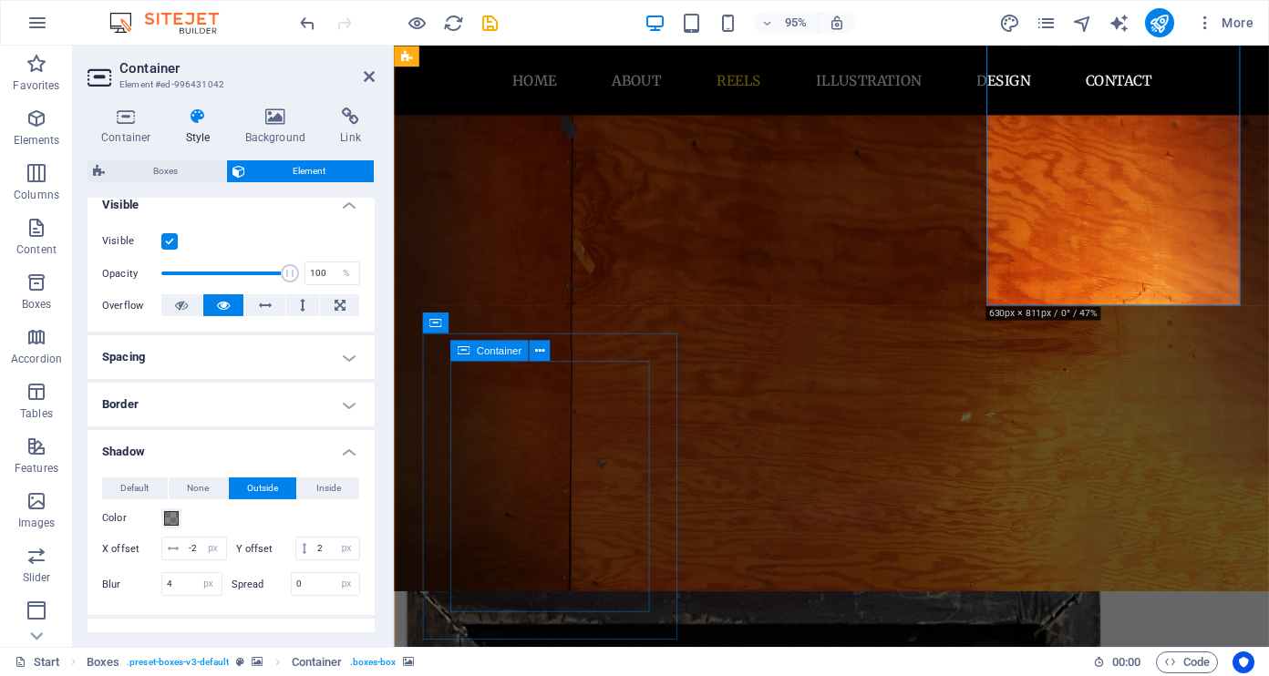
scroll to position [1456, 0]
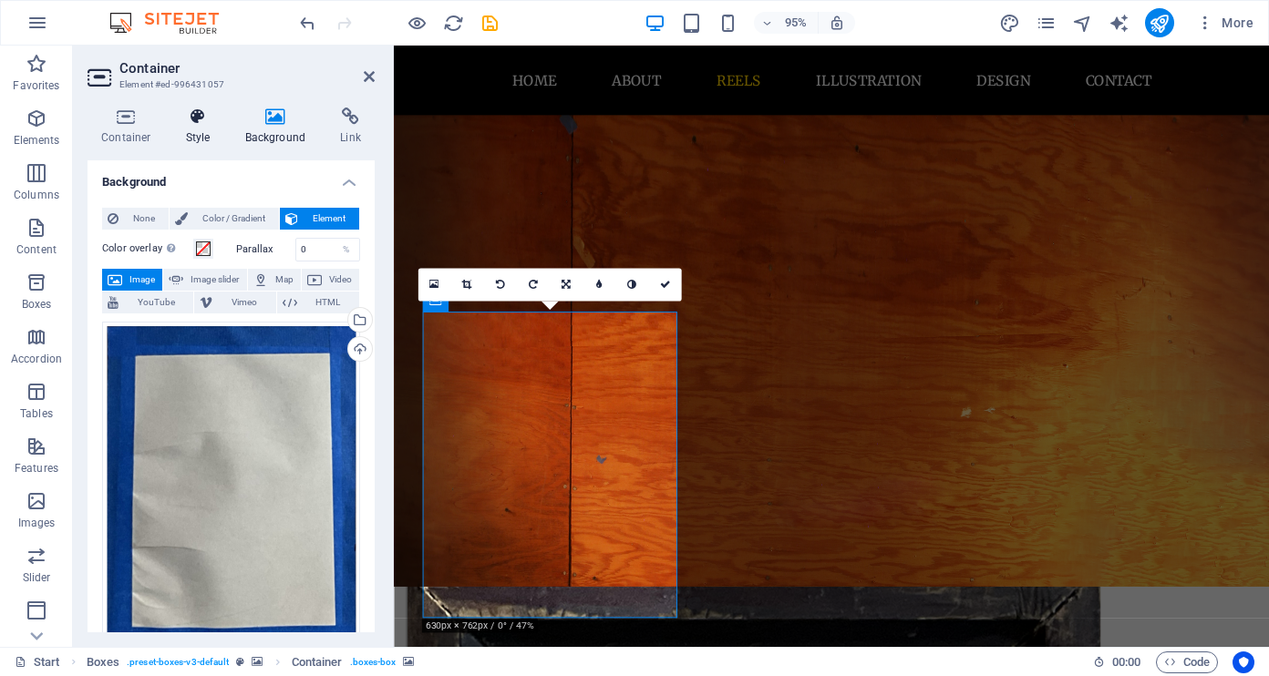
click at [189, 126] on h4 "Style" at bounding box center [201, 127] width 59 height 38
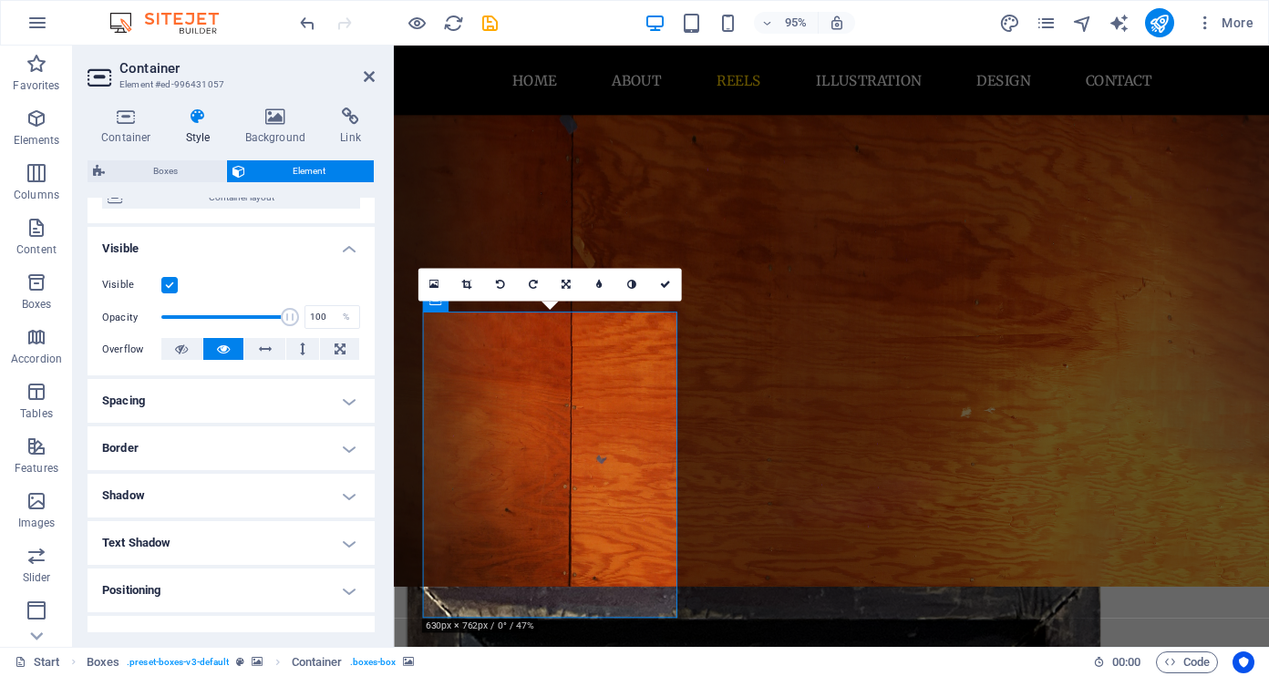
scroll to position [172, 0]
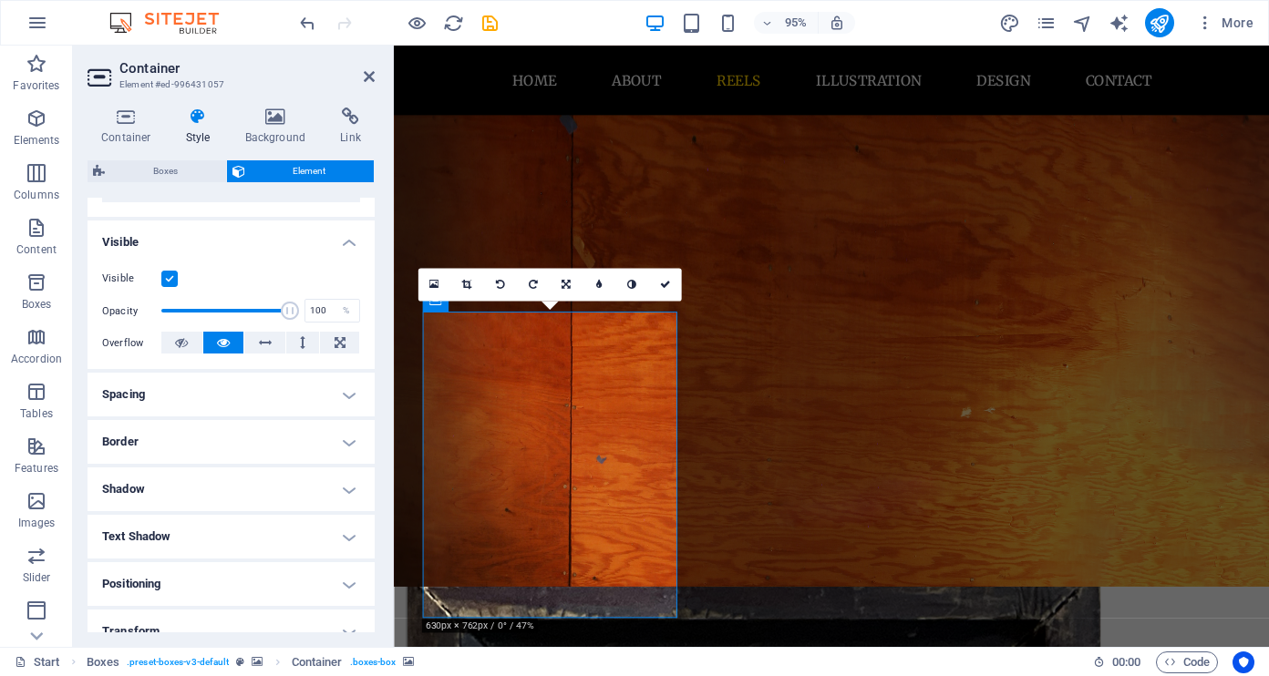
click at [200, 493] on h4 "Shadow" at bounding box center [230, 490] width 287 height 44
click at [247, 525] on span "Outside" at bounding box center [262, 526] width 31 height 22
type input "2"
type input "4"
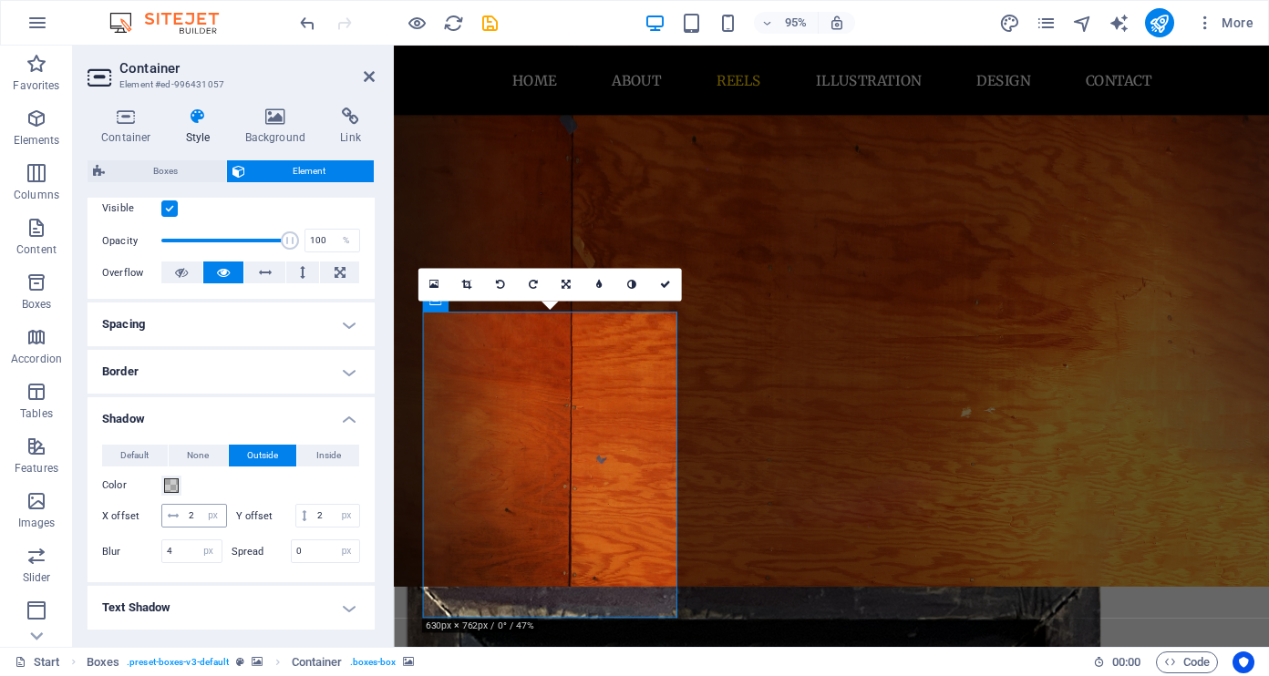
scroll to position [245, 0]
click at [185, 512] on input "2" at bounding box center [205, 513] width 42 height 22
type input "-2"
click at [175, 480] on span at bounding box center [171, 483] width 15 height 15
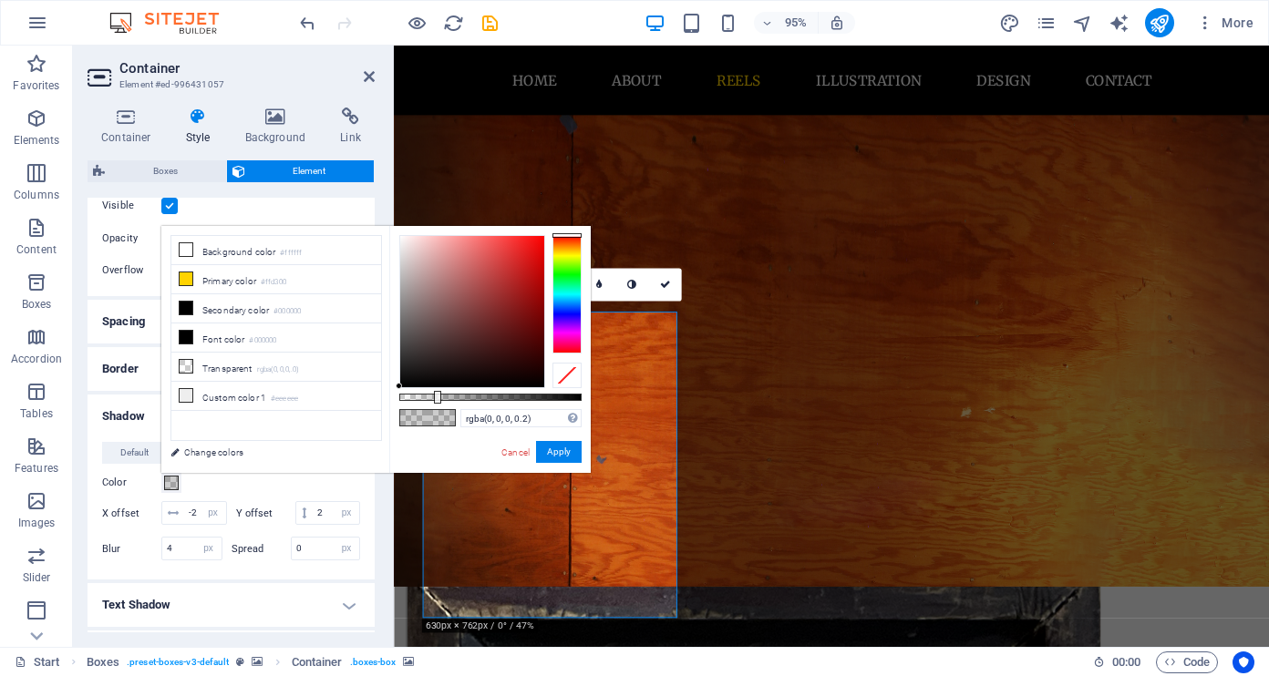
click at [496, 402] on div "rgba(0, 0, 0, 0.2) Supported formats #0852ed rgb(8, 82, 237) rgba(8, 82, 237, 9…" at bounding box center [489, 481] width 201 height 511
type input "rgba(0, 0, 0, 0.505)"
click at [491, 397] on div at bounding box center [490, 397] width 182 height 7
click at [547, 454] on button "Apply" at bounding box center [559, 452] width 46 height 22
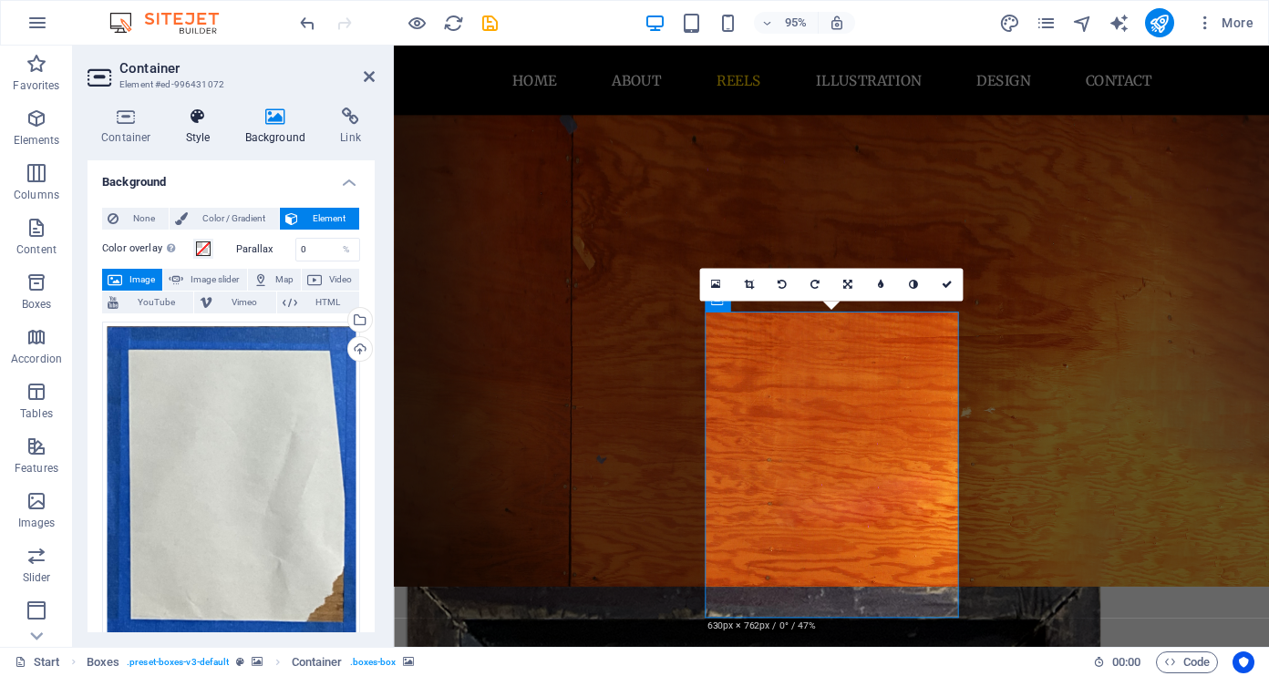
click at [192, 122] on icon at bounding box center [198, 117] width 52 height 18
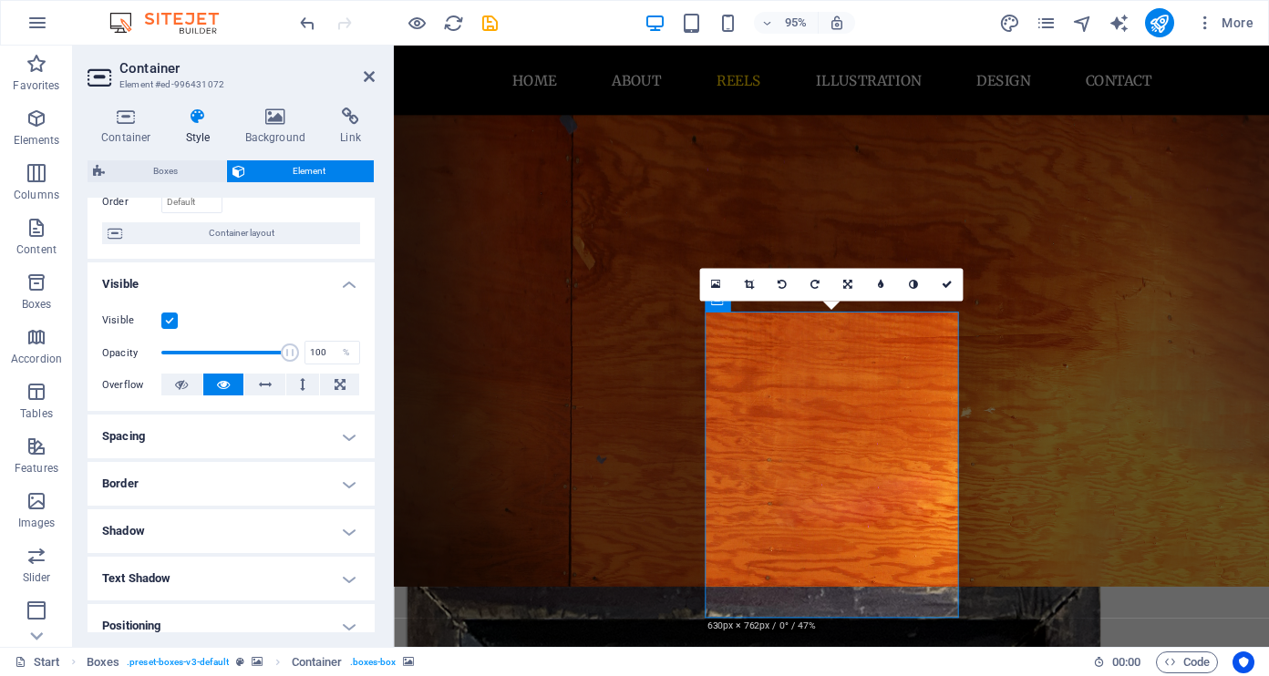
scroll to position [141, 0]
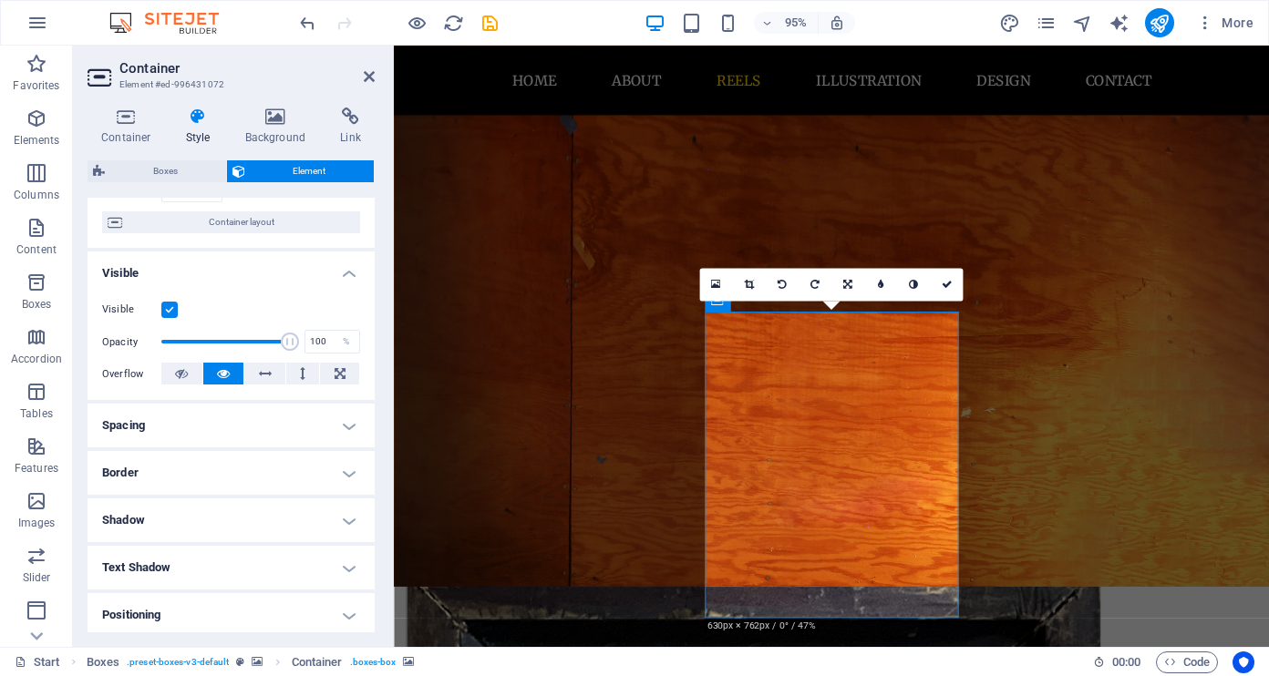
click at [242, 522] on h4 "Shadow" at bounding box center [230, 521] width 287 height 44
click at [258, 557] on span "Outside" at bounding box center [262, 557] width 31 height 22
type input "rgba(0, 0, 0, 0.2)"
type input "2"
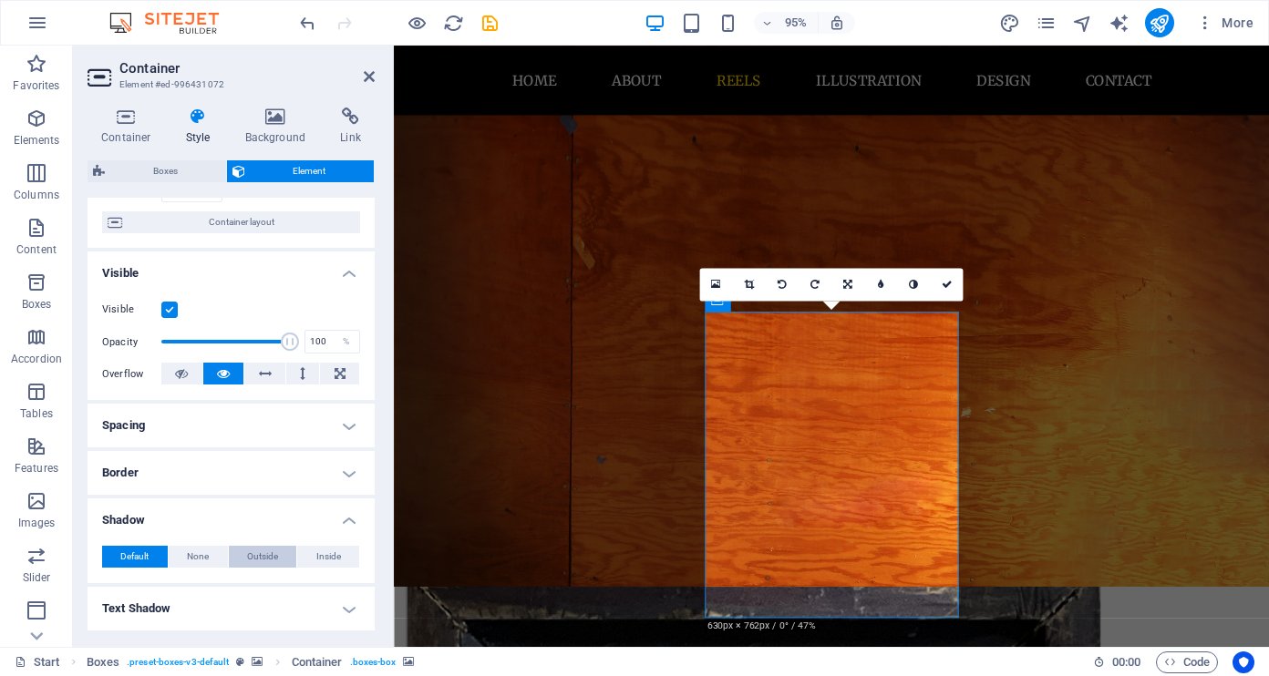
type input "4"
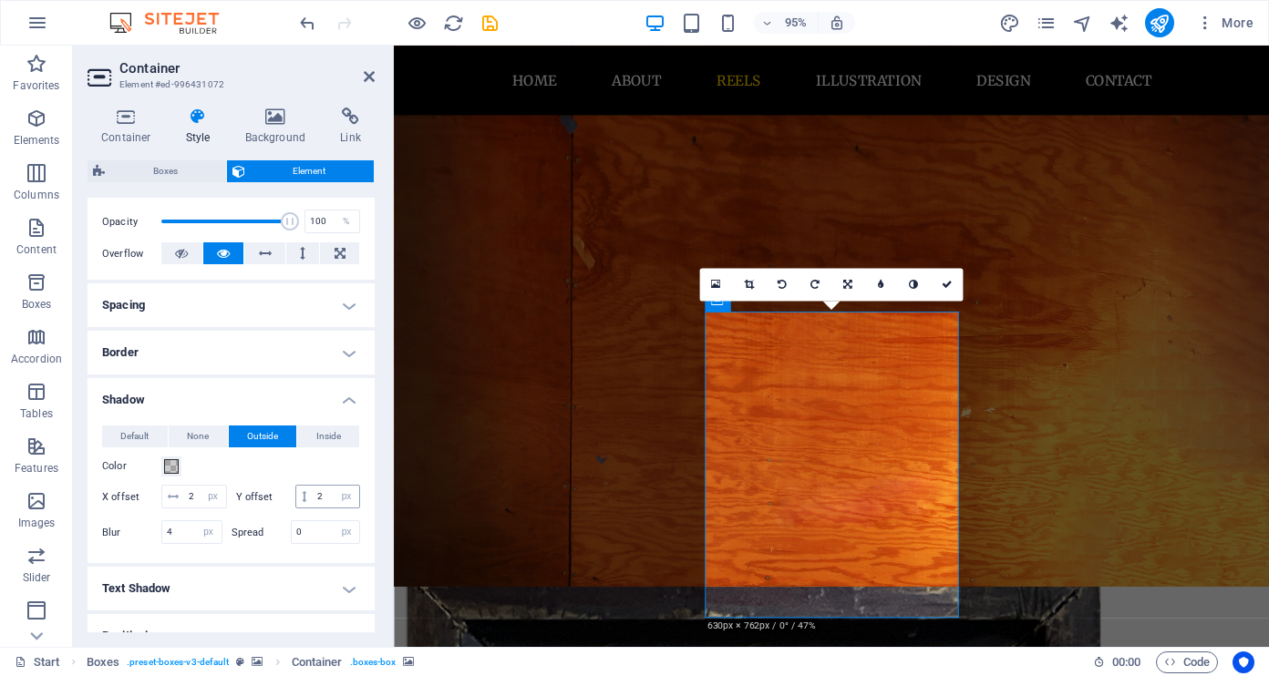
scroll to position [264, 0]
drag, startPoint x: 169, startPoint y: 465, endPoint x: 199, endPoint y: 474, distance: 31.4
click at [169, 465] on span at bounding box center [171, 464] width 15 height 15
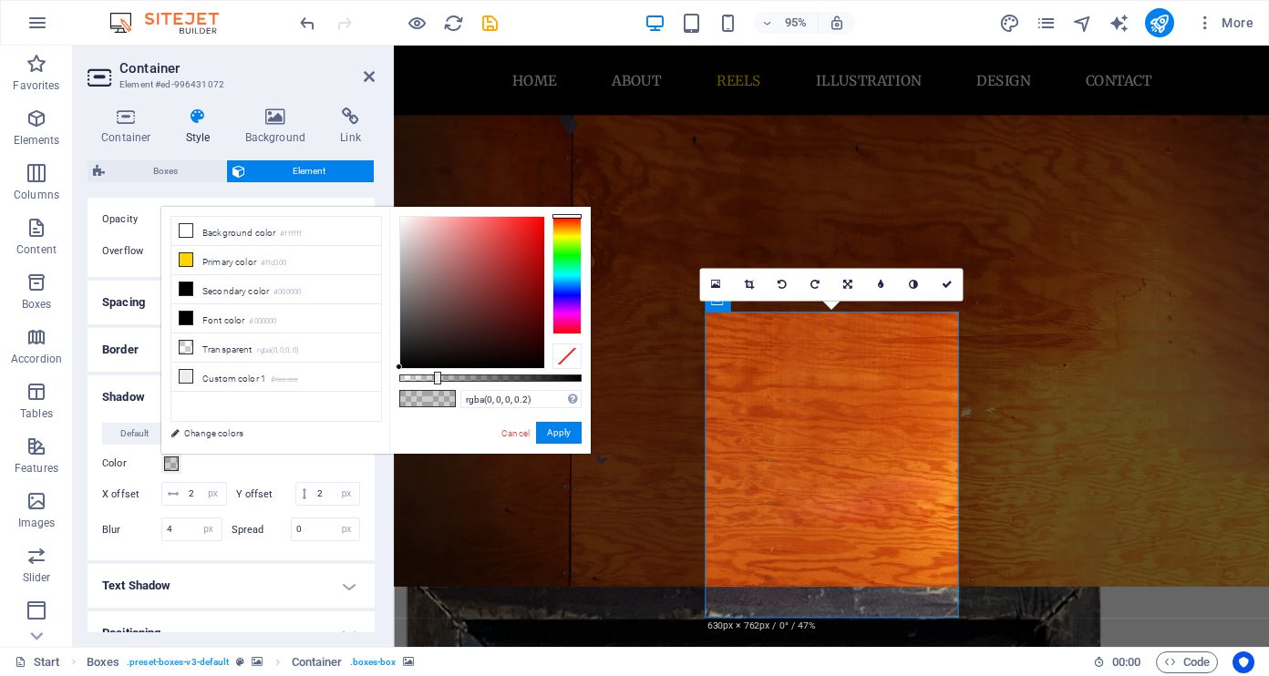
type input "rgba(0, 0, 0, 0.505)"
click at [491, 377] on div at bounding box center [490, 378] width 182 height 7
click at [563, 436] on button "Apply" at bounding box center [559, 433] width 46 height 22
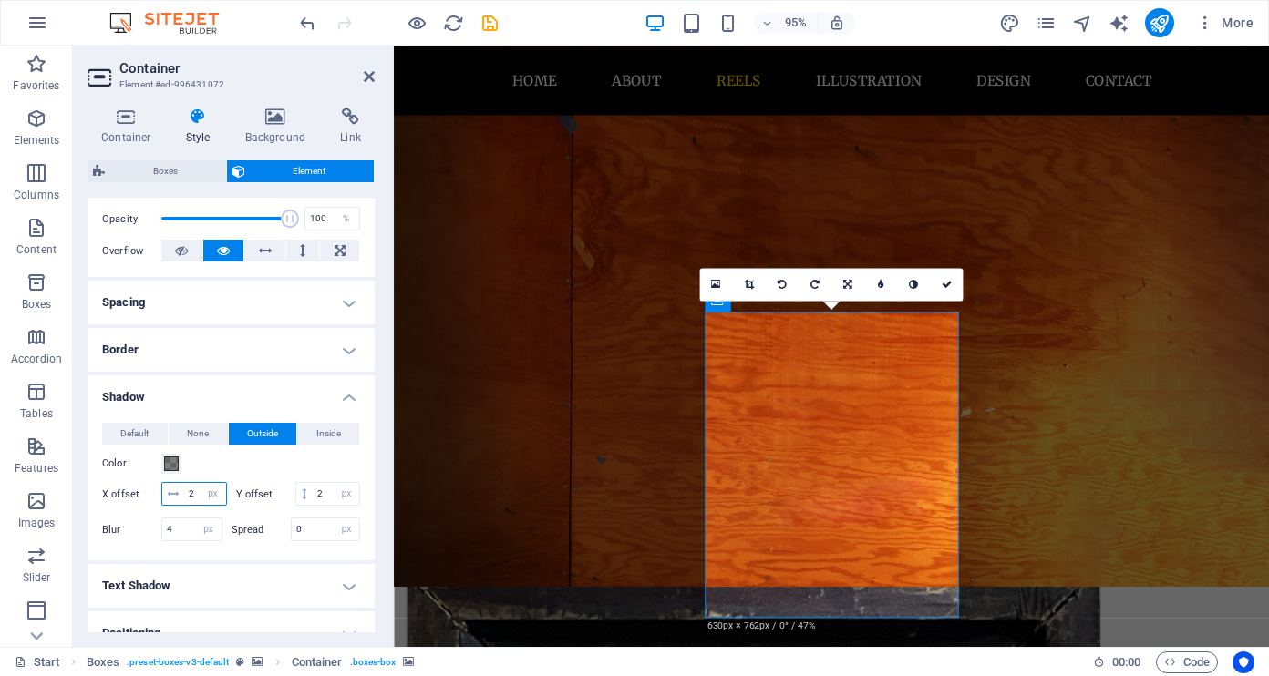
click at [191, 497] on input "2" at bounding box center [205, 494] width 42 height 22
type input "-2"
click at [1021, 444] on icon at bounding box center [1027, 447] width 12 height 21
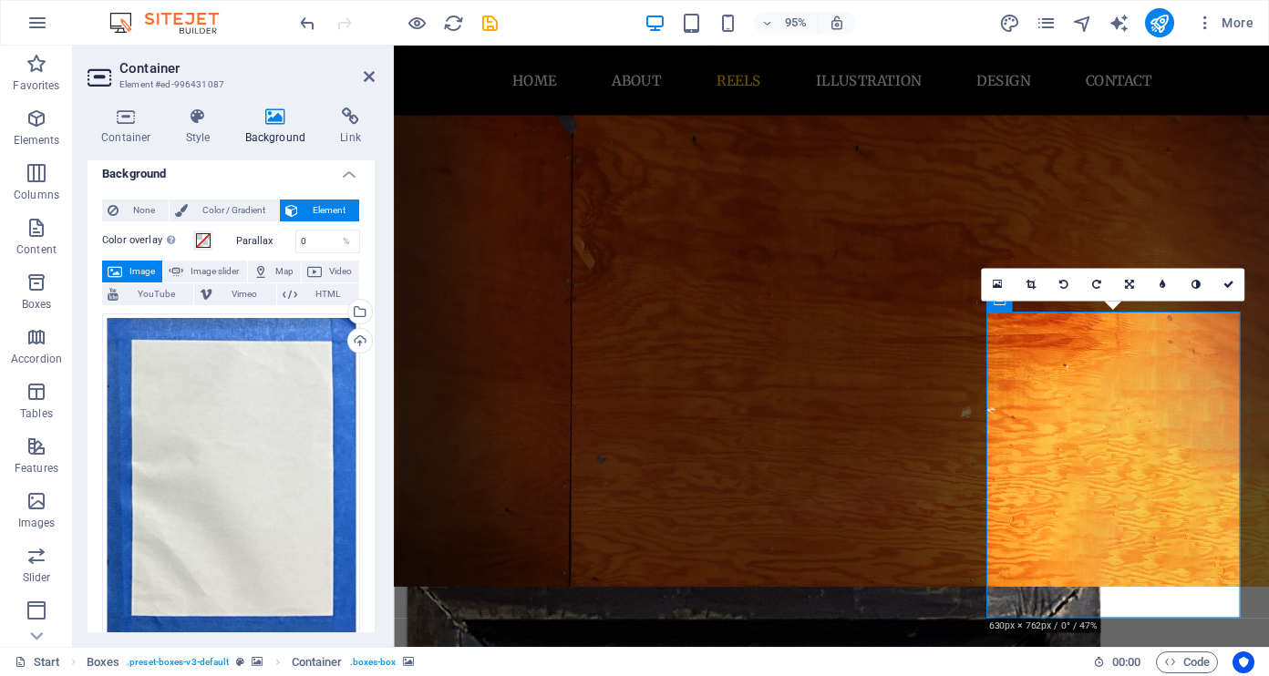
scroll to position [0, 0]
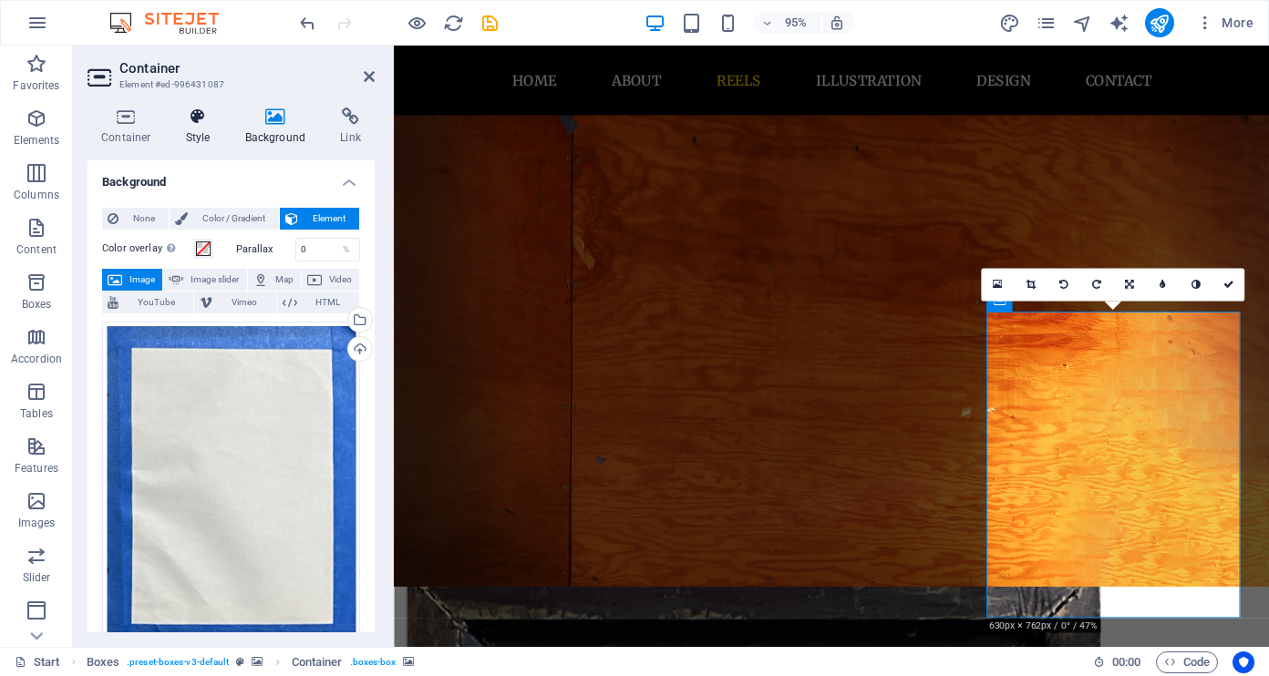
click at [194, 120] on icon at bounding box center [198, 117] width 52 height 18
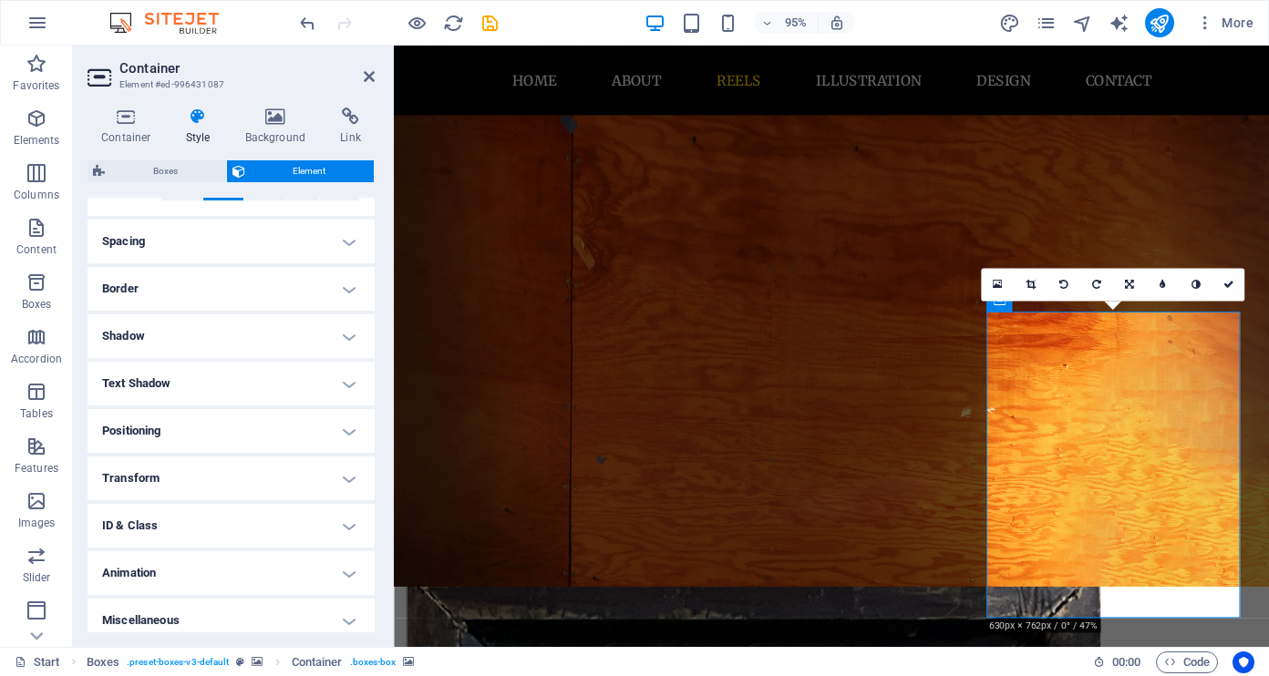
scroll to position [326, 0]
click at [243, 343] on h4 "Shadow" at bounding box center [230, 336] width 287 height 44
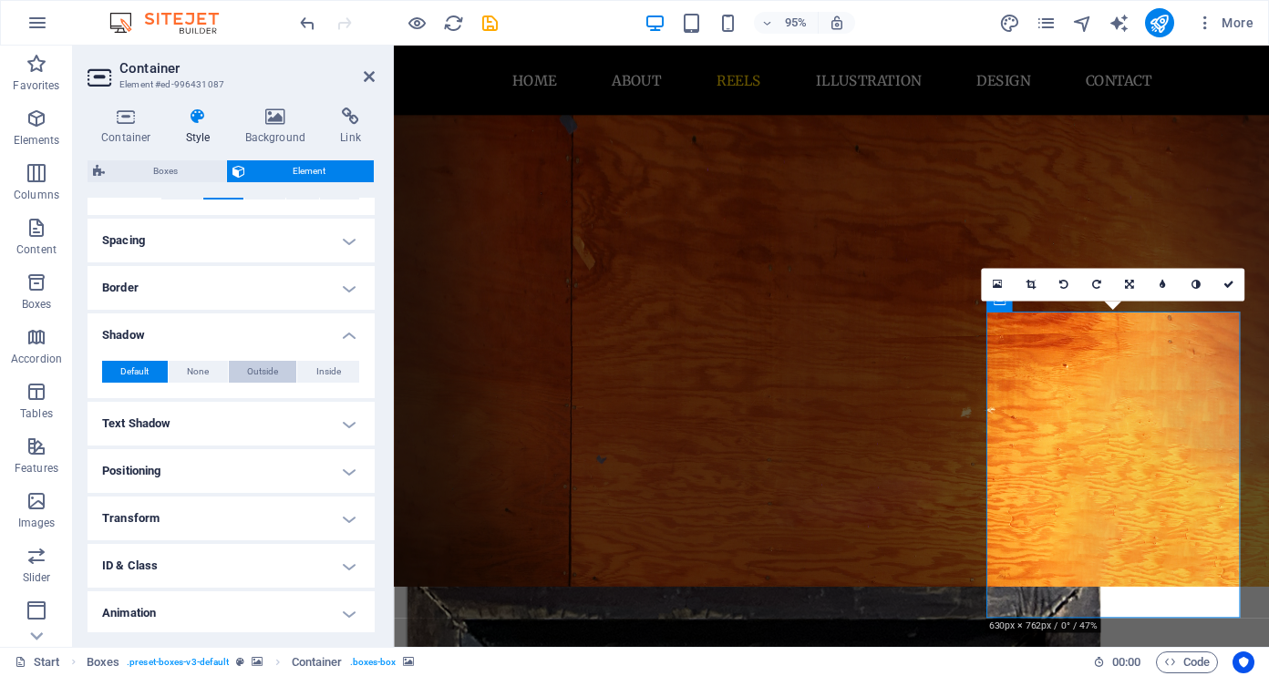
click at [268, 372] on span "Outside" at bounding box center [262, 372] width 31 height 22
type input "2"
type input "4"
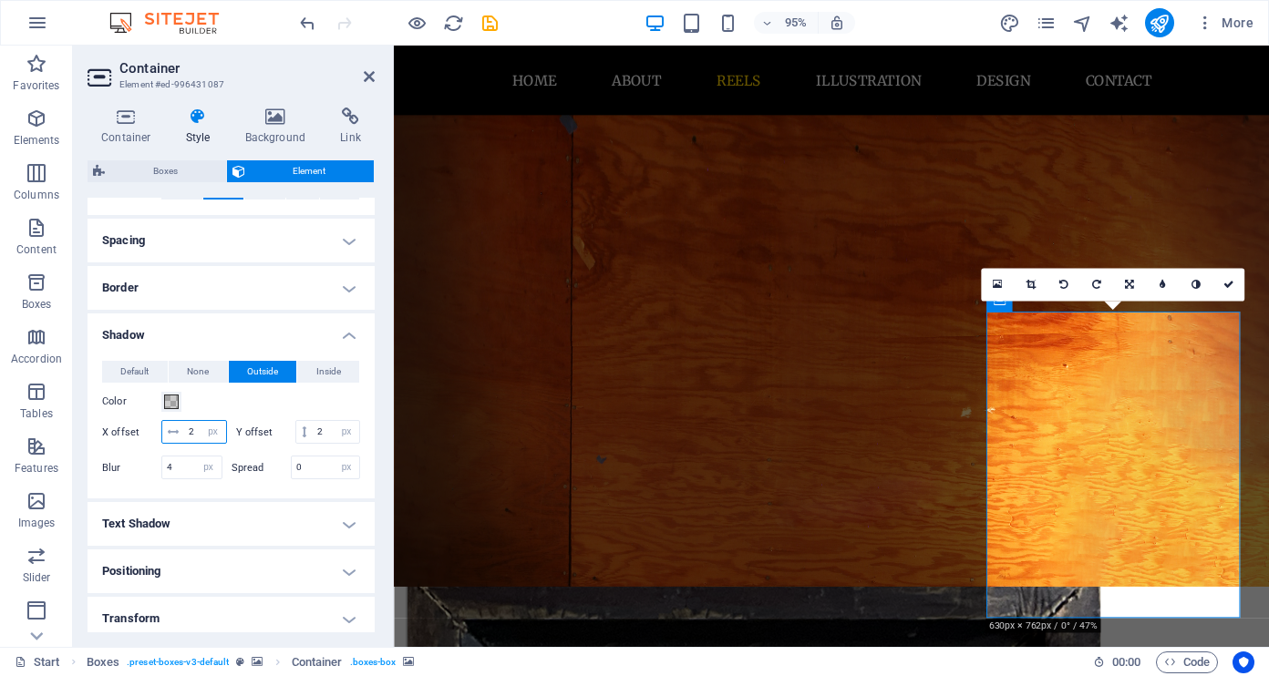
click at [190, 433] on input "2" at bounding box center [205, 432] width 42 height 22
type input "-2"
click at [255, 322] on h4 "Shadow" at bounding box center [230, 330] width 287 height 33
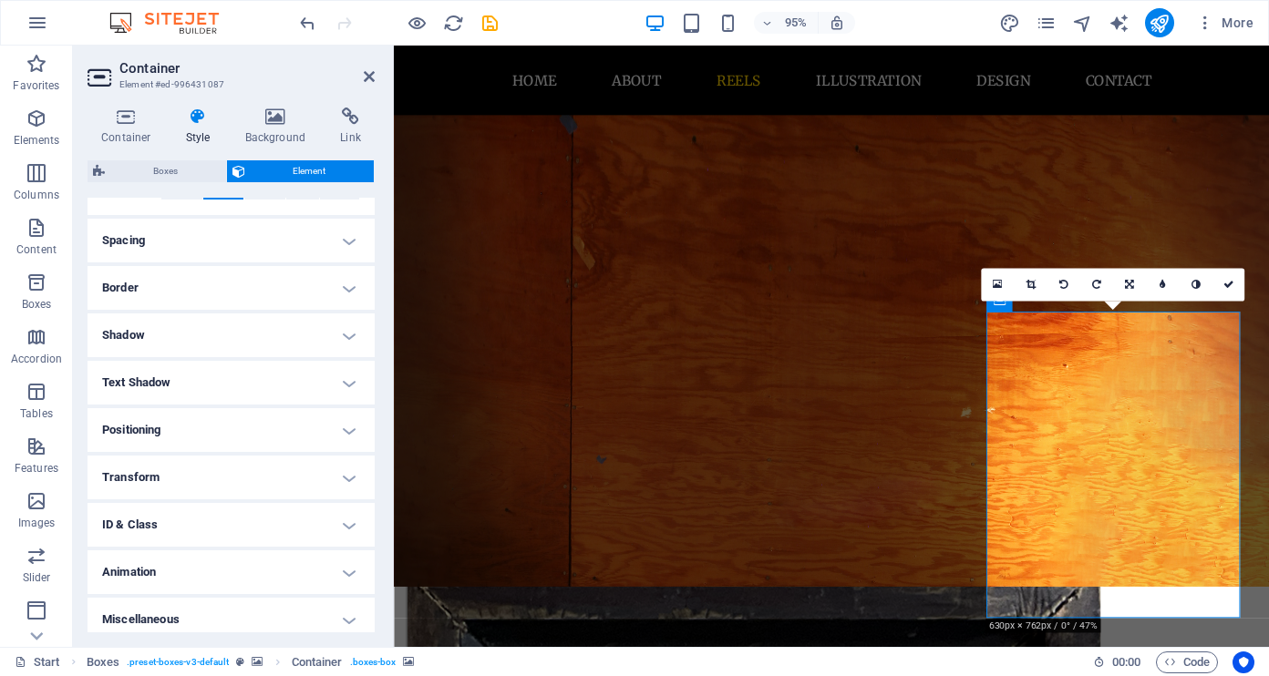
click at [262, 322] on h4 "Shadow" at bounding box center [230, 336] width 287 height 44
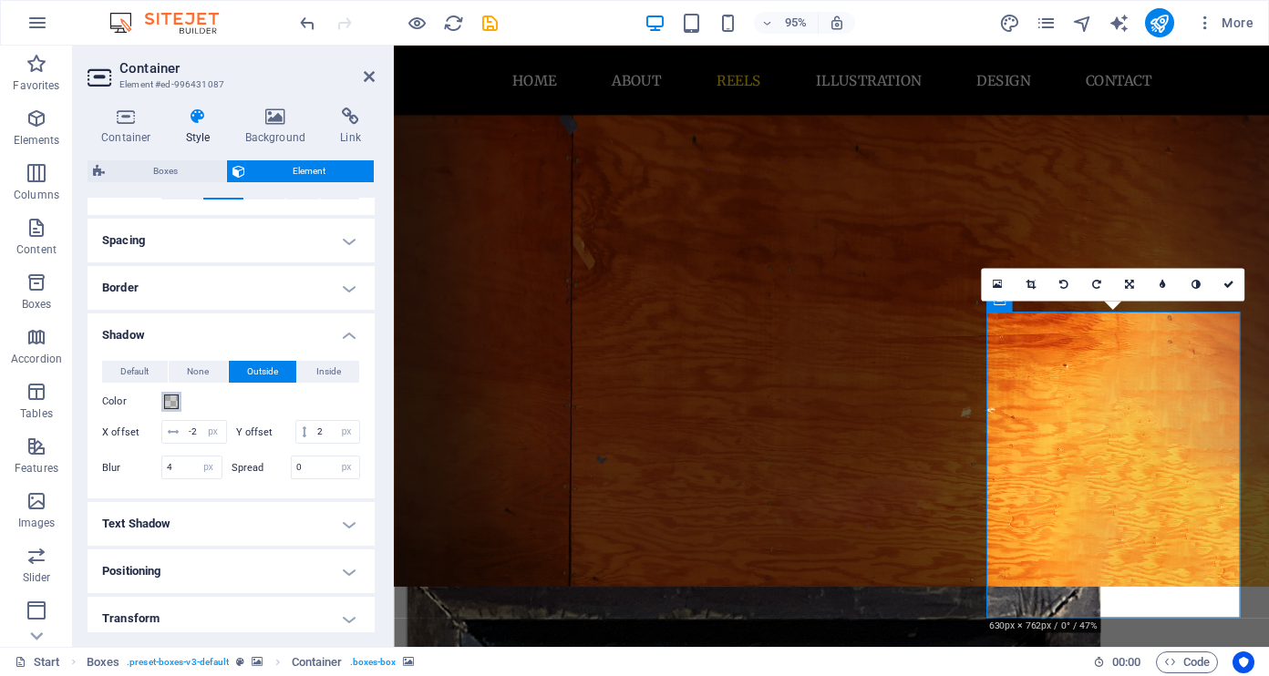
click at [170, 402] on span at bounding box center [171, 402] width 15 height 15
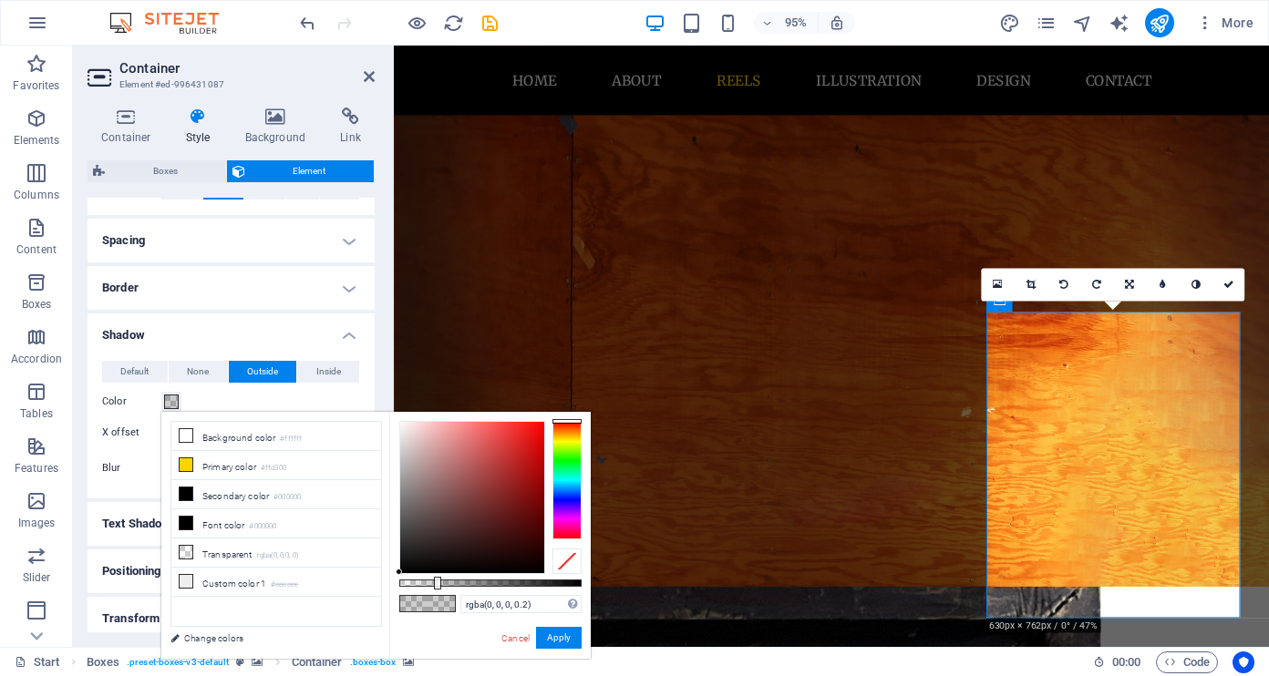
click at [484, 589] on div "rgba(0, 0, 0, 0.2) Supported formats #0852ed rgb(8, 82, 237) rgba(8, 82, 237, 9…" at bounding box center [489, 667] width 201 height 511
click at [485, 585] on div at bounding box center [490, 583] width 182 height 7
type input "rgba(0, 0, 0, 0.5)"
drag, startPoint x: 488, startPoint y: 584, endPoint x: 497, endPoint y: 587, distance: 9.5
click at [490, 581] on div at bounding box center [491, 583] width 7 height 13
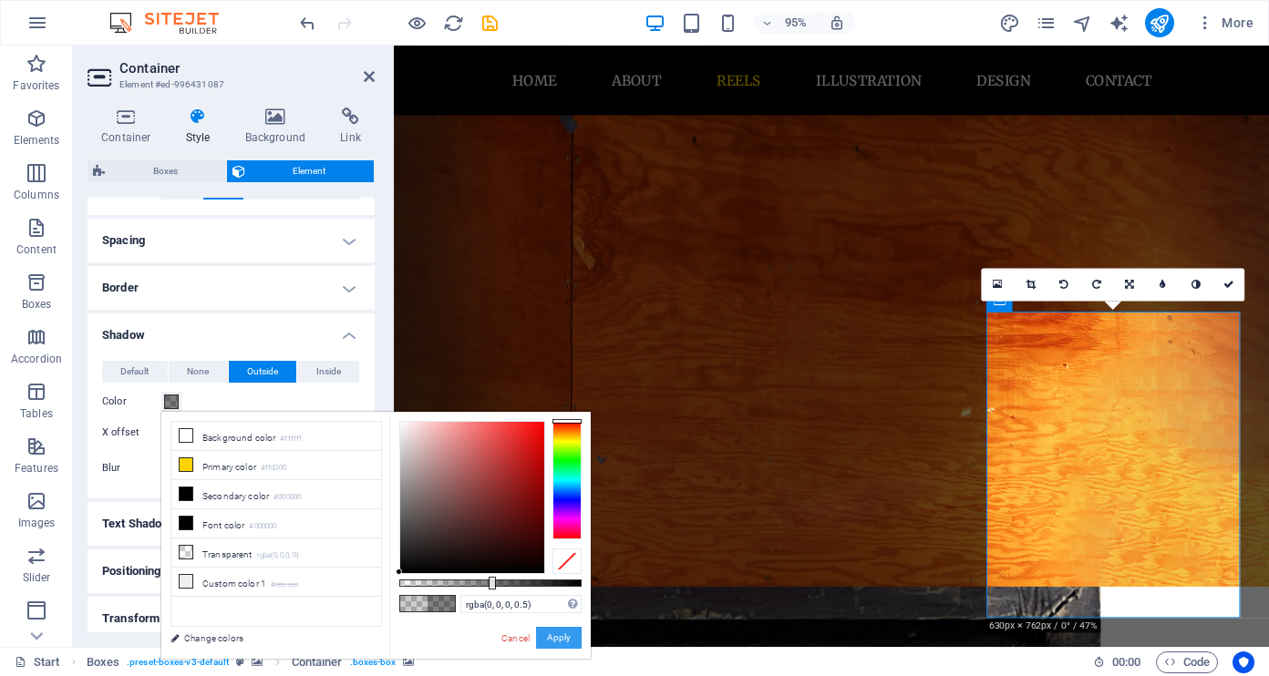
click at [563, 632] on button "Apply" at bounding box center [559, 638] width 46 height 22
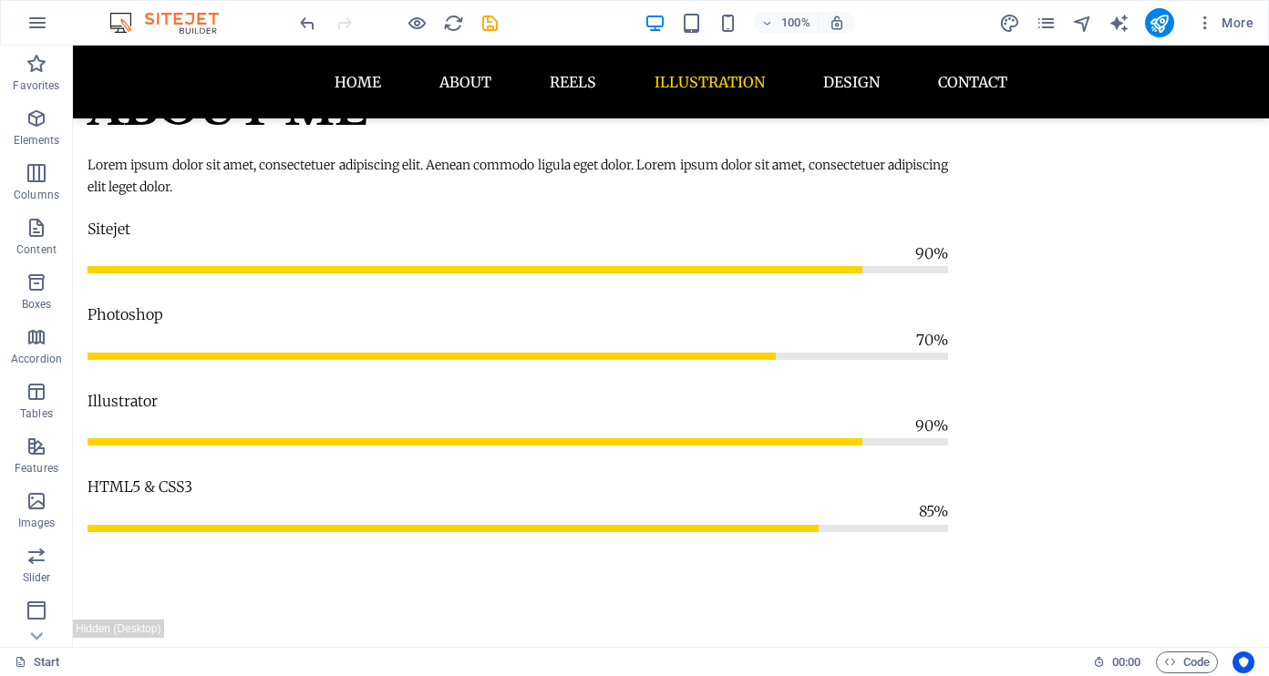
scroll to position [2586, 0]
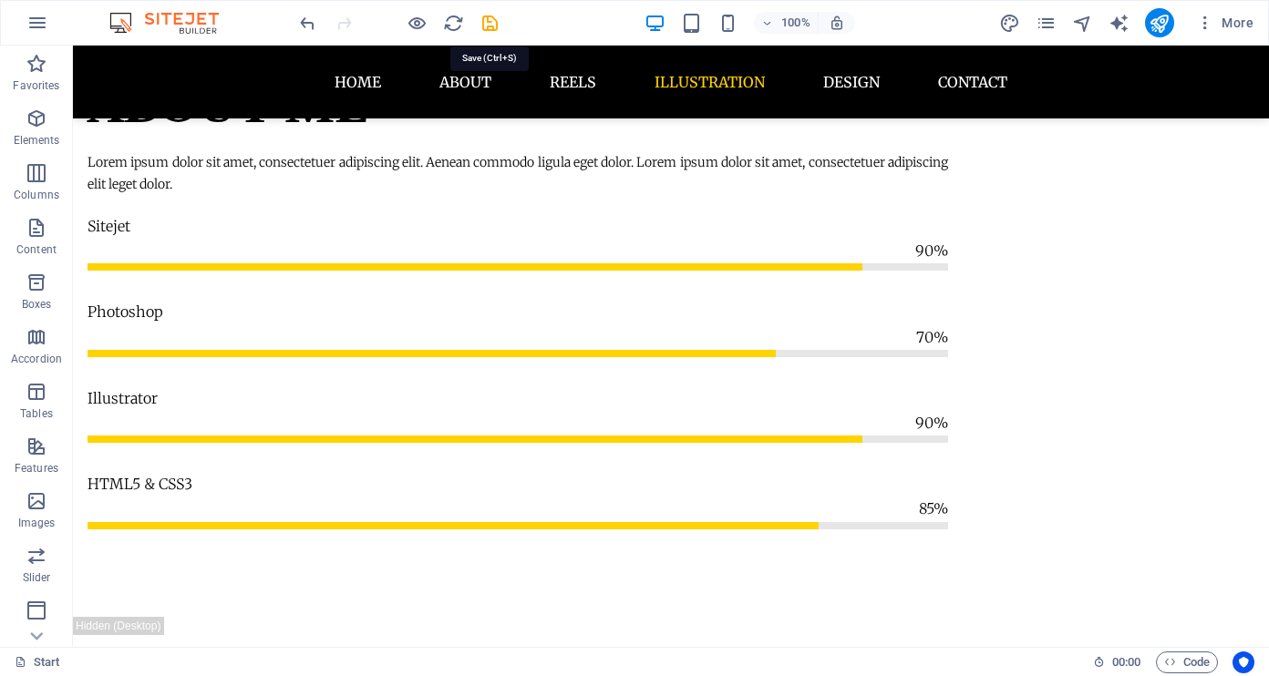
drag, startPoint x: 492, startPoint y: 26, endPoint x: 506, endPoint y: 43, distance: 22.1
click at [492, 26] on icon "save" at bounding box center [489, 23] width 21 height 21
checkbox input "false"
